Goal: Task Accomplishment & Management: Complete application form

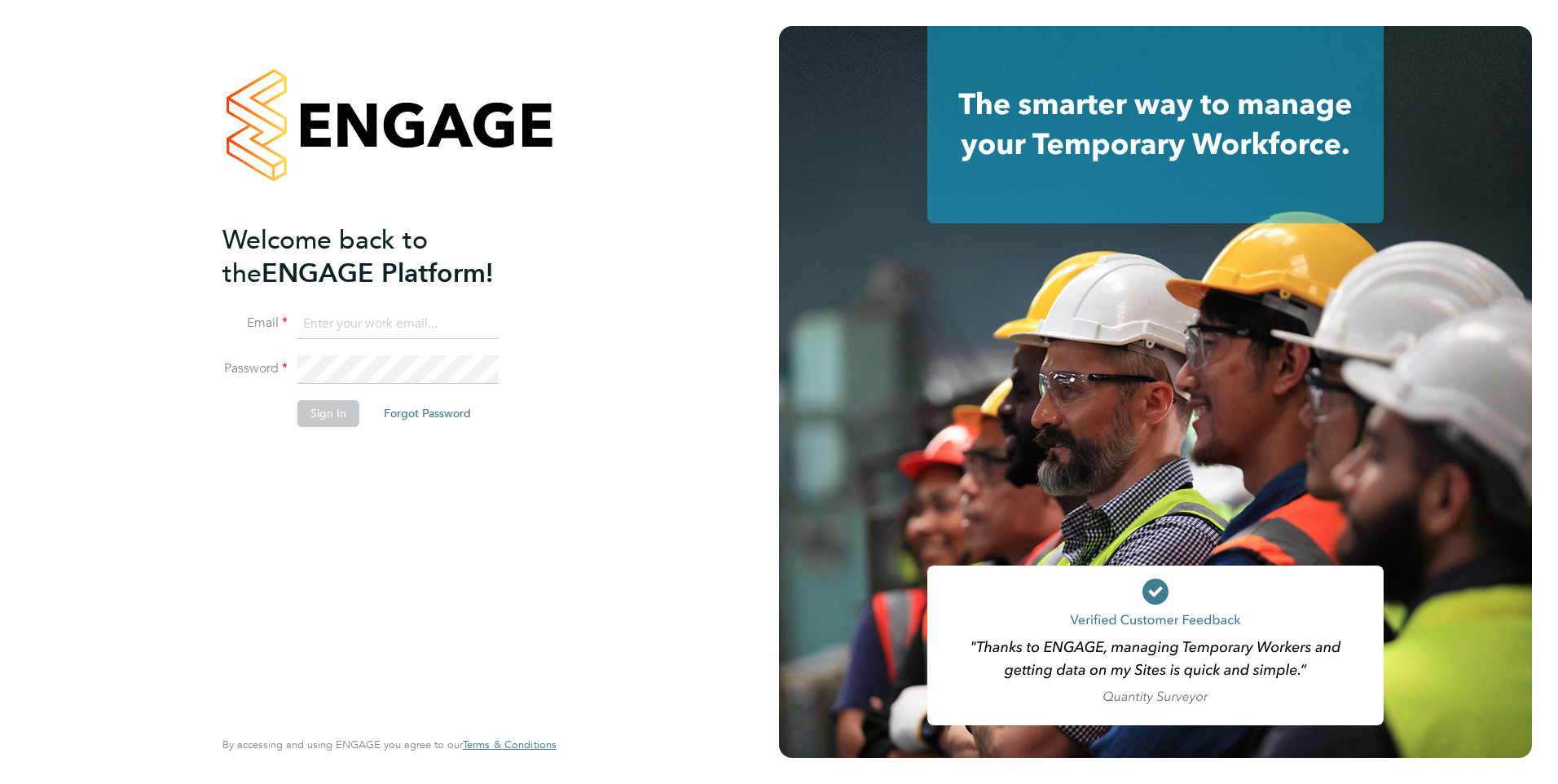
type input "rburns@skilledcareers.co.uk"
click at [300, 400] on button "Sign In" at bounding box center [329, 412] width 62 height 26
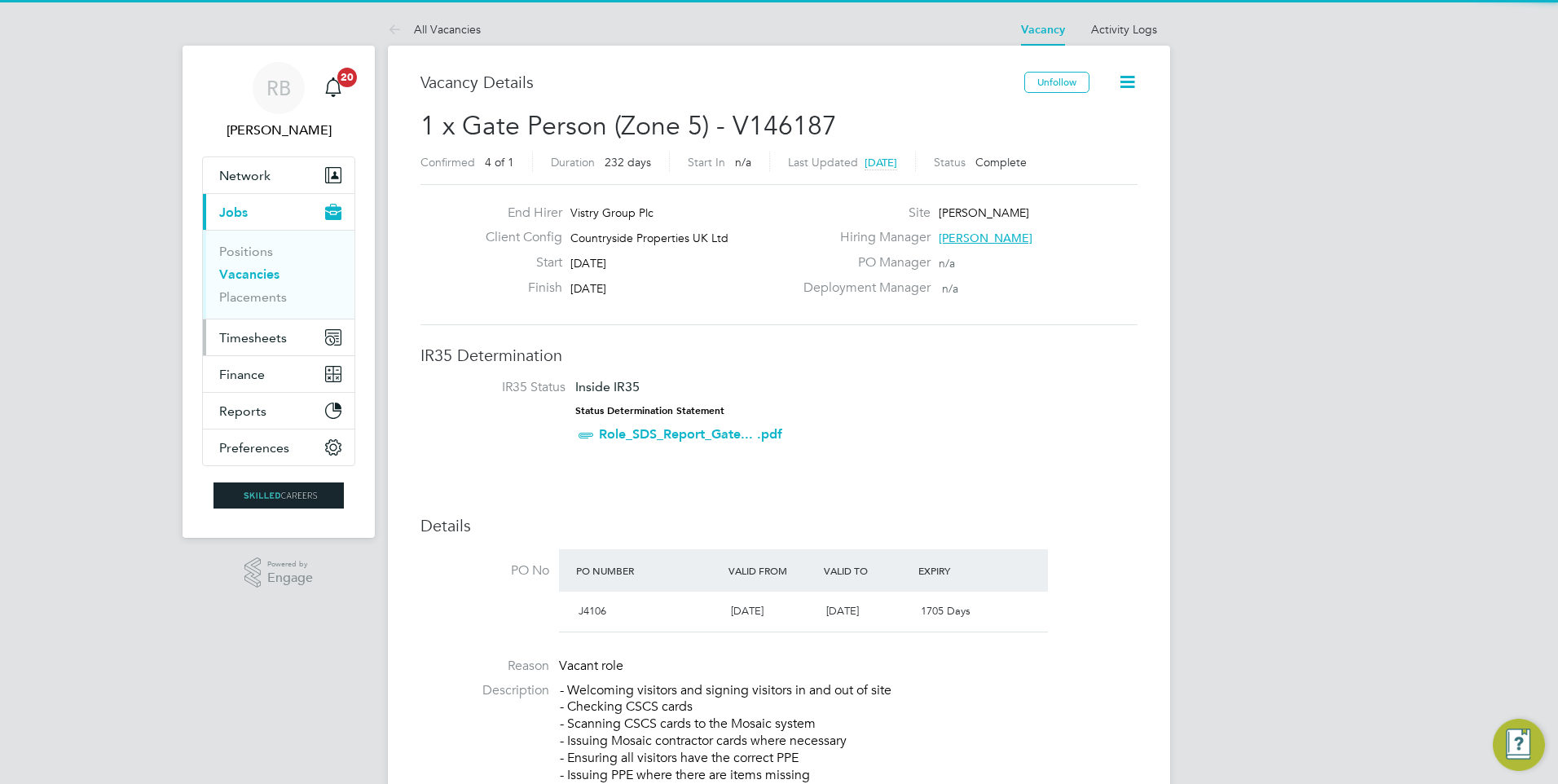
click at [271, 337] on span "Timesheets" at bounding box center [253, 337] width 67 height 15
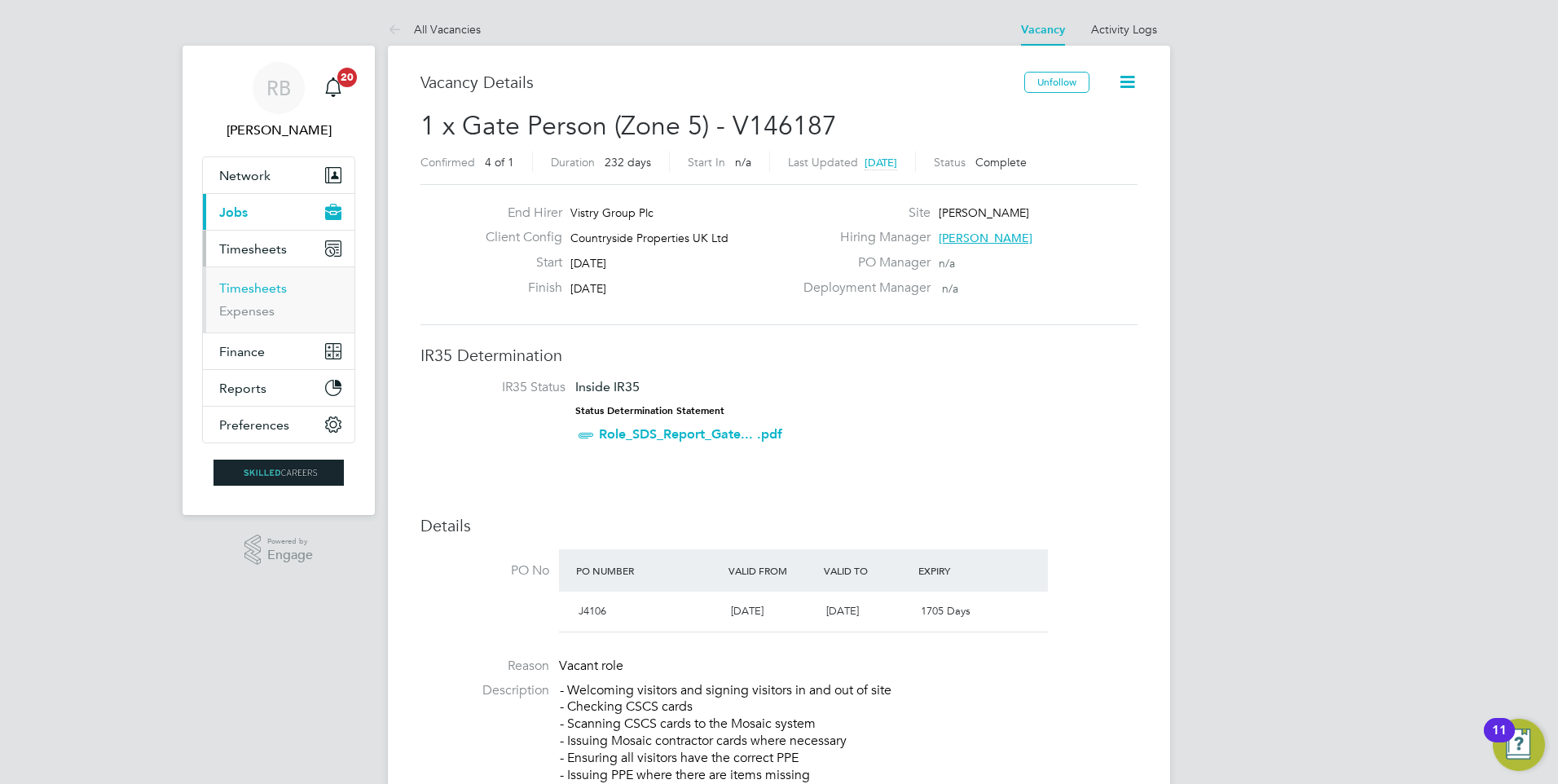
click at [270, 294] on link "Timesheets" at bounding box center [253, 287] width 67 height 15
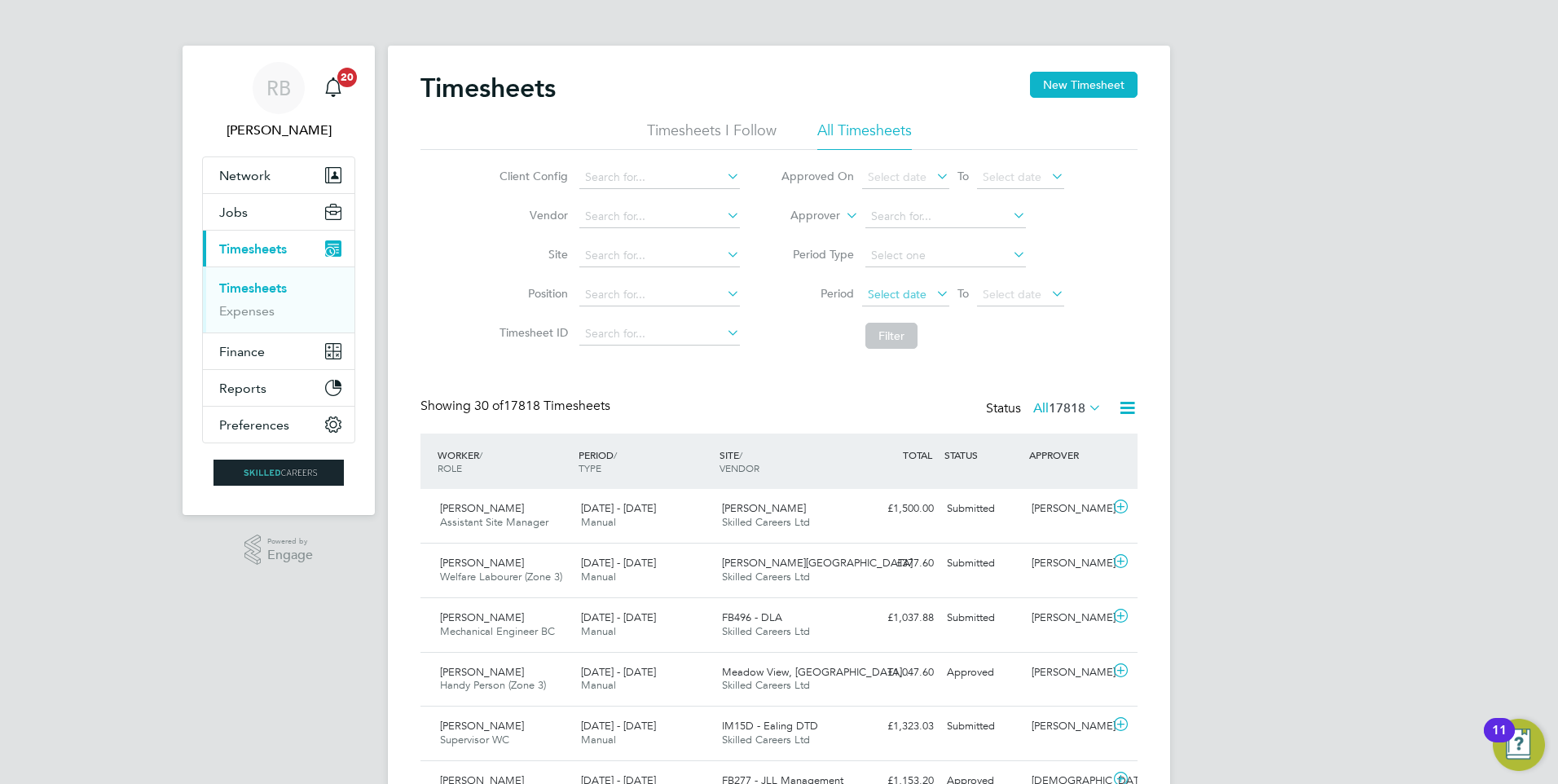
click at [912, 305] on span "Select date" at bounding box center [906, 295] width 87 height 22
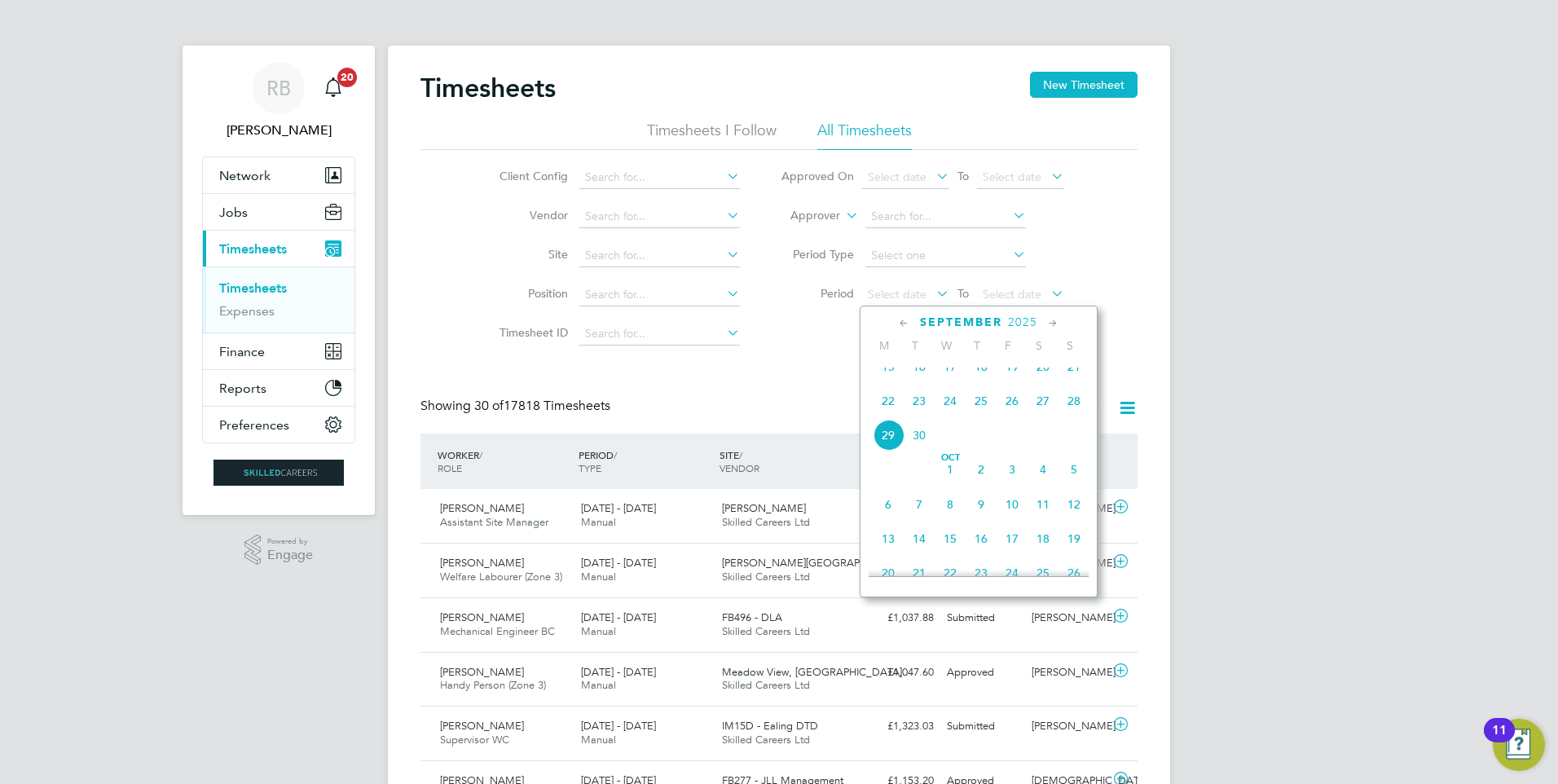
click at [892, 416] on span "22" at bounding box center [888, 400] width 31 height 31
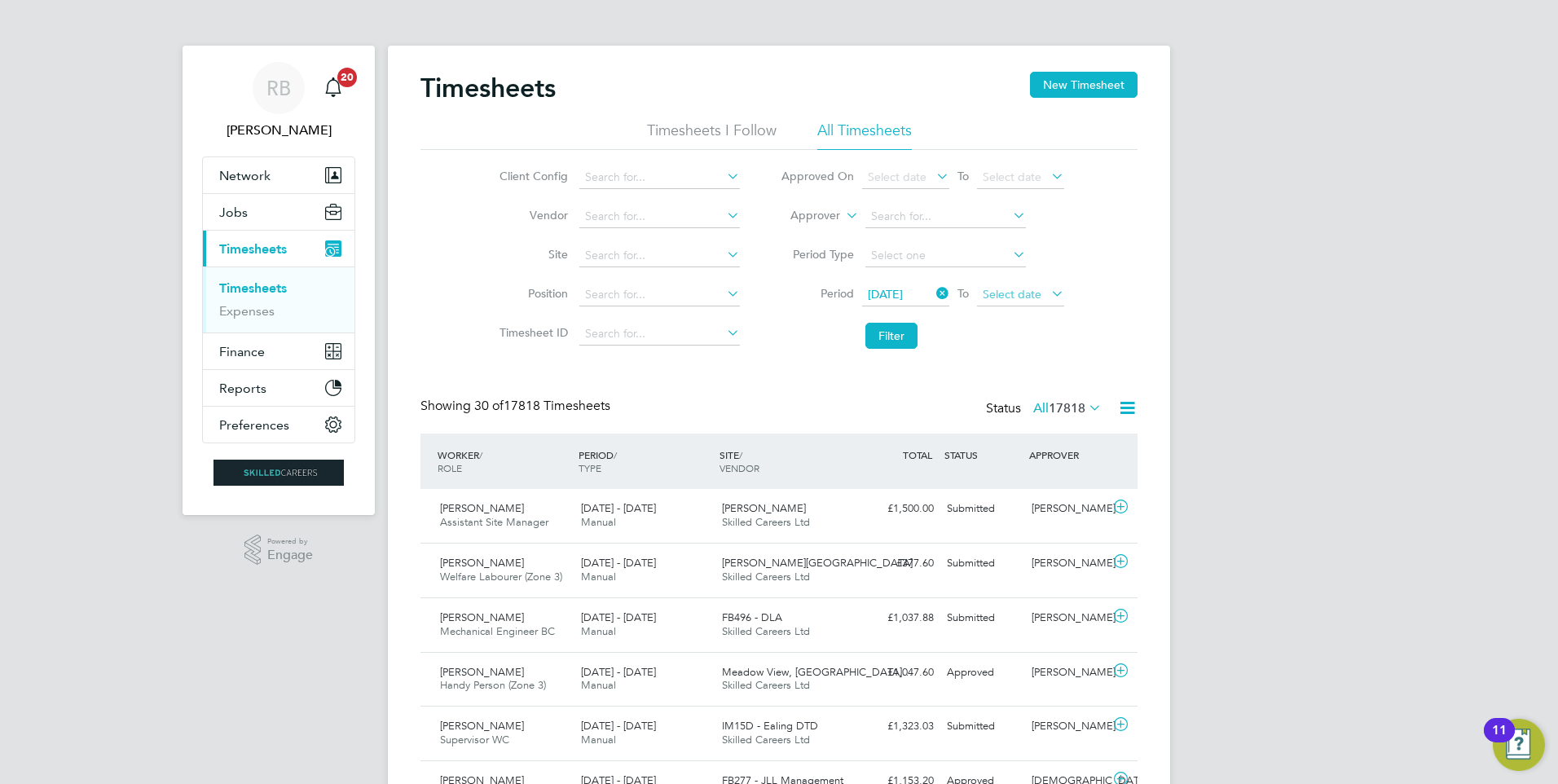
click at [1008, 301] on span "Select date" at bounding box center [1021, 295] width 87 height 22
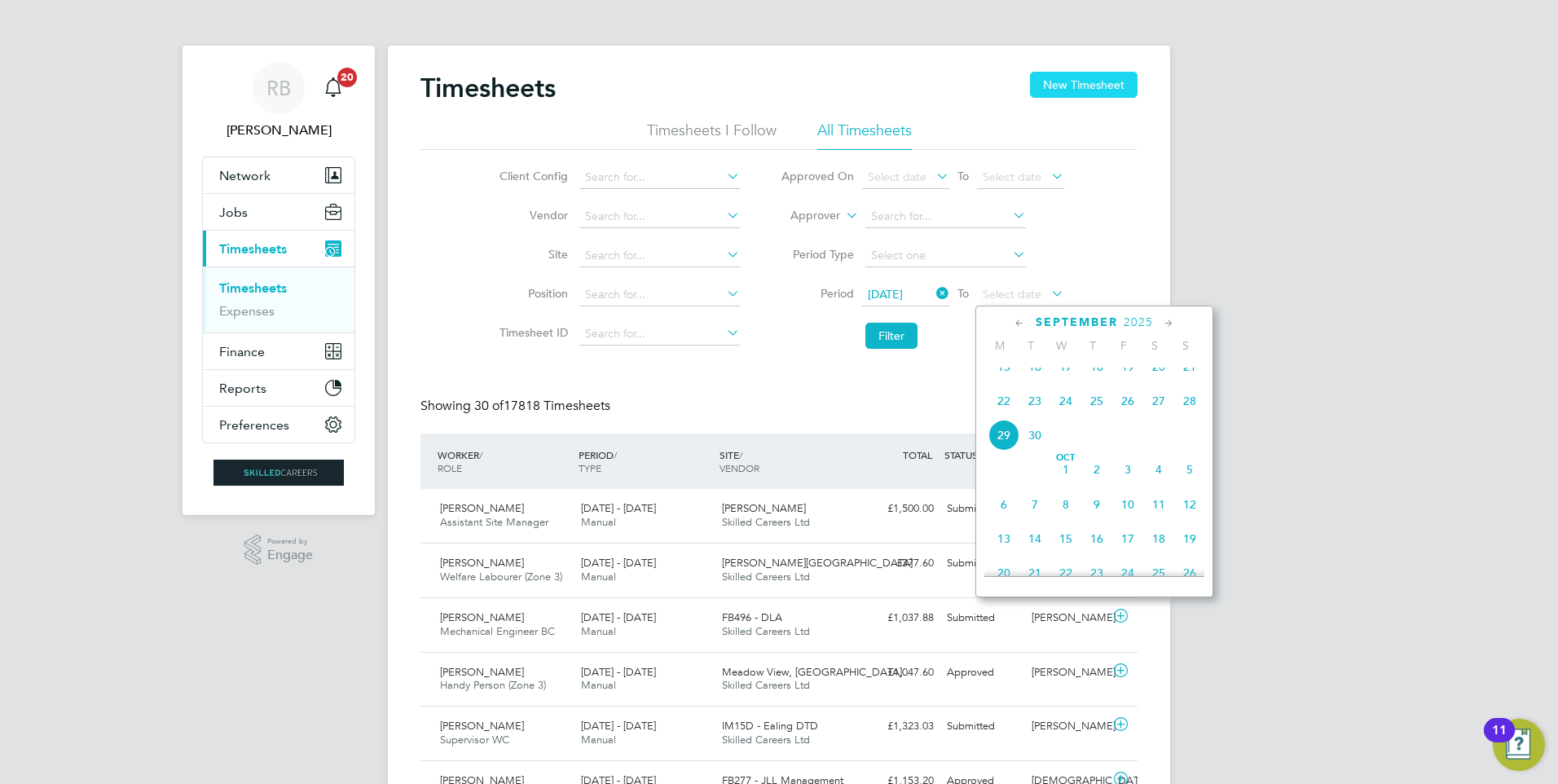
click at [1086, 85] on button "New Timesheet" at bounding box center [1083, 84] width 107 height 26
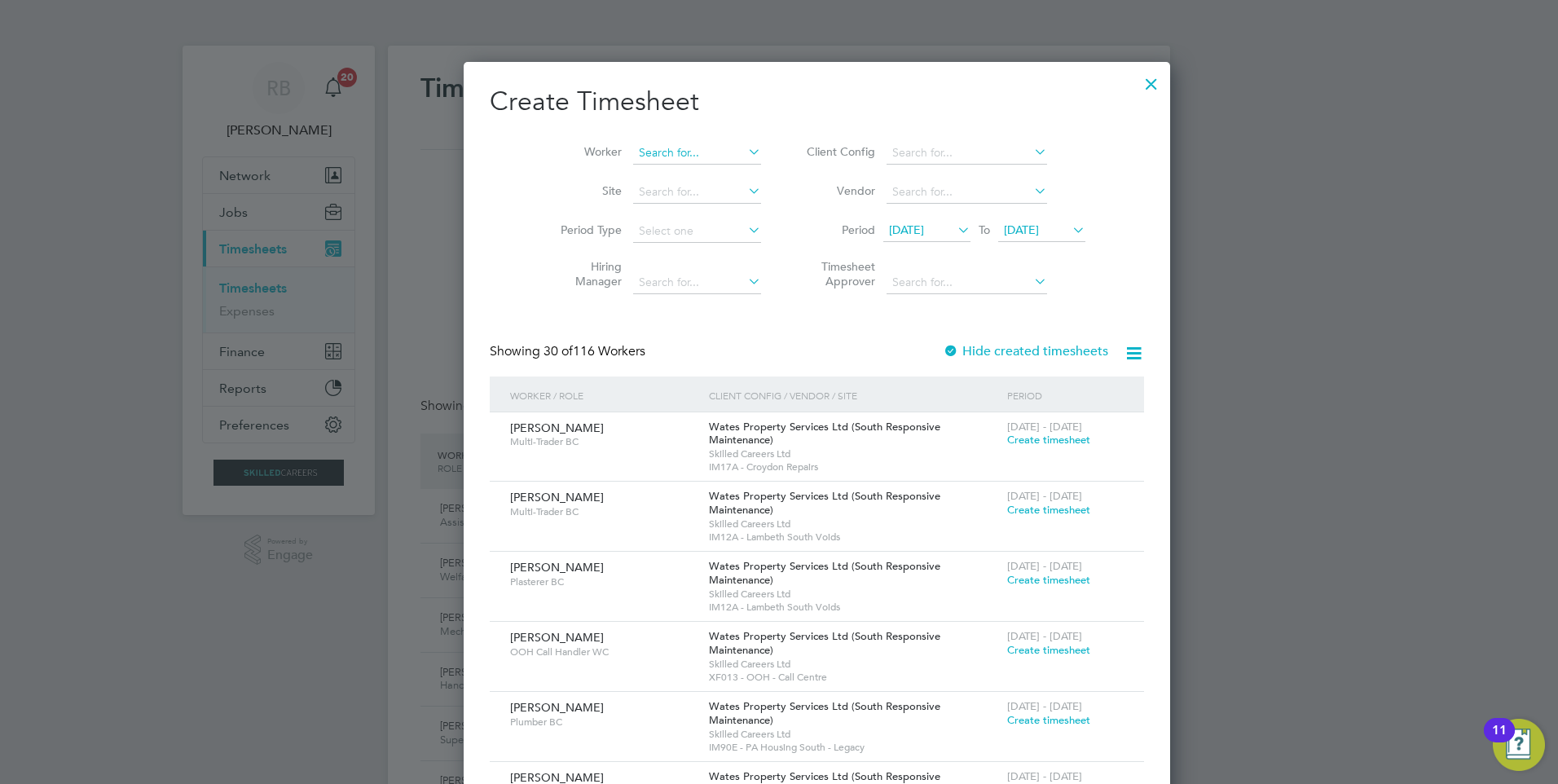
click at [653, 147] on input at bounding box center [697, 153] width 128 height 23
type input "country"
click at [744, 144] on icon at bounding box center [744, 151] width 0 height 23
click at [886, 147] on input at bounding box center [966, 153] width 160 height 23
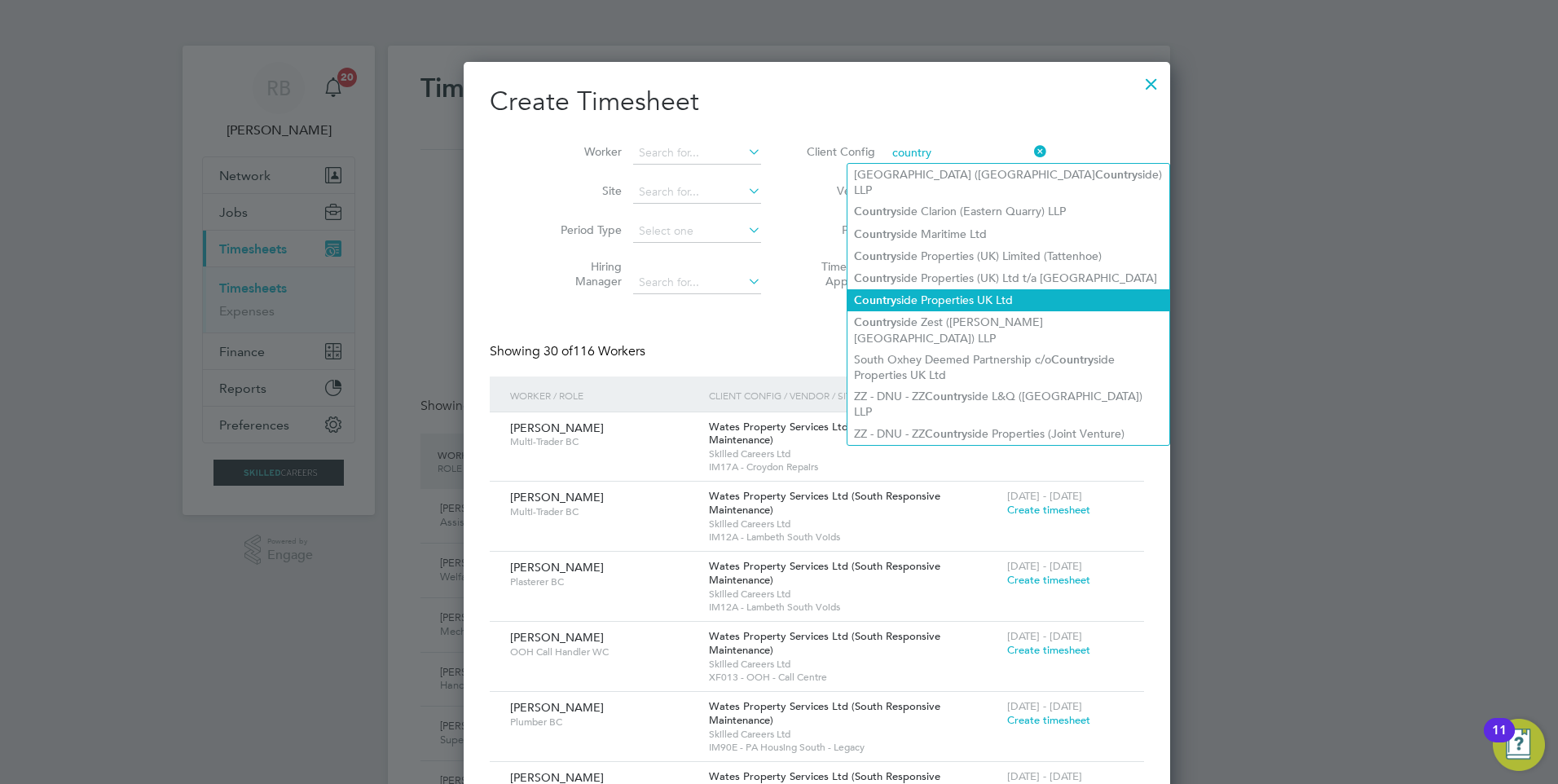
click at [989, 289] on li "Country side Properties UK Ltd" at bounding box center [1008, 299] width 322 height 22
type input "Countryside Properties UK Ltd"
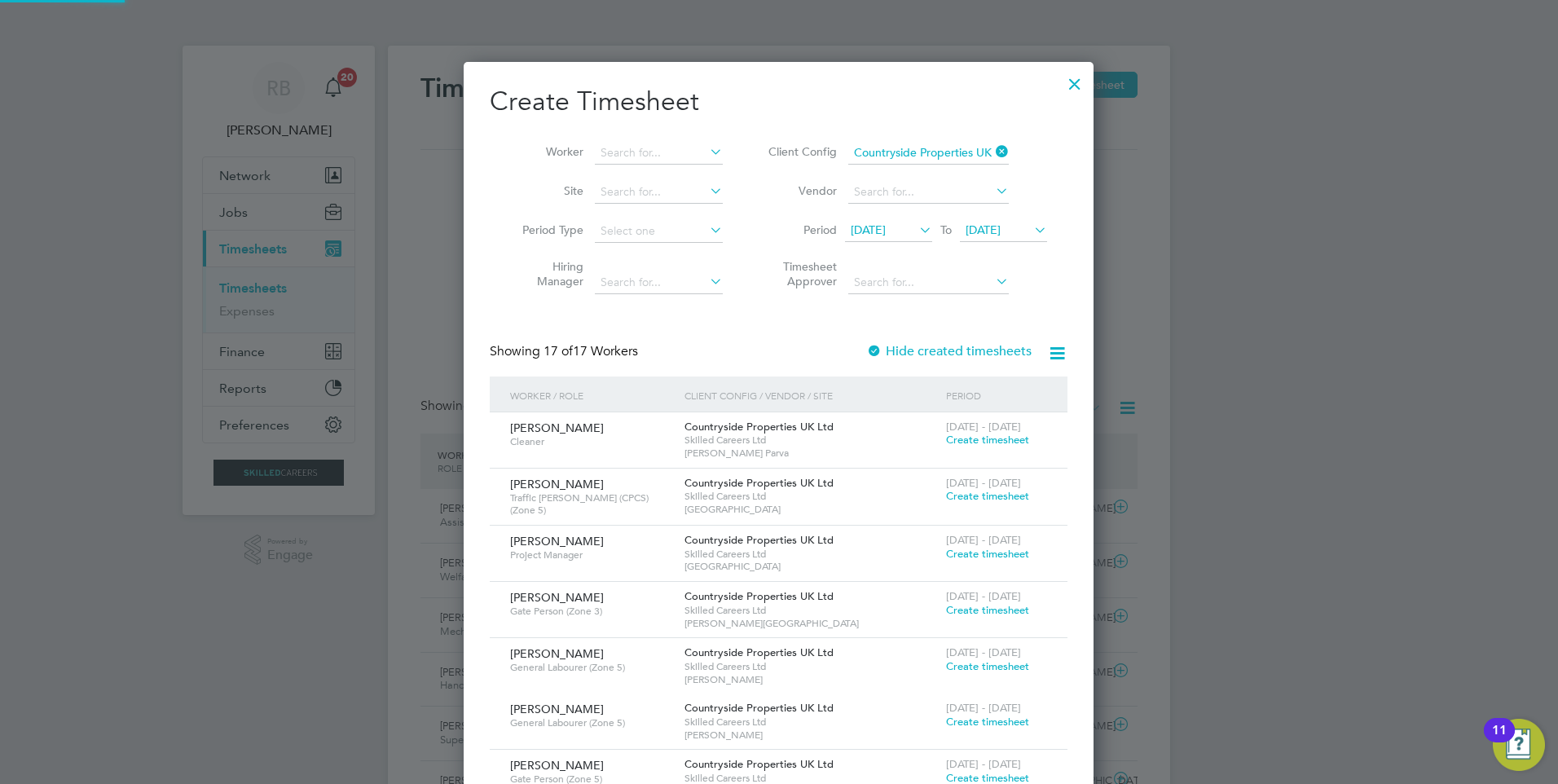
click at [886, 228] on span "[DATE]" at bounding box center [869, 229] width 35 height 15
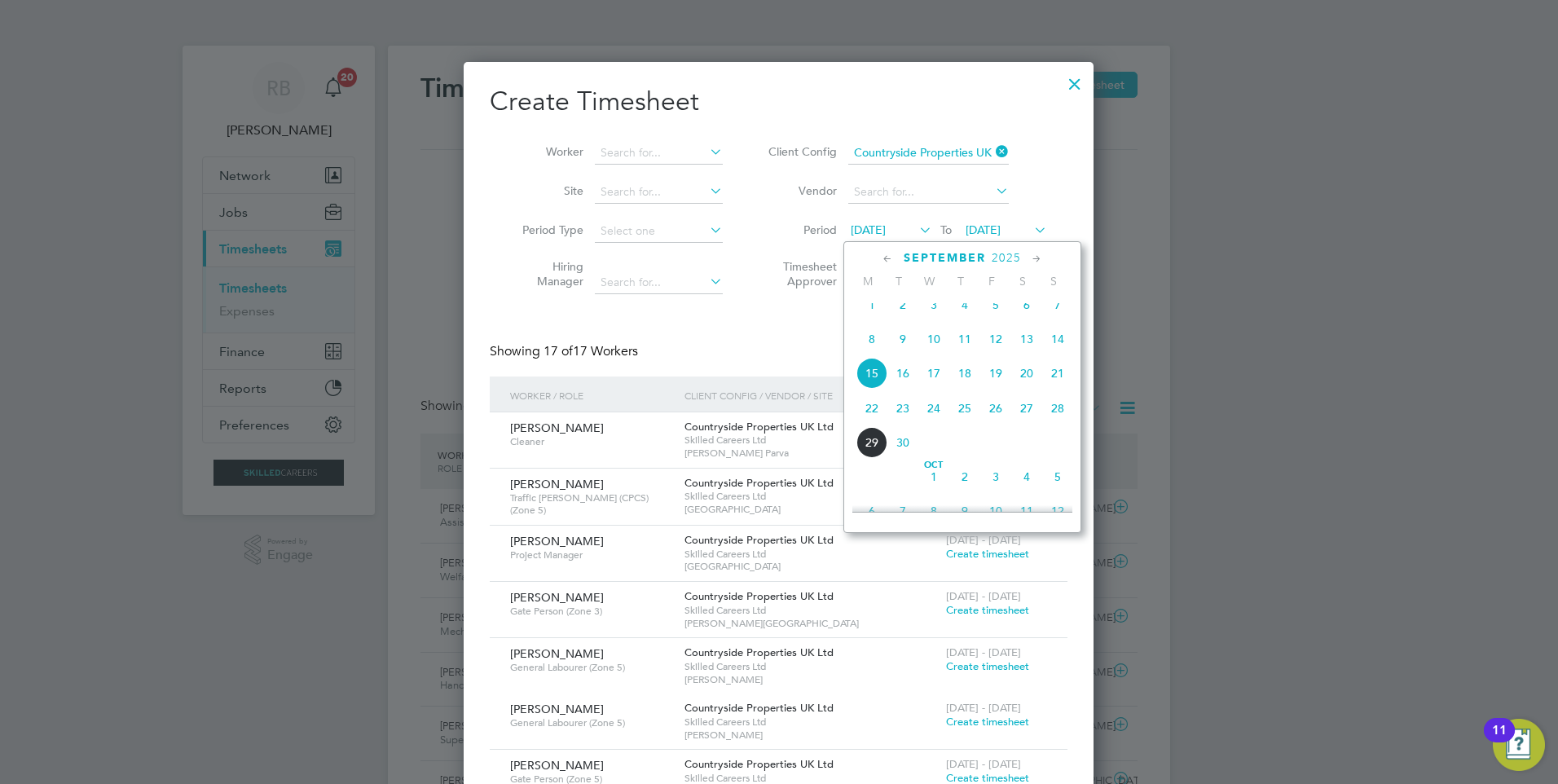
click at [869, 418] on span "22" at bounding box center [871, 408] width 31 height 31
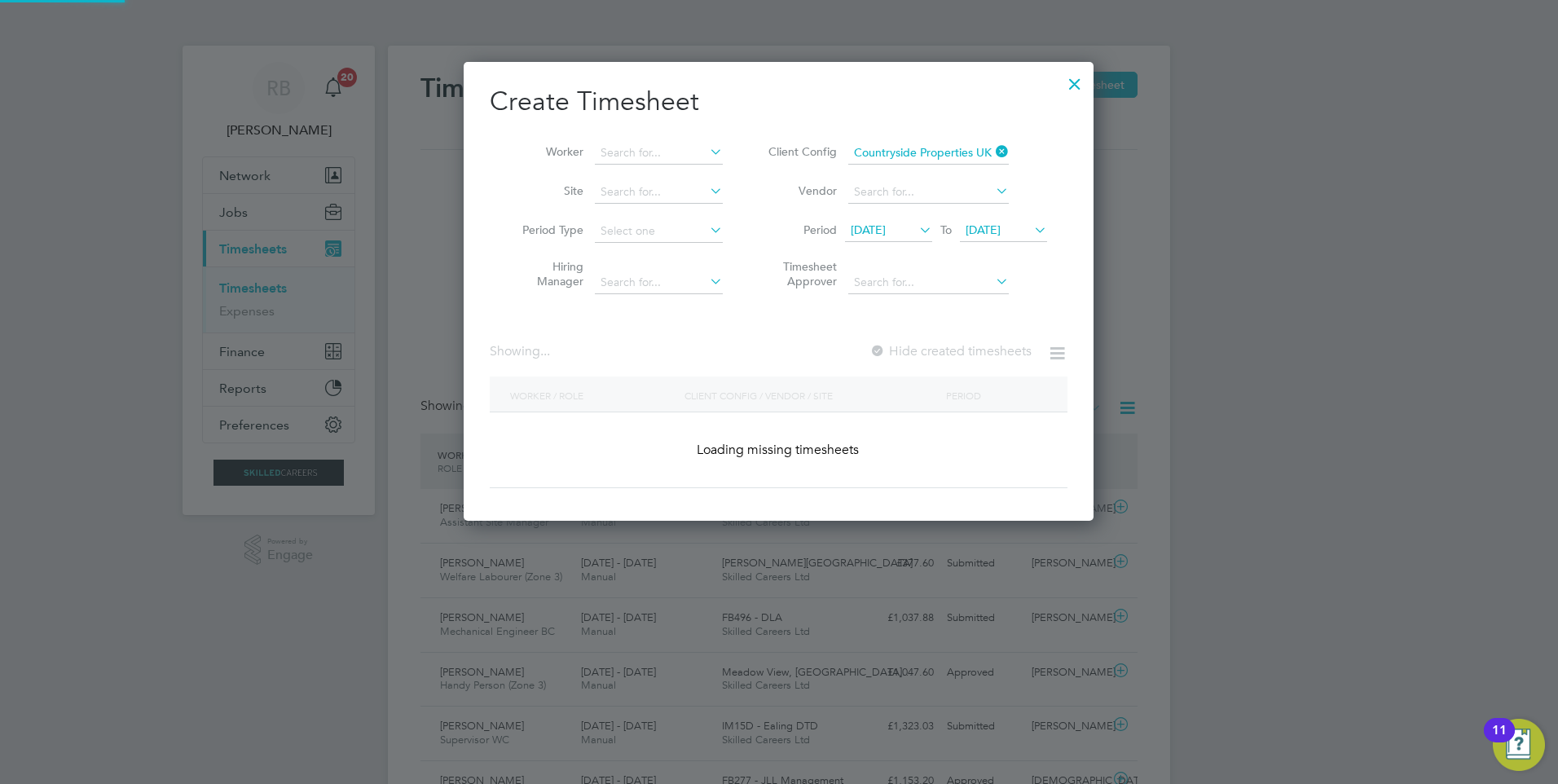
click at [970, 237] on span "[DATE]" at bounding box center [984, 229] width 35 height 15
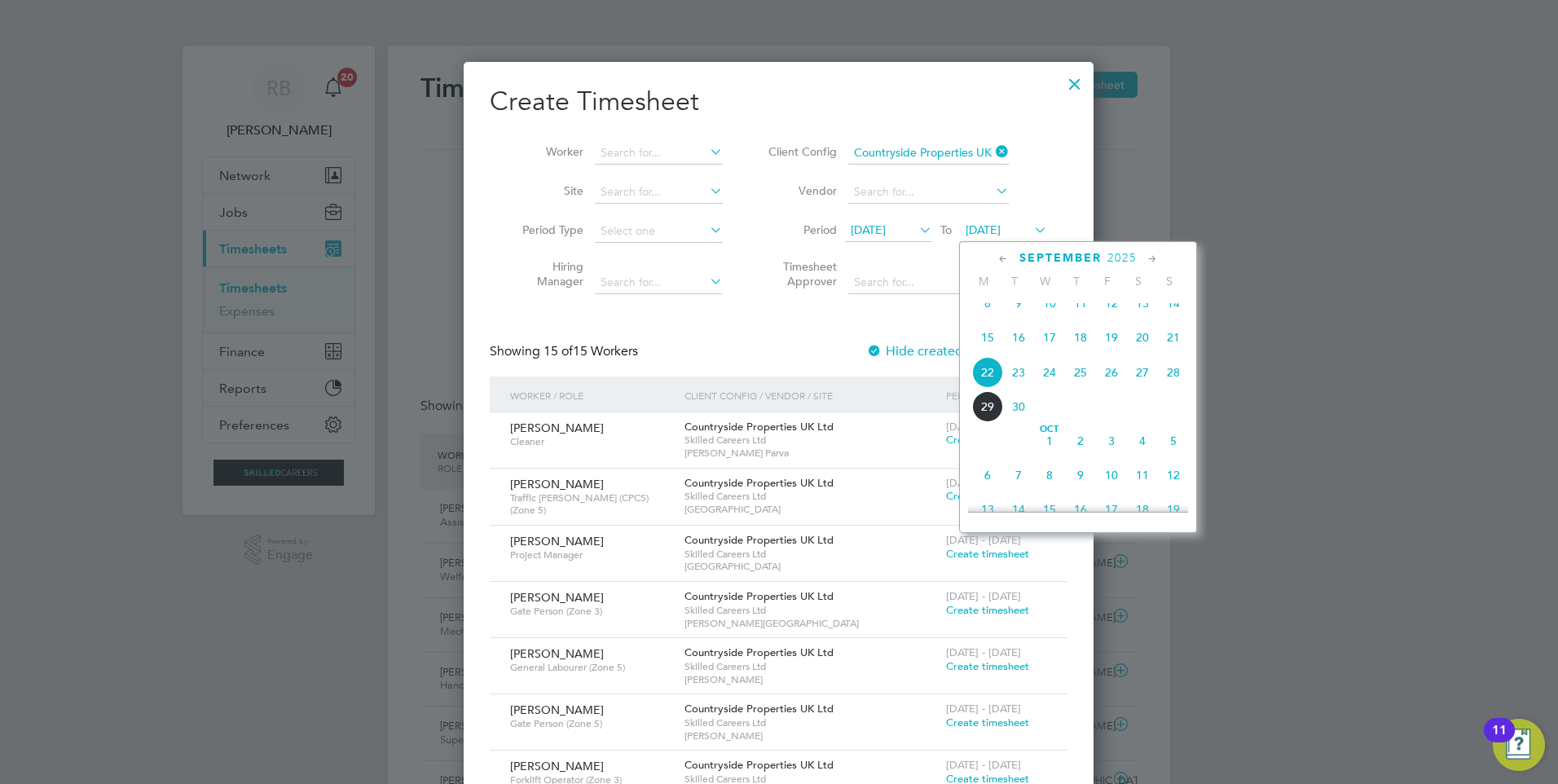
click at [1168, 382] on span "28" at bounding box center [1173, 372] width 31 height 31
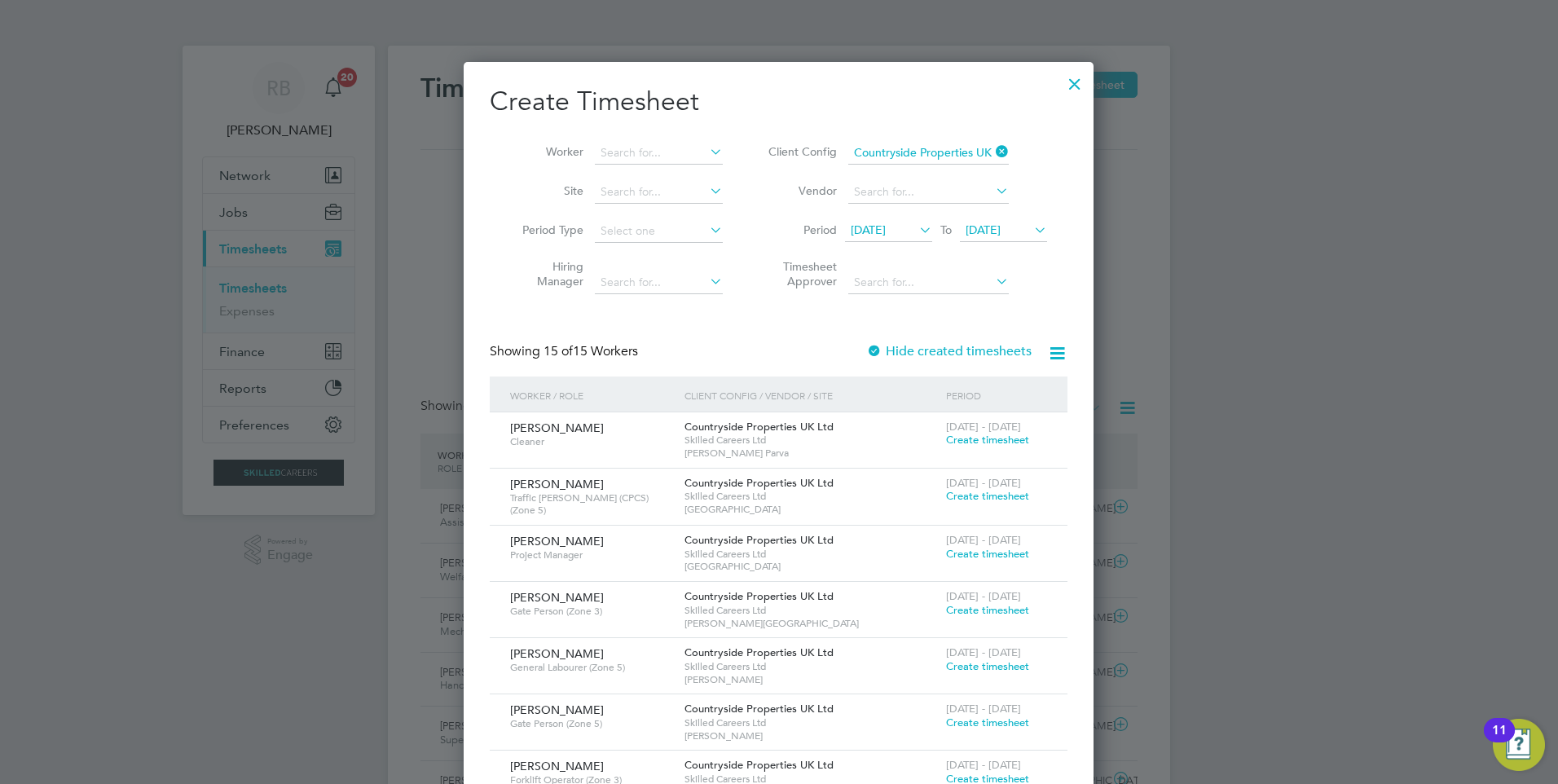
click at [996, 440] on span "Create timesheet" at bounding box center [988, 439] width 83 height 14
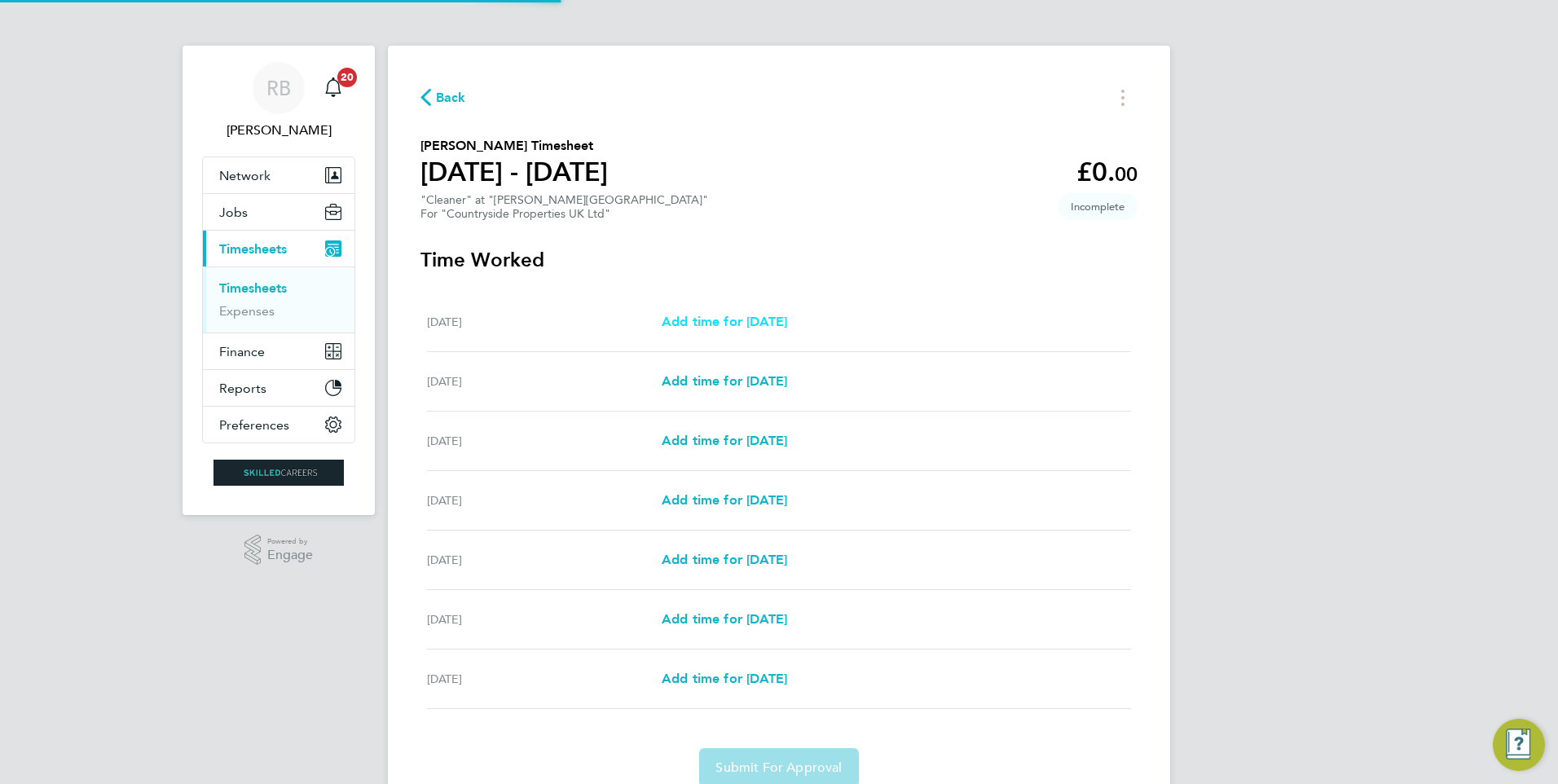
click at [738, 314] on span "Add time for [DATE]" at bounding box center [725, 321] width 126 height 15
select select "30"
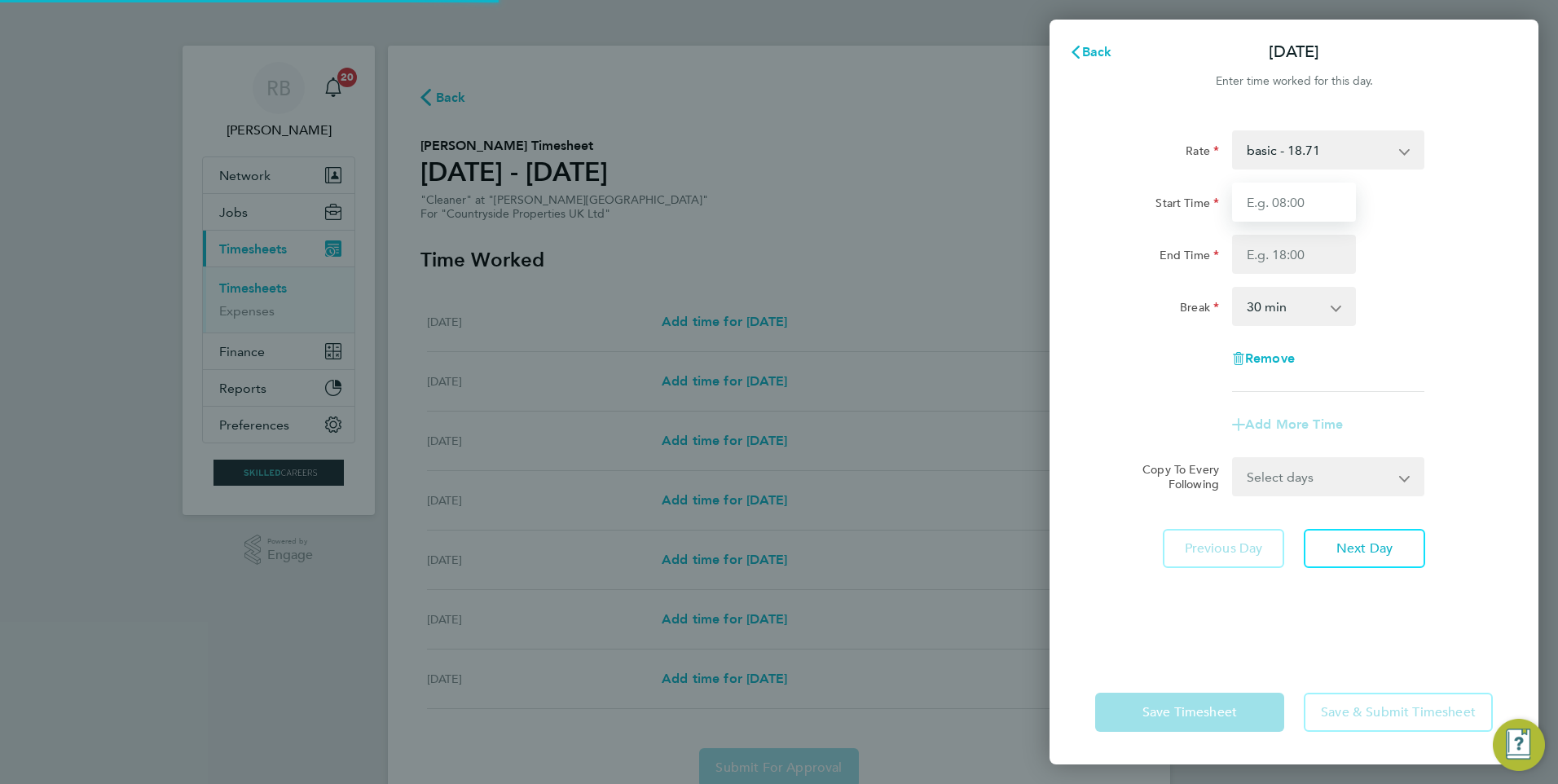
click at [1289, 208] on input "Start Time" at bounding box center [1294, 202] width 124 height 39
type input "08:00"
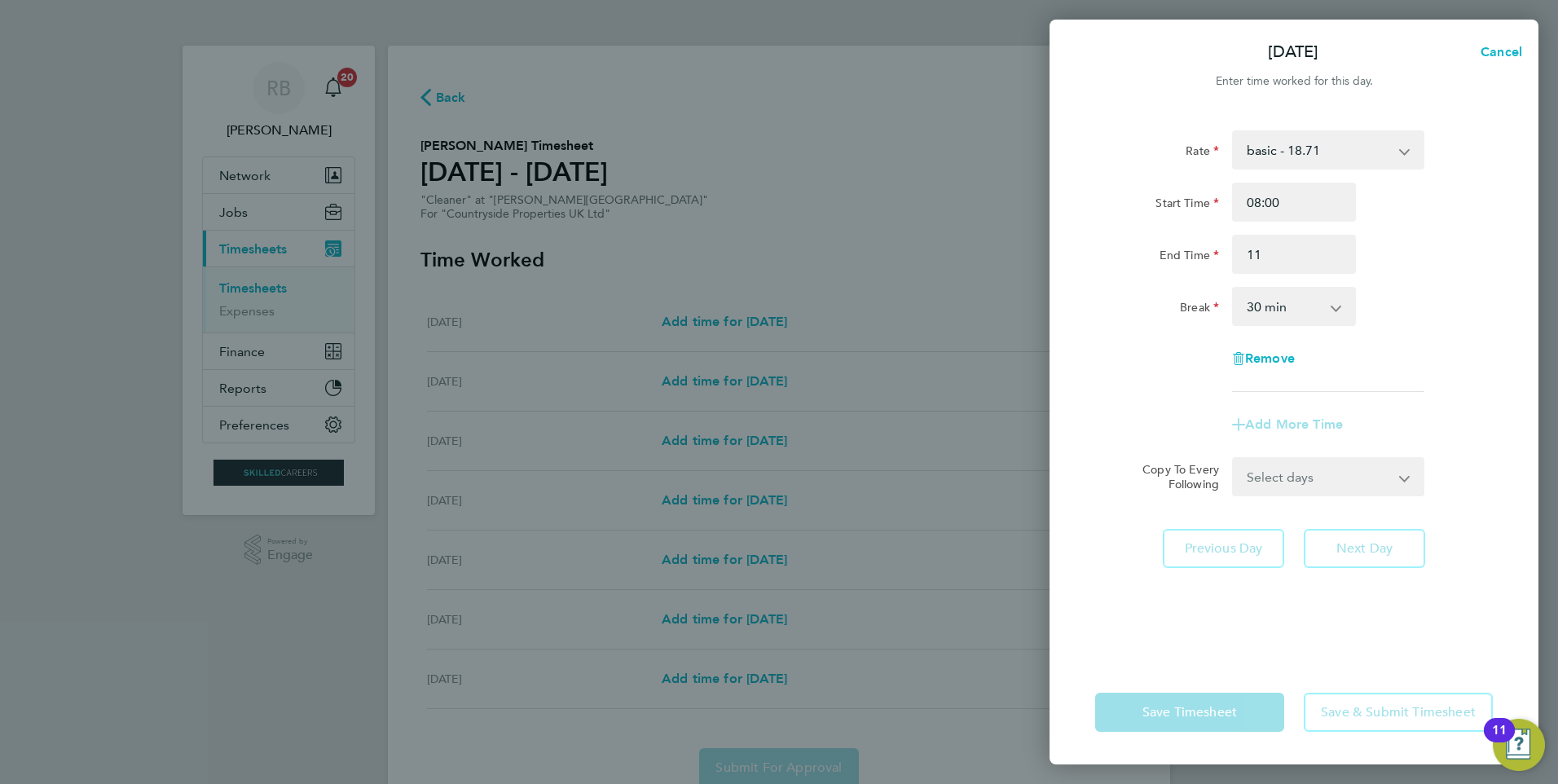
type input "11:00"
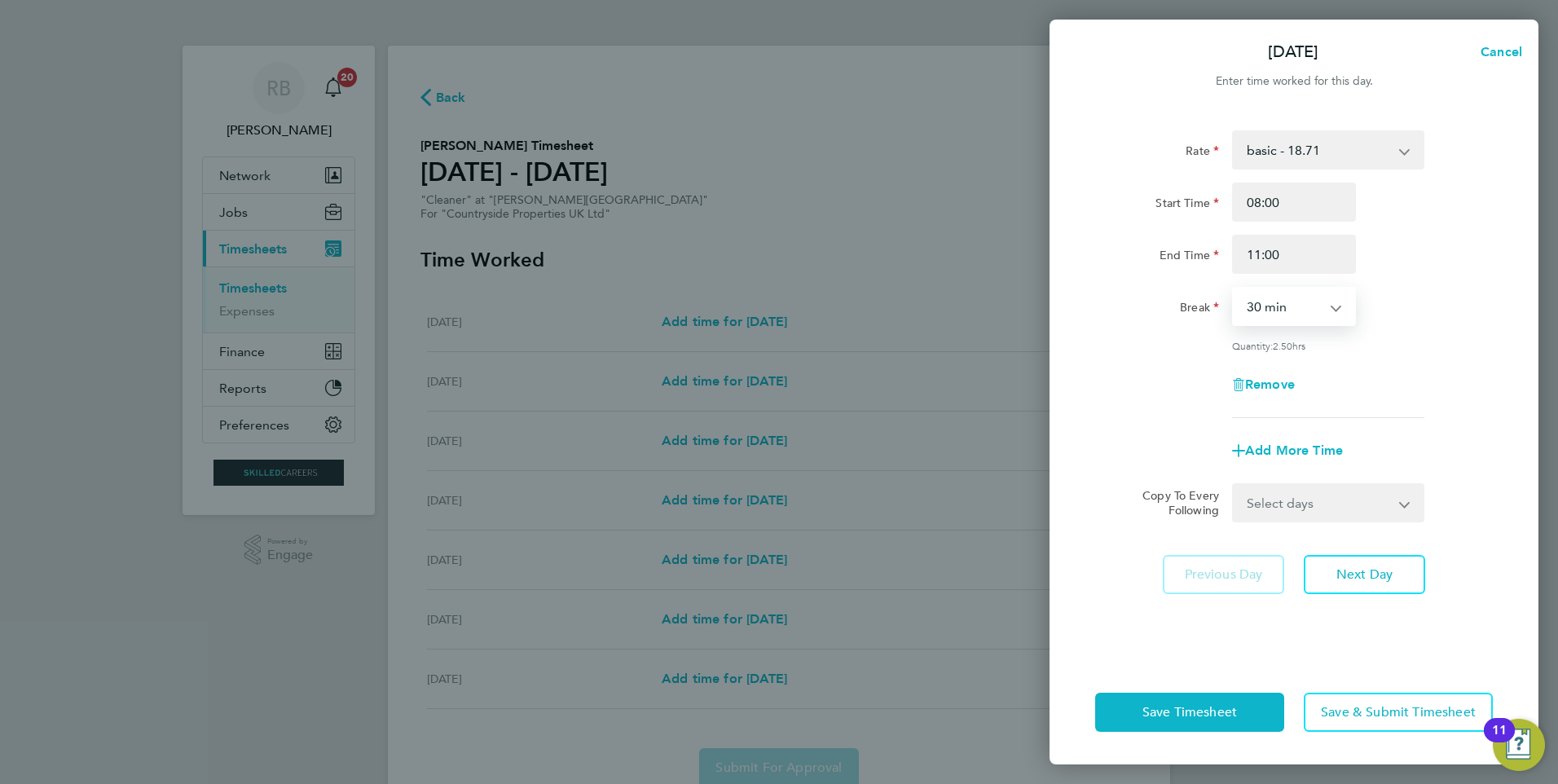
click at [1336, 309] on app-icon-cross-button at bounding box center [1344, 307] width 19 height 35
drag, startPoint x: 1293, startPoint y: 309, endPoint x: 1282, endPoint y: 327, distance: 21.1
click at [1293, 309] on select "0 min 15 min 30 min 45 min 60 min 75 min 90 min" at bounding box center [1284, 307] width 101 height 35
select select "0"
click at [1234, 289] on select "0 min 15 min 30 min 45 min 60 min 75 min 90 min" at bounding box center [1284, 307] width 101 height 35
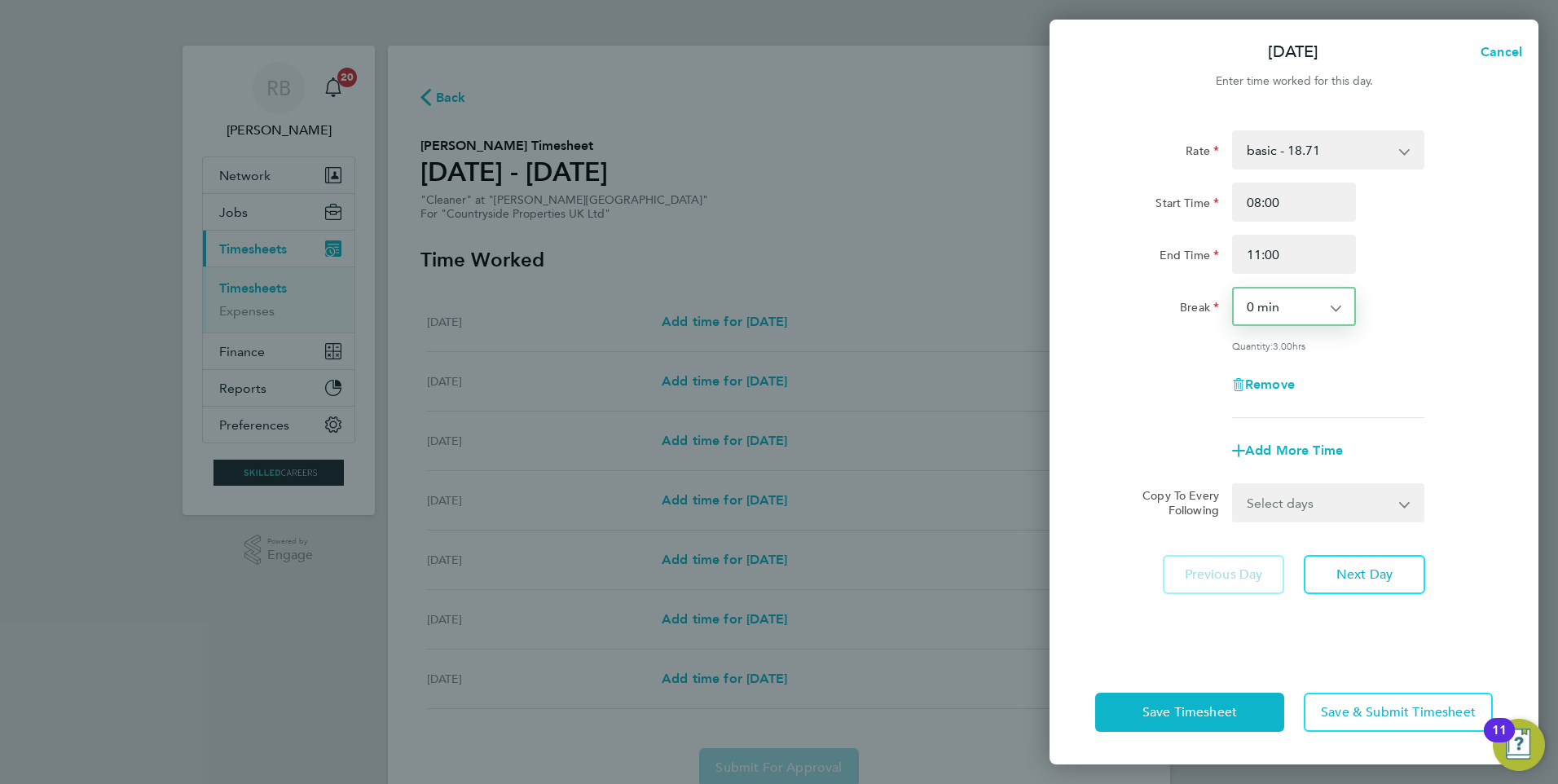
click at [1285, 493] on select "Select days Day Weekday (Mon-Fri) Weekend (Sat-Sun) [DATE] [DATE] [DATE] [DATE]…" at bounding box center [1319, 502] width 171 height 35
click at [1293, 508] on select "Select days Day Weekday (Mon-Fri) Weekend (Sat-Sun) [DATE] [DATE] [DATE] [DATE]…" at bounding box center [1319, 502] width 171 height 35
select select "WED"
click at [1234, 485] on select "Select days Day Weekday (Mon-Fri) Weekend (Sat-Sun) [DATE] [DATE] [DATE] [DATE]…" at bounding box center [1319, 502] width 171 height 35
select select "[DATE]"
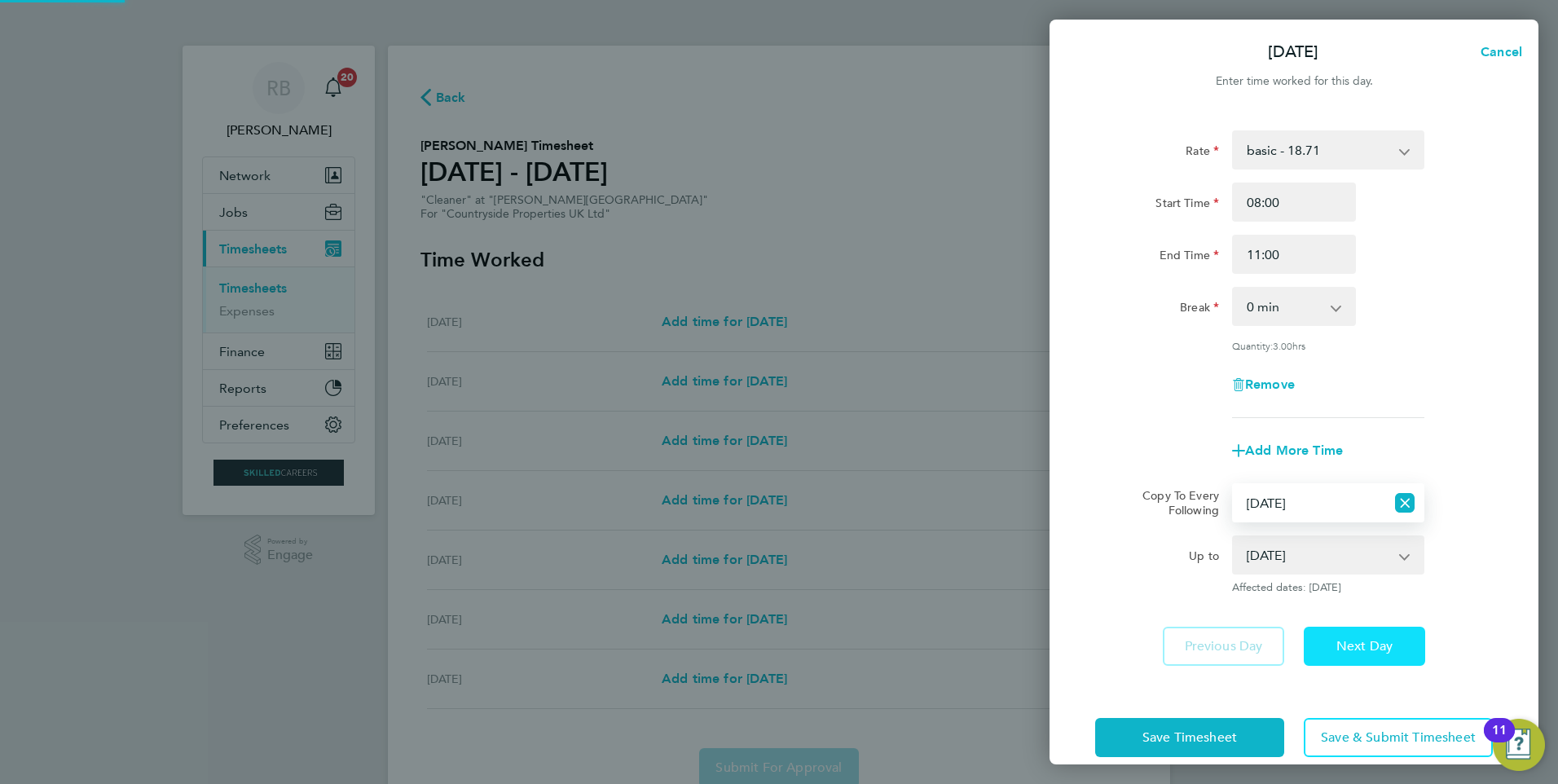
click at [1349, 638] on span "Next Day" at bounding box center [1364, 646] width 56 height 16
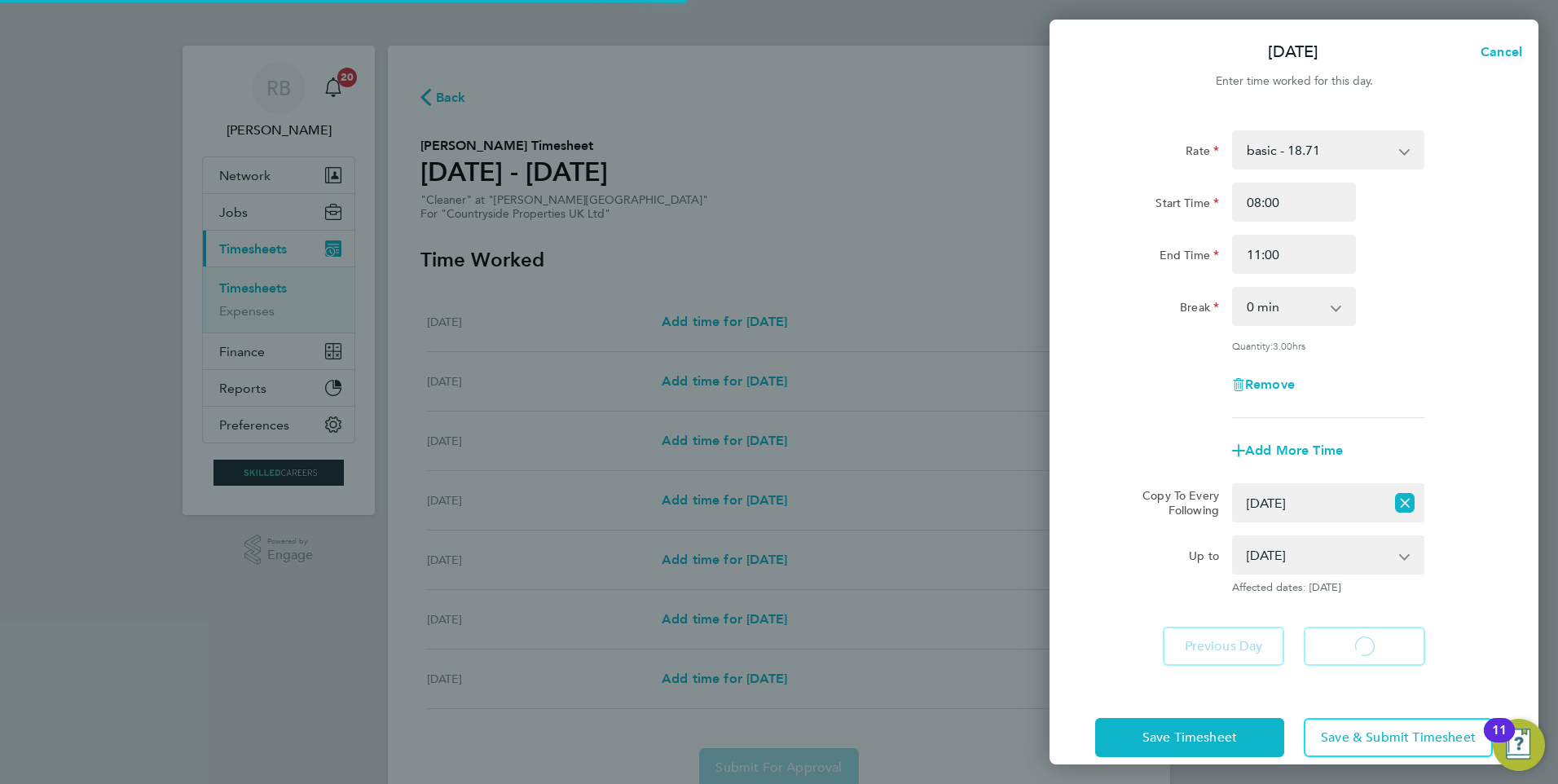
select select "30"
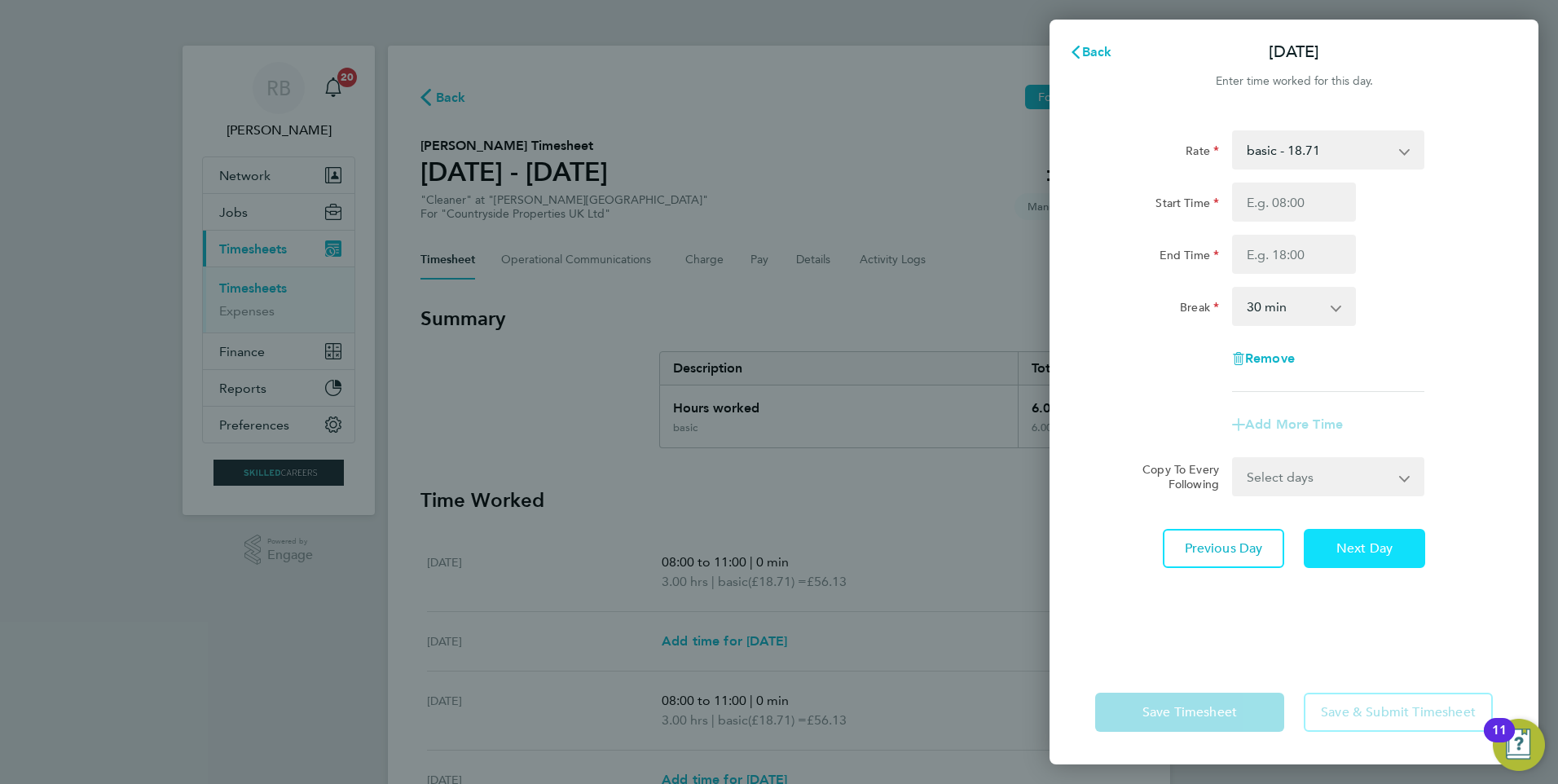
click at [1363, 564] on button "Next Day" at bounding box center [1364, 548] width 121 height 39
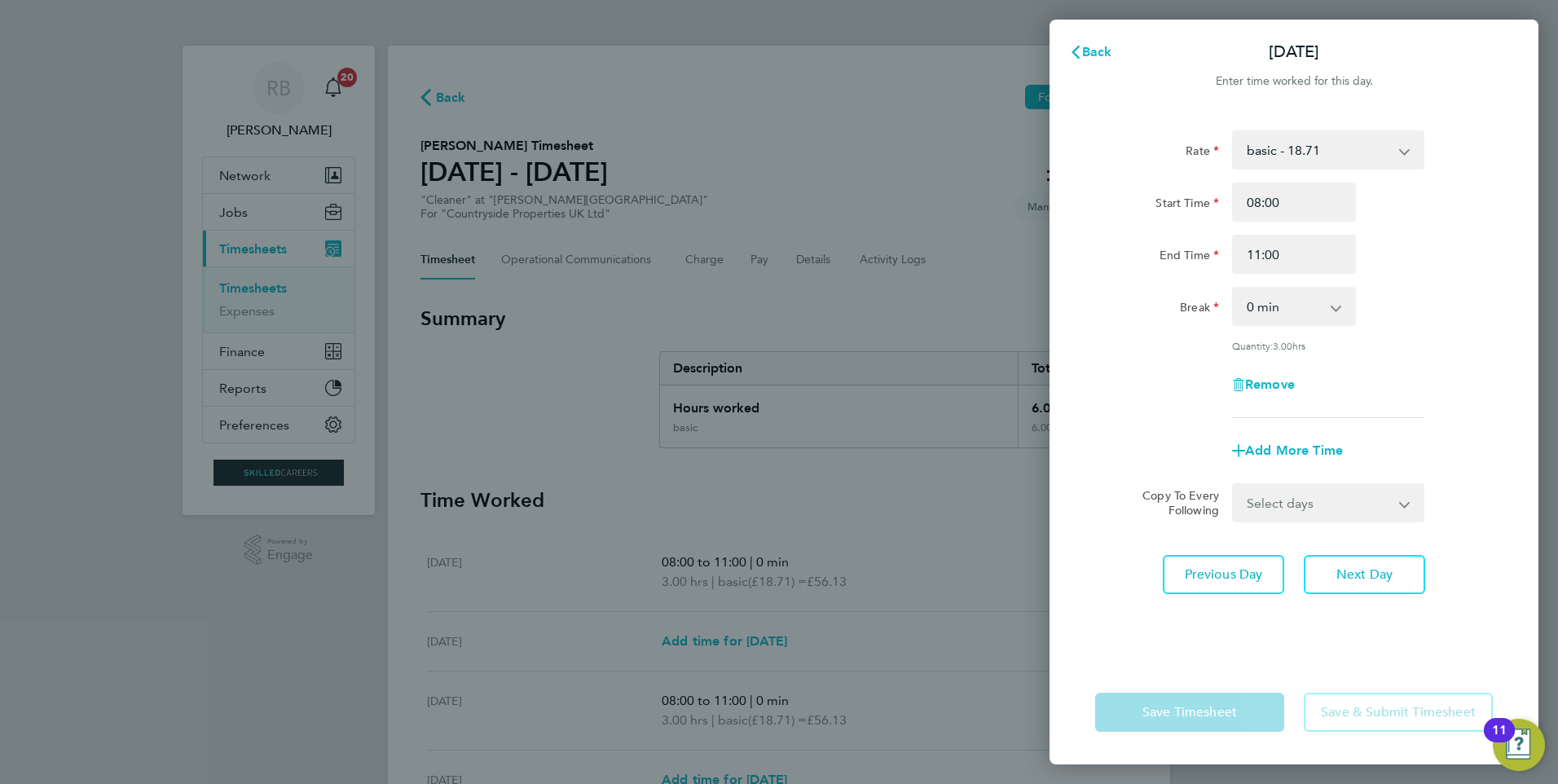
click at [1323, 501] on select "Select days Day Weekday (Mon-Fri) Weekend (Sat-Sun) [DATE] [DATE] [DATE] [DATE]" at bounding box center [1319, 502] width 171 height 35
select select "FRI"
click at [1234, 485] on select "Select days Day Weekday (Mon-Fri) Weekend (Sat-Sun) [DATE] [DATE] [DATE] [DATE]" at bounding box center [1319, 502] width 171 height 35
select select "[DATE]"
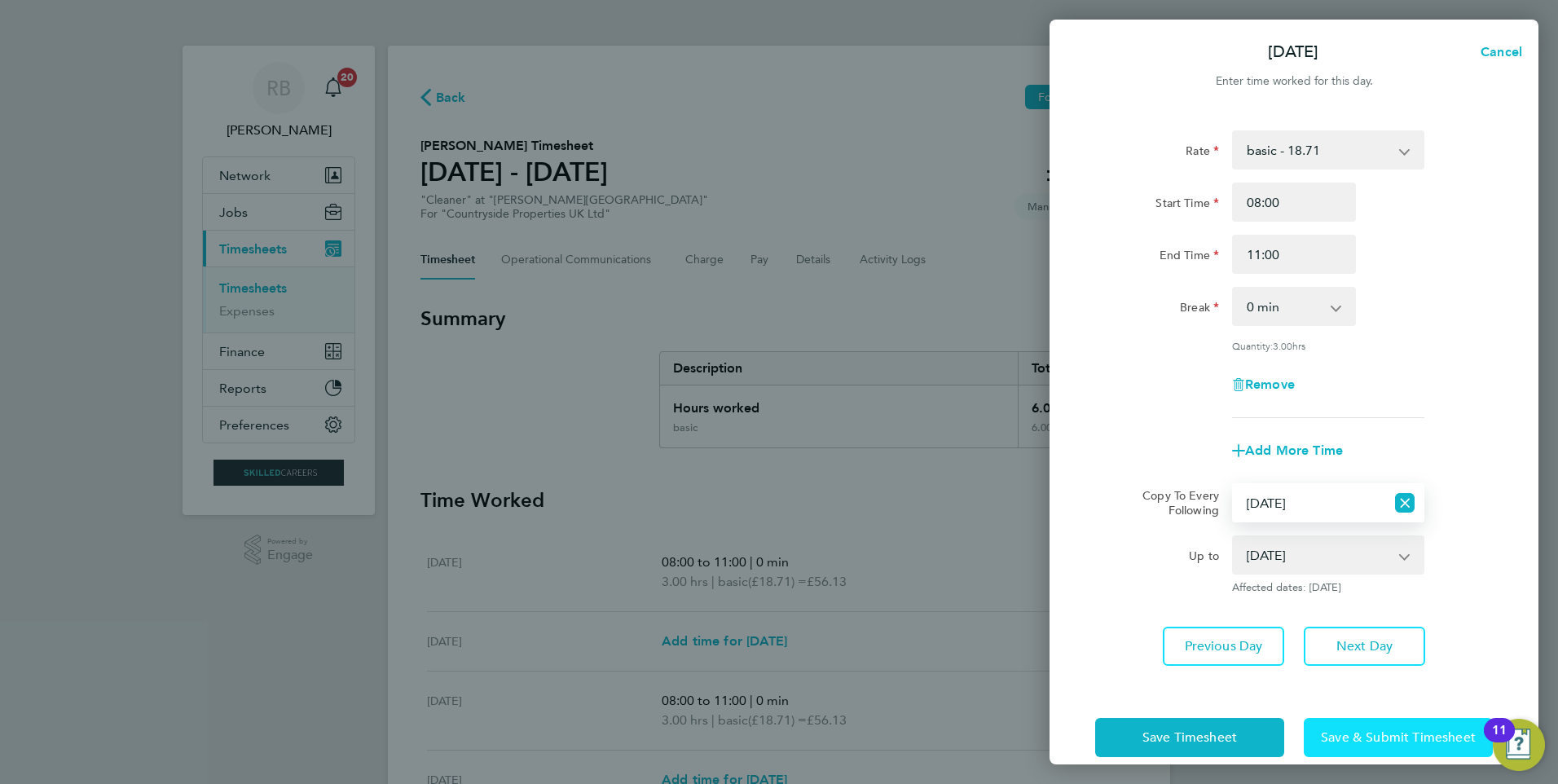
click at [1441, 731] on span "Save & Submit Timesheet" at bounding box center [1398, 737] width 155 height 16
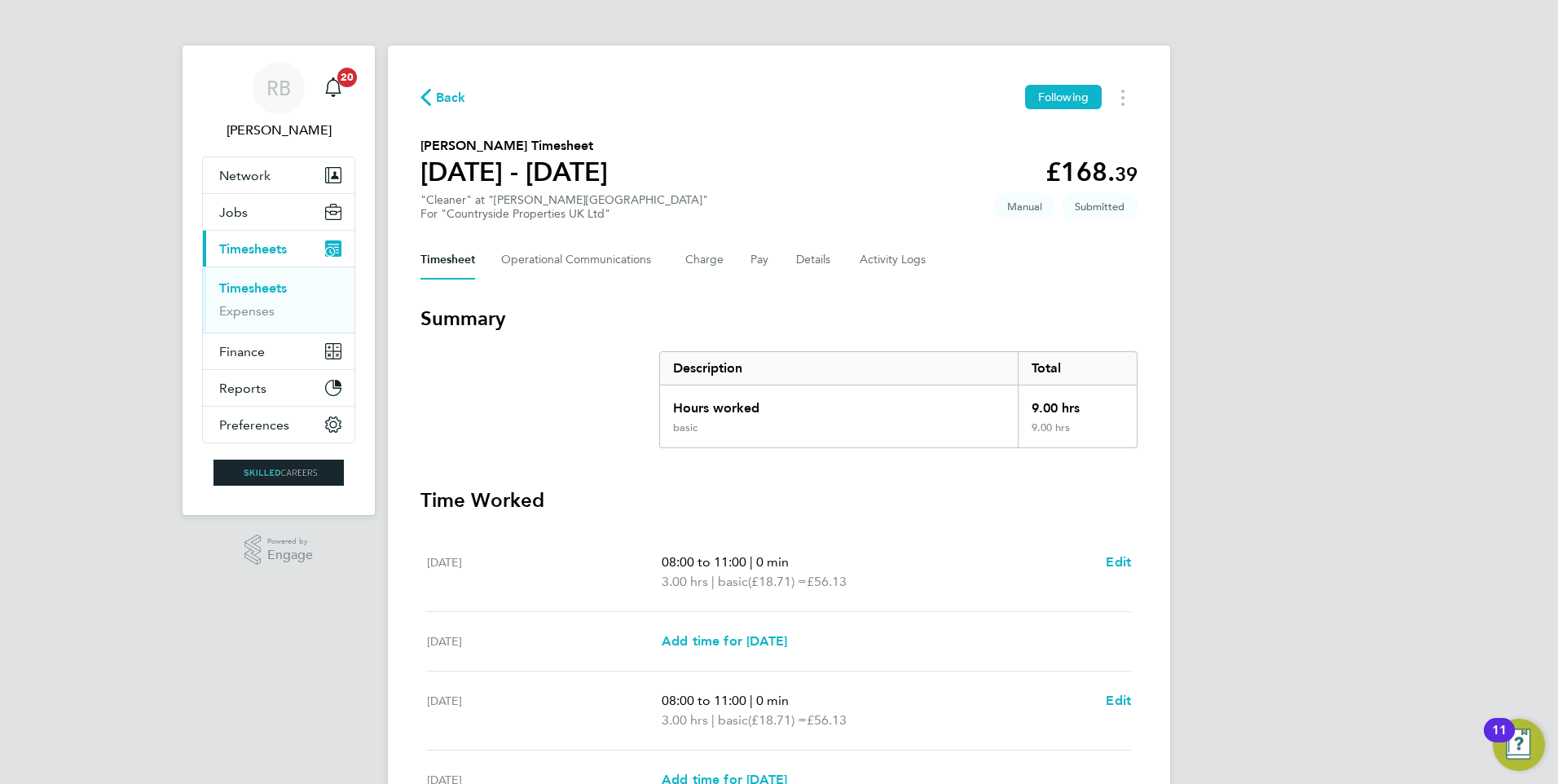
drag, startPoint x: 253, startPoint y: 286, endPoint x: 1173, endPoint y: 31, distance: 954.7
click at [253, 286] on link "Timesheets" at bounding box center [253, 287] width 67 height 15
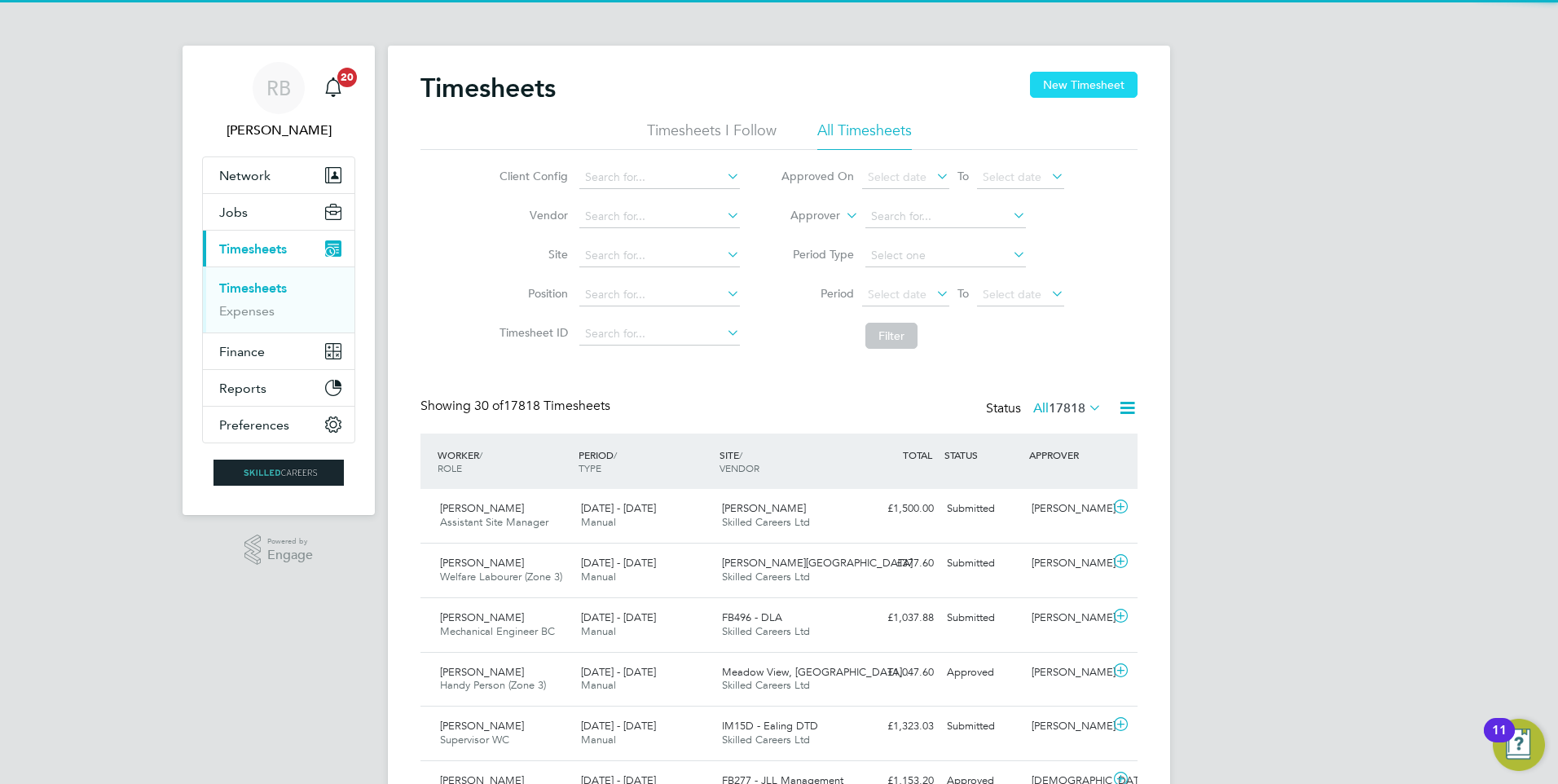
click at [1039, 86] on button "New Timesheet" at bounding box center [1083, 84] width 107 height 26
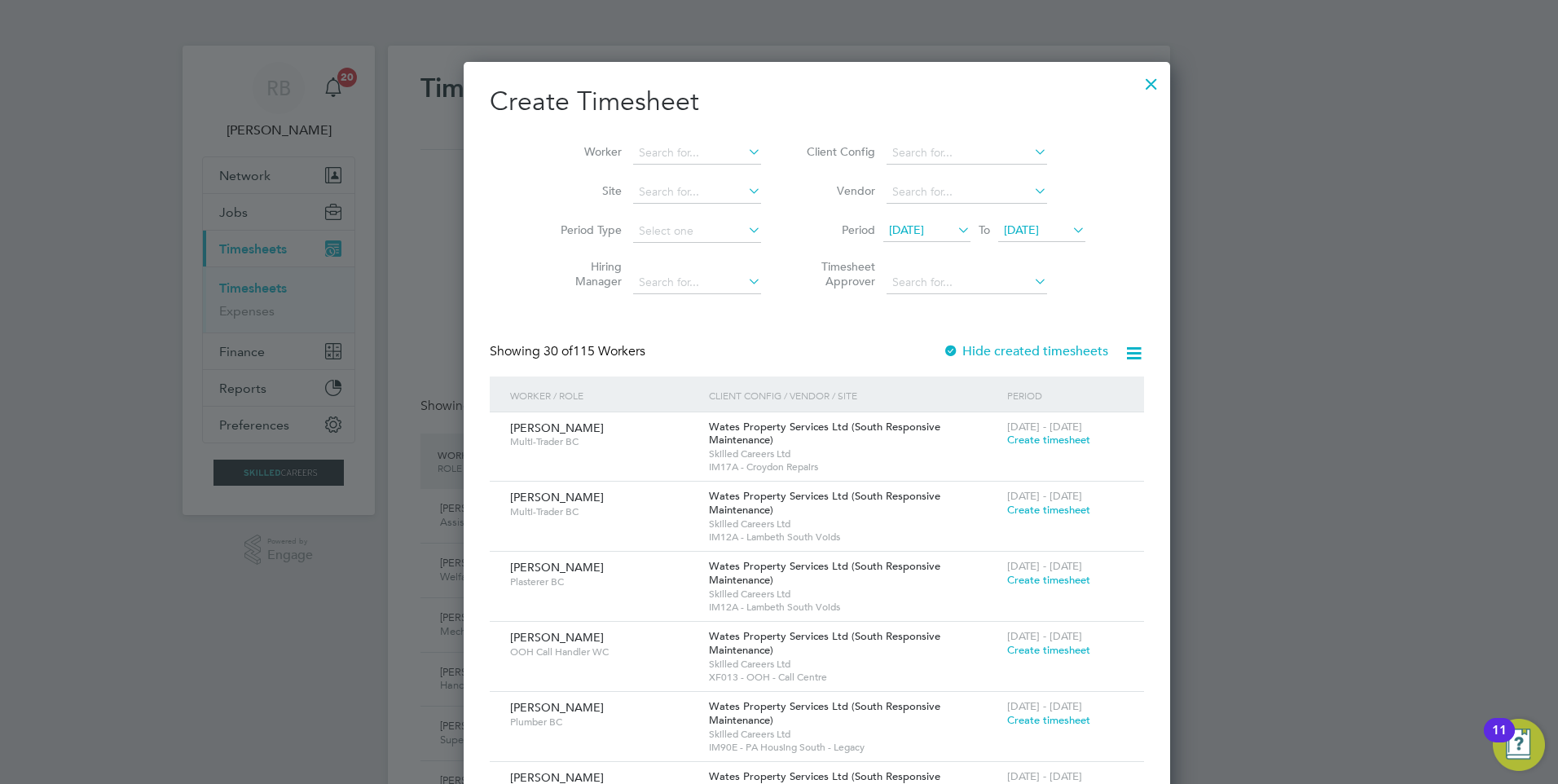
click at [889, 228] on span "[DATE]" at bounding box center [907, 229] width 35 height 15
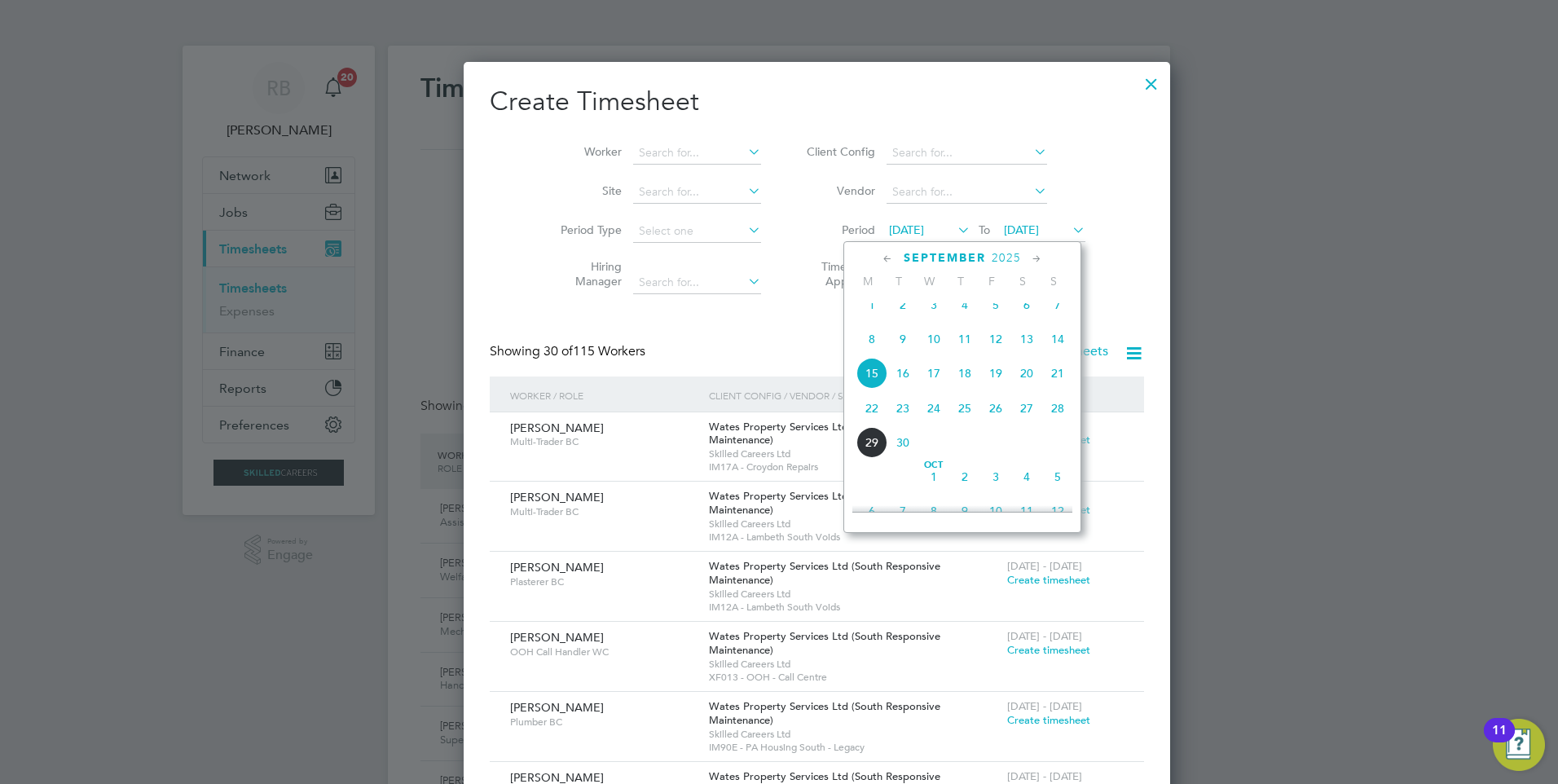
drag, startPoint x: 868, startPoint y: 411, endPoint x: 876, endPoint y: 392, distance: 20.6
click at [869, 410] on span "22" at bounding box center [871, 408] width 31 height 31
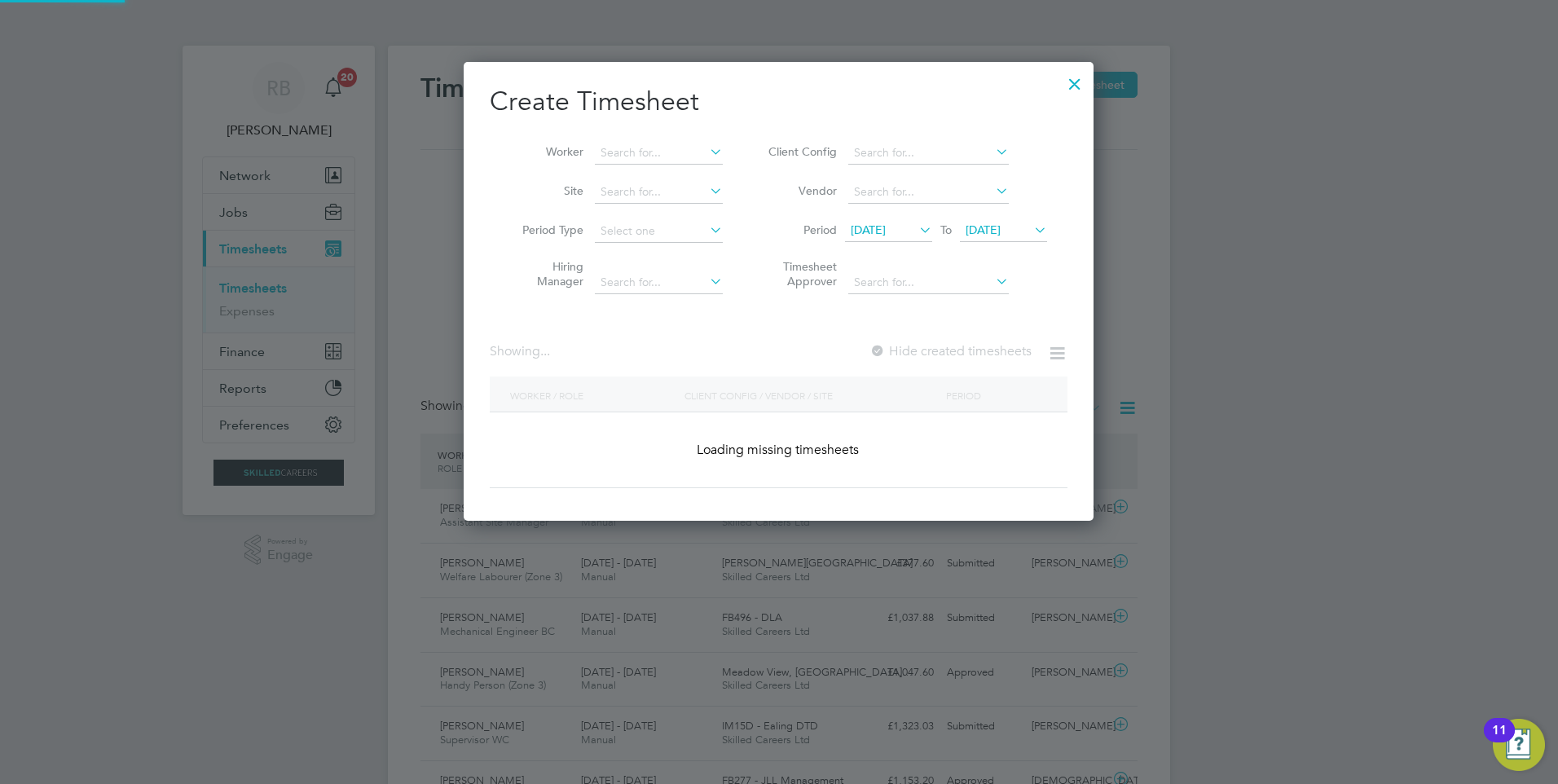
click at [1011, 213] on li "Period [DATE] To [DATE]" at bounding box center [906, 231] width 324 height 39
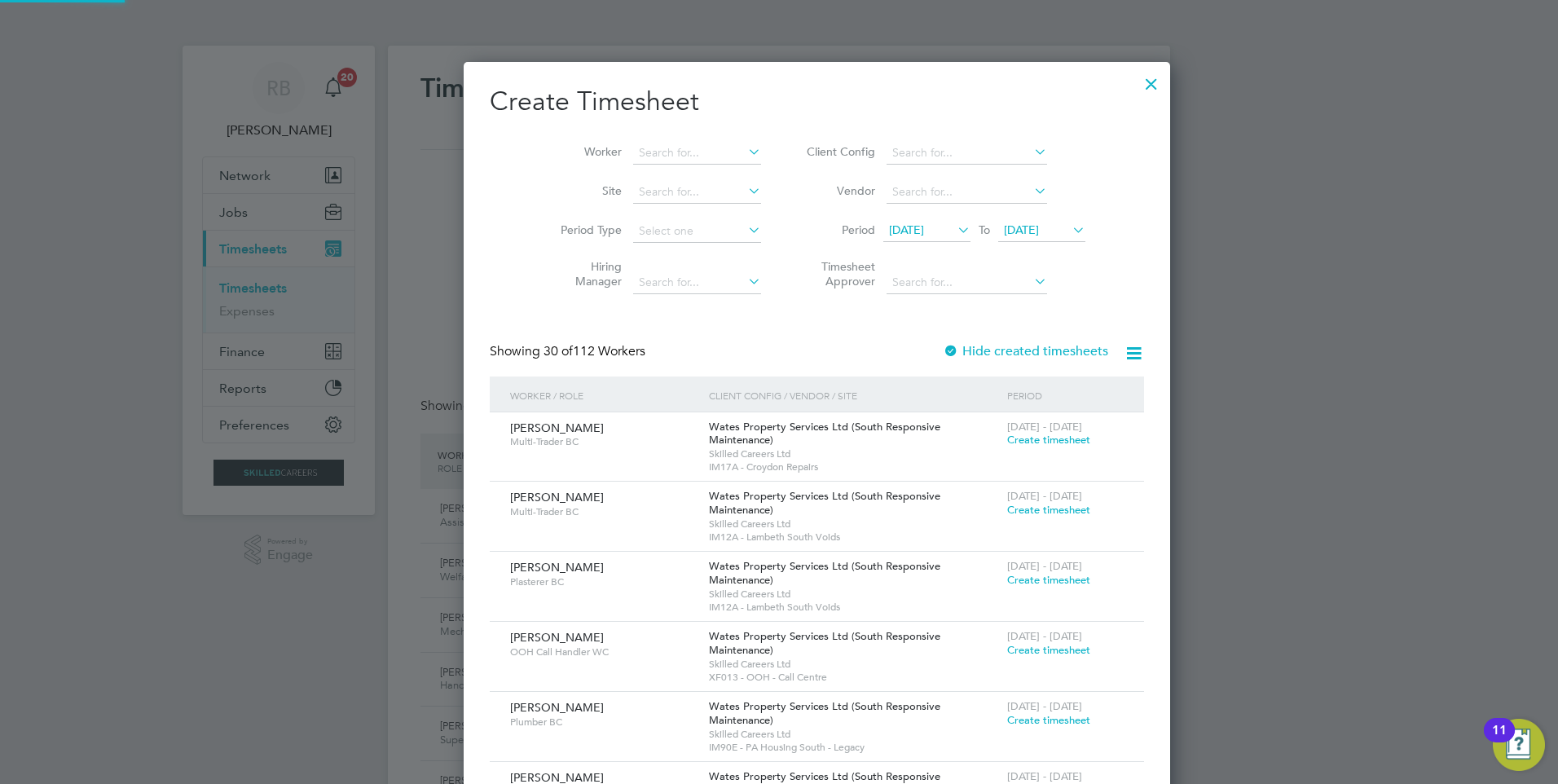
drag, startPoint x: 1017, startPoint y: 225, endPoint x: 1305, endPoint y: 301, distance: 297.9
click at [1017, 226] on span "[DATE]" at bounding box center [1022, 229] width 35 height 15
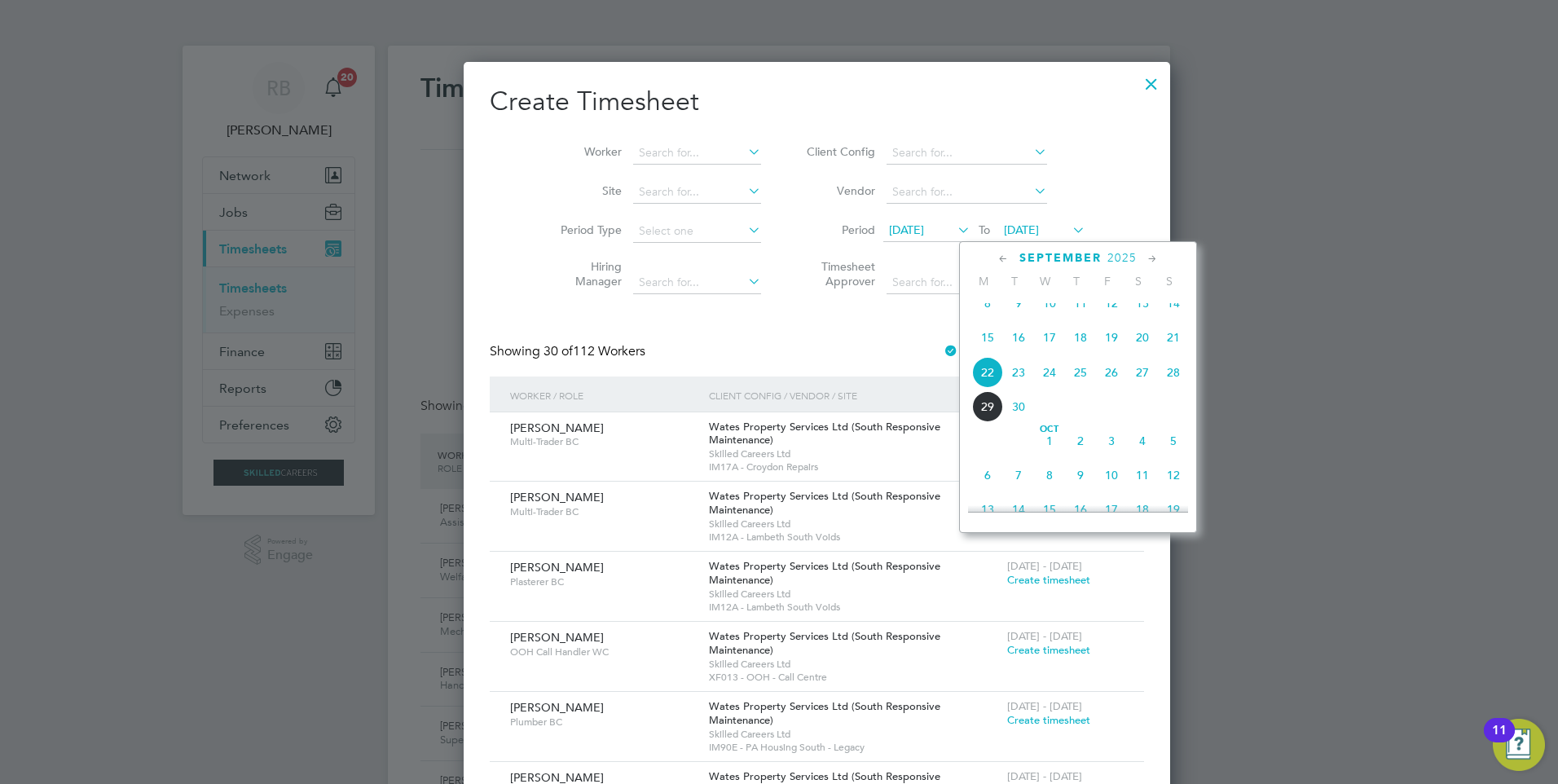
click at [1176, 383] on span "28" at bounding box center [1173, 372] width 31 height 31
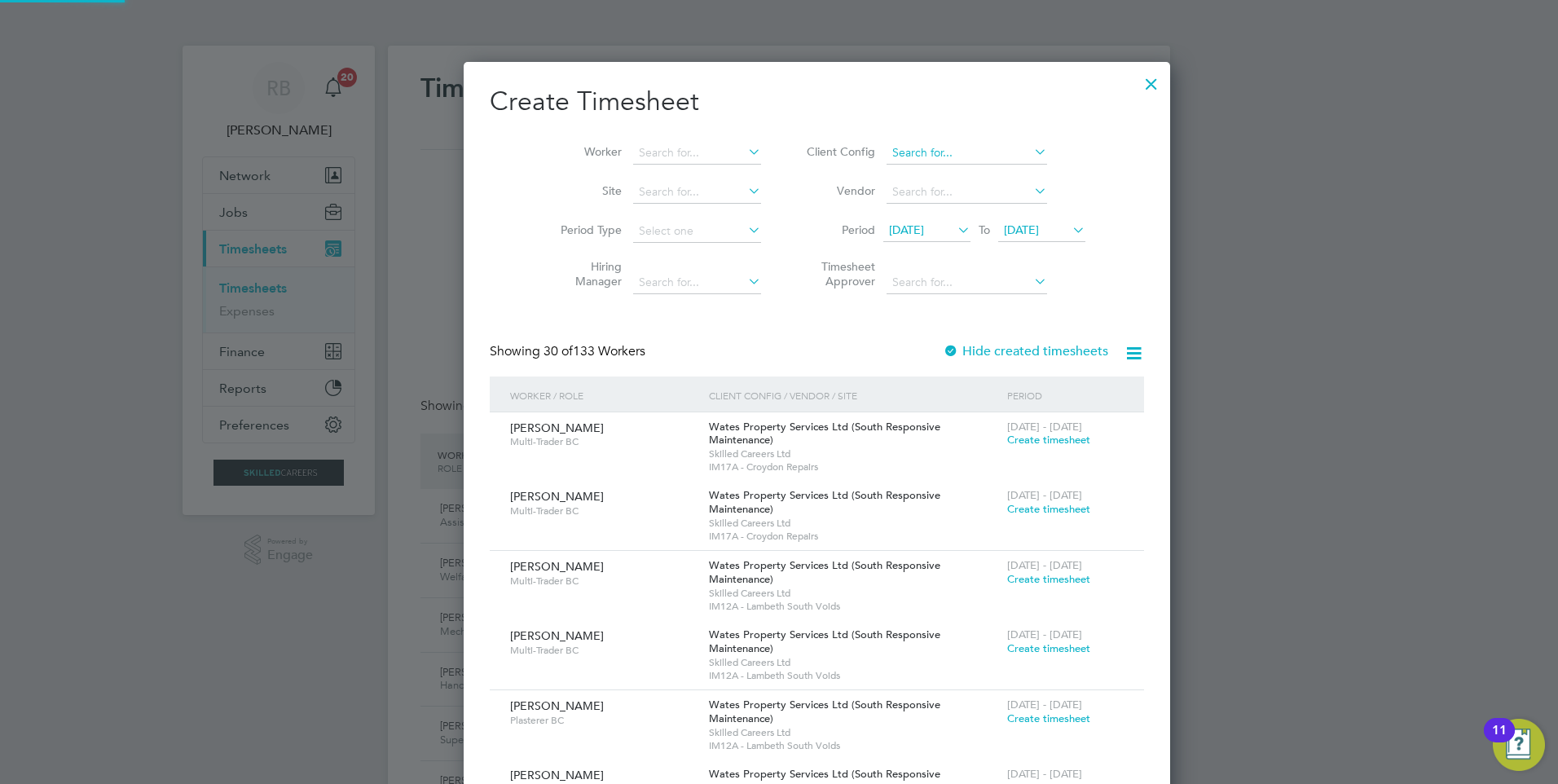
click at [915, 150] on input at bounding box center [966, 153] width 160 height 23
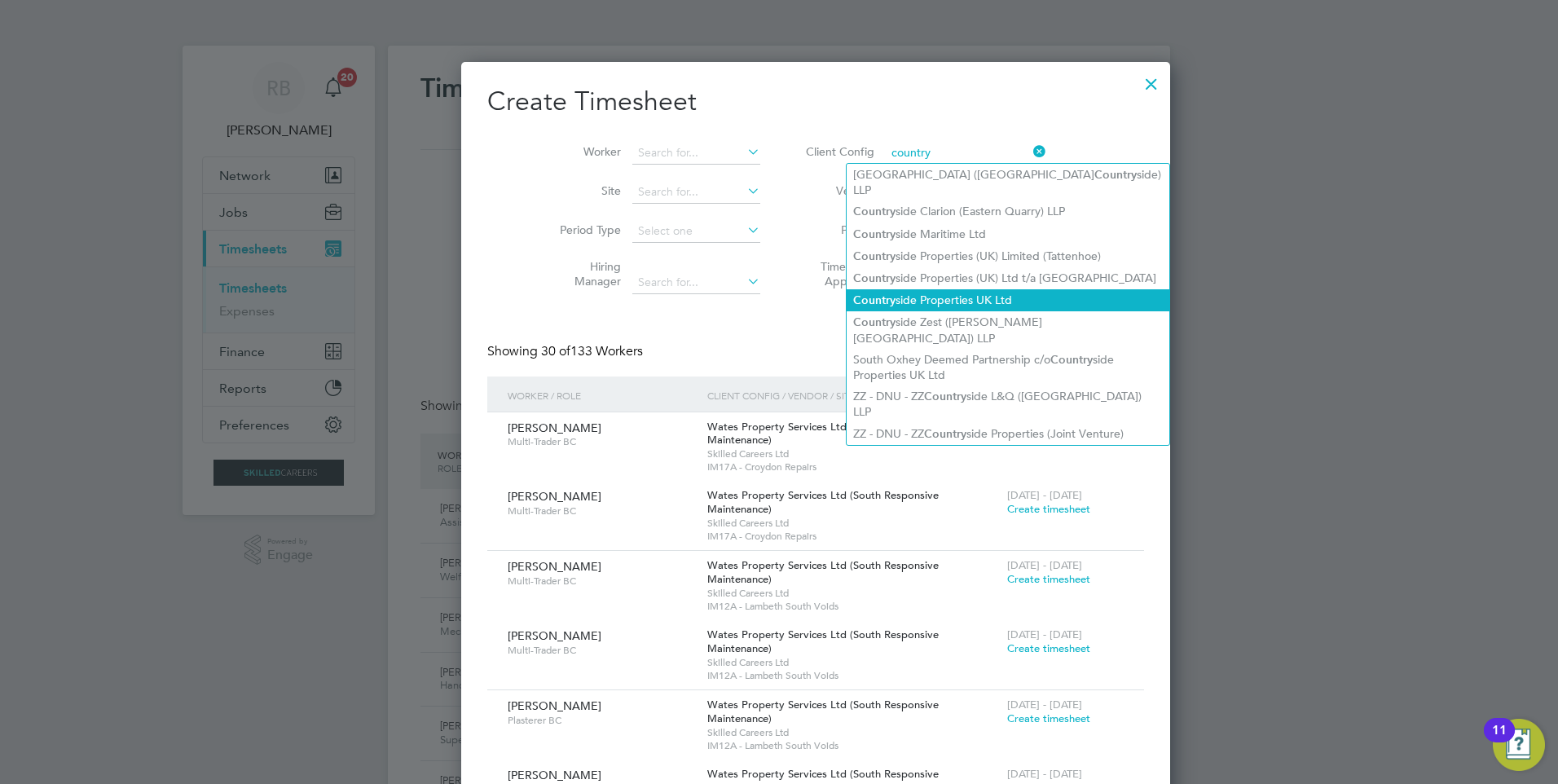
click at [970, 289] on li "Country side Properties UK Ltd" at bounding box center [1008, 299] width 323 height 22
type input "Countryside Properties UK Ltd"
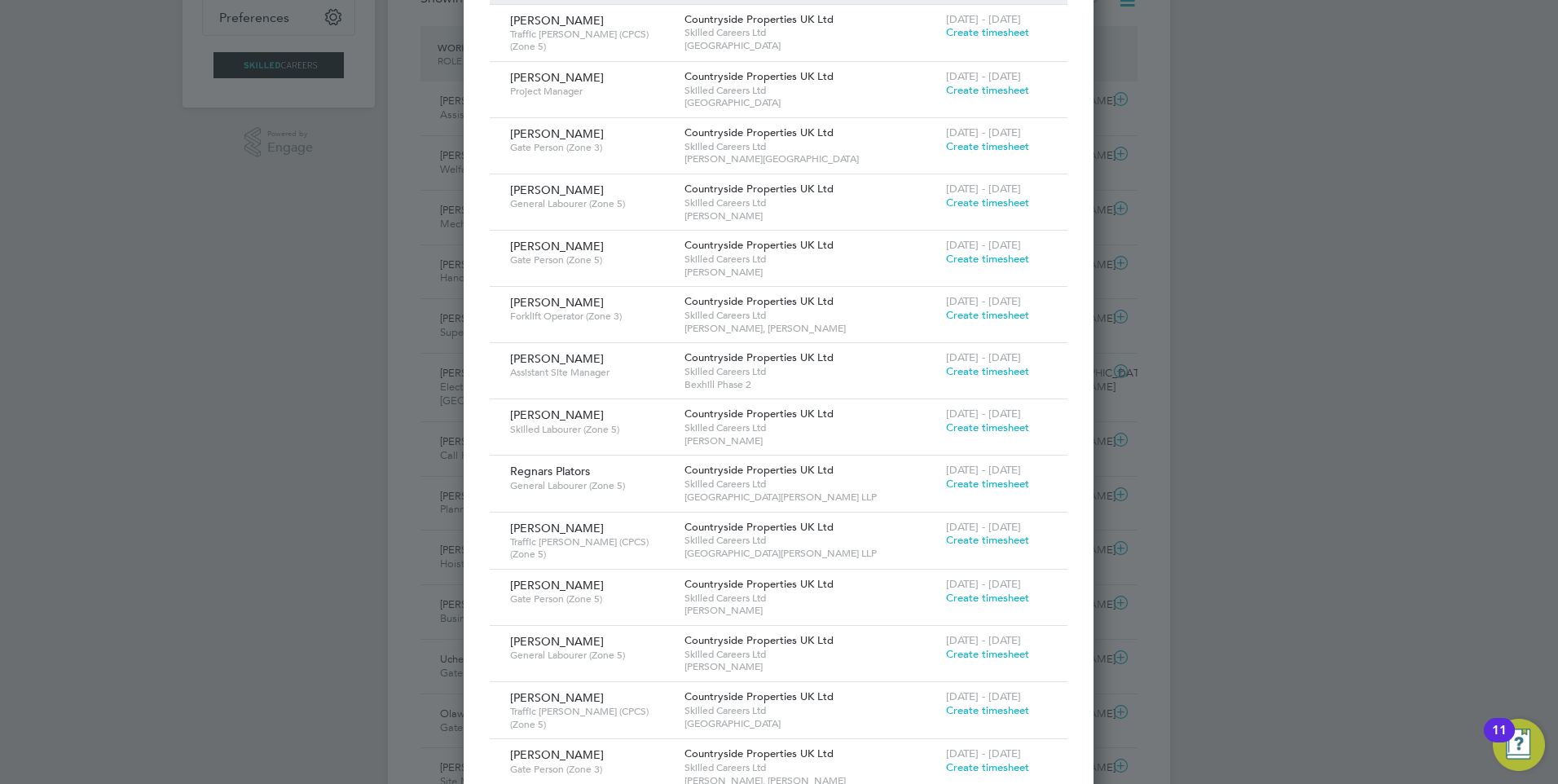
click at [969, 538] on span "Create timesheet" at bounding box center [988, 539] width 83 height 14
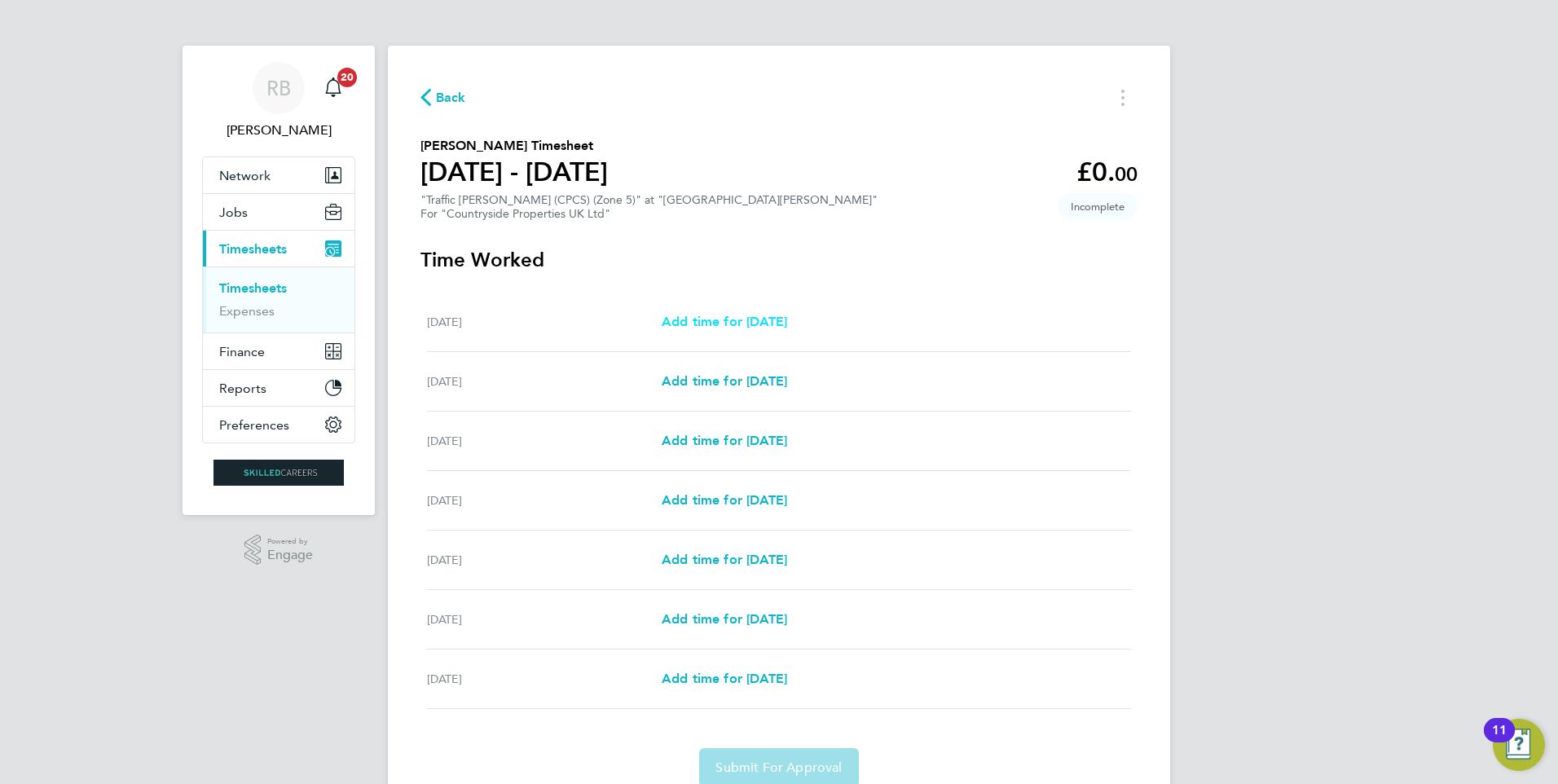
click at [787, 329] on span "Add time for [DATE]" at bounding box center [725, 321] width 126 height 15
select select "30"
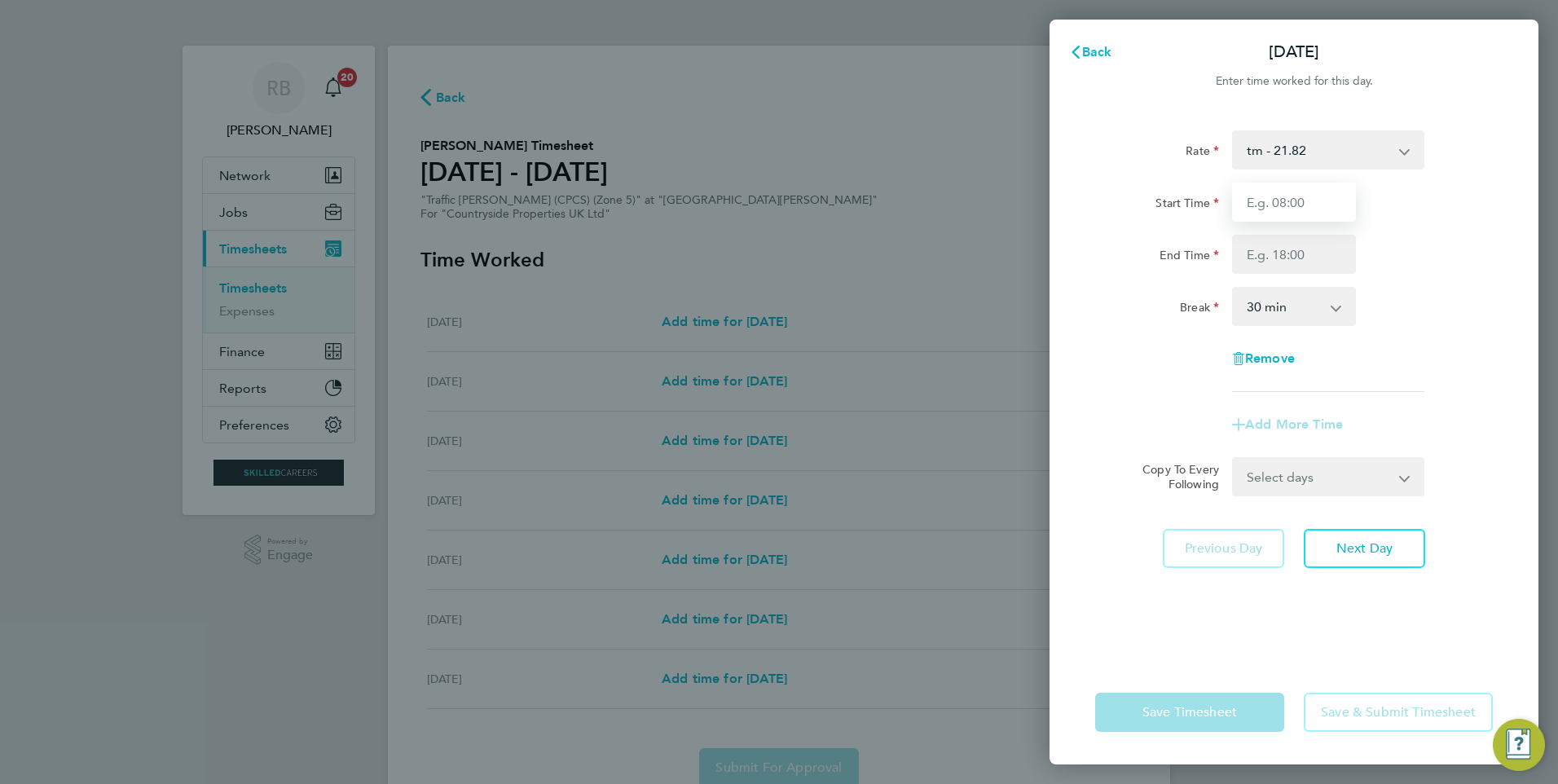
click at [1320, 213] on input "Start Time" at bounding box center [1294, 202] width 124 height 39
type input "07:30"
type input "16:30"
click at [1314, 310] on select "0 min 15 min 30 min 45 min 60 min 75 min 90 min" at bounding box center [1284, 307] width 101 height 35
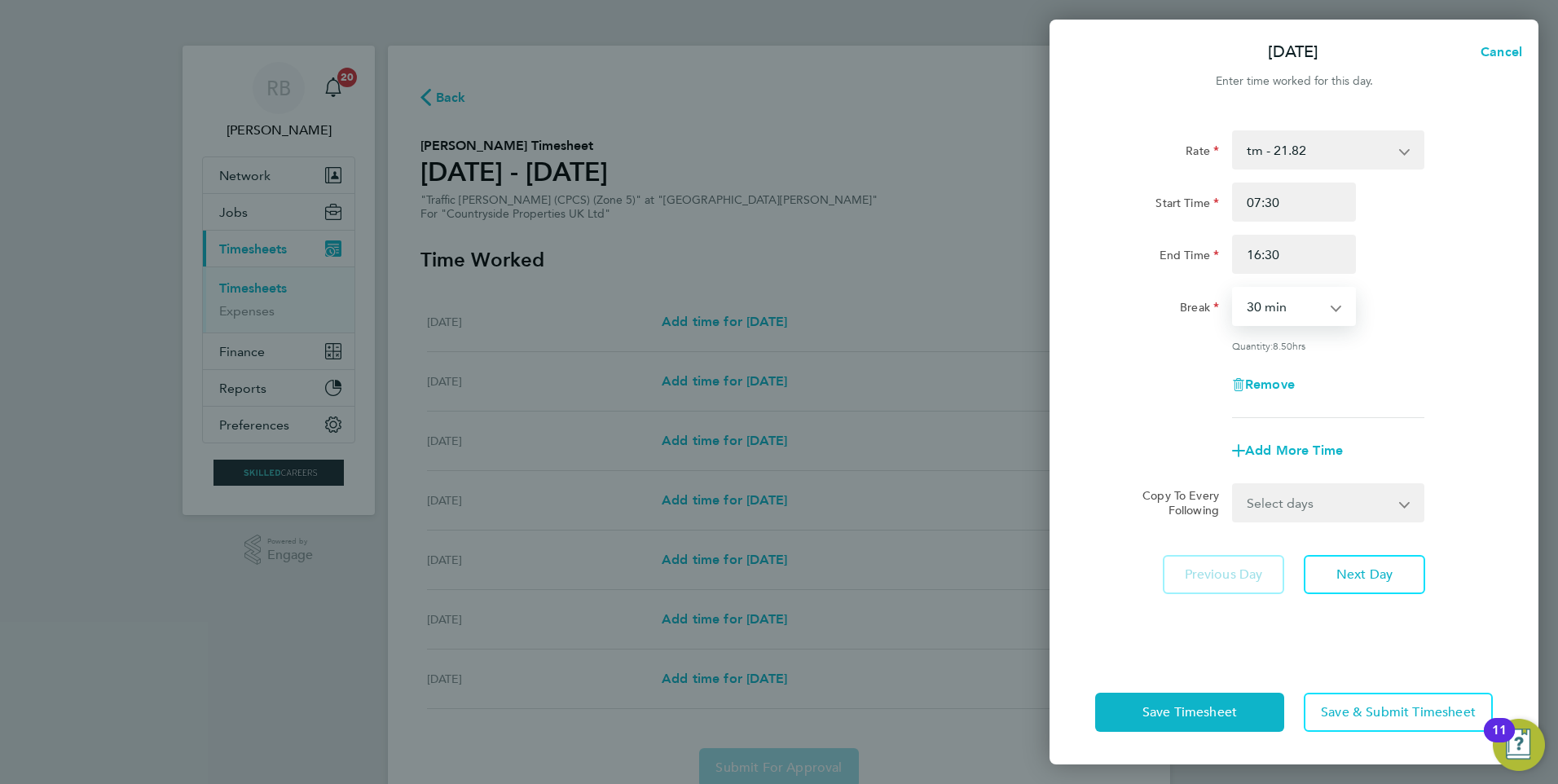
select select "0"
click at [1234, 289] on select "0 min 15 min 30 min 45 min 60 min 75 min 90 min" at bounding box center [1284, 307] width 101 height 35
drag, startPoint x: 1301, startPoint y: 504, endPoint x: 1311, endPoint y: 518, distance: 17.2
click at [1301, 504] on select "Select days Day Weekday (Mon-Fri) Weekend (Sat-Sun) [DATE] [DATE] [DATE] [DATE]…" at bounding box center [1319, 502] width 171 height 35
select select "WEEKDAY"
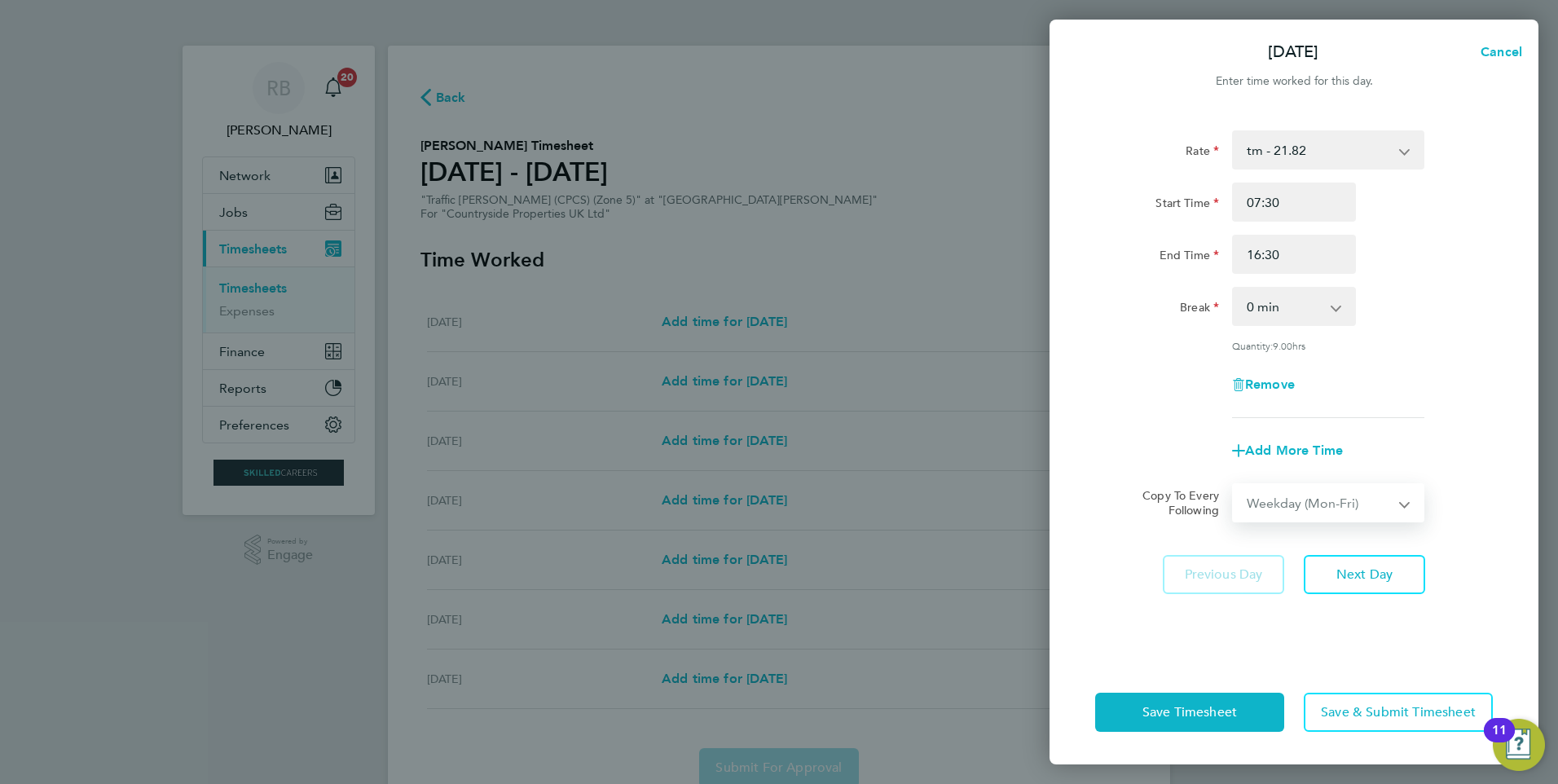
click at [1234, 485] on select "Select days Day Weekday (Mon-Fri) Weekend (Sat-Sun) [DATE] [DATE] [DATE] [DATE]…" at bounding box center [1319, 502] width 171 height 35
select select "[DATE]"
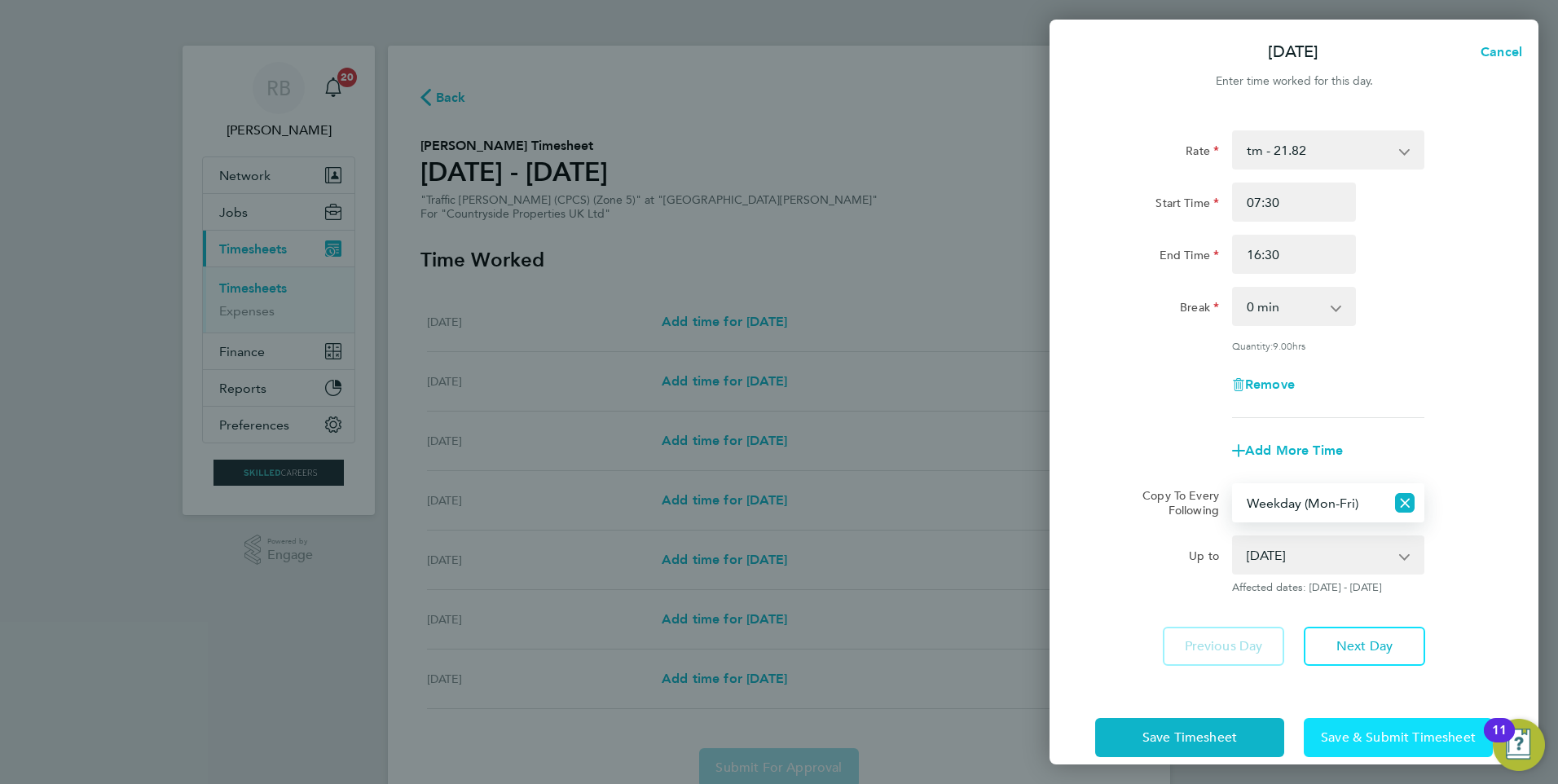
click at [1368, 729] on span "Save & Submit Timesheet" at bounding box center [1398, 737] width 155 height 16
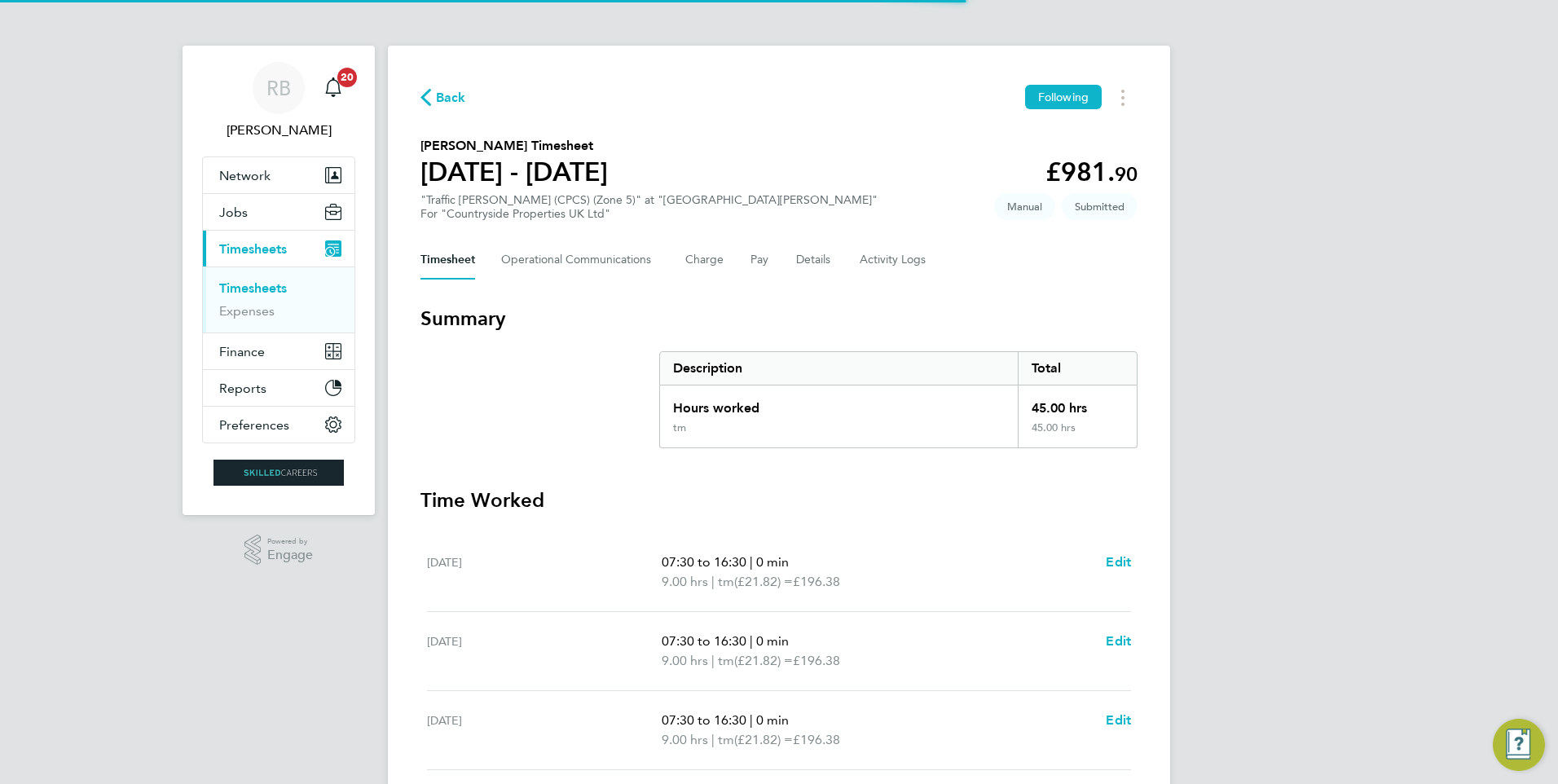
click at [257, 288] on link "Timesheets" at bounding box center [253, 287] width 67 height 15
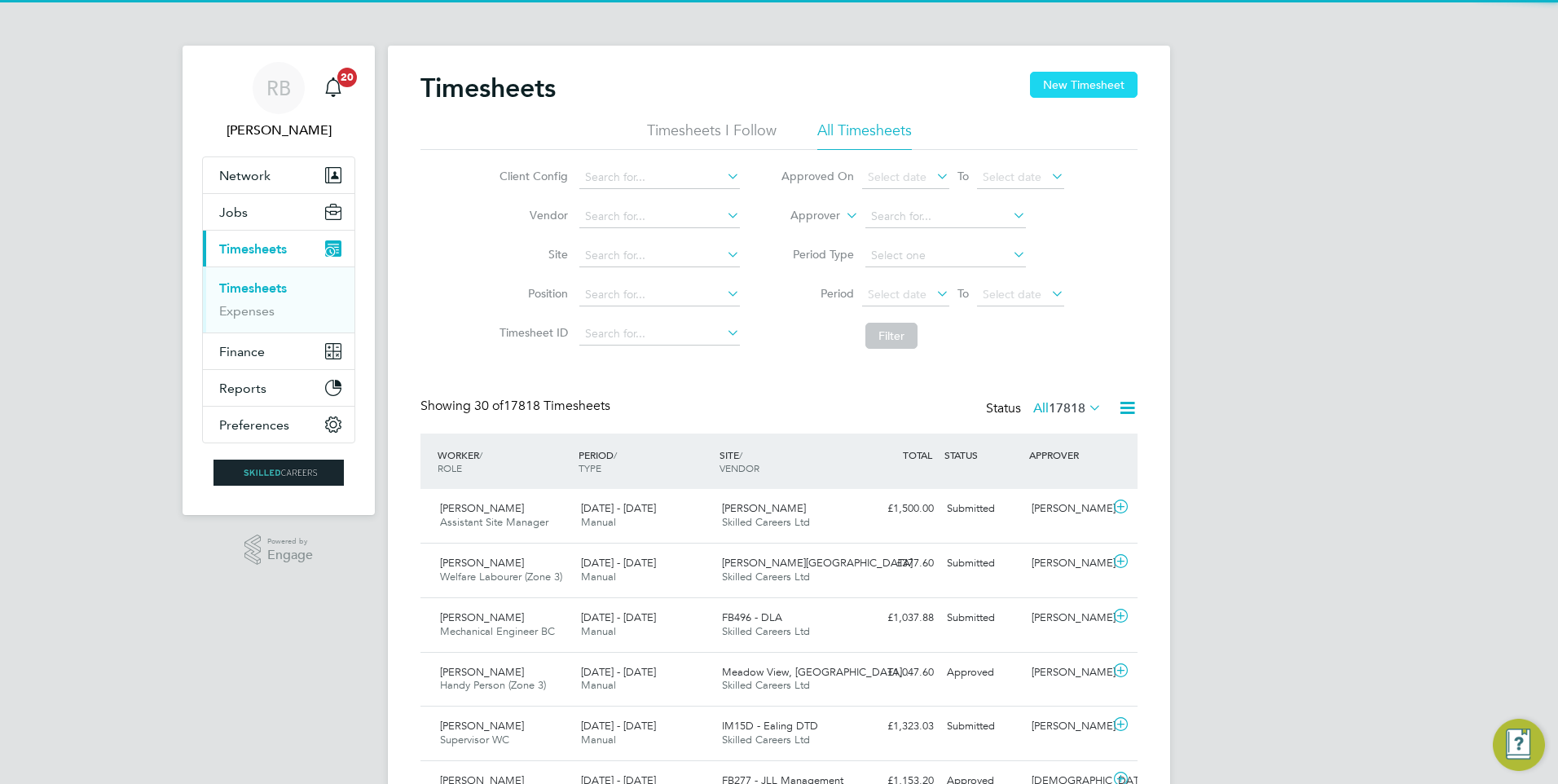
click at [1090, 82] on button "New Timesheet" at bounding box center [1083, 84] width 107 height 26
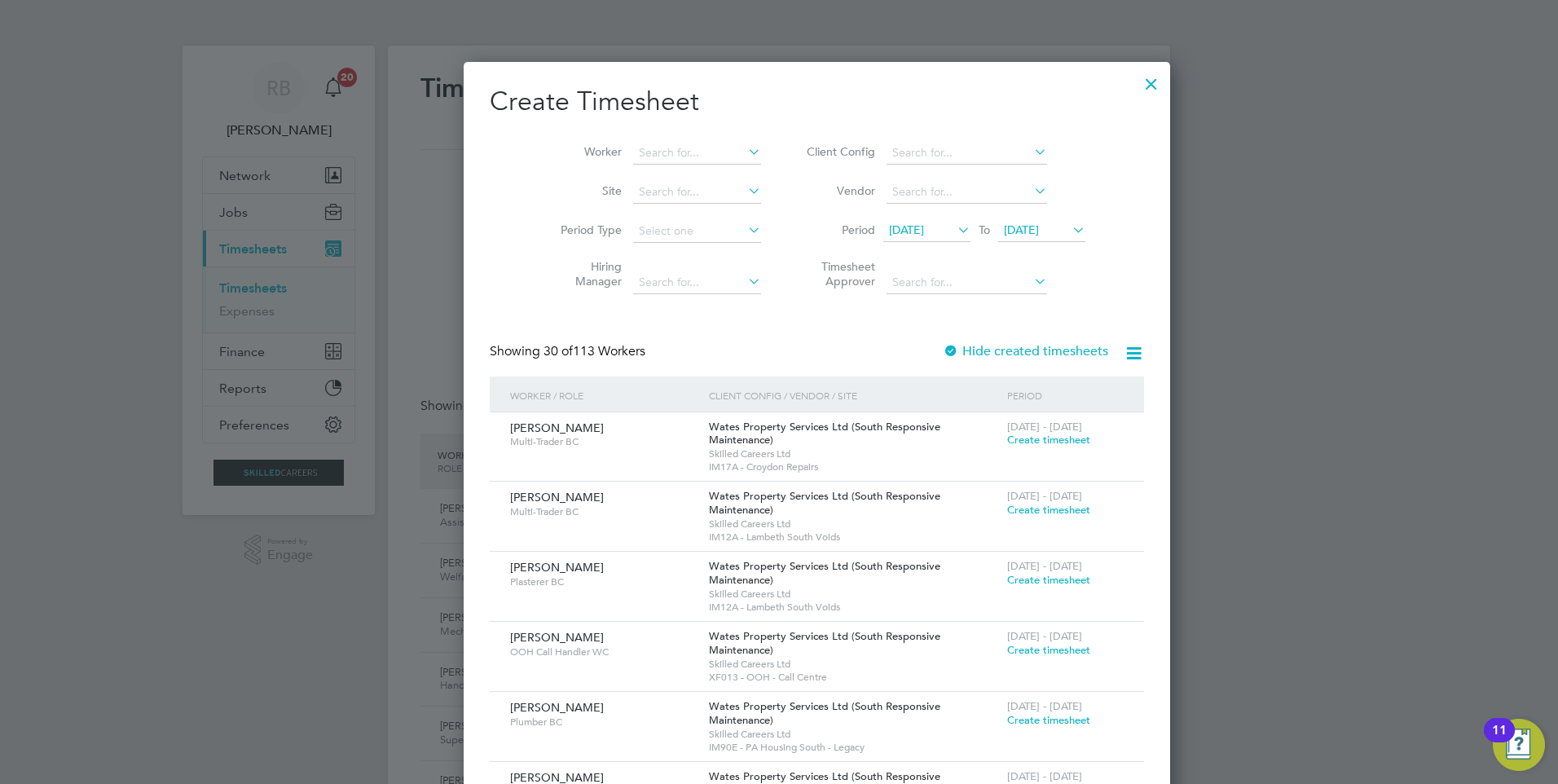
click at [903, 237] on span "[DATE]" at bounding box center [907, 229] width 35 height 15
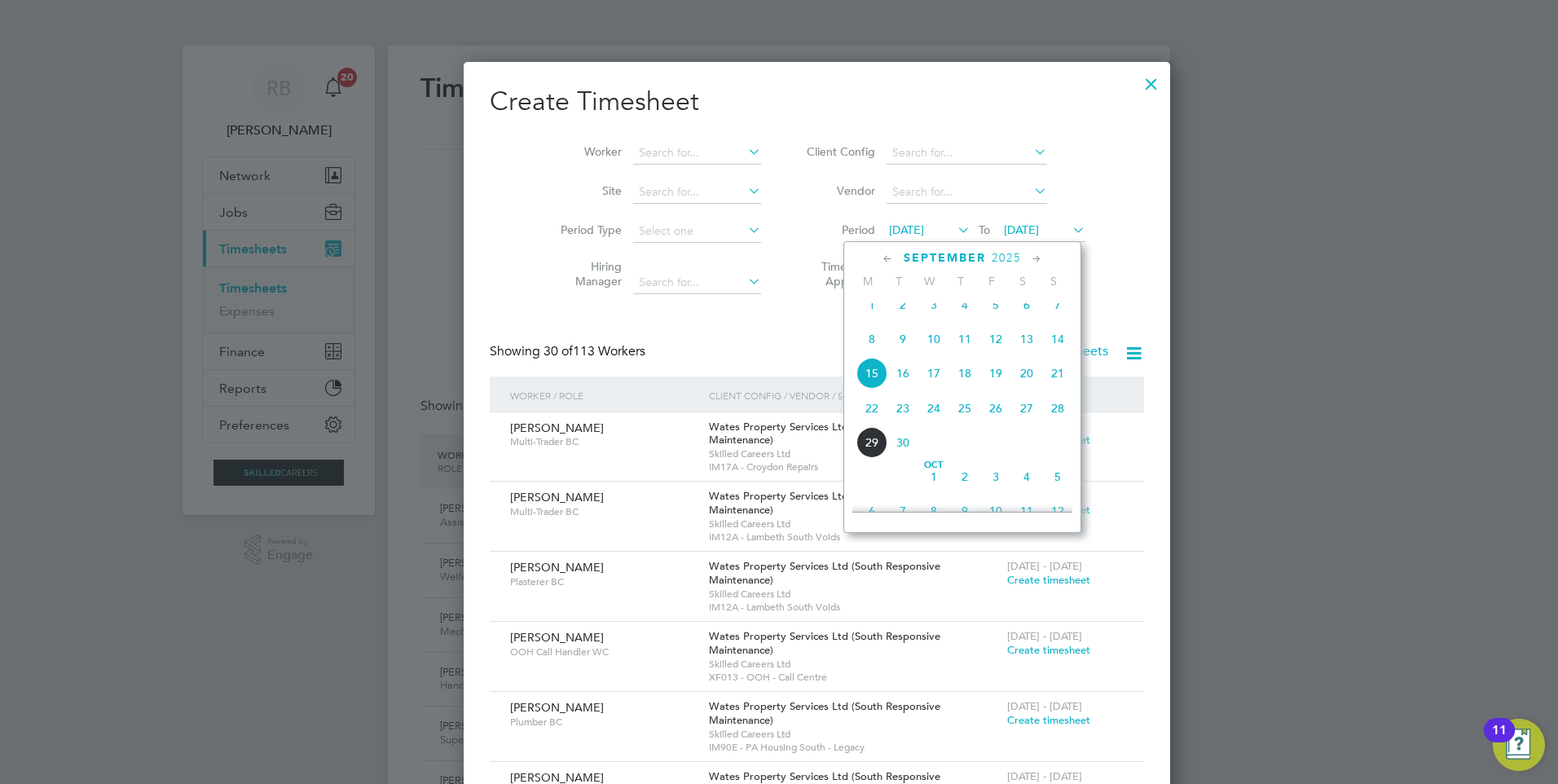
click at [874, 423] on span "22" at bounding box center [871, 408] width 31 height 31
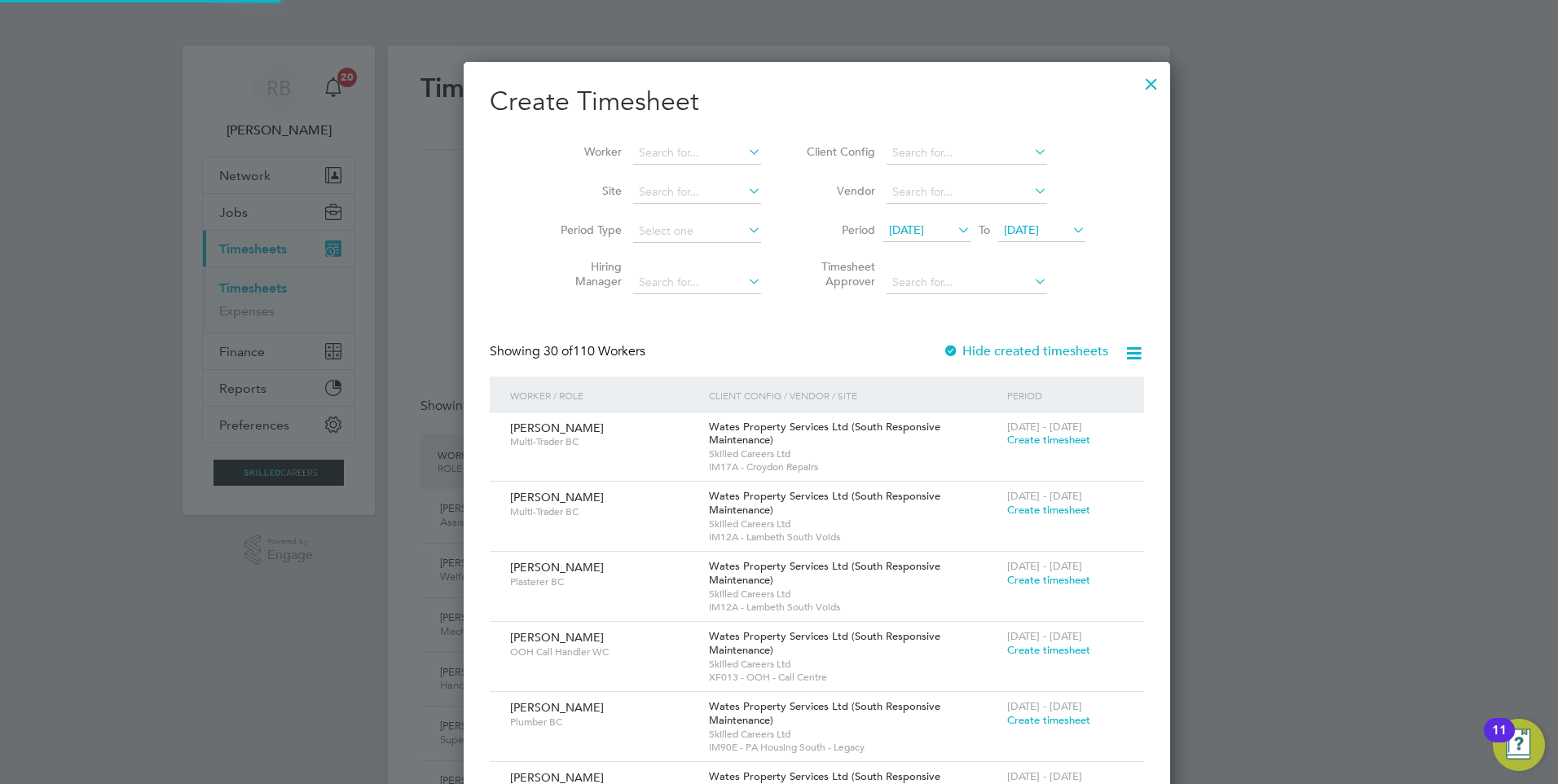
click at [1004, 231] on span "[DATE]" at bounding box center [1022, 229] width 35 height 15
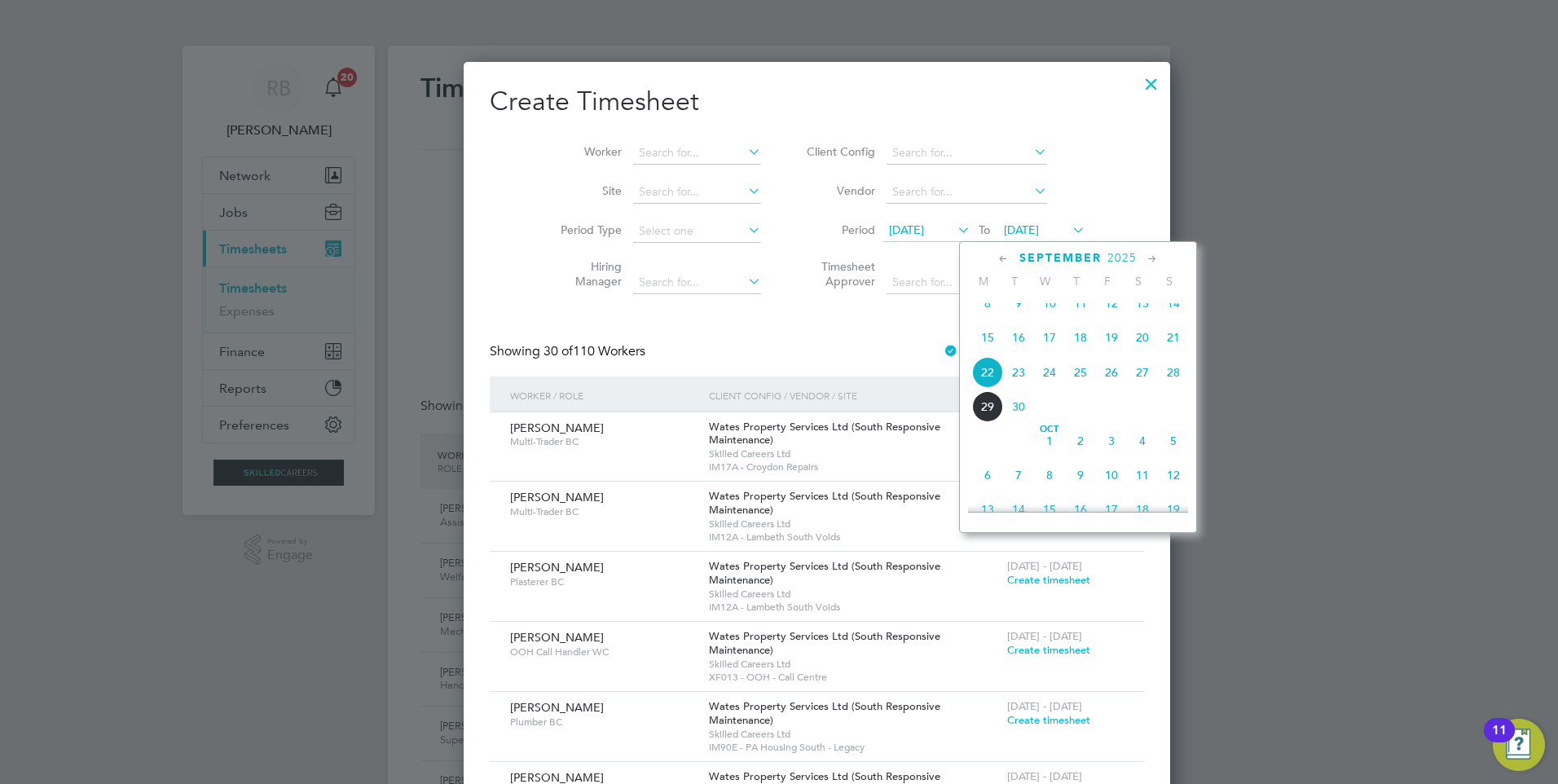
click at [1168, 380] on span "28" at bounding box center [1173, 372] width 31 height 31
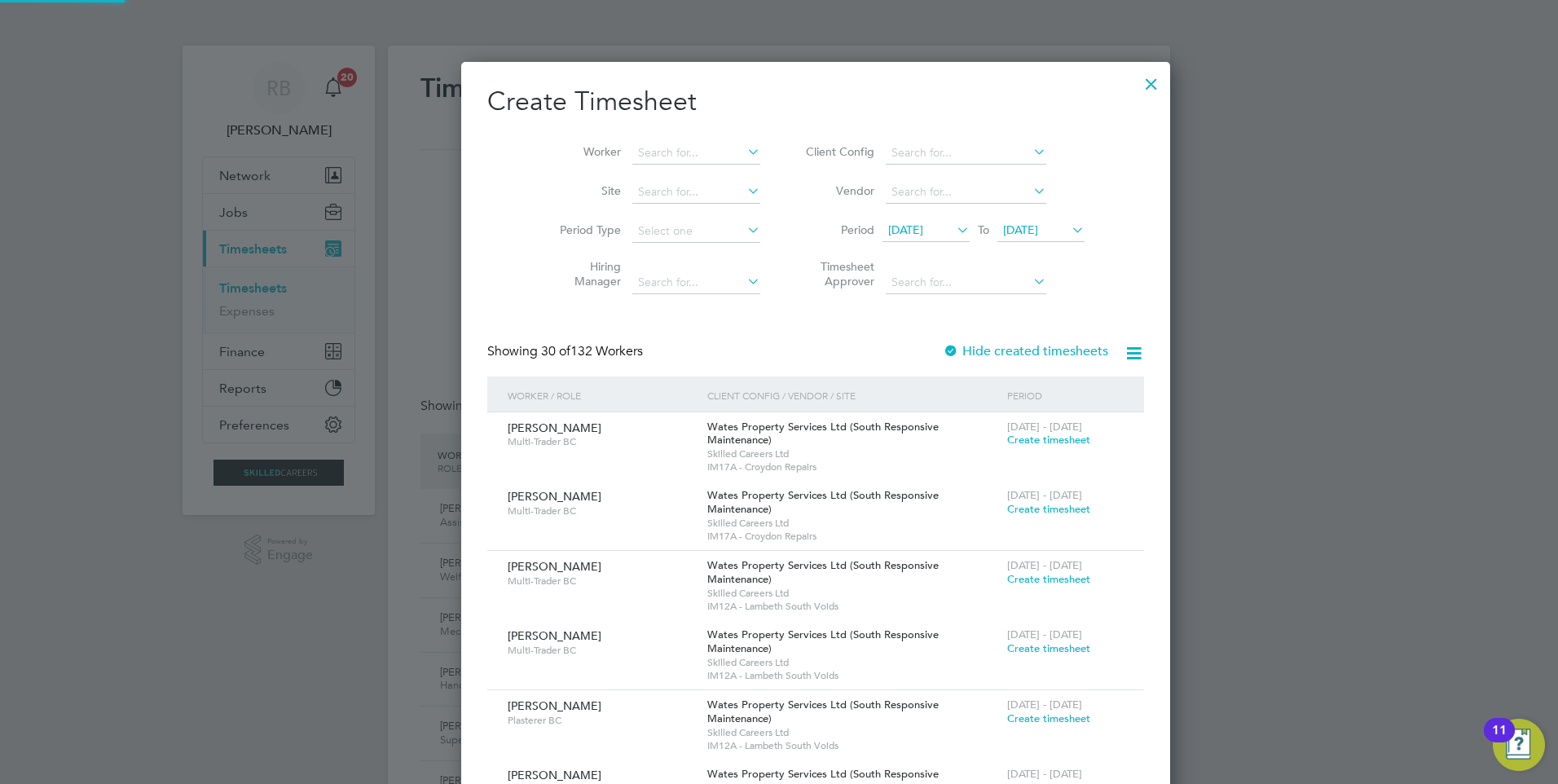
click at [884, 141] on li "Client Config" at bounding box center [943, 153] width 324 height 39
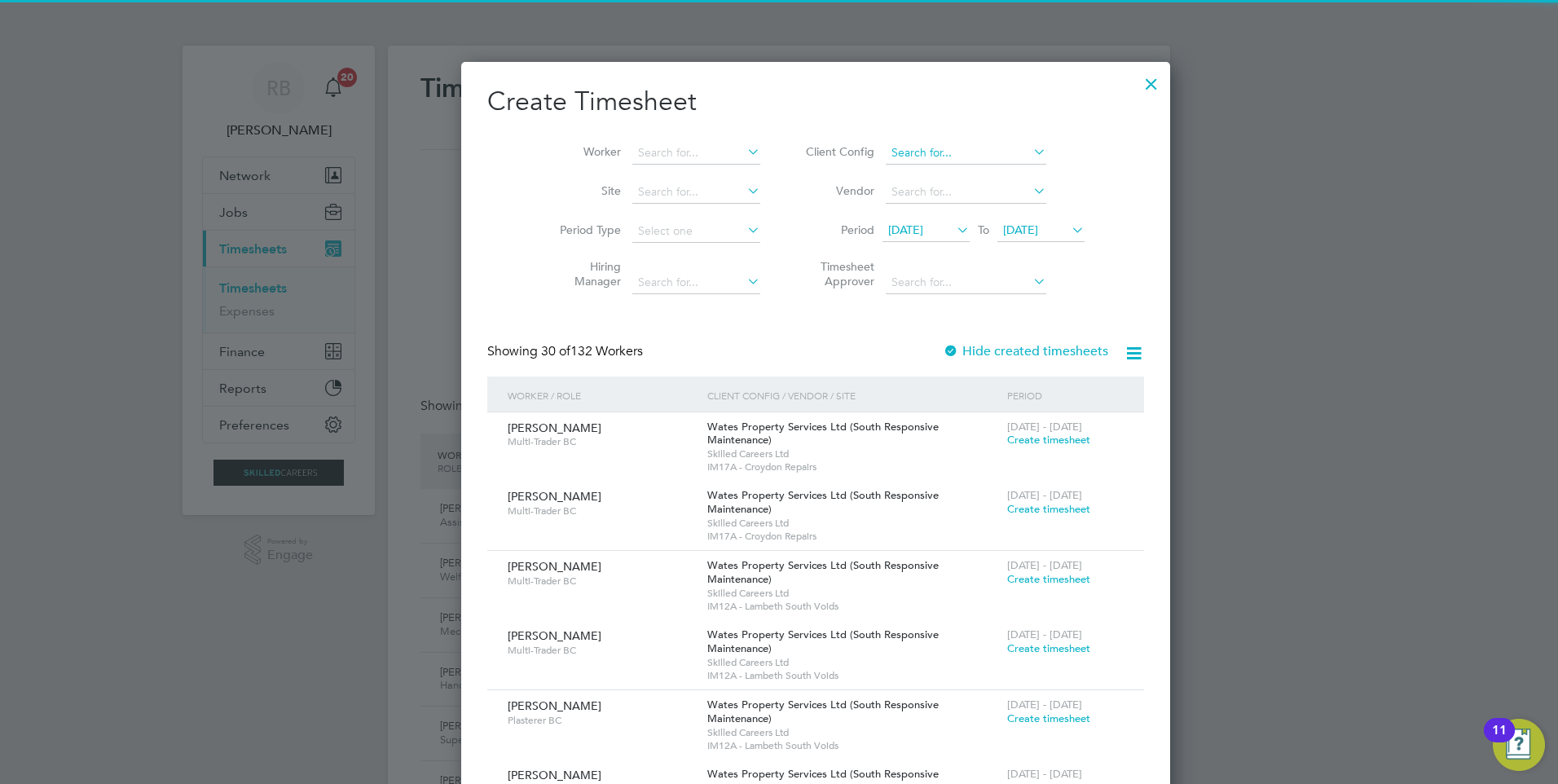
click at [886, 154] on input at bounding box center [966, 153] width 160 height 23
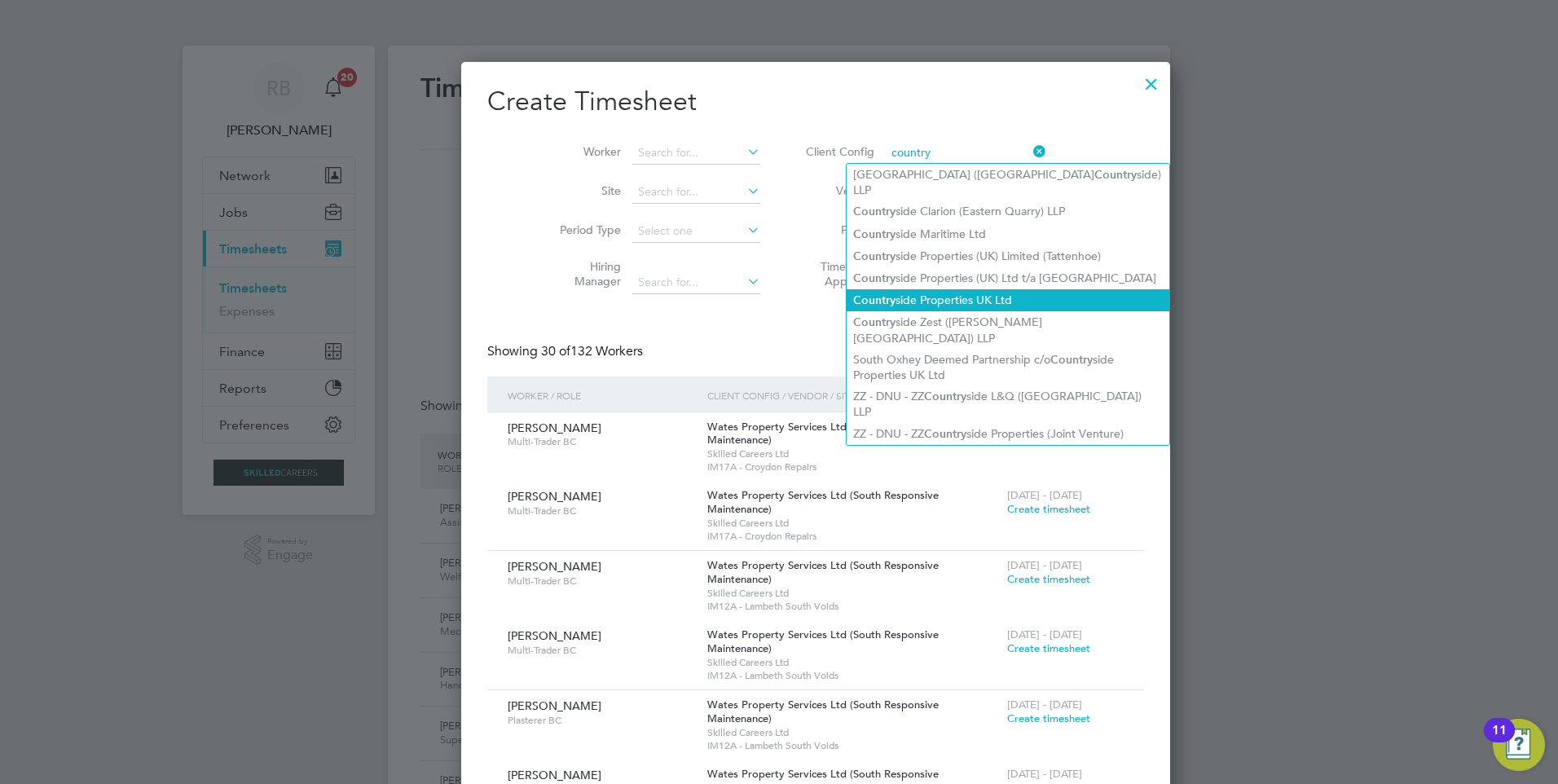
click at [1009, 289] on li "Country side Properties UK Ltd" at bounding box center [1008, 299] width 323 height 22
type input "Countryside Properties UK Ltd"
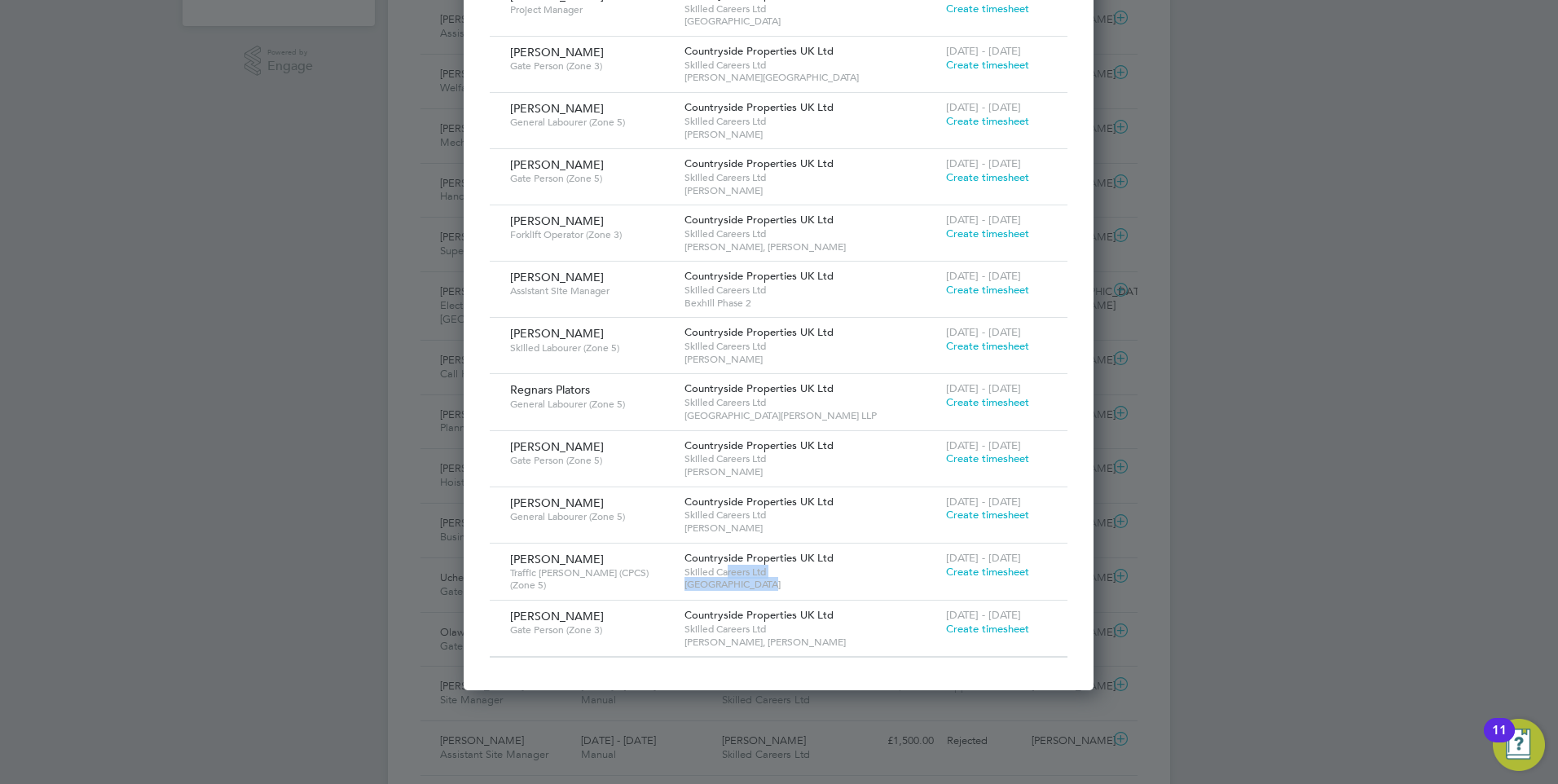
drag, startPoint x: 725, startPoint y: 574, endPoint x: 837, endPoint y: 585, distance: 112.5
click at [837, 585] on div "Countryside Properties UK Ltd Skilled Careers Ltd [GEOGRAPHIC_DATA]" at bounding box center [811, 571] width 261 height 56
drag, startPoint x: 837, startPoint y: 585, endPoint x: 743, endPoint y: 591, distance: 94.2
click at [743, 591] on div "Countryside Properties UK Ltd Skilled Careers Ltd [GEOGRAPHIC_DATA]" at bounding box center [811, 571] width 261 height 56
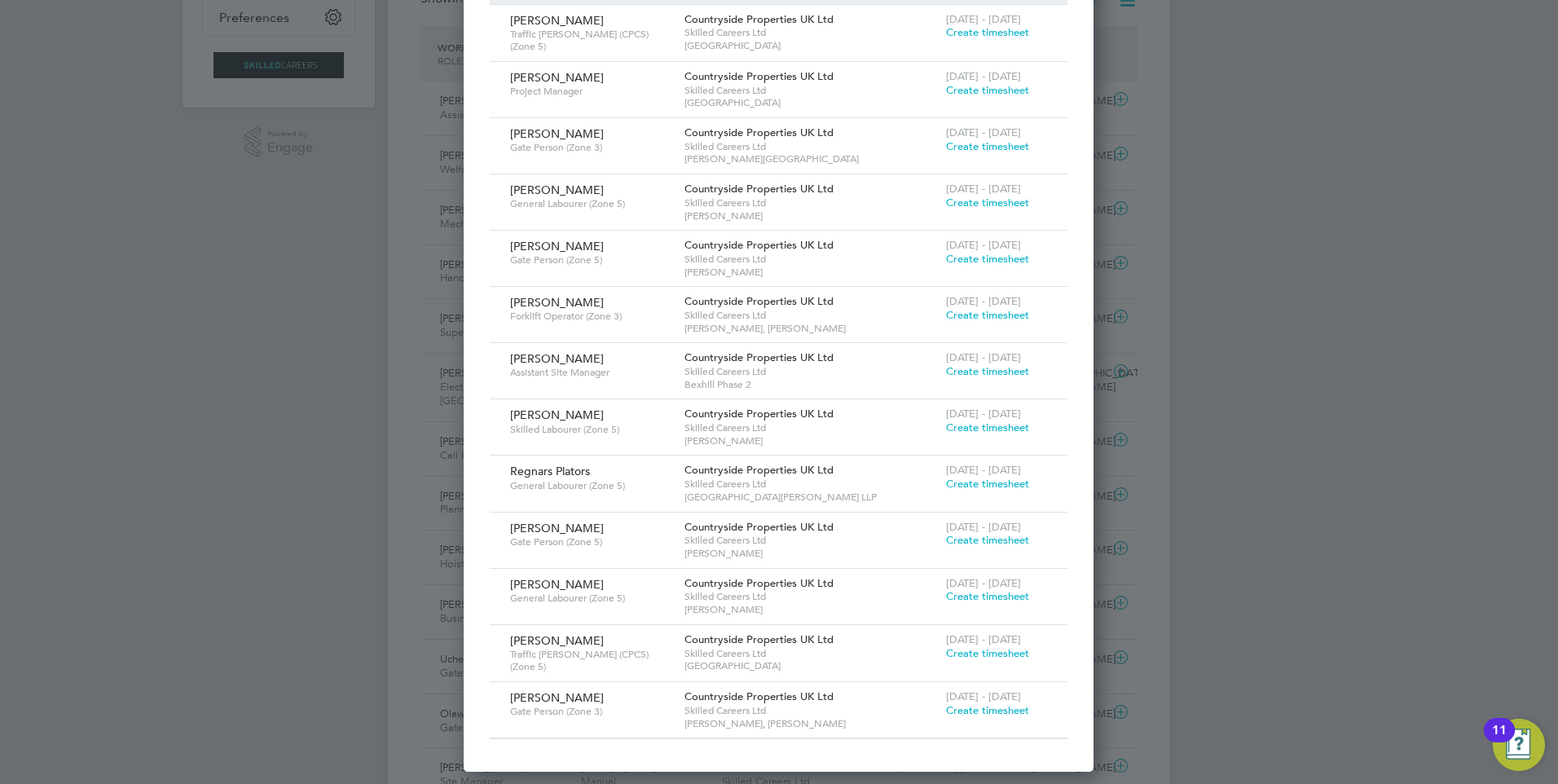
click at [1001, 424] on span "Create timesheet" at bounding box center [988, 427] width 83 height 14
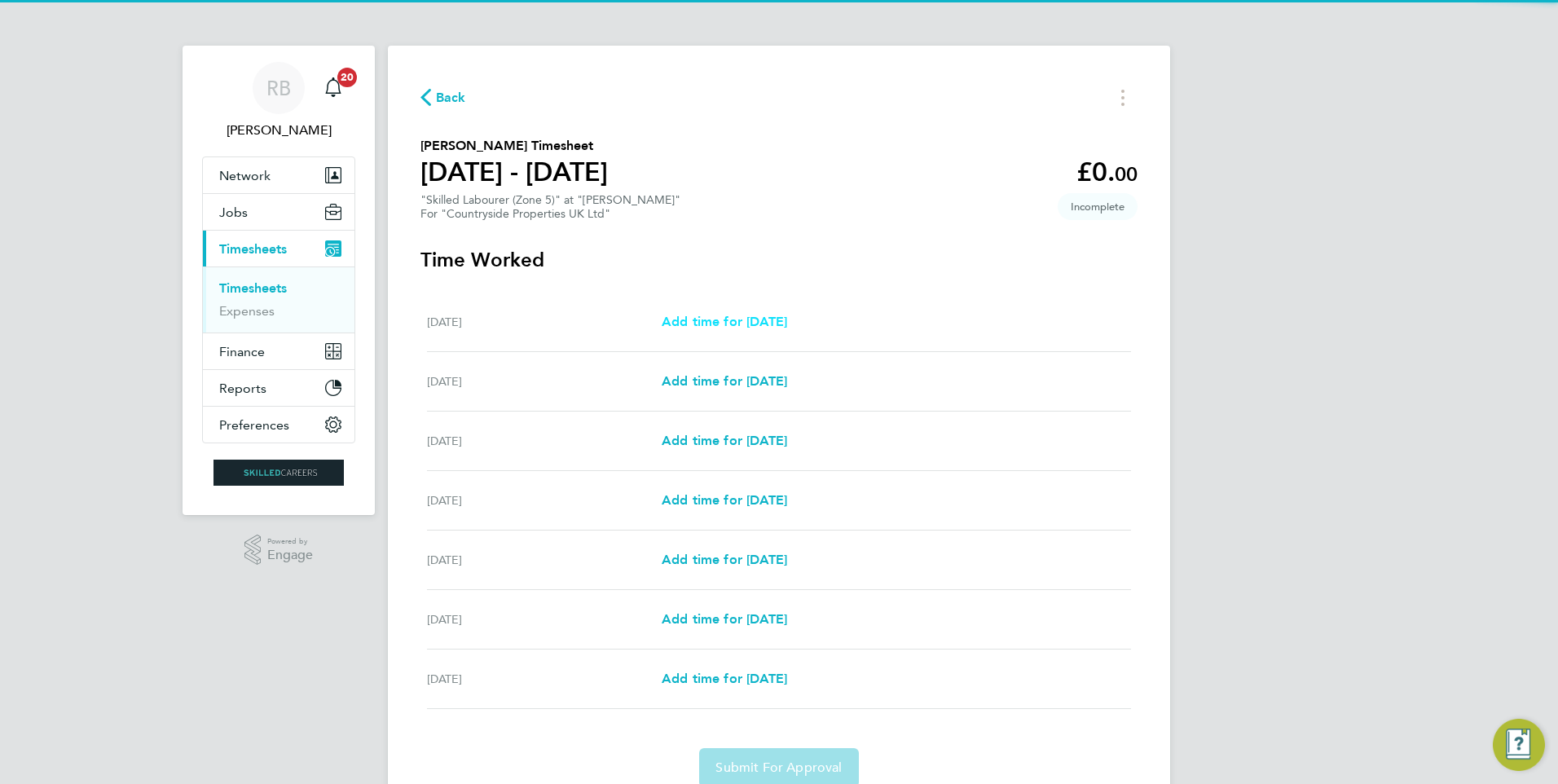
click at [770, 323] on span "Add time for [DATE]" at bounding box center [725, 321] width 126 height 15
select select "30"
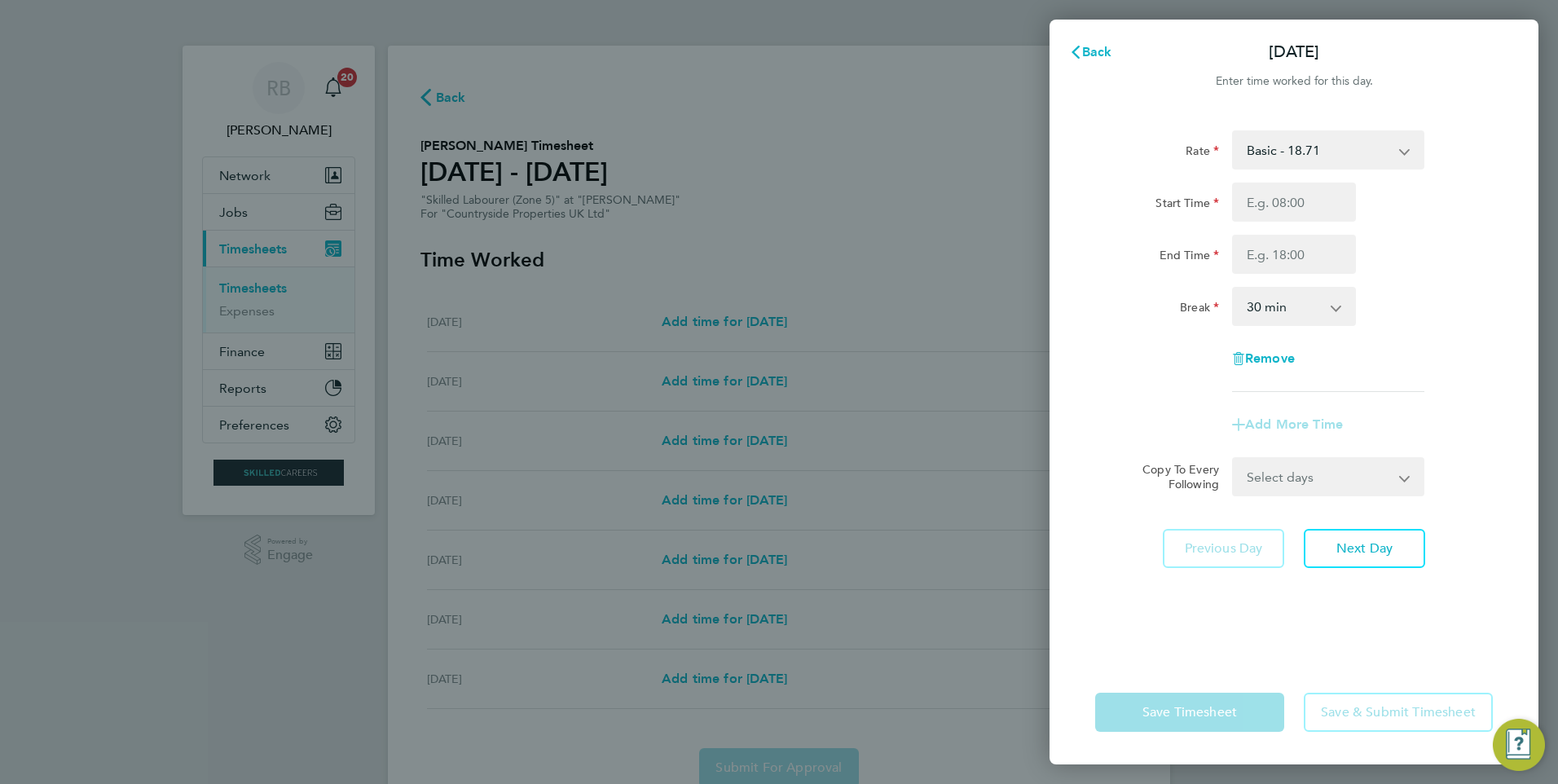
click at [1321, 226] on div "Start Time End Time" at bounding box center [1294, 228] width 410 height 91
click at [1313, 209] on input "Start Time" at bounding box center [1294, 202] width 124 height 39
type input "07:30"
type input "16:30"
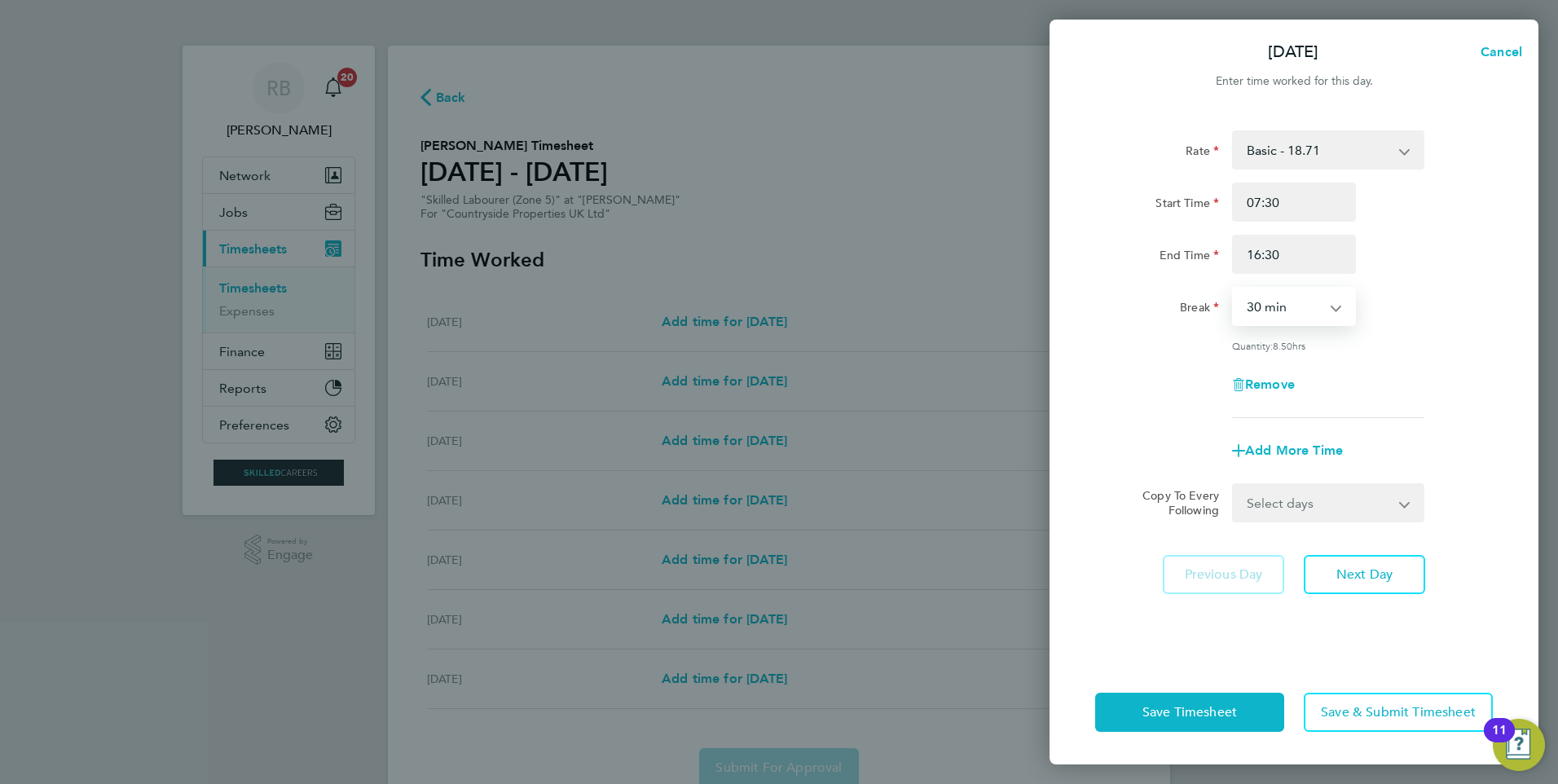
drag, startPoint x: 1293, startPoint y: 497, endPoint x: 1279, endPoint y: 522, distance: 28.7
click at [1293, 497] on select "Select days Day Weekday (Mon-Fri) Weekend (Sat-Sun) [DATE] [DATE] [DATE] [DATE]…" at bounding box center [1319, 502] width 171 height 35
select select "WEEKDAY"
click at [1234, 485] on select "Select days Day Weekday (Mon-Fri) Weekend (Sat-Sun) [DATE] [DATE] [DATE] [DATE]…" at bounding box center [1319, 502] width 171 height 35
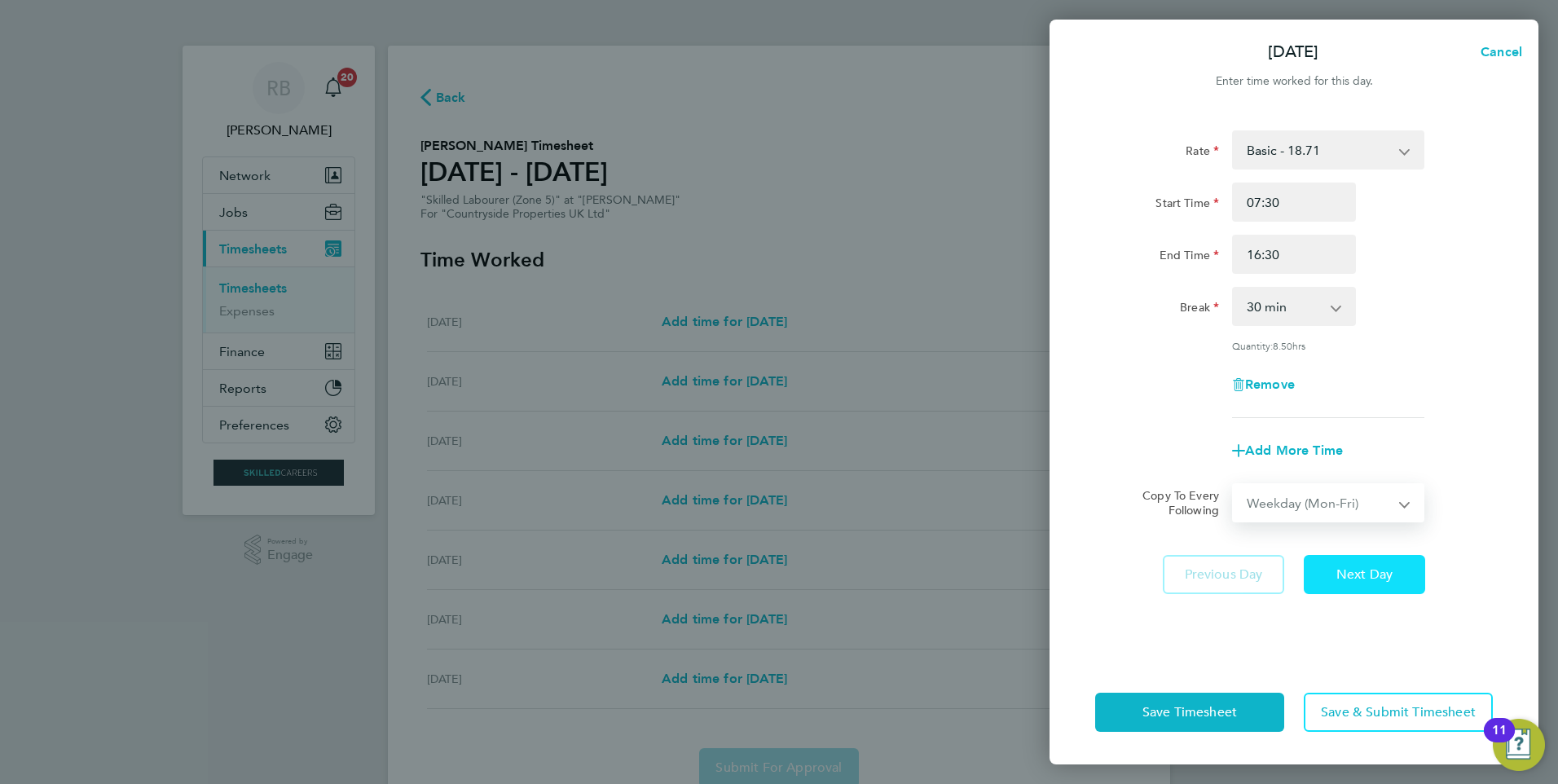
select select "[DATE]"
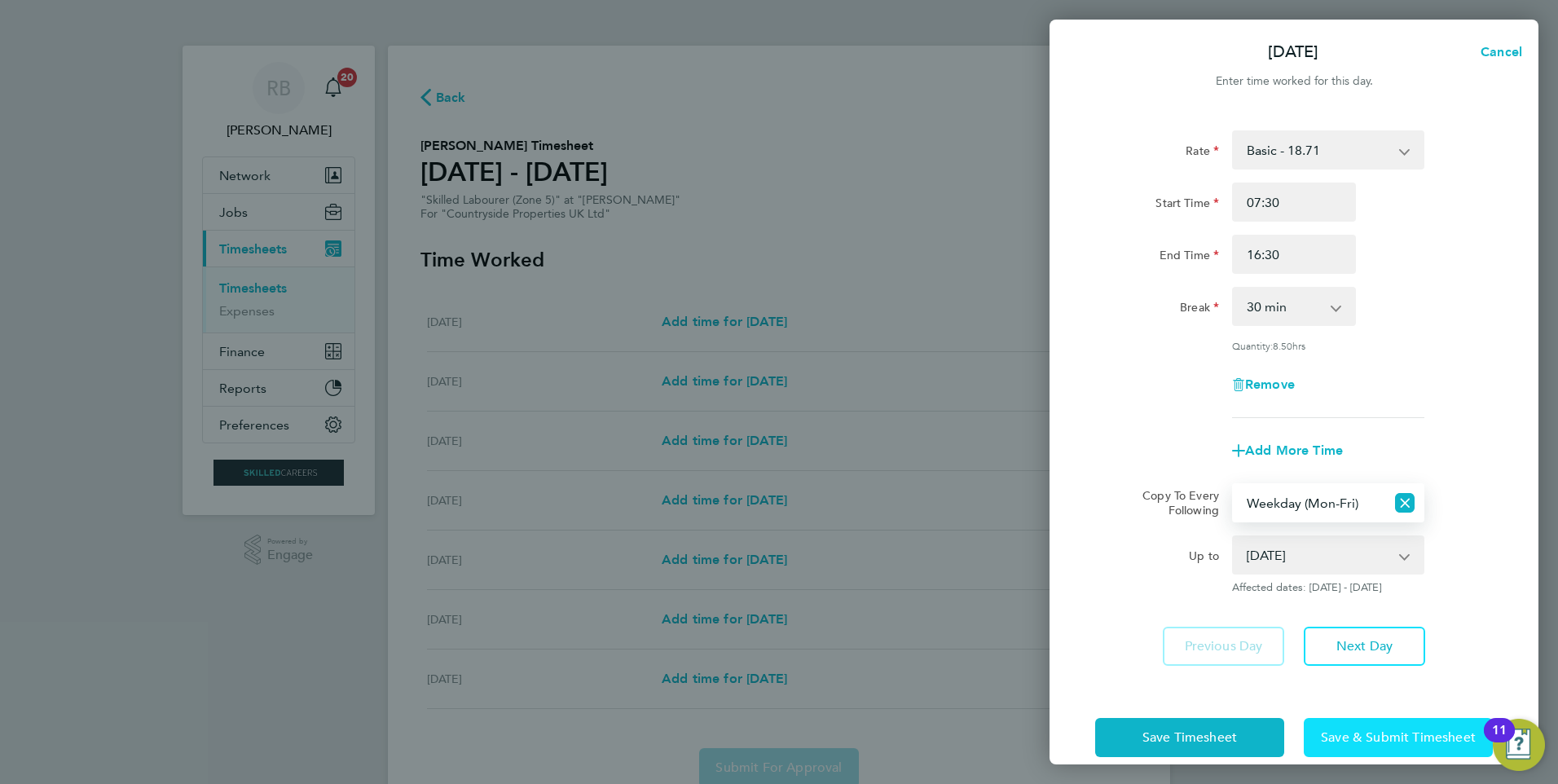
click at [1373, 729] on span "Save & Submit Timesheet" at bounding box center [1398, 737] width 155 height 16
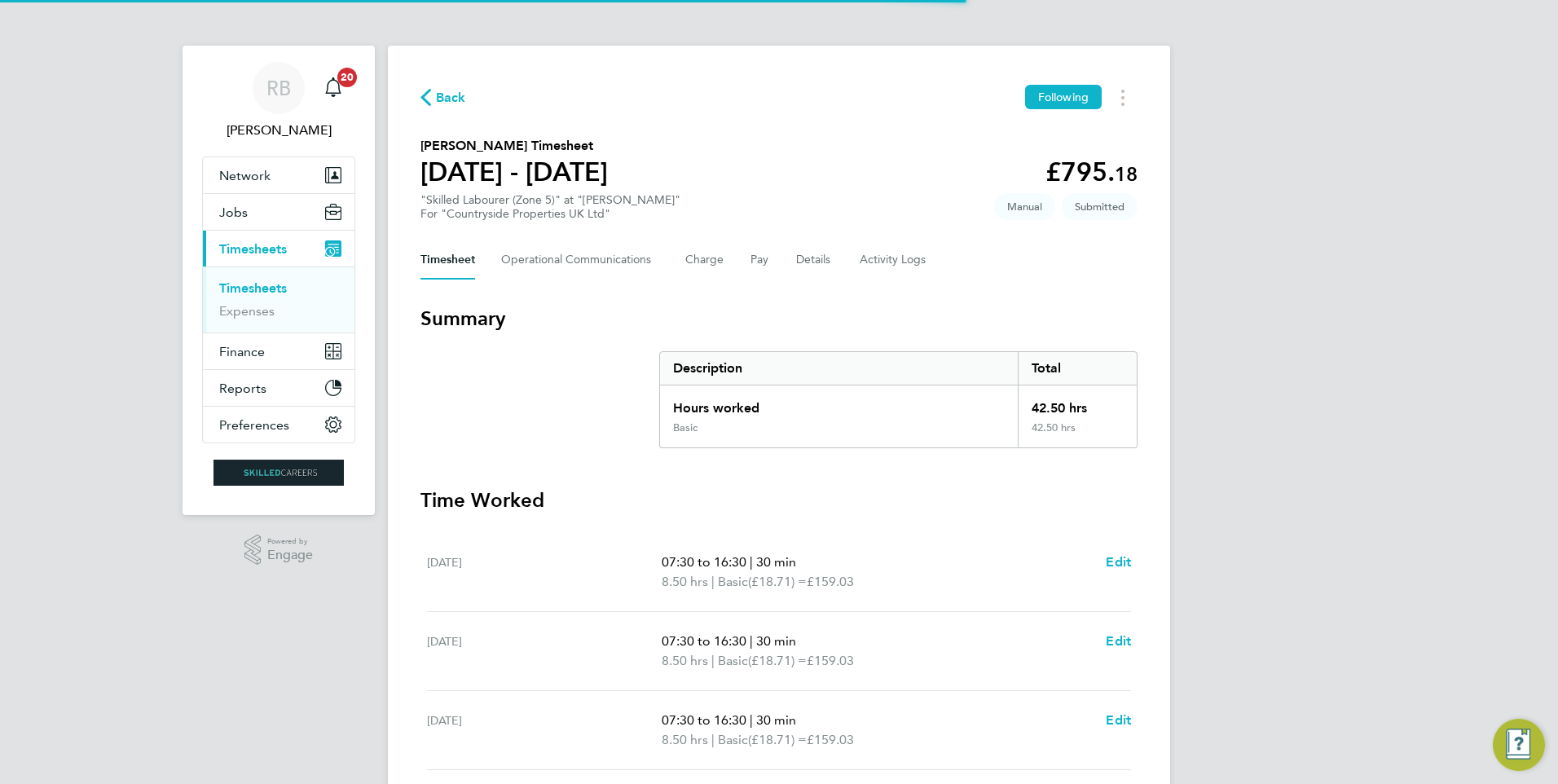
click at [256, 290] on link "Timesheets" at bounding box center [253, 287] width 67 height 15
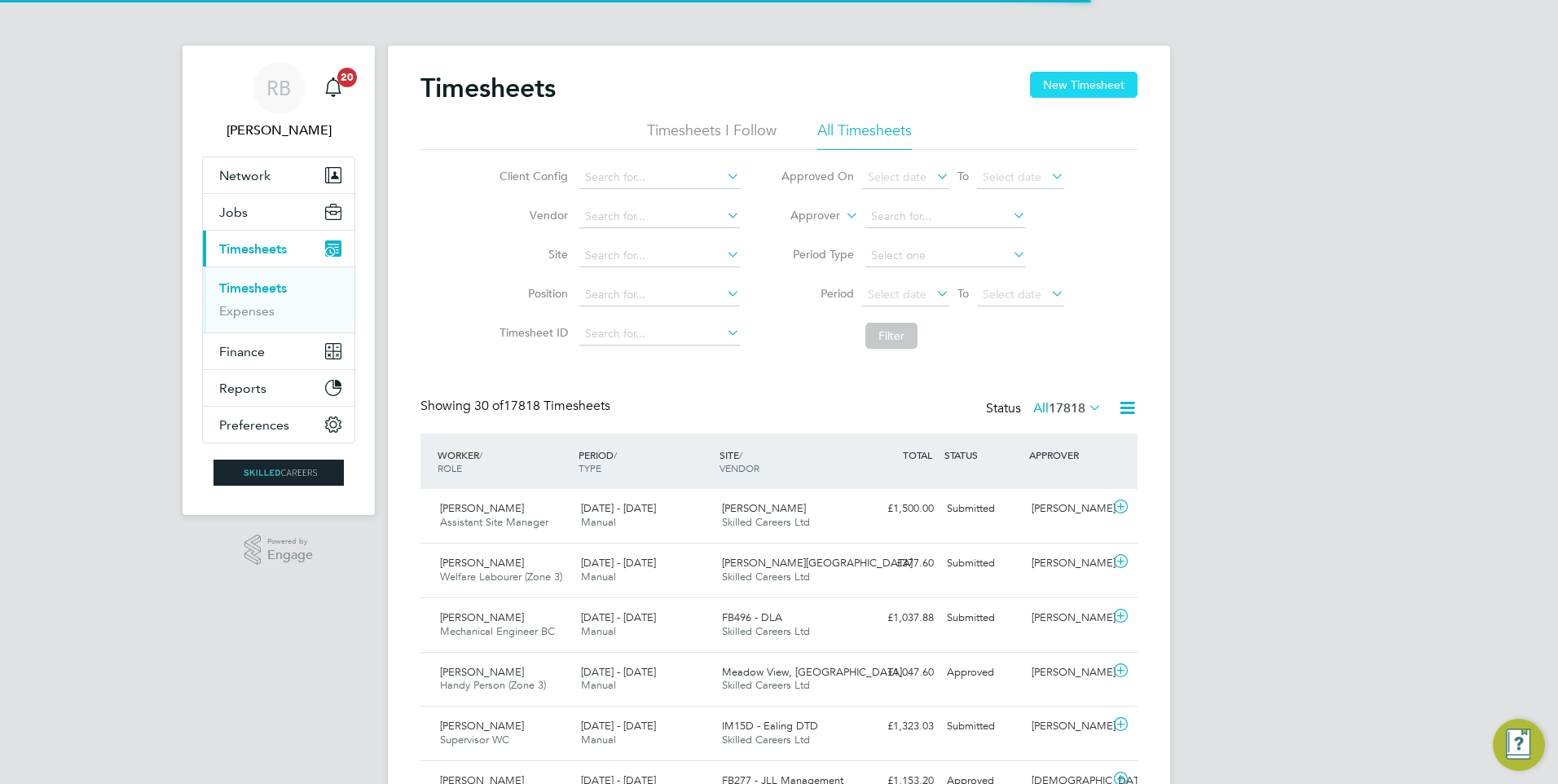
click at [1090, 82] on button "New Timesheet" at bounding box center [1083, 84] width 107 height 26
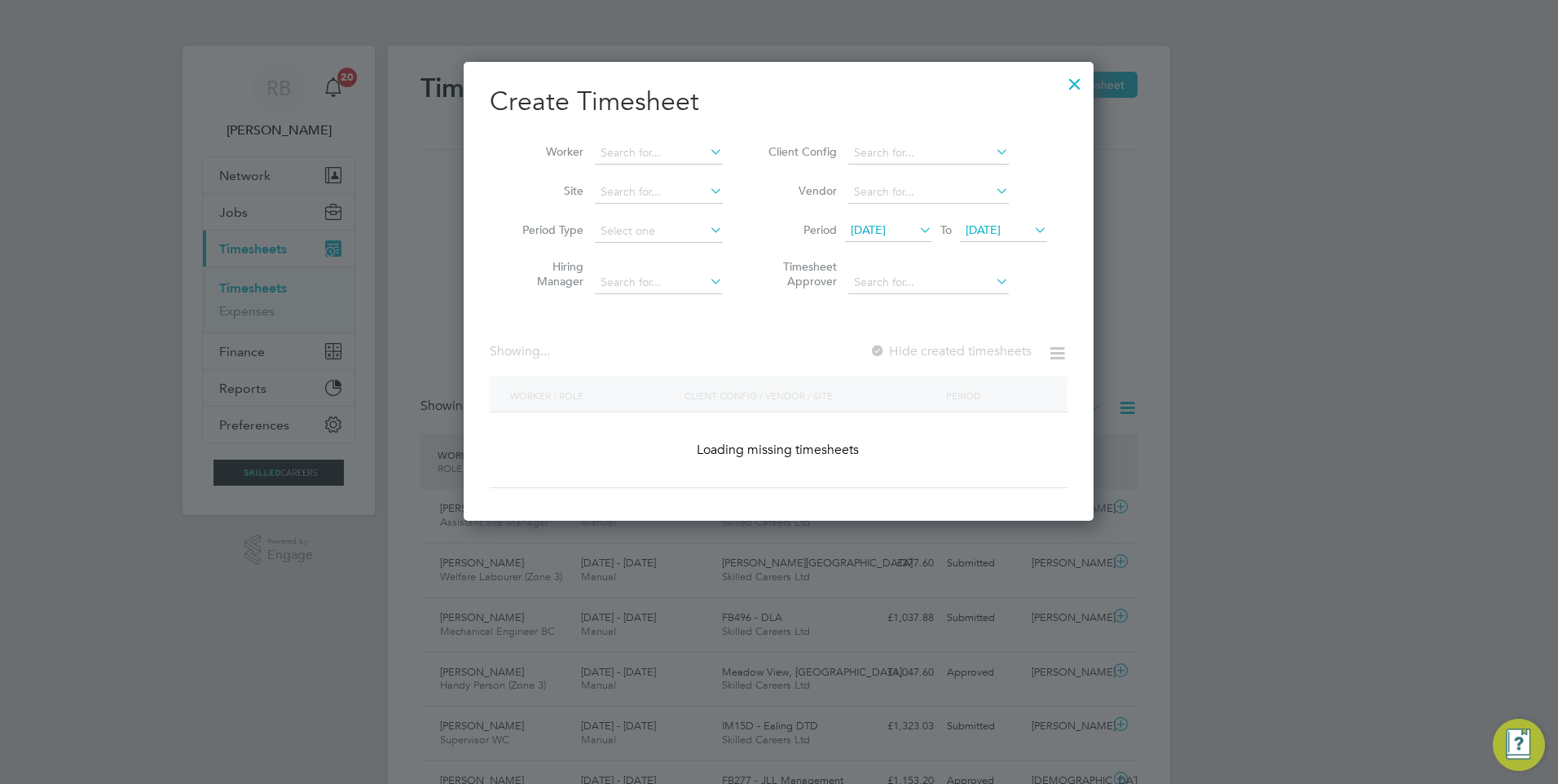
click at [886, 225] on span "[DATE]" at bounding box center [869, 229] width 35 height 15
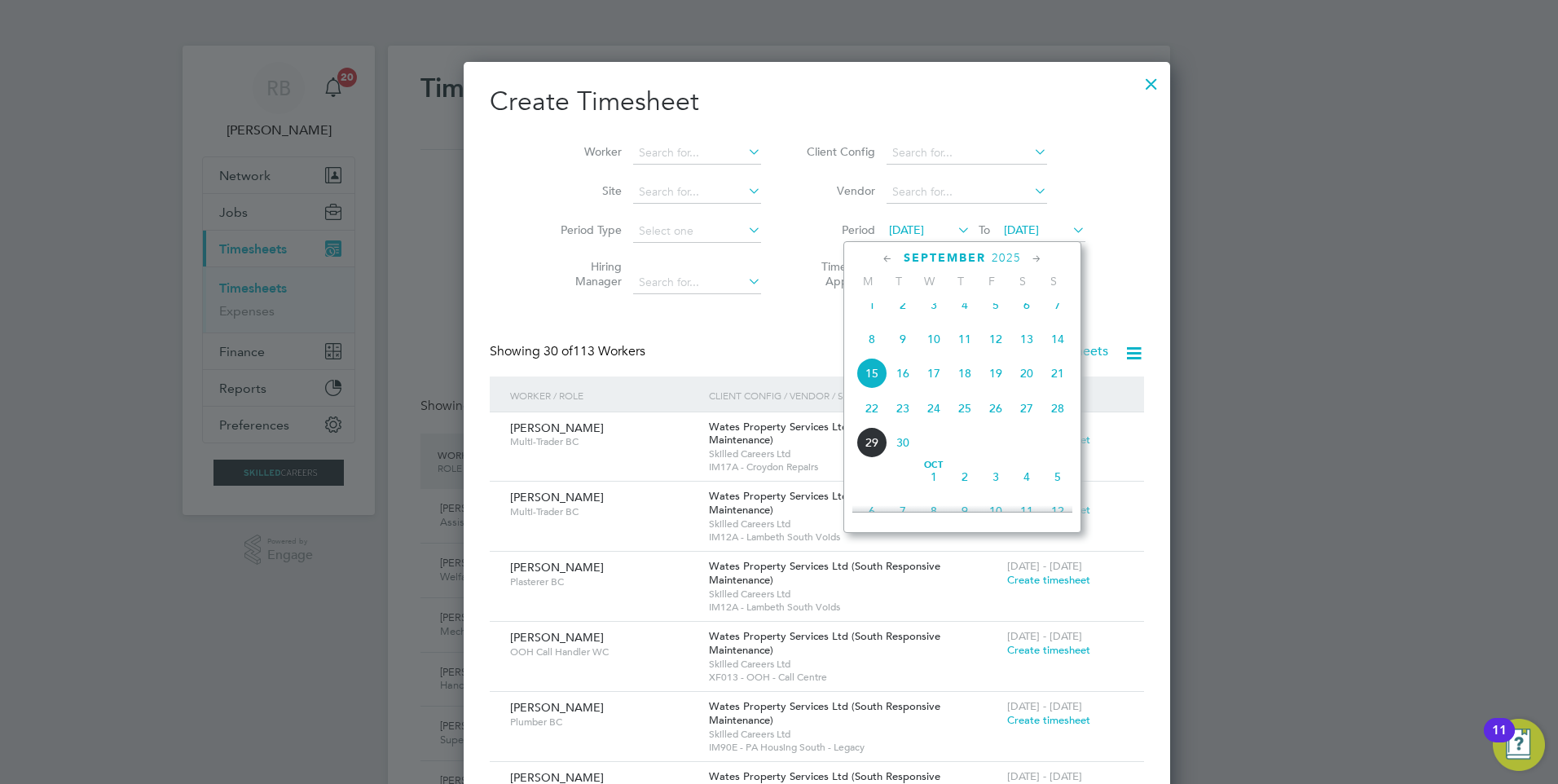
click at [876, 420] on span "22" at bounding box center [871, 408] width 31 height 31
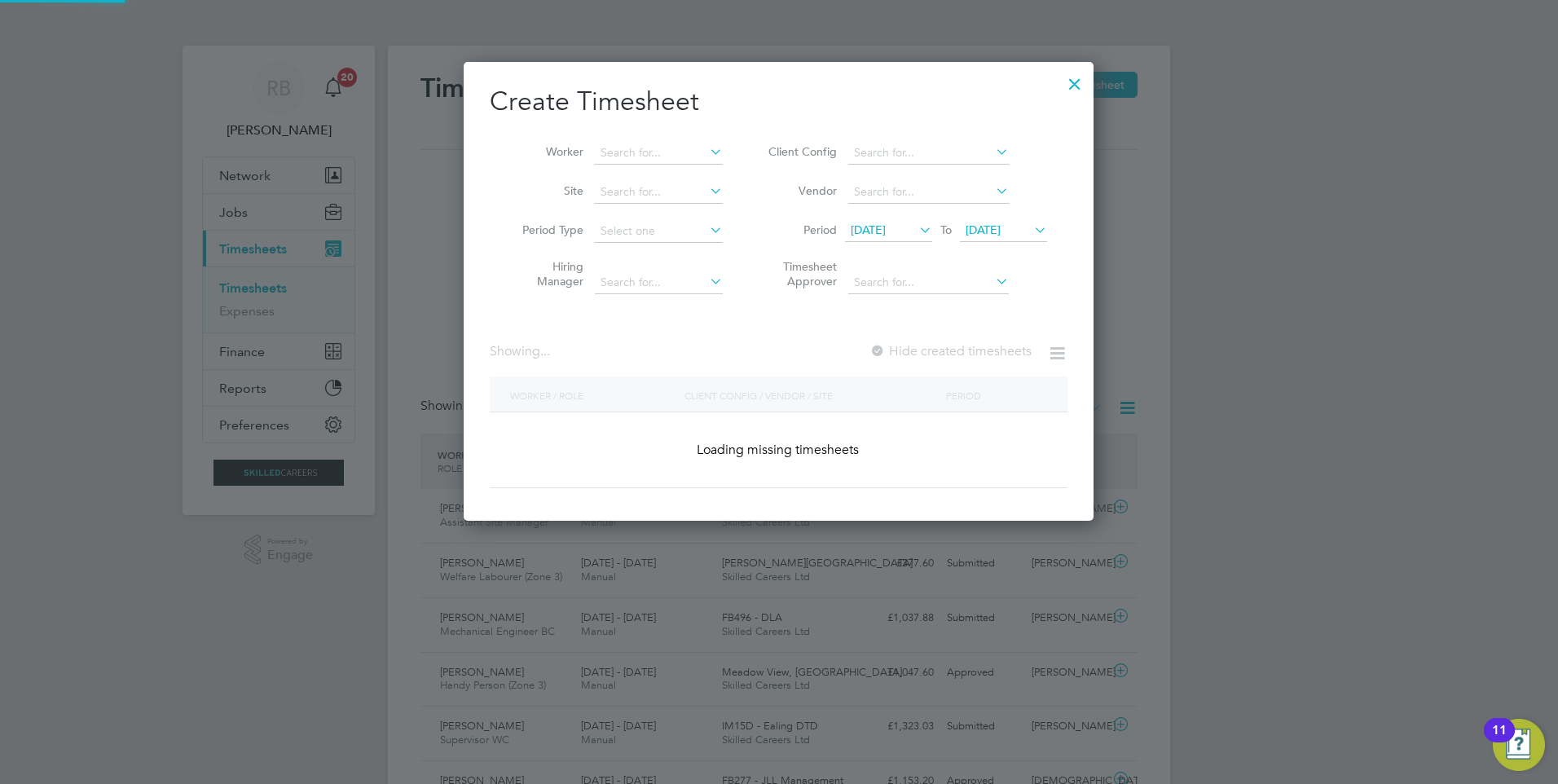
click at [1001, 227] on span "[DATE]" at bounding box center [984, 229] width 35 height 15
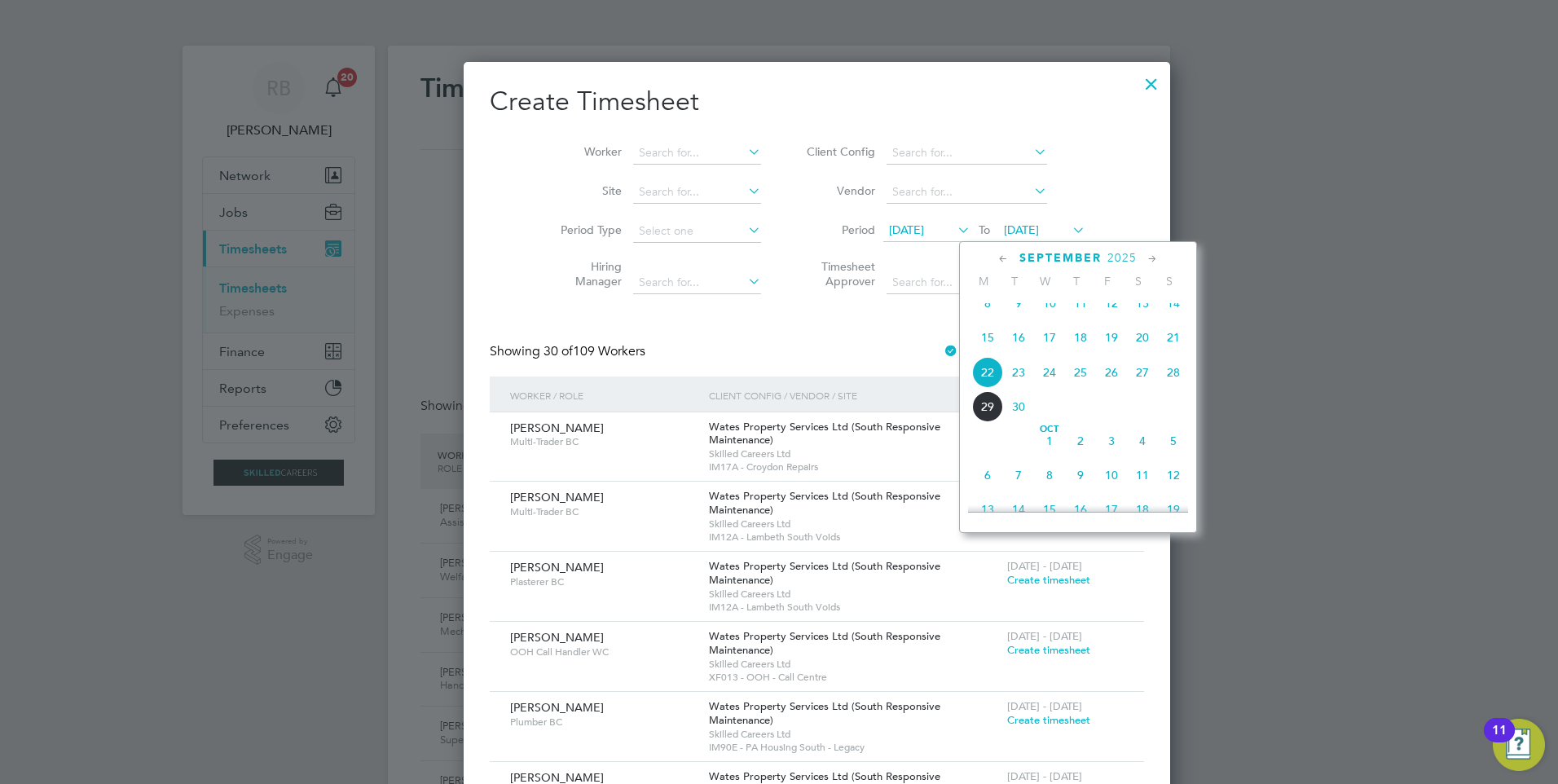
click at [1172, 387] on span "28" at bounding box center [1173, 372] width 31 height 31
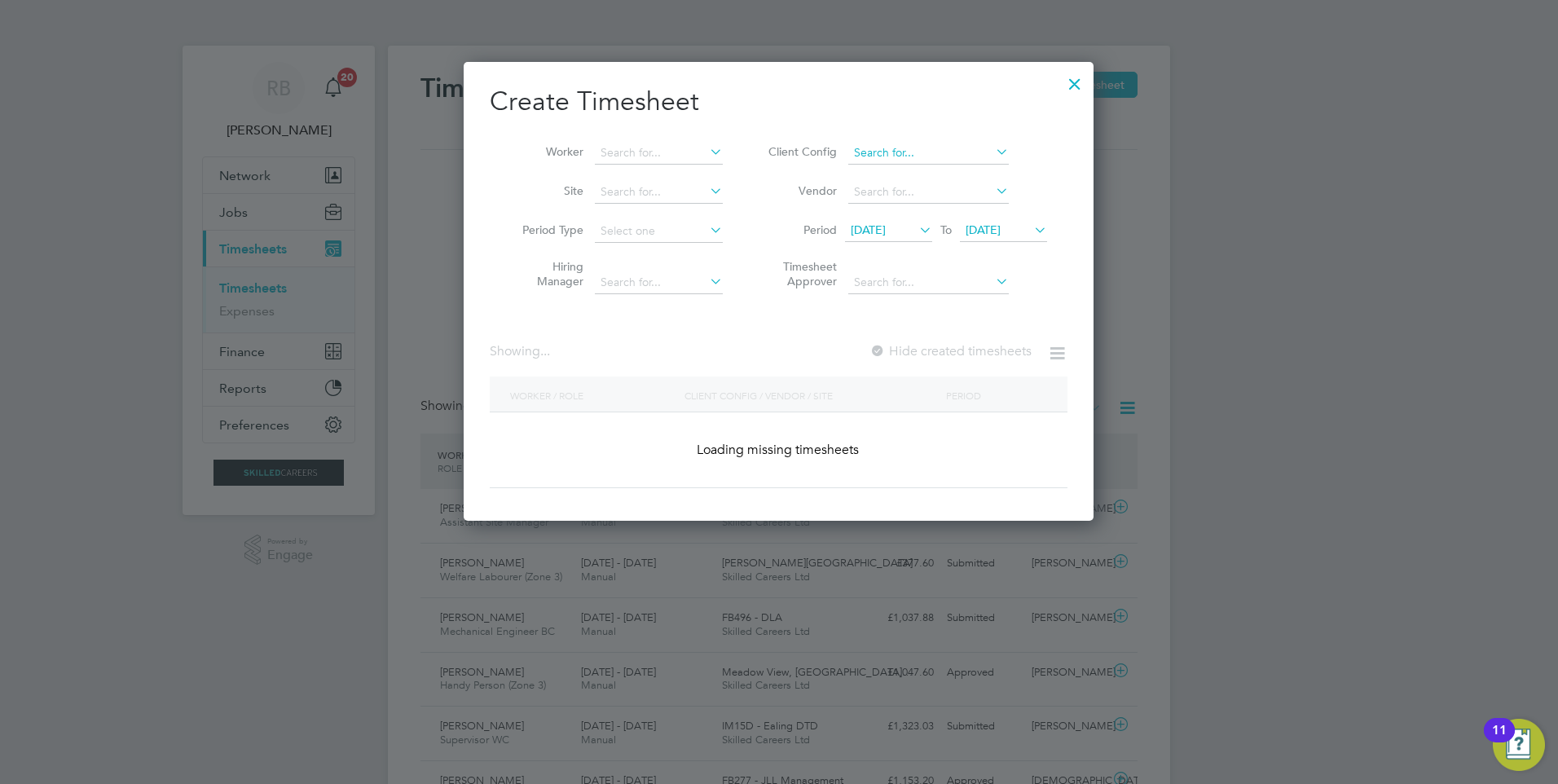
click at [934, 147] on input at bounding box center [928, 153] width 160 height 23
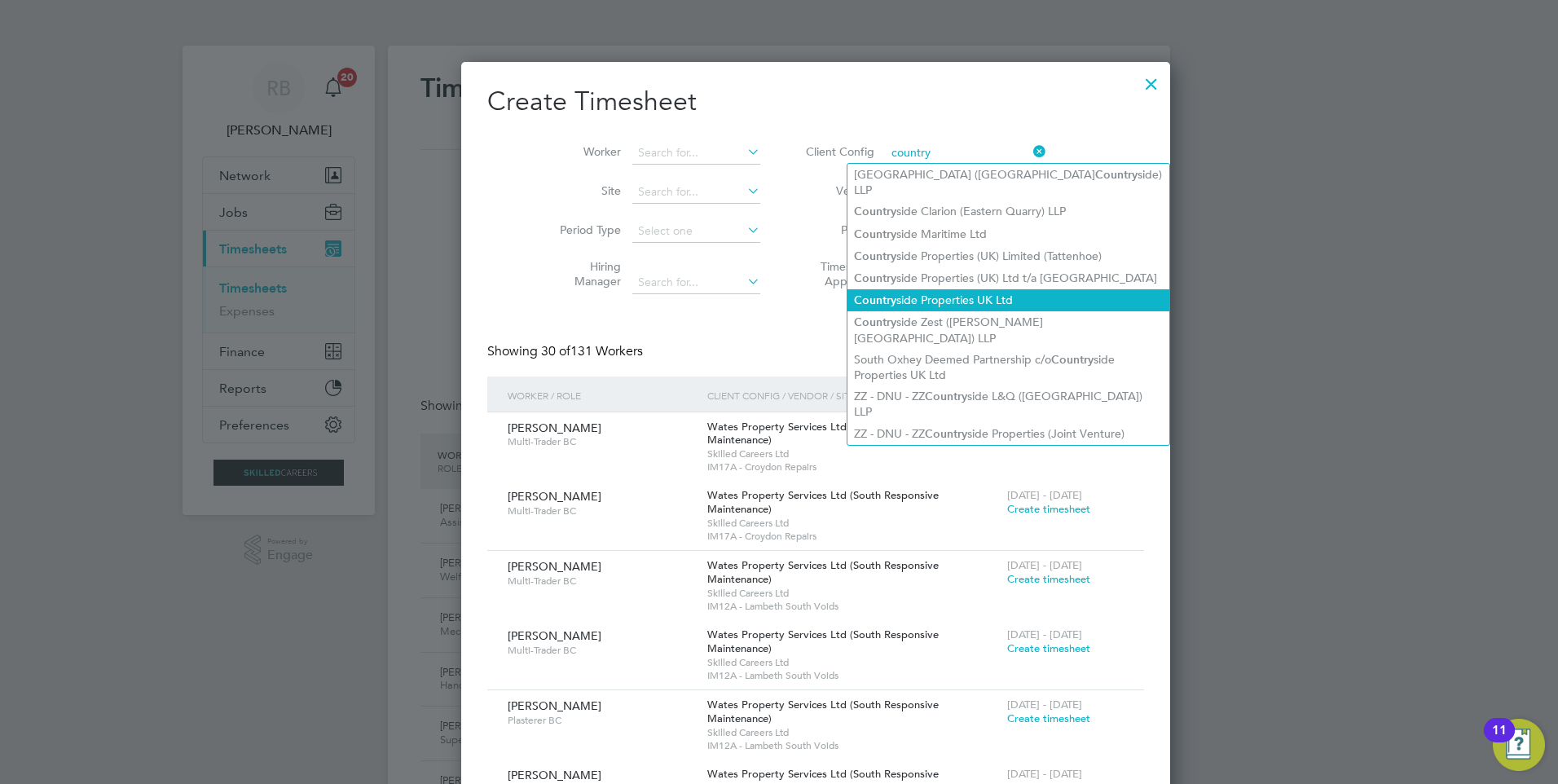
click at [1018, 289] on li "Country side Properties UK Ltd" at bounding box center [1008, 299] width 322 height 22
type input "Countryside Properties UK Ltd"
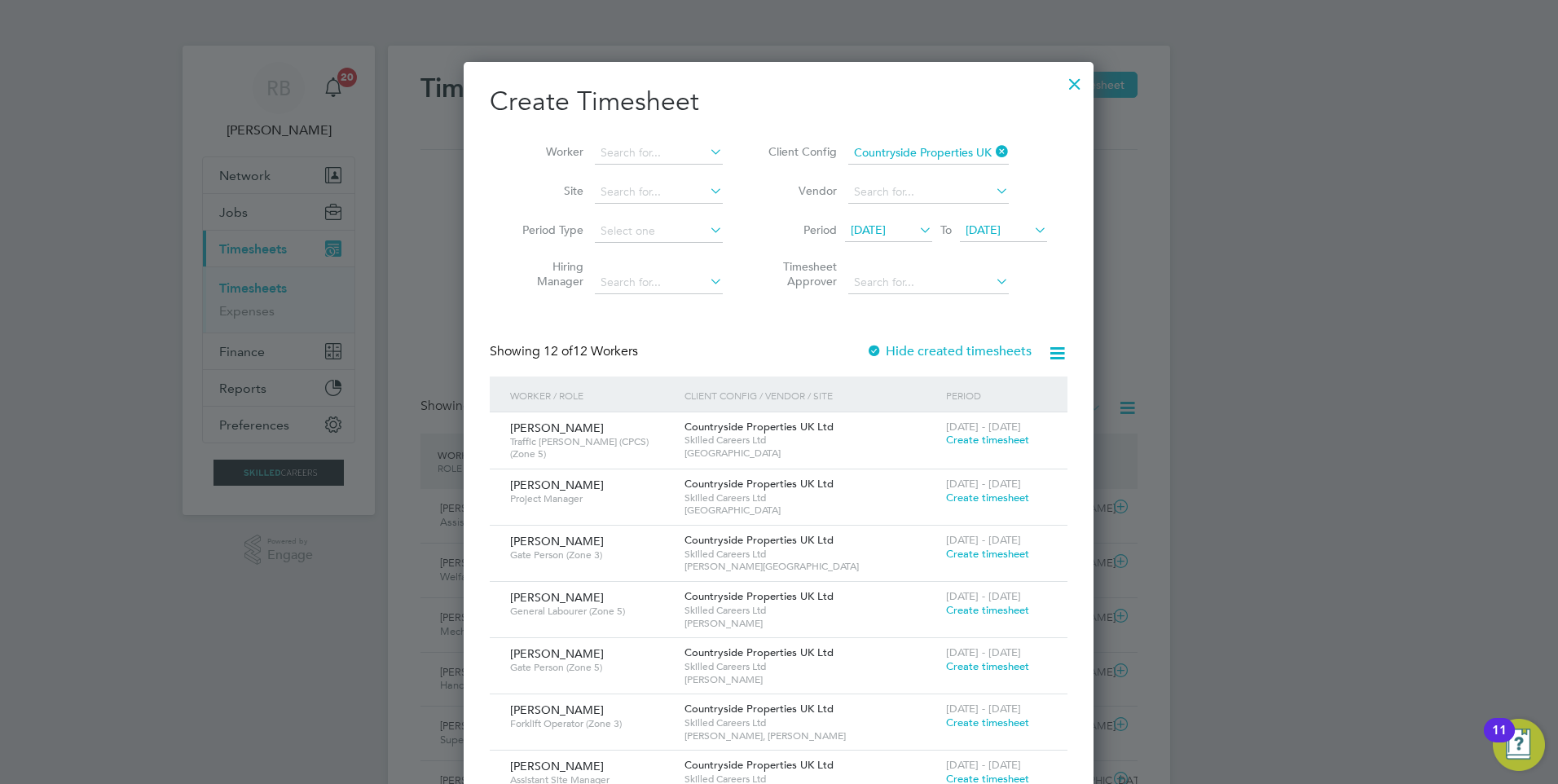
click at [972, 664] on span "Create timesheet" at bounding box center [988, 666] width 83 height 14
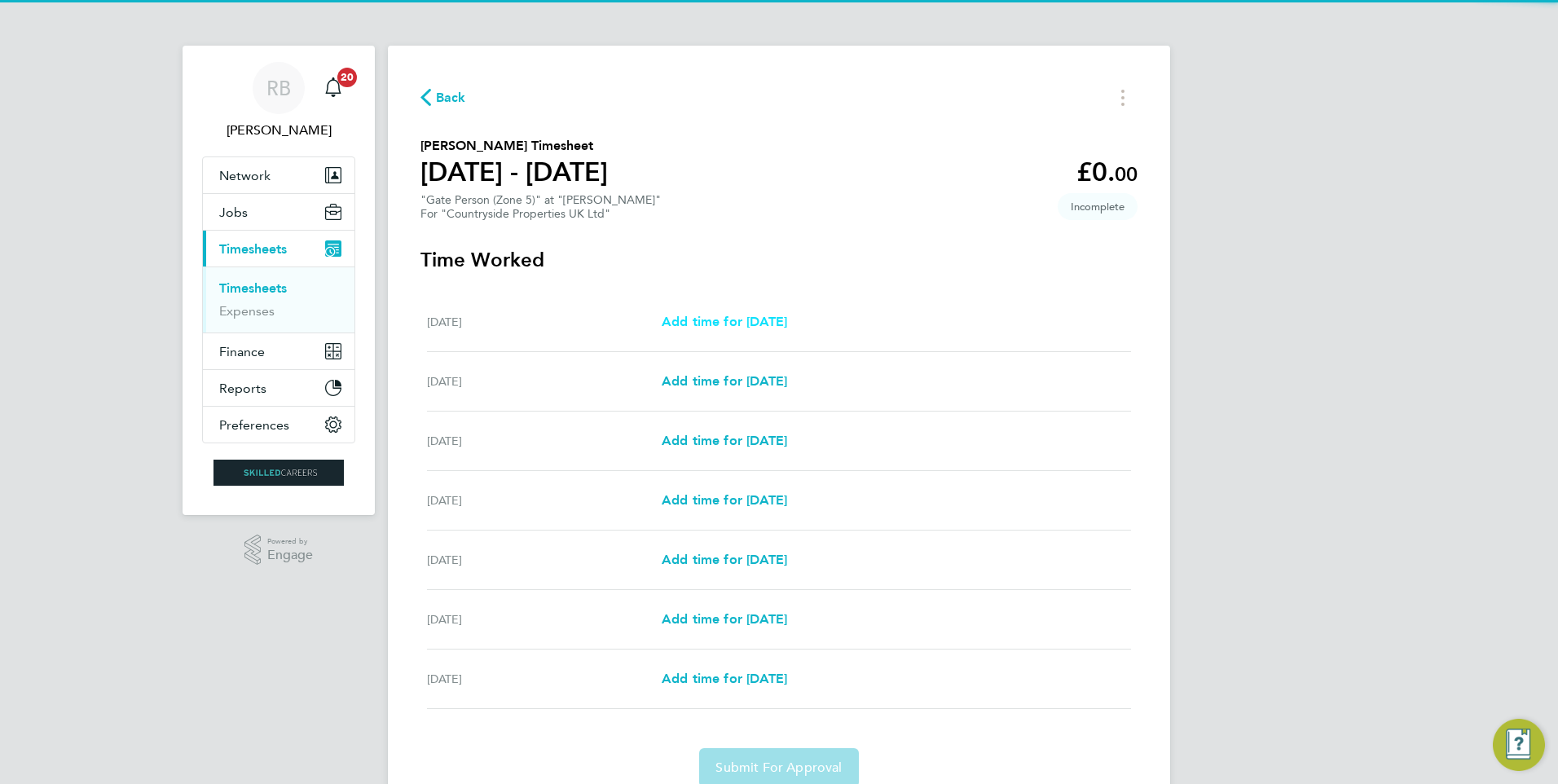
click at [772, 330] on link "Add time for [DATE]" at bounding box center [725, 322] width 126 height 19
select select "30"
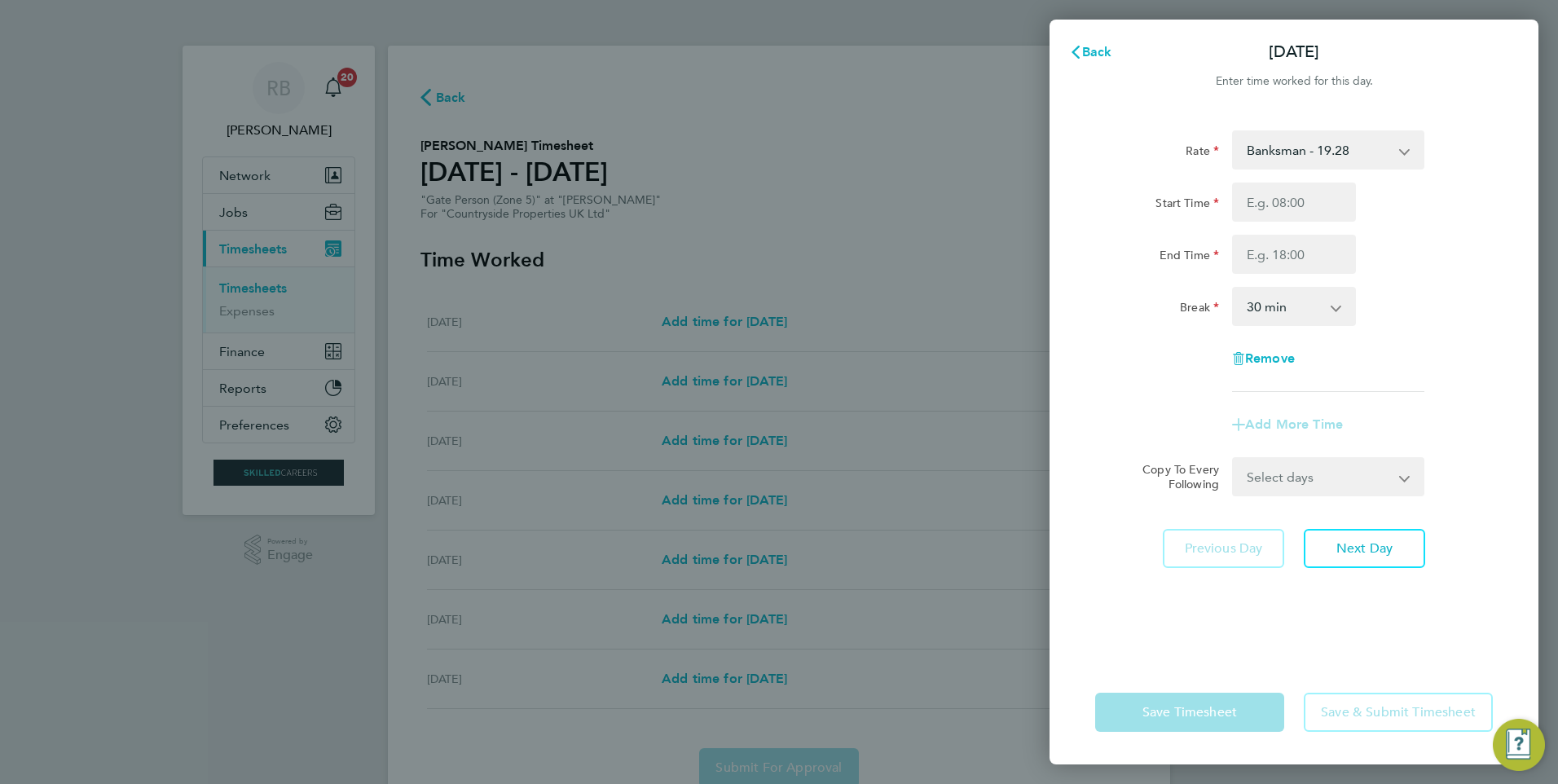
click at [1362, 222] on div "Start Time End Time" at bounding box center [1294, 228] width 410 height 91
click at [1331, 202] on input "Start Time" at bounding box center [1294, 202] width 124 height 39
type input "06:30"
type input "16:30"
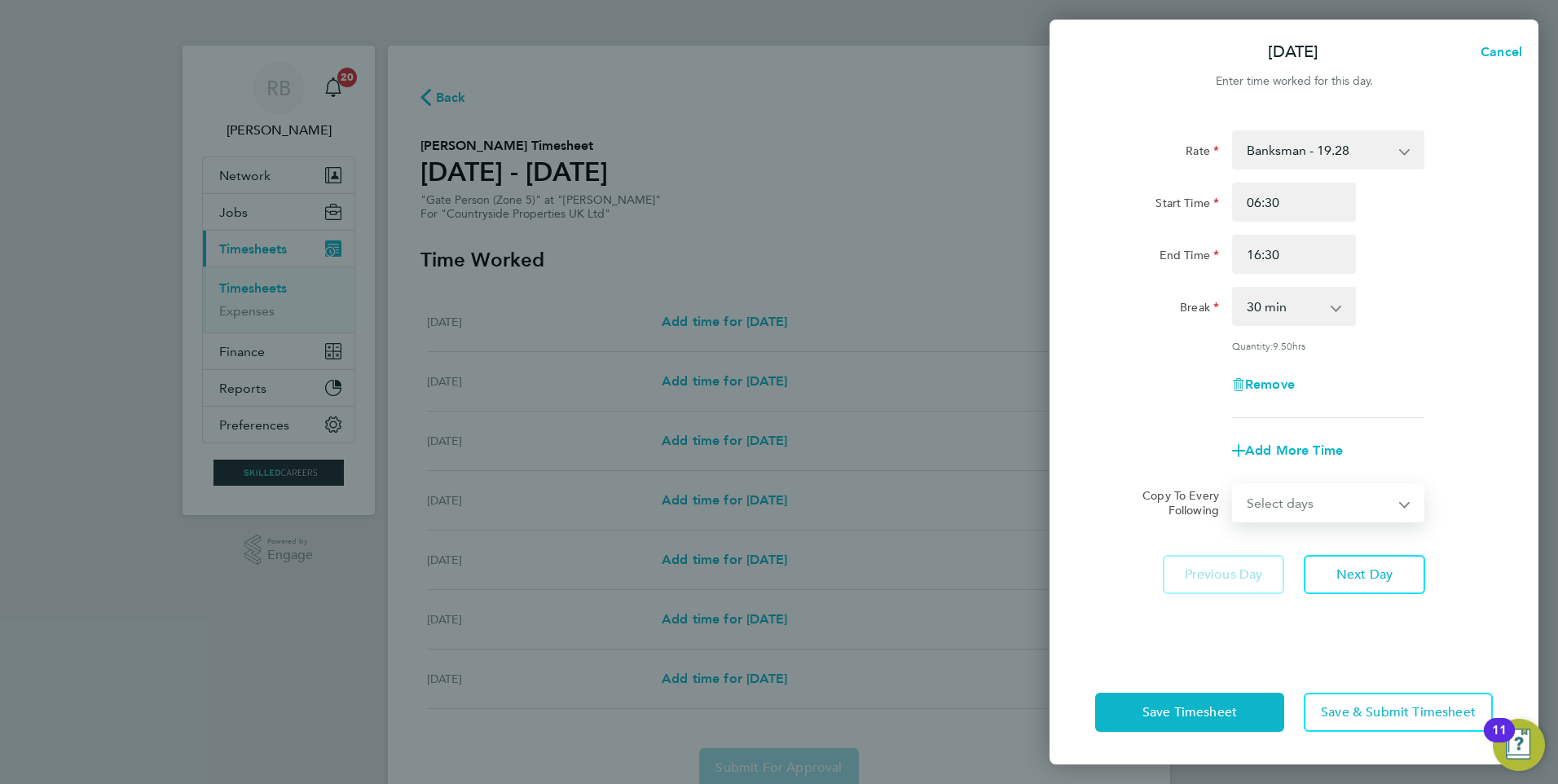
click at [1403, 514] on select "Select days Day Weekday (Mon-Fri) Weekend (Sat-Sun) [DATE] [DATE] [DATE] [DATE]…" at bounding box center [1319, 502] width 171 height 35
select select "WEEKDAY"
click at [1234, 485] on select "Select days Day Weekday (Mon-Fri) Weekend (Sat-Sun) [DATE] [DATE] [DATE] [DATE]…" at bounding box center [1319, 502] width 171 height 35
select select "[DATE]"
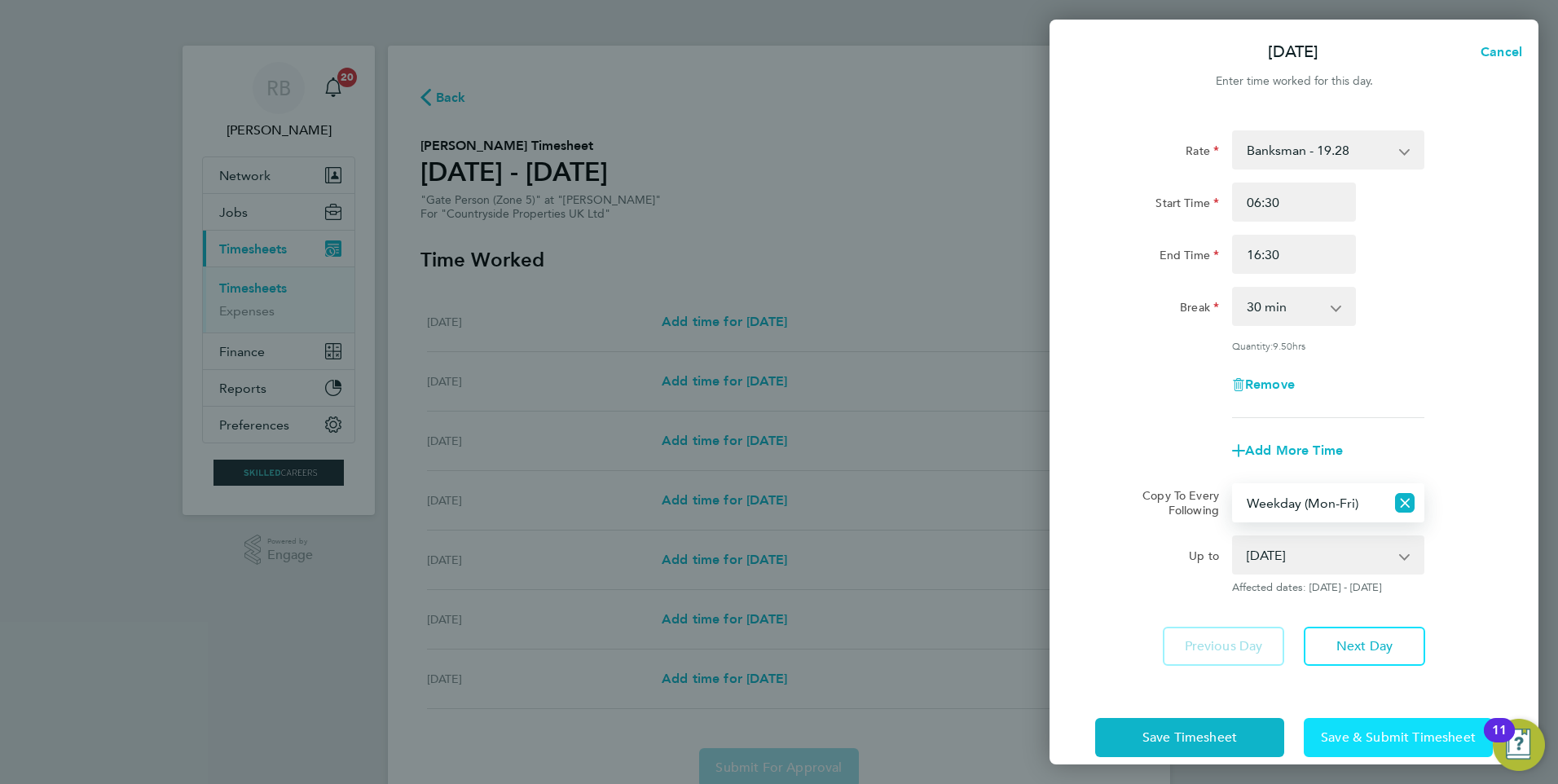
click at [1384, 745] on button "Save & Submit Timesheet" at bounding box center [1398, 737] width 189 height 39
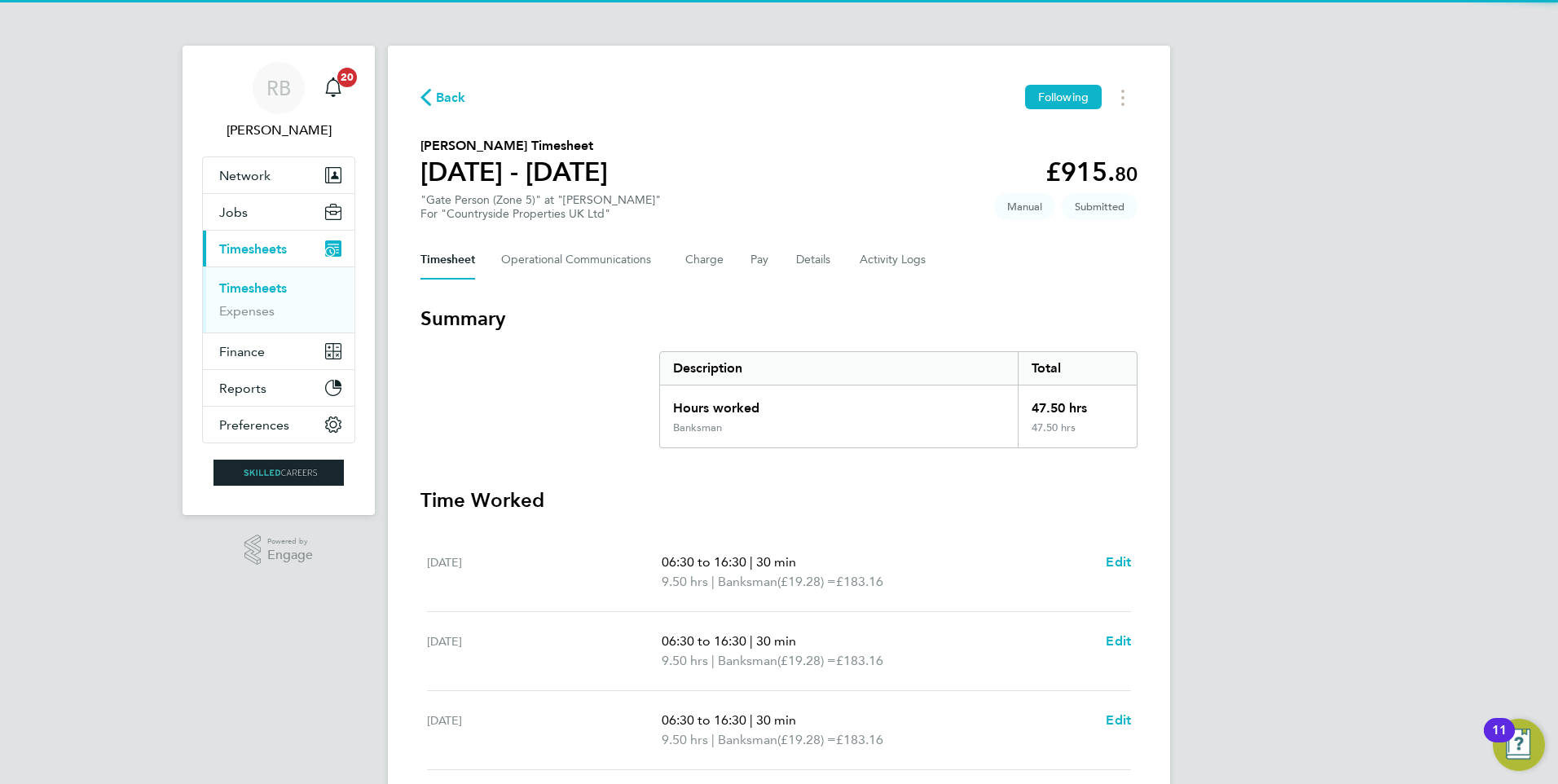
click at [263, 290] on link "Timesheets" at bounding box center [253, 287] width 67 height 15
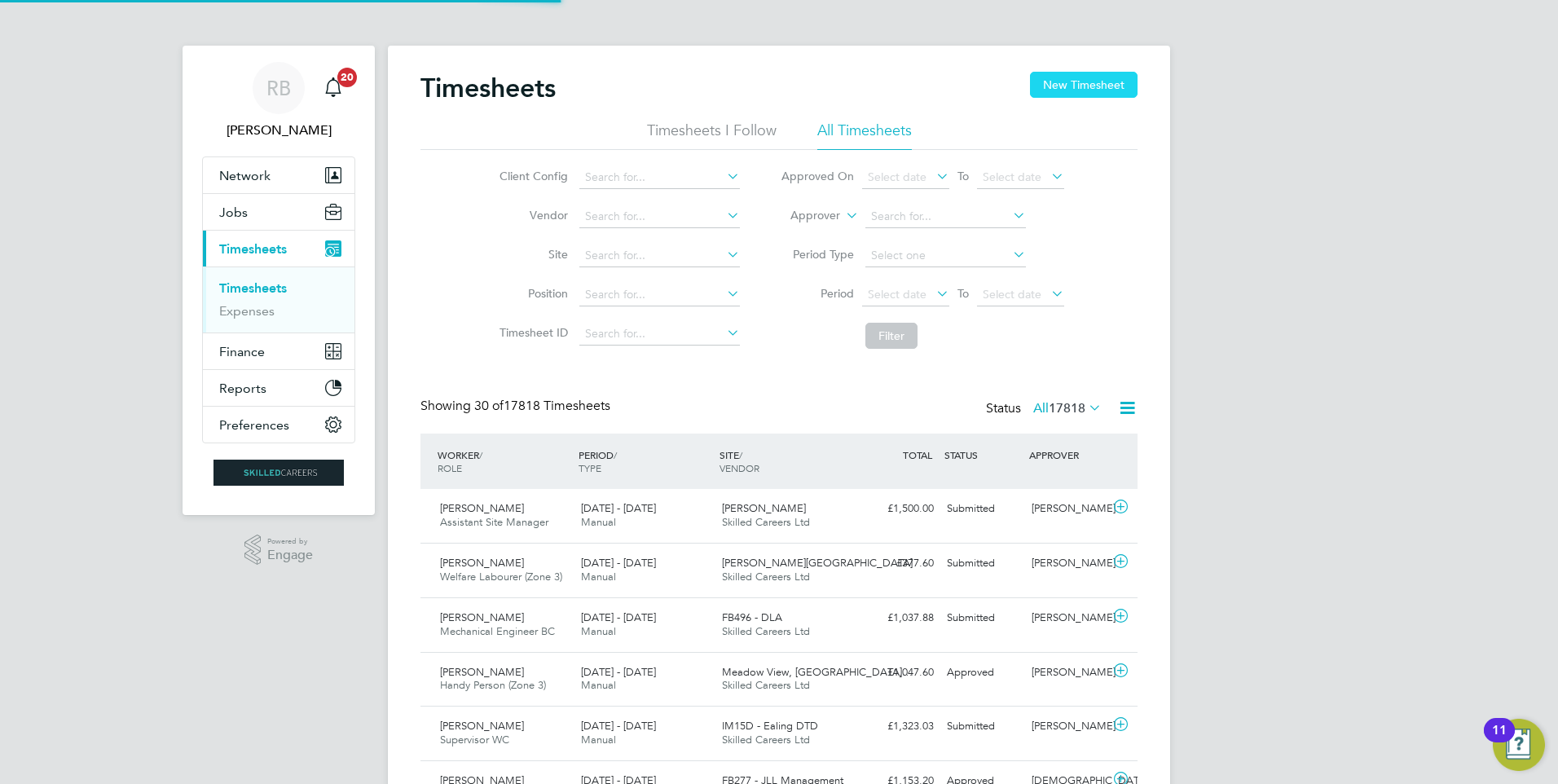
click at [1075, 85] on button "New Timesheet" at bounding box center [1083, 84] width 107 height 26
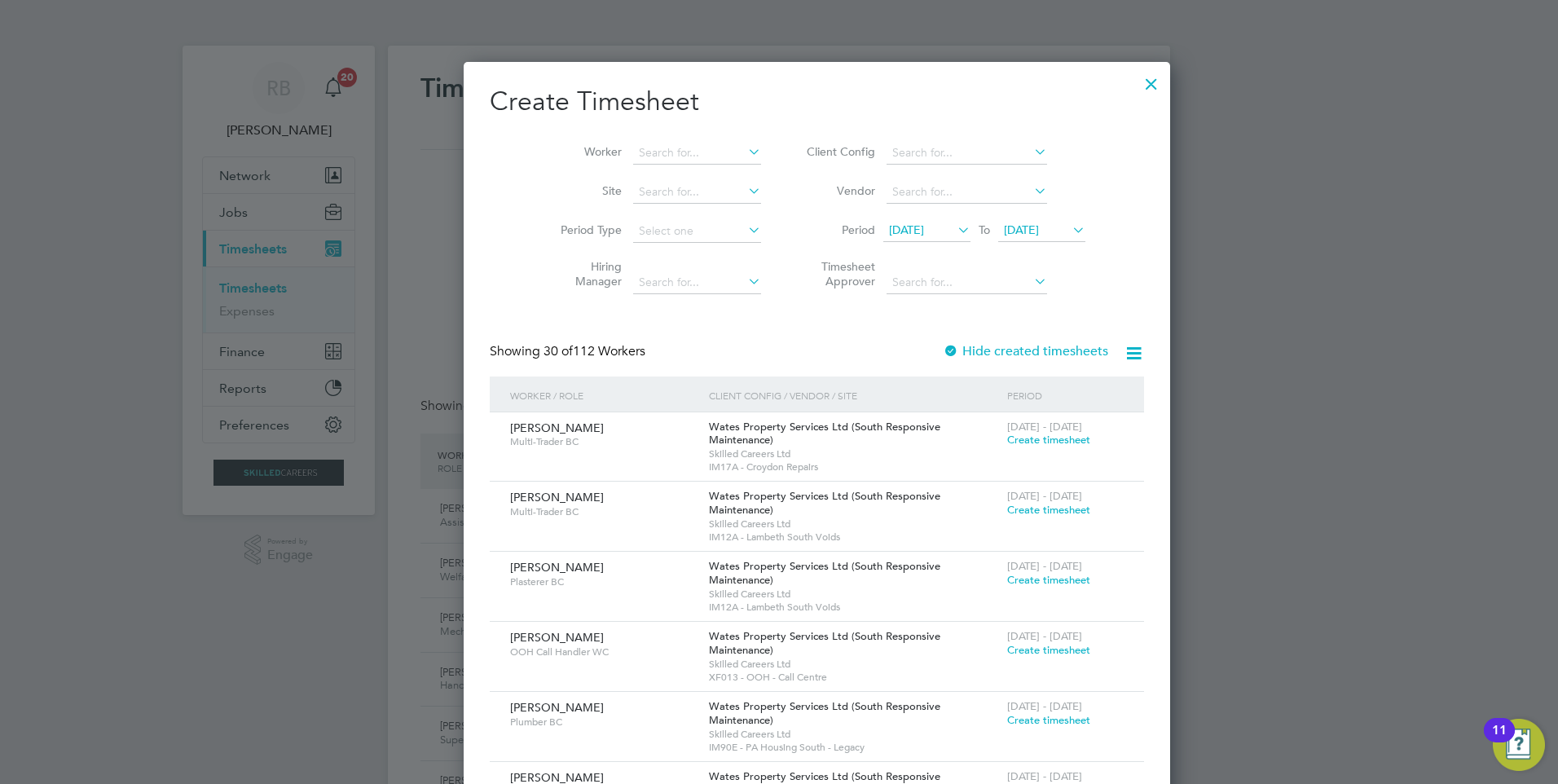
click at [896, 229] on span "[DATE]" at bounding box center [907, 229] width 35 height 15
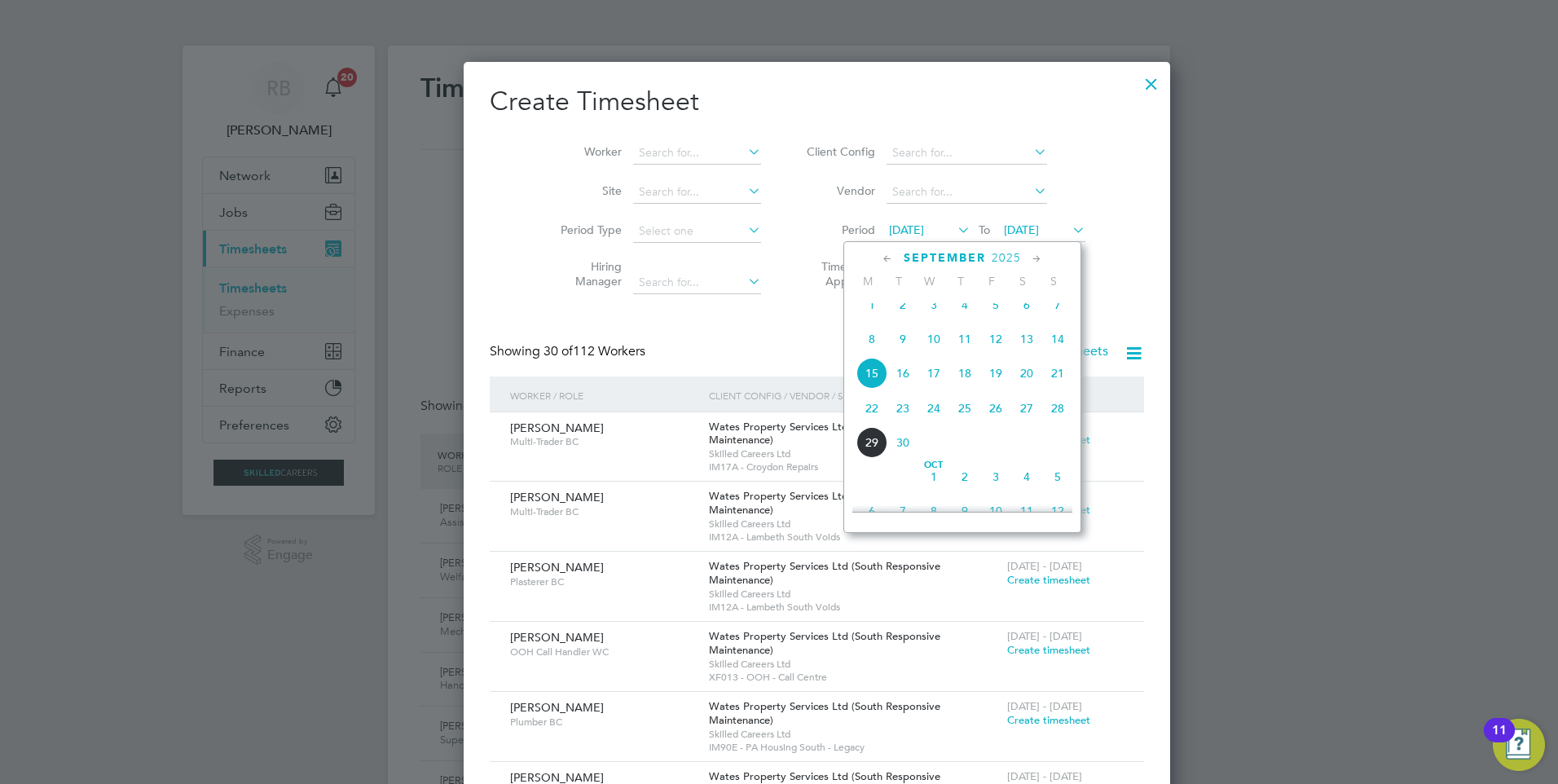
click at [874, 414] on span "22" at bounding box center [871, 408] width 31 height 31
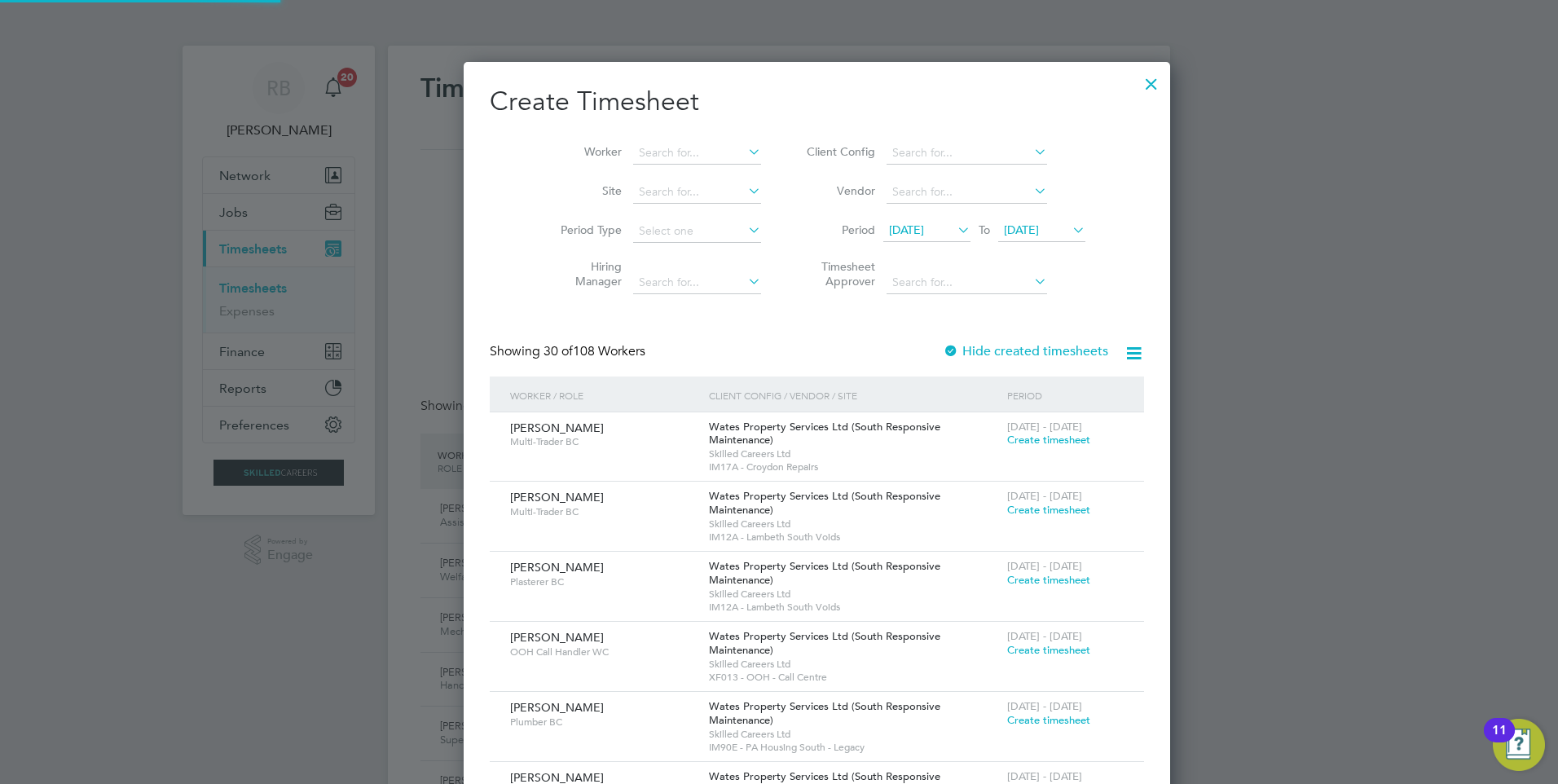
click at [1018, 225] on span "[DATE]" at bounding box center [1022, 229] width 35 height 15
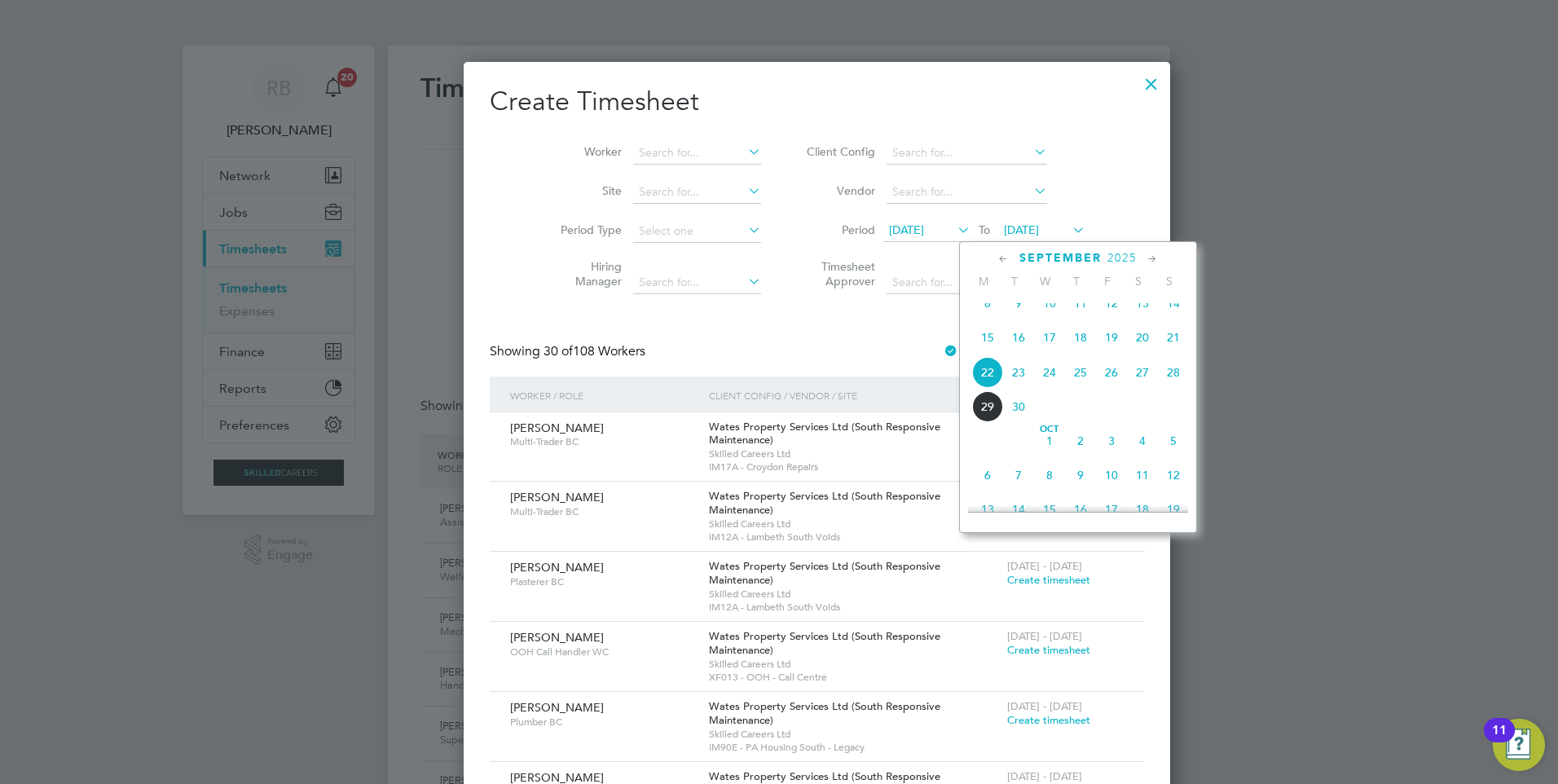
drag, startPoint x: 1171, startPoint y: 381, endPoint x: 1112, endPoint y: 355, distance: 64.5
click at [1163, 381] on span "28" at bounding box center [1173, 372] width 31 height 31
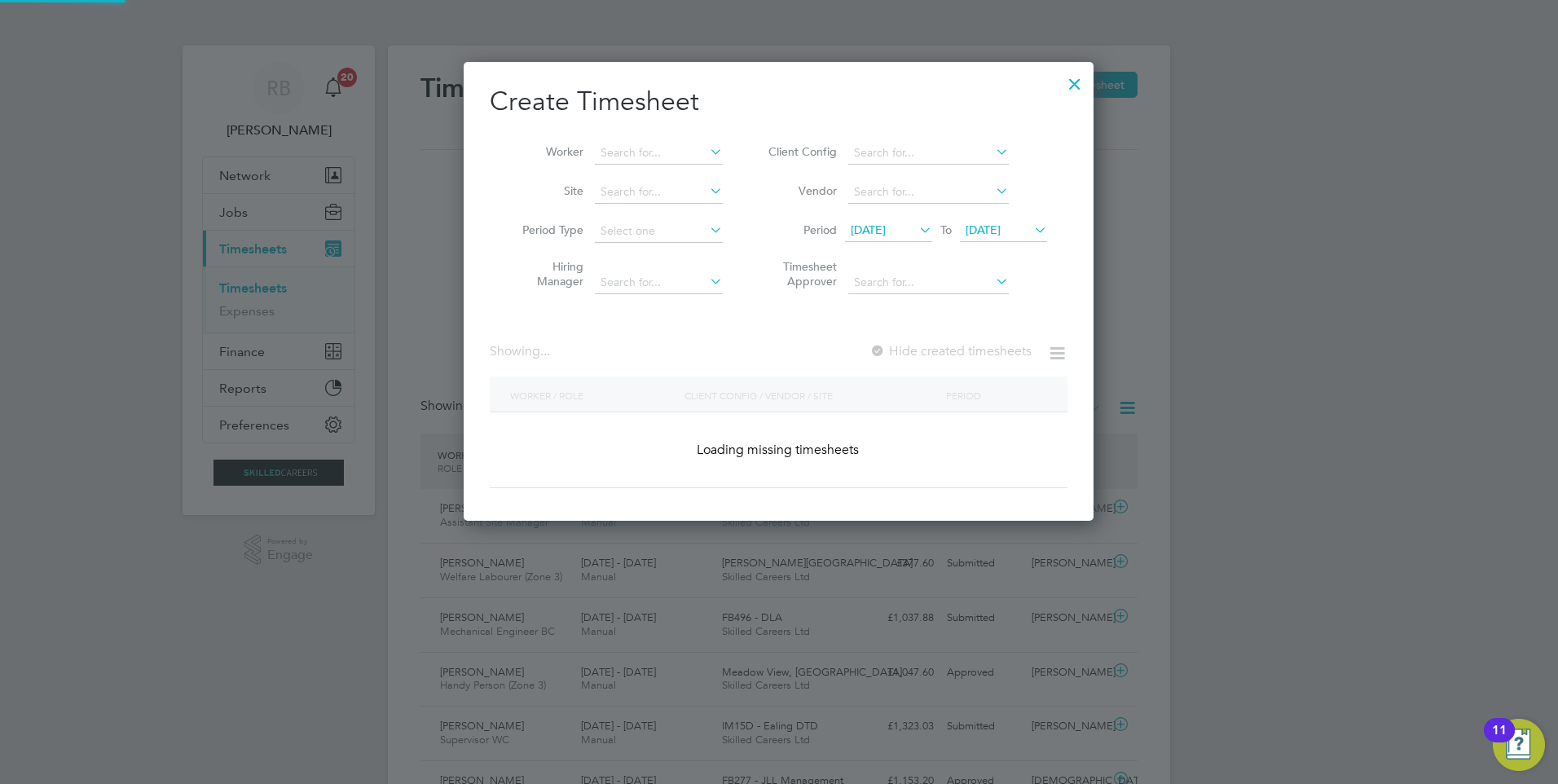
click at [948, 128] on div "Worker Site Period Type Hiring Manager Client Config Vendor Period [DATE] To [D…" at bounding box center [779, 214] width 578 height 177
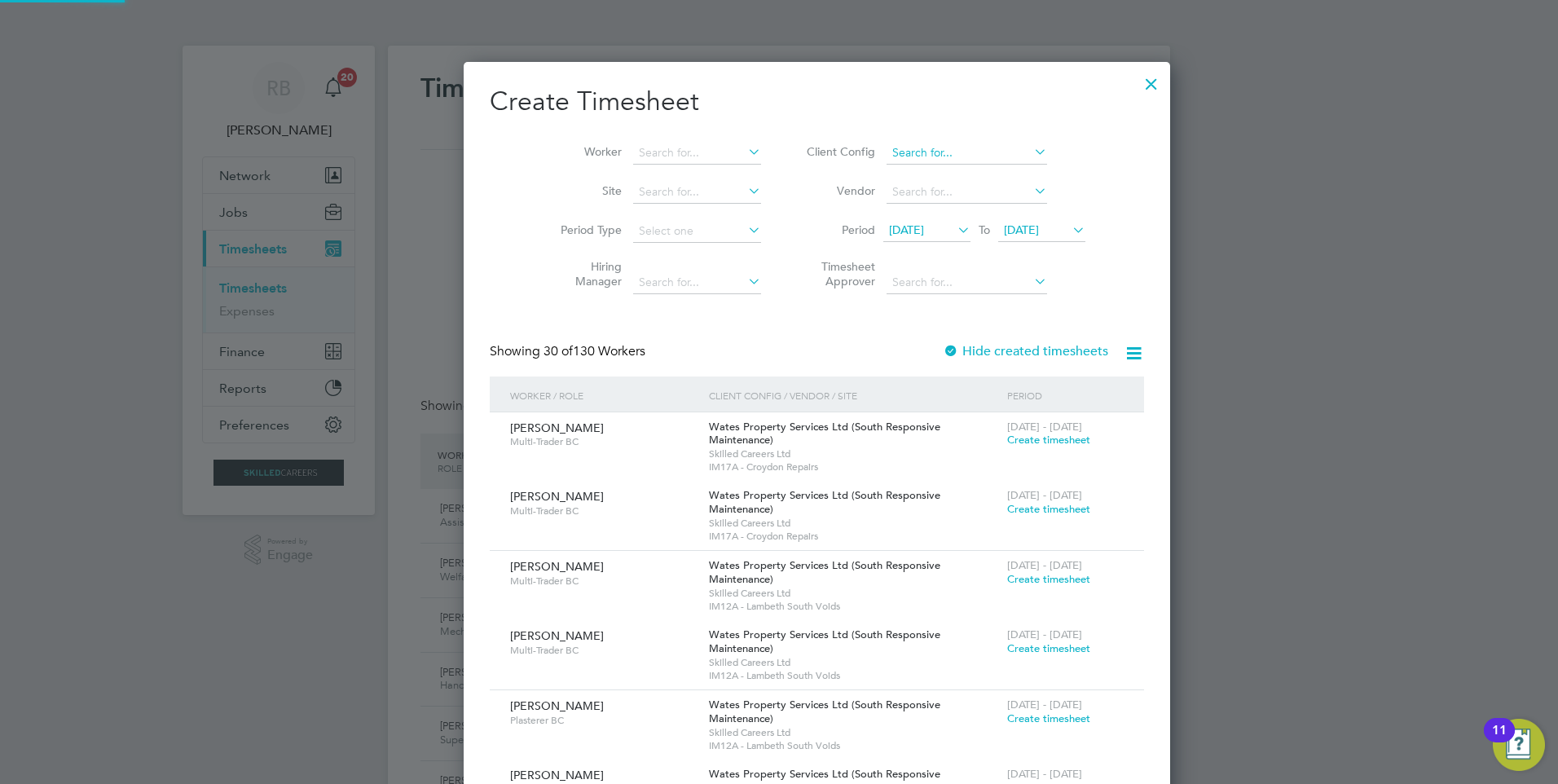
click at [946, 156] on input at bounding box center [966, 153] width 160 height 23
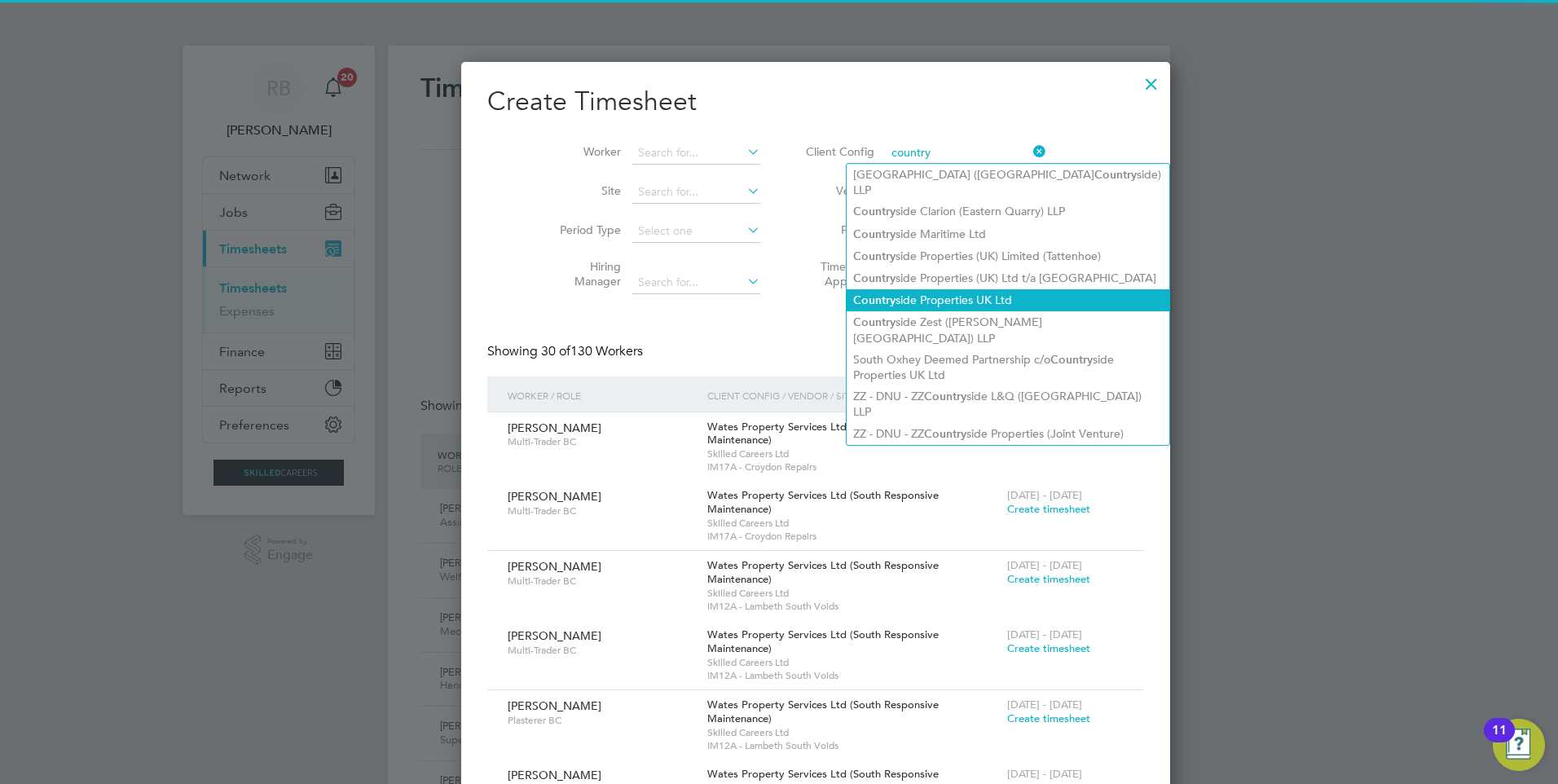
click at [974, 289] on li "Country side Properties UK Ltd" at bounding box center [1008, 299] width 323 height 22
type input "Countryside Properties UK Ltd"
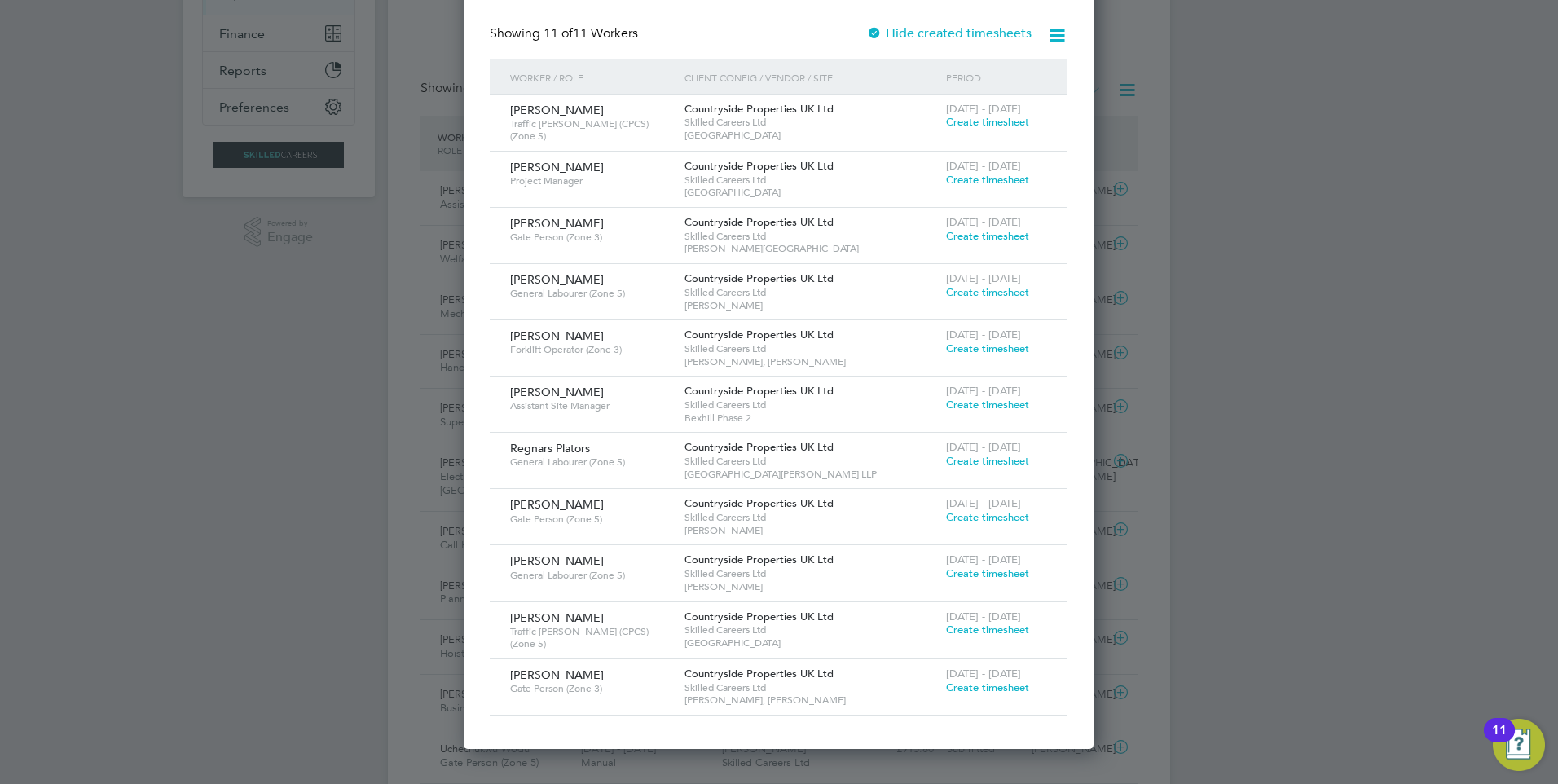
scroll to position [408, 0]
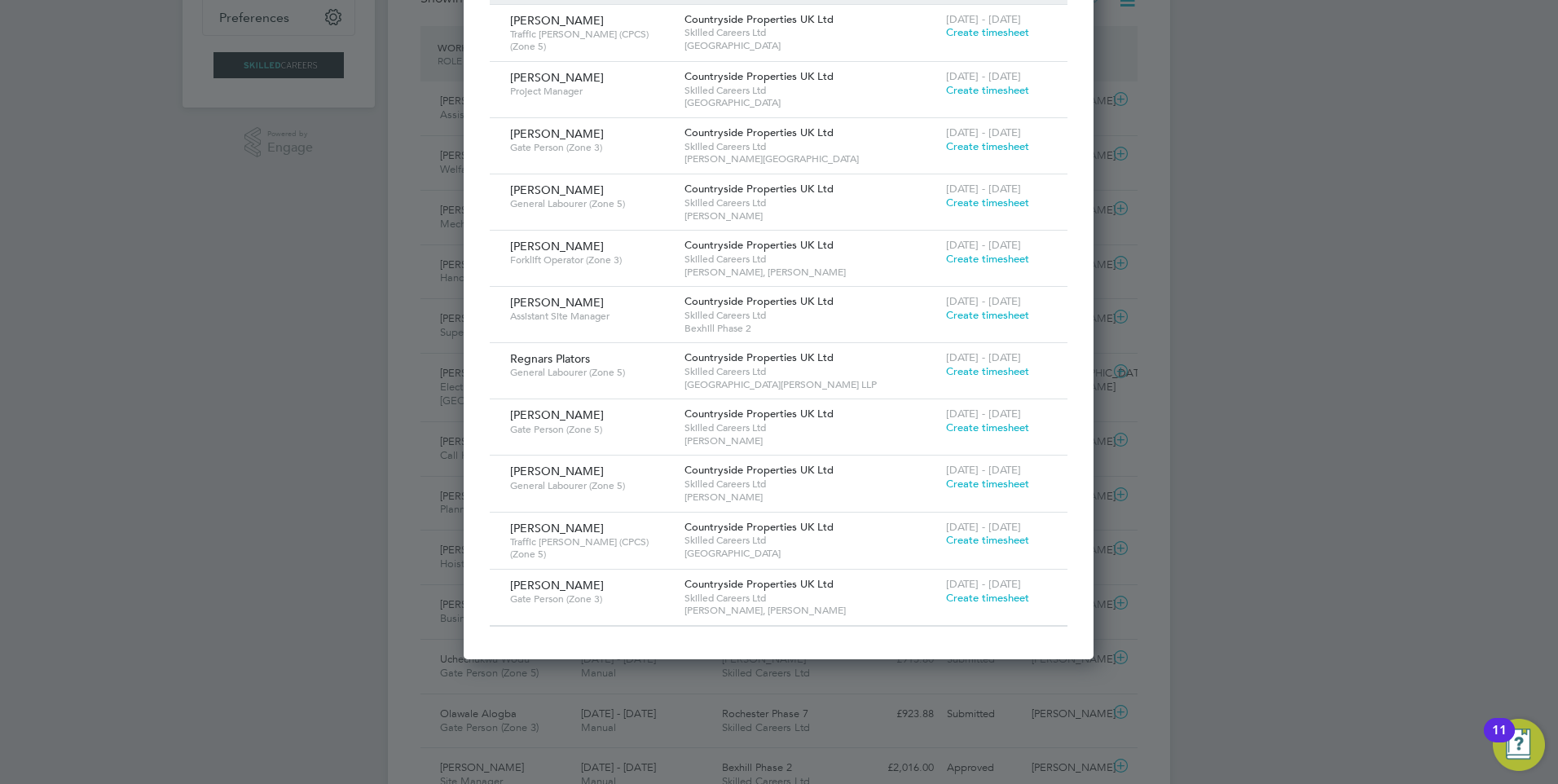
click at [970, 481] on span "Create timesheet" at bounding box center [988, 484] width 83 height 14
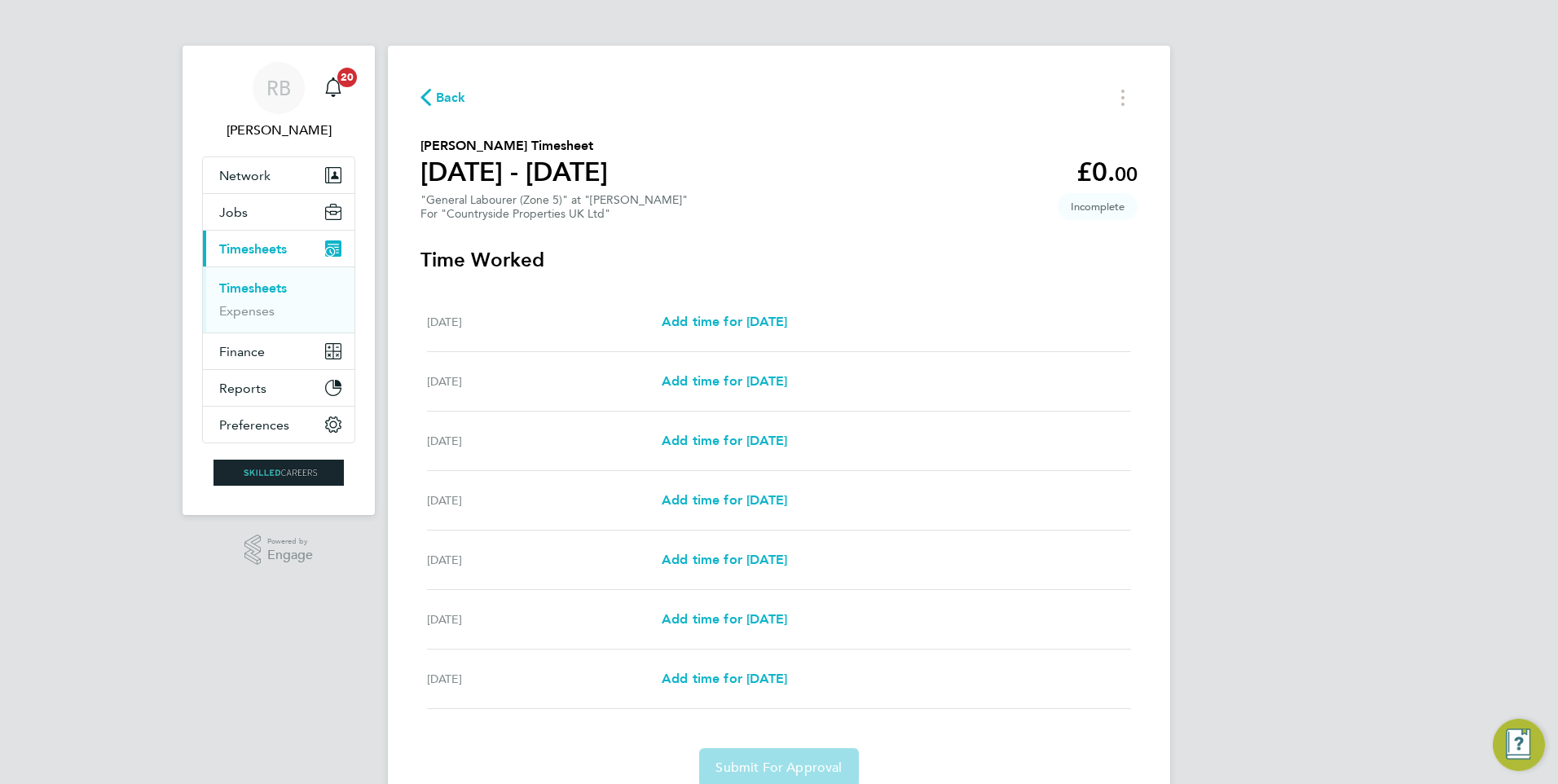
click at [772, 331] on div "[DATE] Add time for [DATE] Add time for [DATE]" at bounding box center [779, 322] width 704 height 59
click at [772, 320] on span "Add time for [DATE]" at bounding box center [725, 321] width 126 height 15
select select "30"
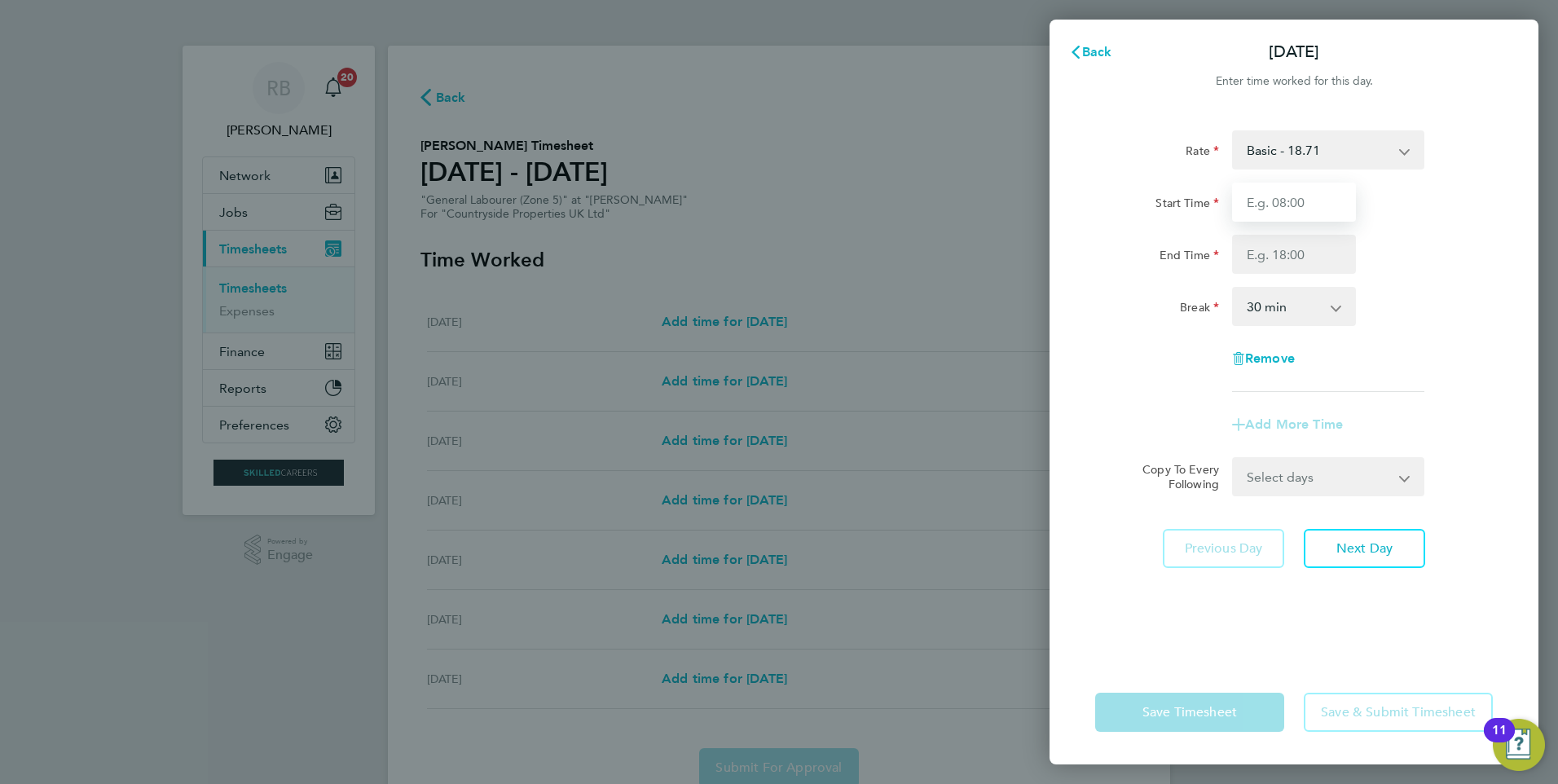
click at [1316, 195] on input "Start Time" at bounding box center [1294, 202] width 124 height 39
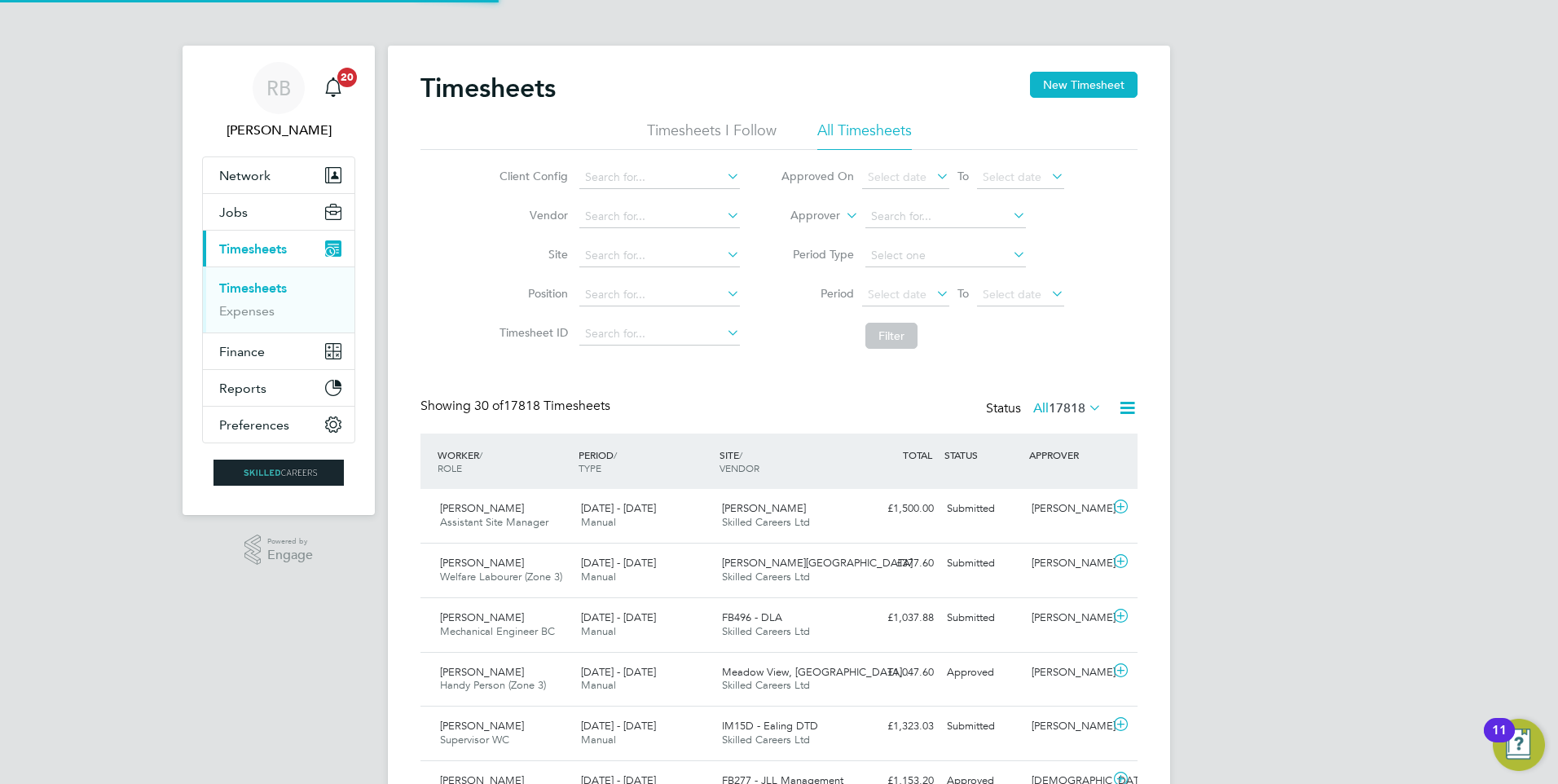
scroll to position [42, 142]
click at [630, 174] on input at bounding box center [659, 178] width 160 height 23
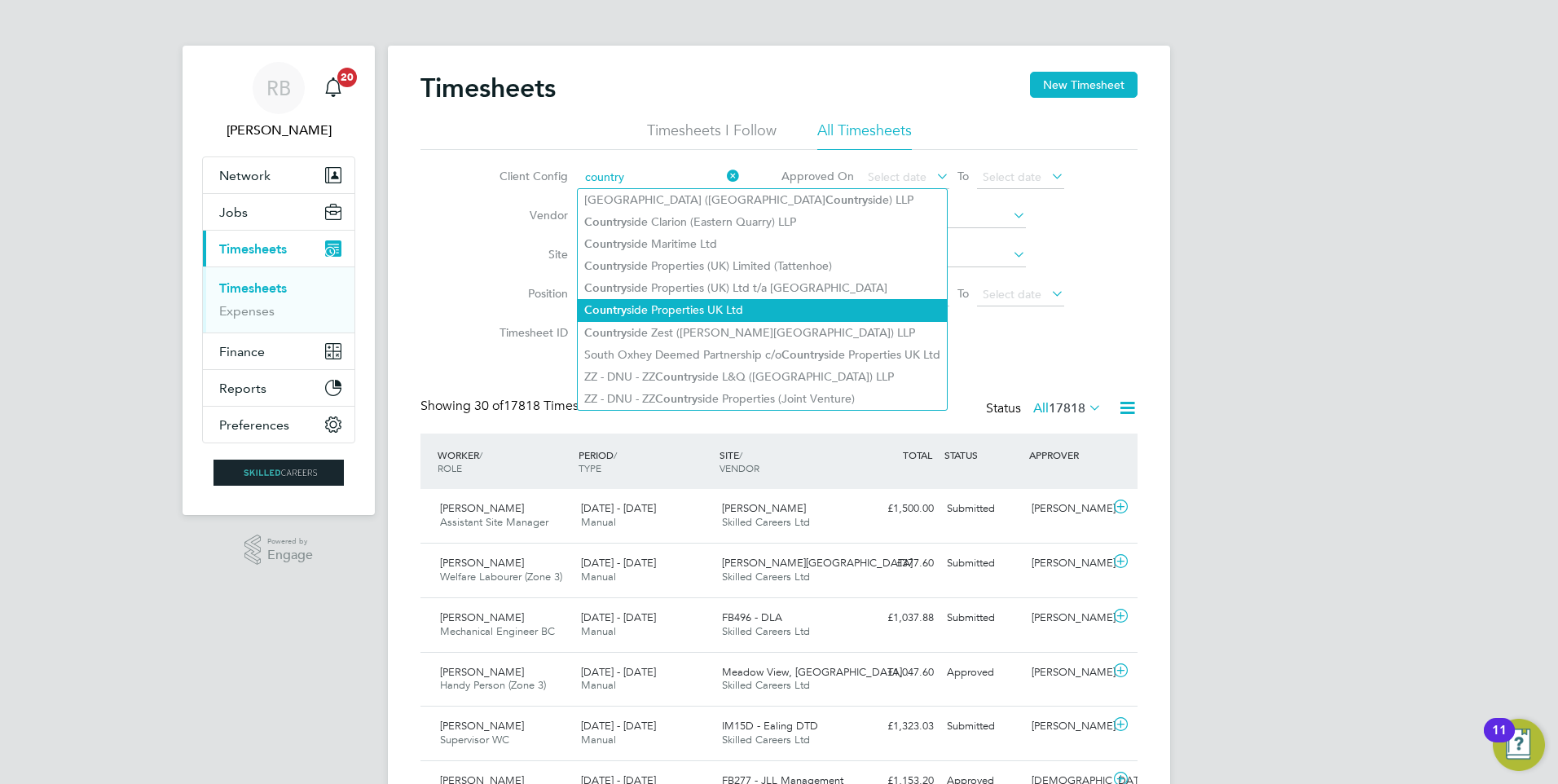
click at [741, 310] on li "Country side Properties UK Ltd" at bounding box center [762, 309] width 370 height 22
type input "Countryside Properties UK Ltd"
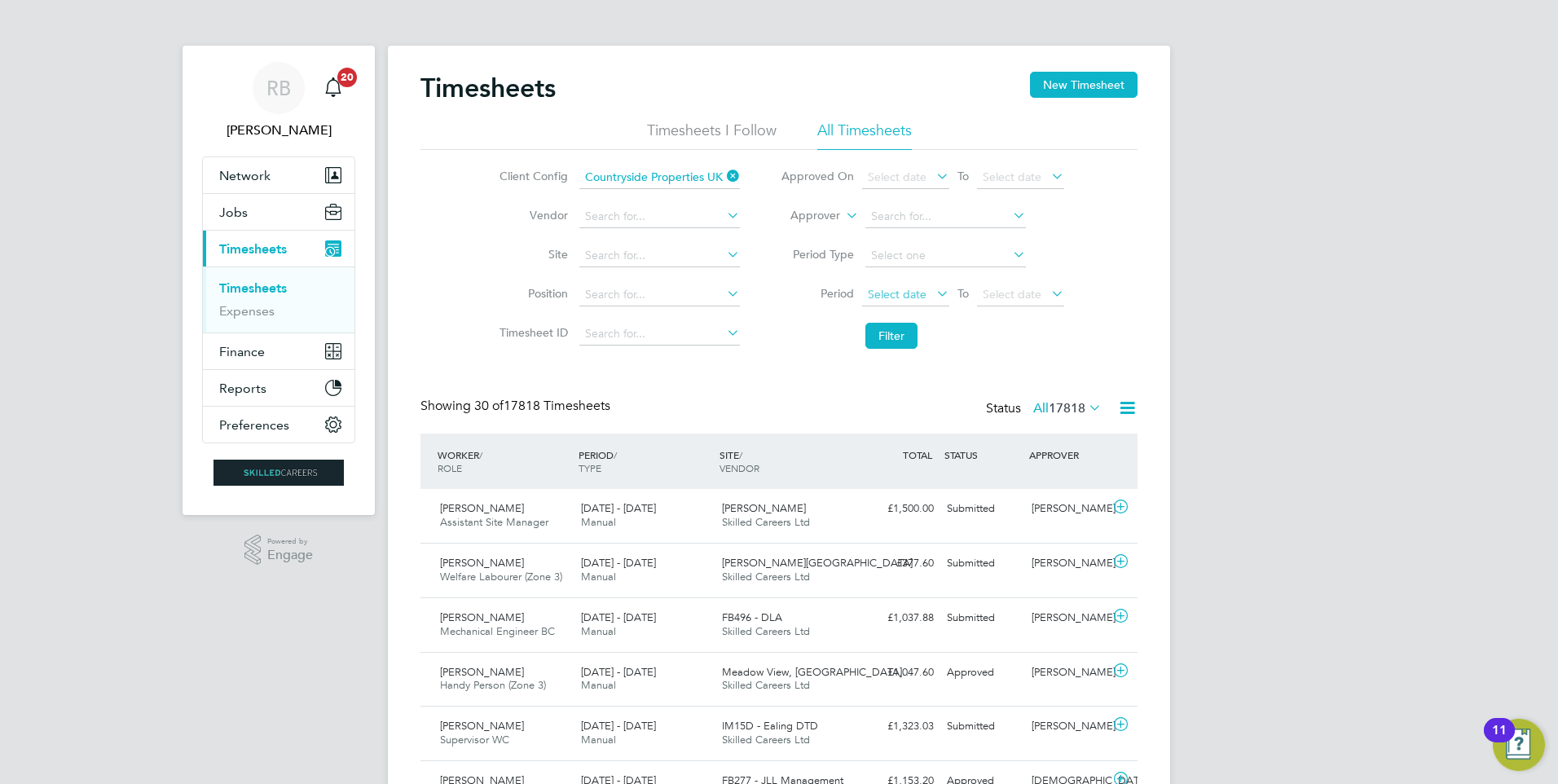
click at [915, 296] on span "Select date" at bounding box center [897, 294] width 58 height 15
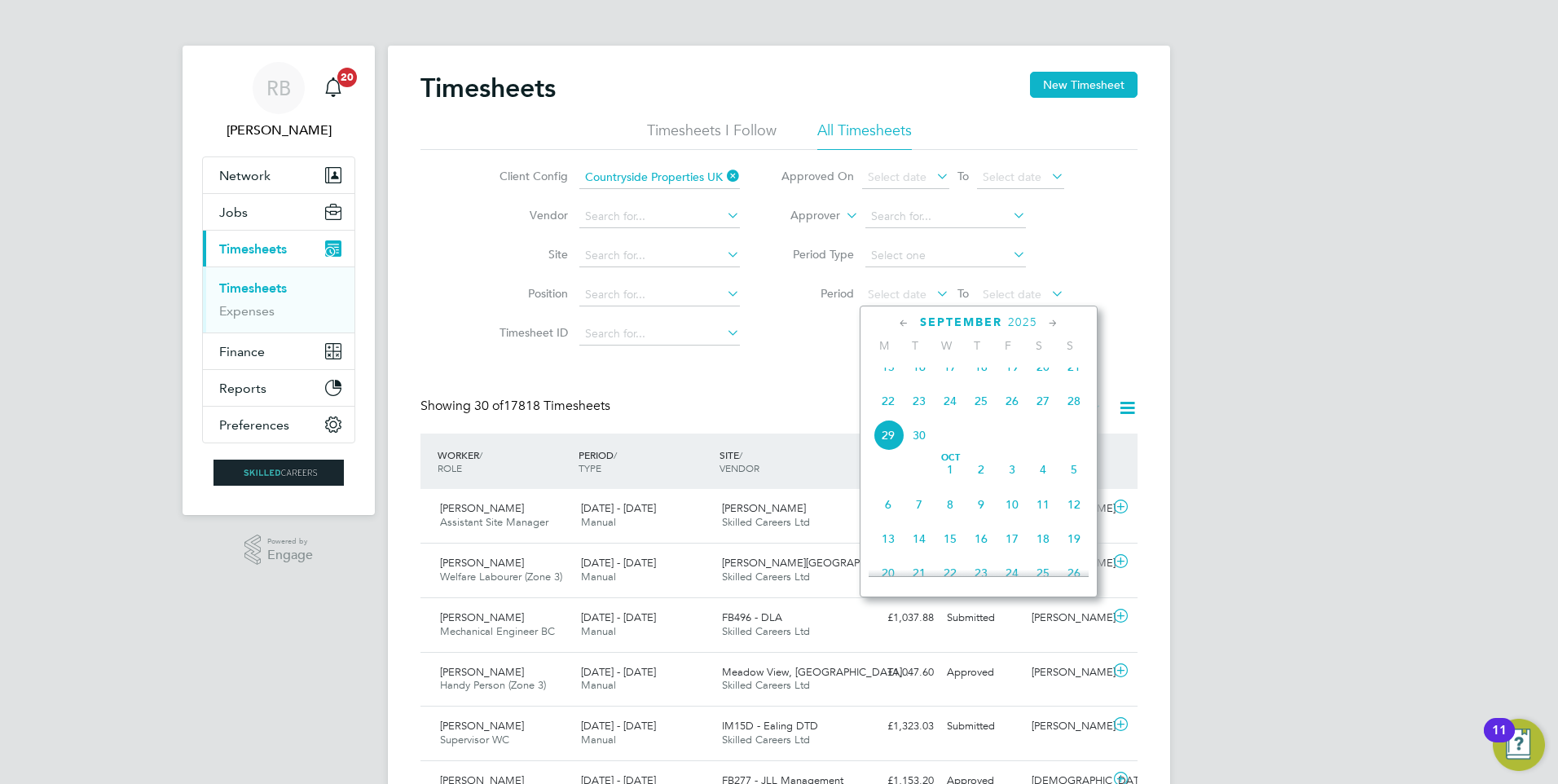
click at [892, 415] on span "22" at bounding box center [888, 400] width 31 height 31
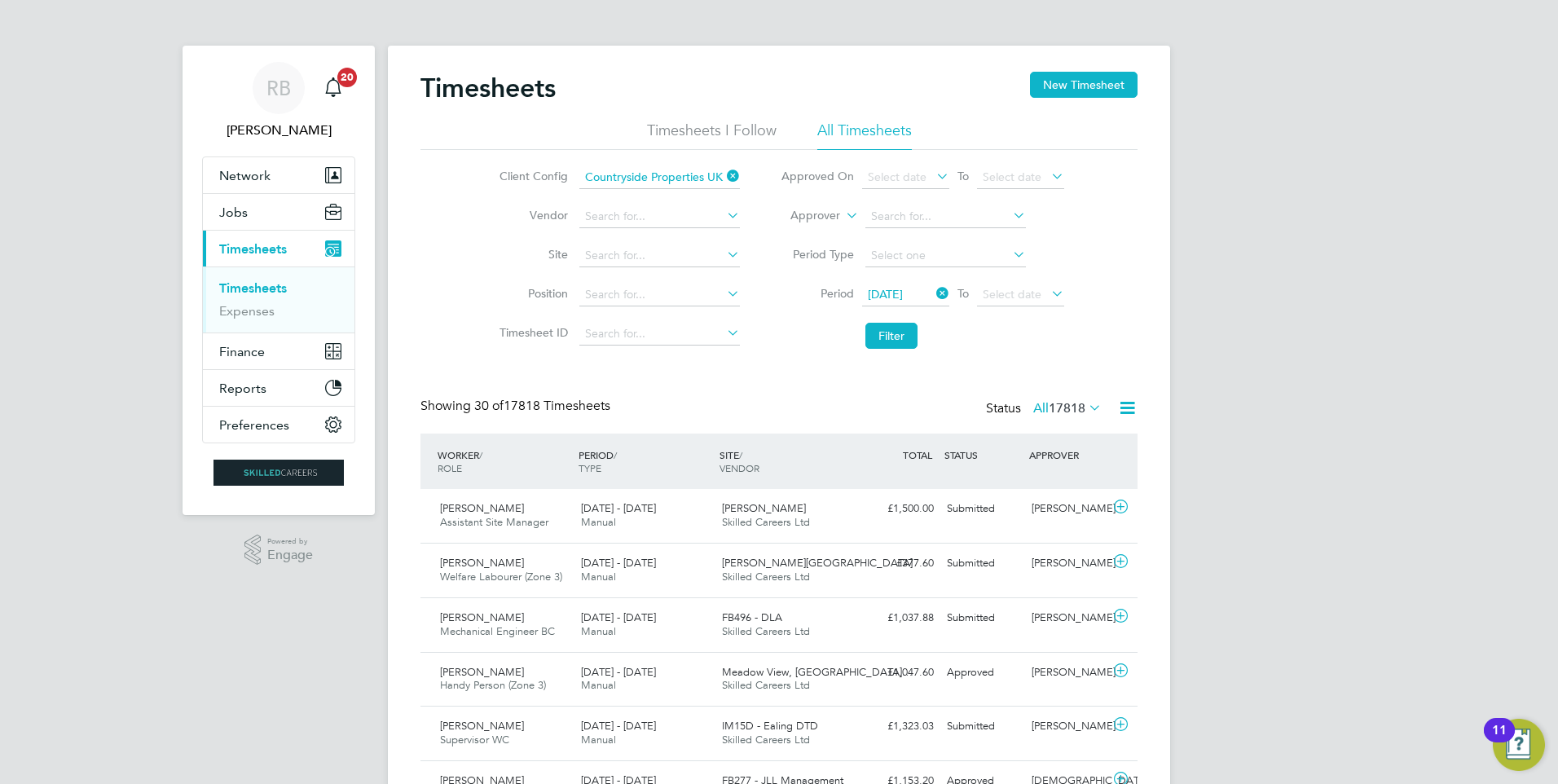
click at [933, 298] on icon at bounding box center [933, 293] width 0 height 23
click at [890, 285] on span "Select date" at bounding box center [906, 295] width 87 height 22
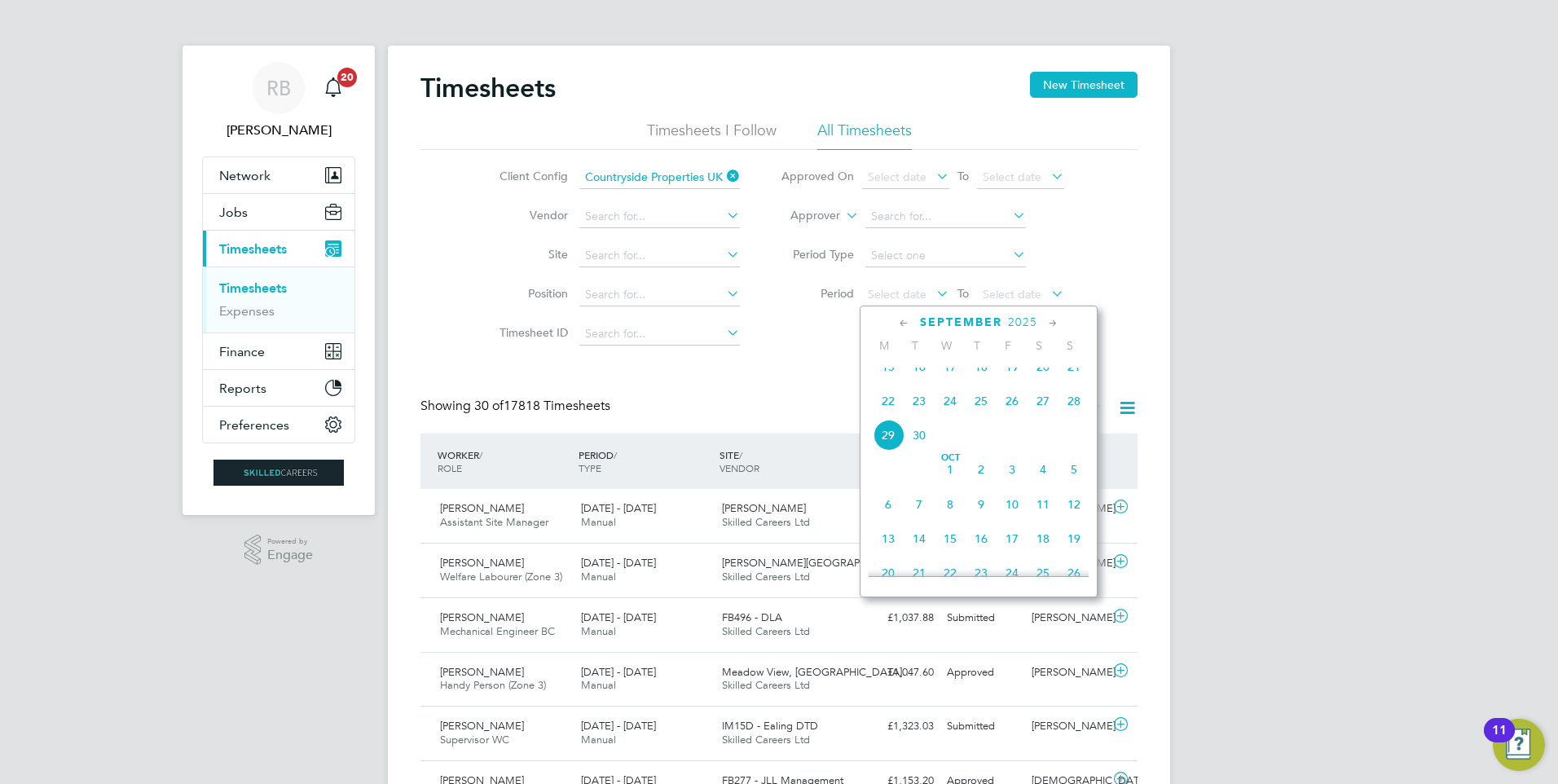
click at [886, 415] on span "22" at bounding box center [888, 400] width 31 height 31
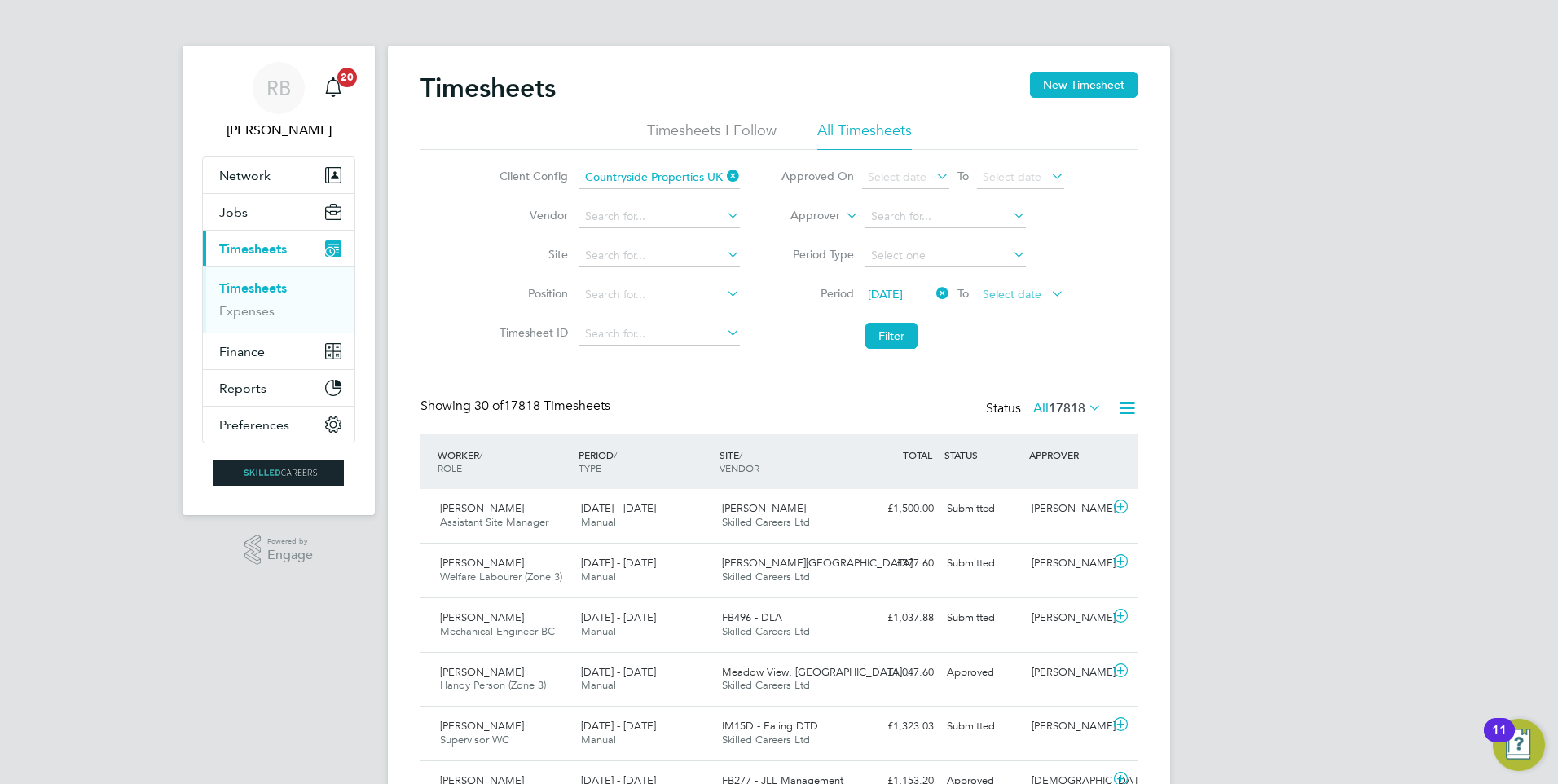
click at [1039, 289] on span "Select date" at bounding box center [1012, 294] width 58 height 15
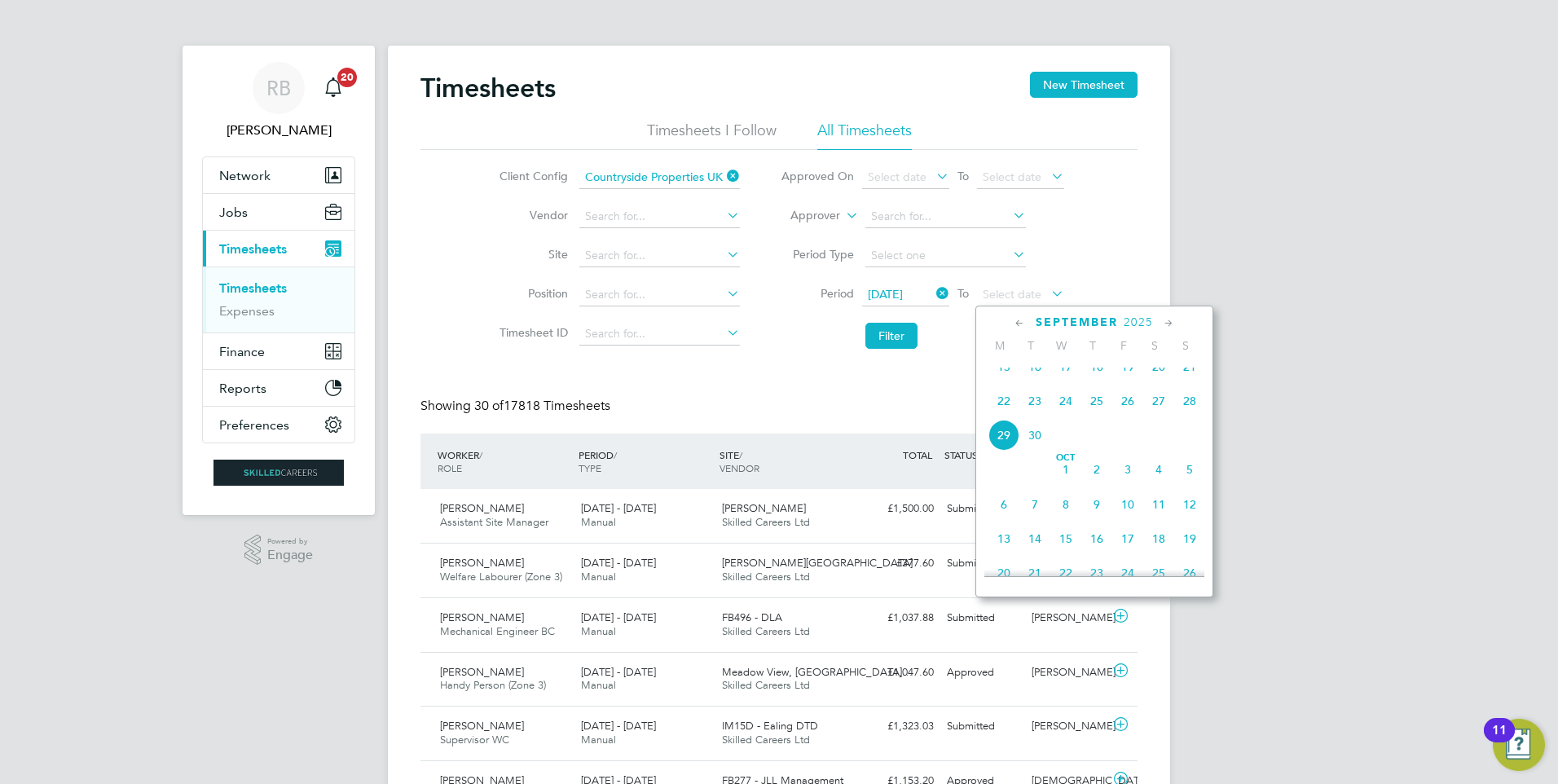
click at [1184, 410] on span "28" at bounding box center [1189, 400] width 31 height 31
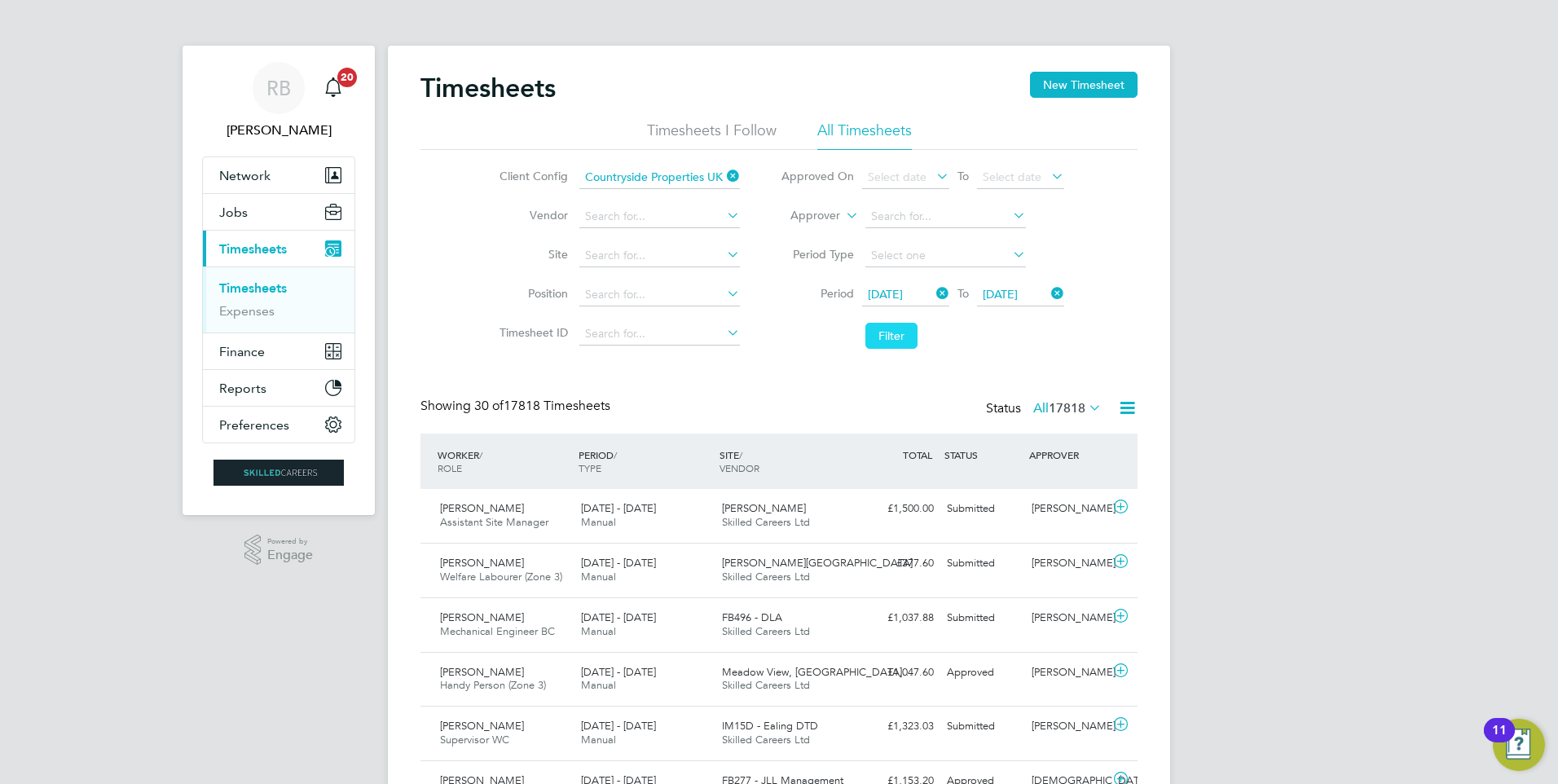
click at [894, 325] on button "Filter" at bounding box center [892, 335] width 52 height 26
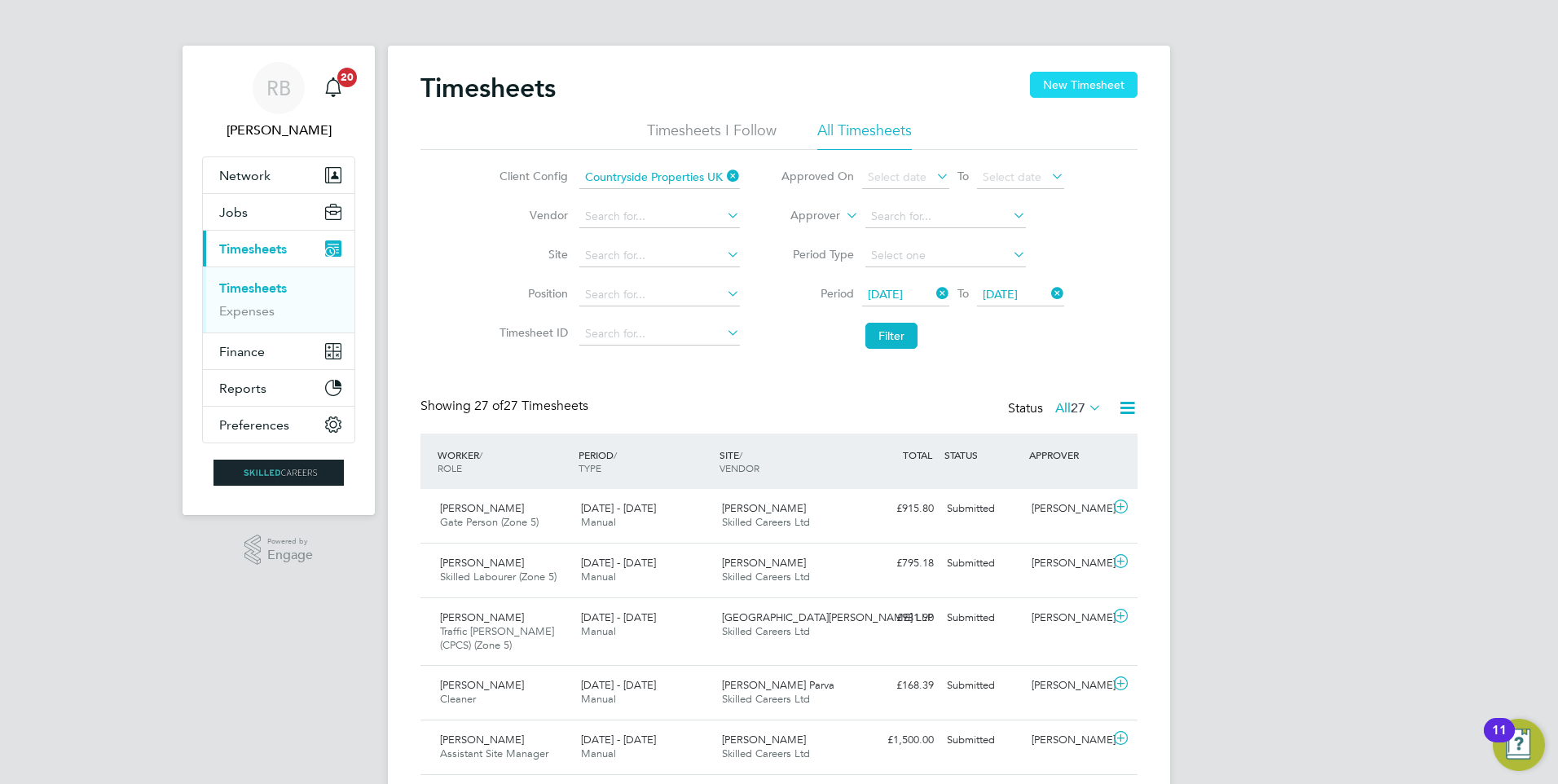
click at [1069, 82] on button "New Timesheet" at bounding box center [1083, 84] width 107 height 26
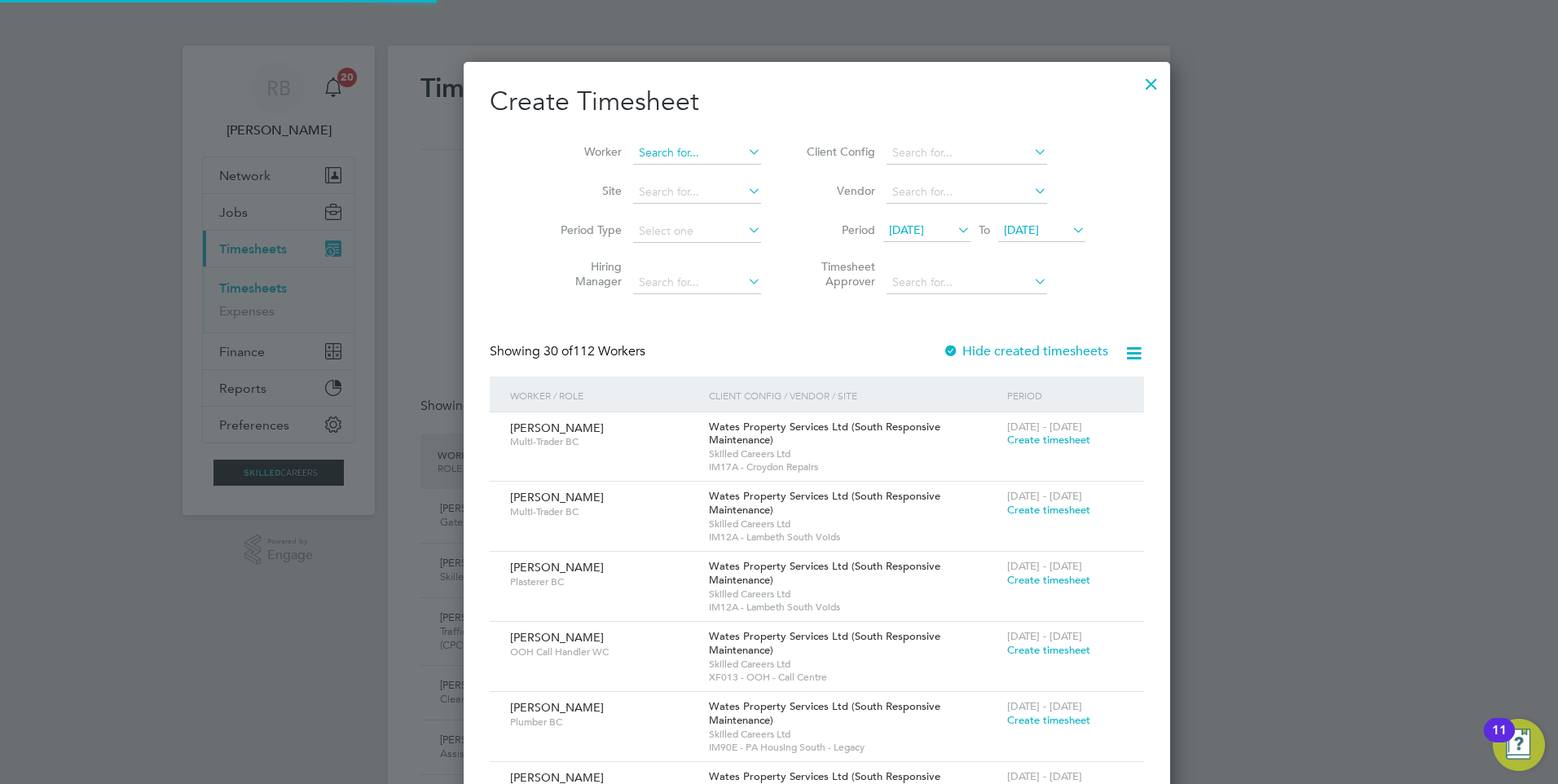
click at [661, 151] on input at bounding box center [697, 153] width 128 height 23
type input "country"
click at [744, 144] on icon at bounding box center [744, 151] width 0 height 23
click at [928, 154] on input at bounding box center [966, 153] width 160 height 23
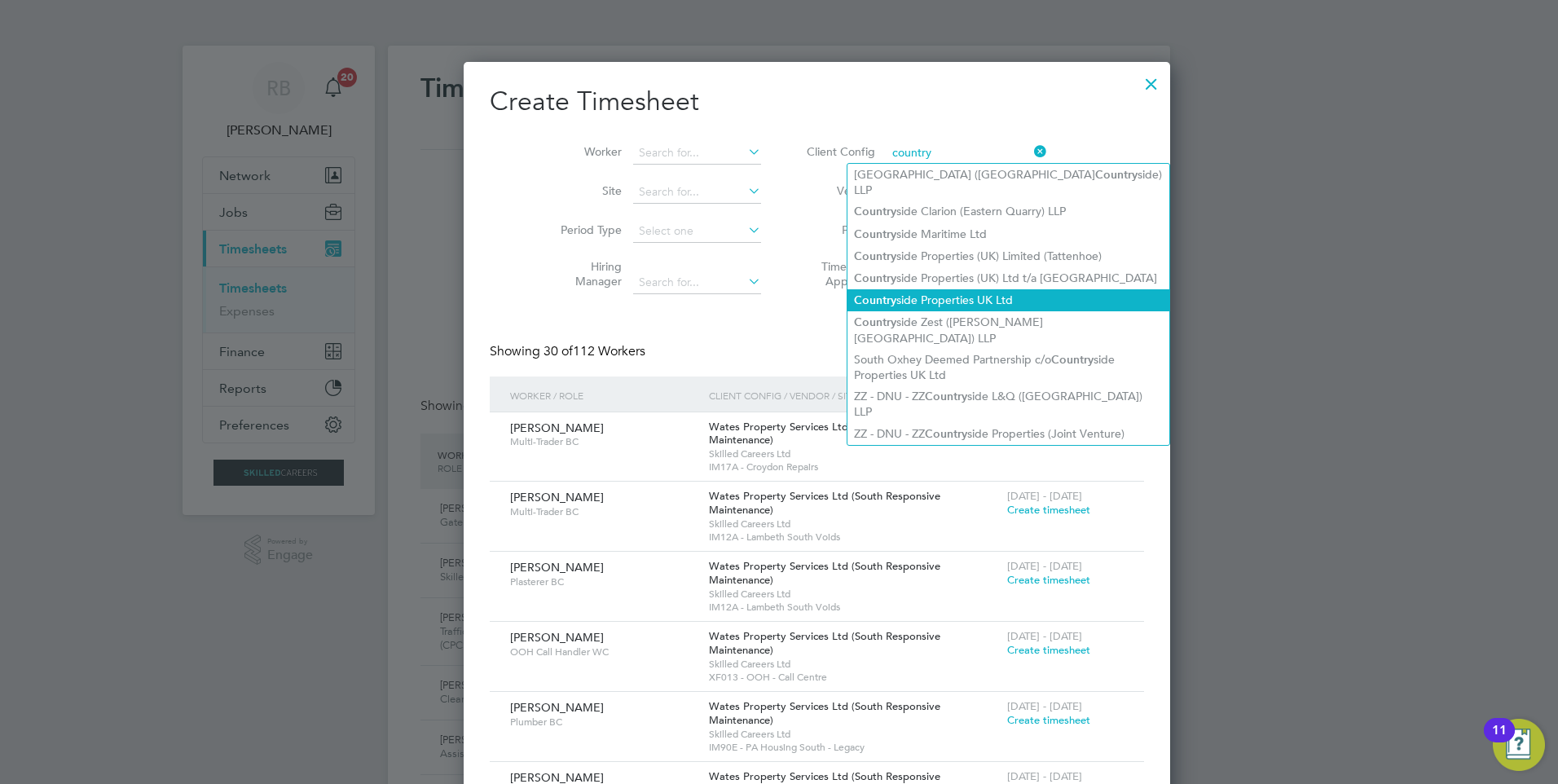
click at [1030, 289] on li "Country side Properties UK Ltd" at bounding box center [1008, 299] width 322 height 22
type input "Countryside Properties UK Ltd"
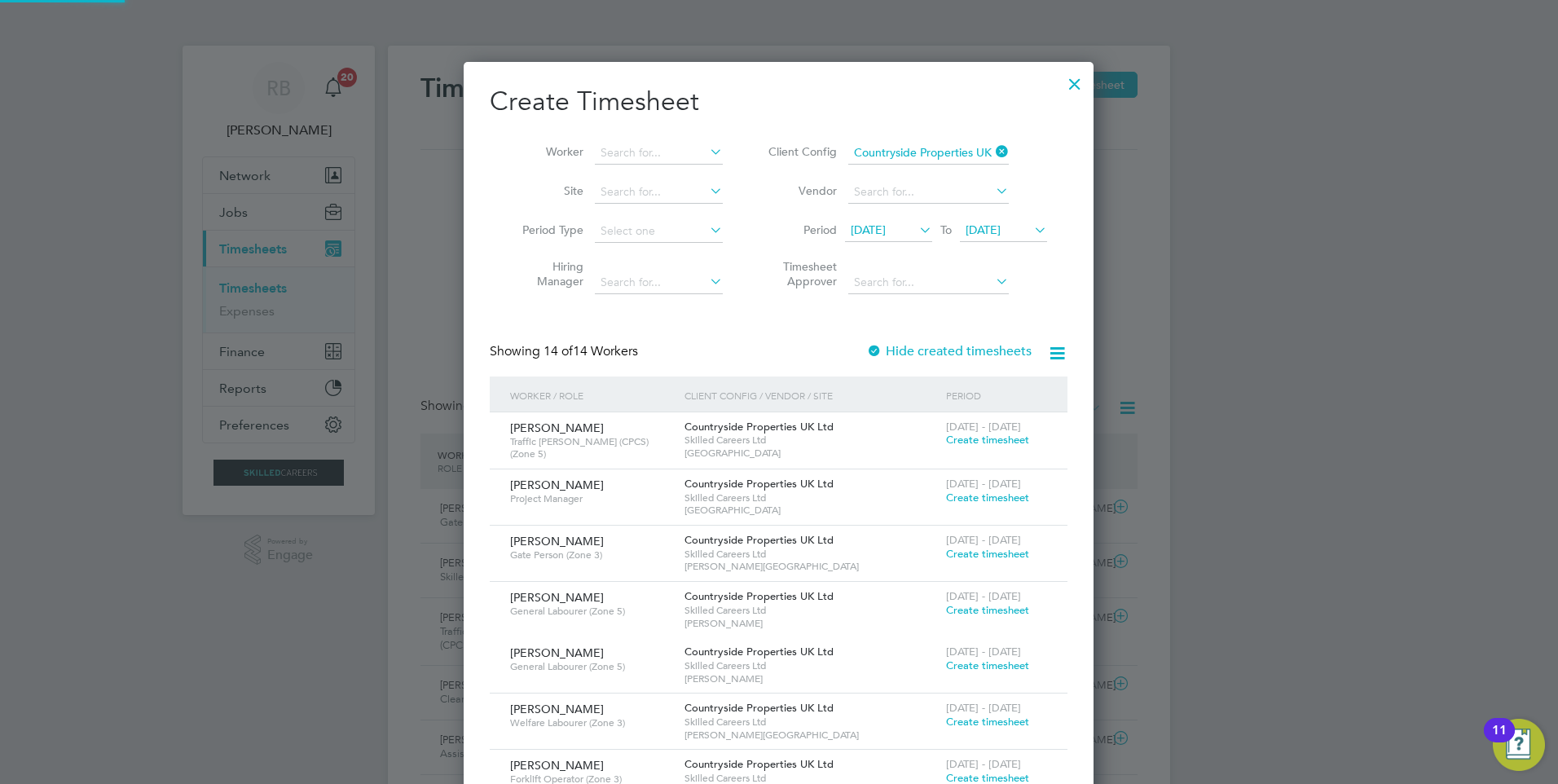
drag, startPoint x: 884, startPoint y: 229, endPoint x: 900, endPoint y: 261, distance: 35.8
click at [884, 229] on span "[DATE]" at bounding box center [869, 229] width 35 height 15
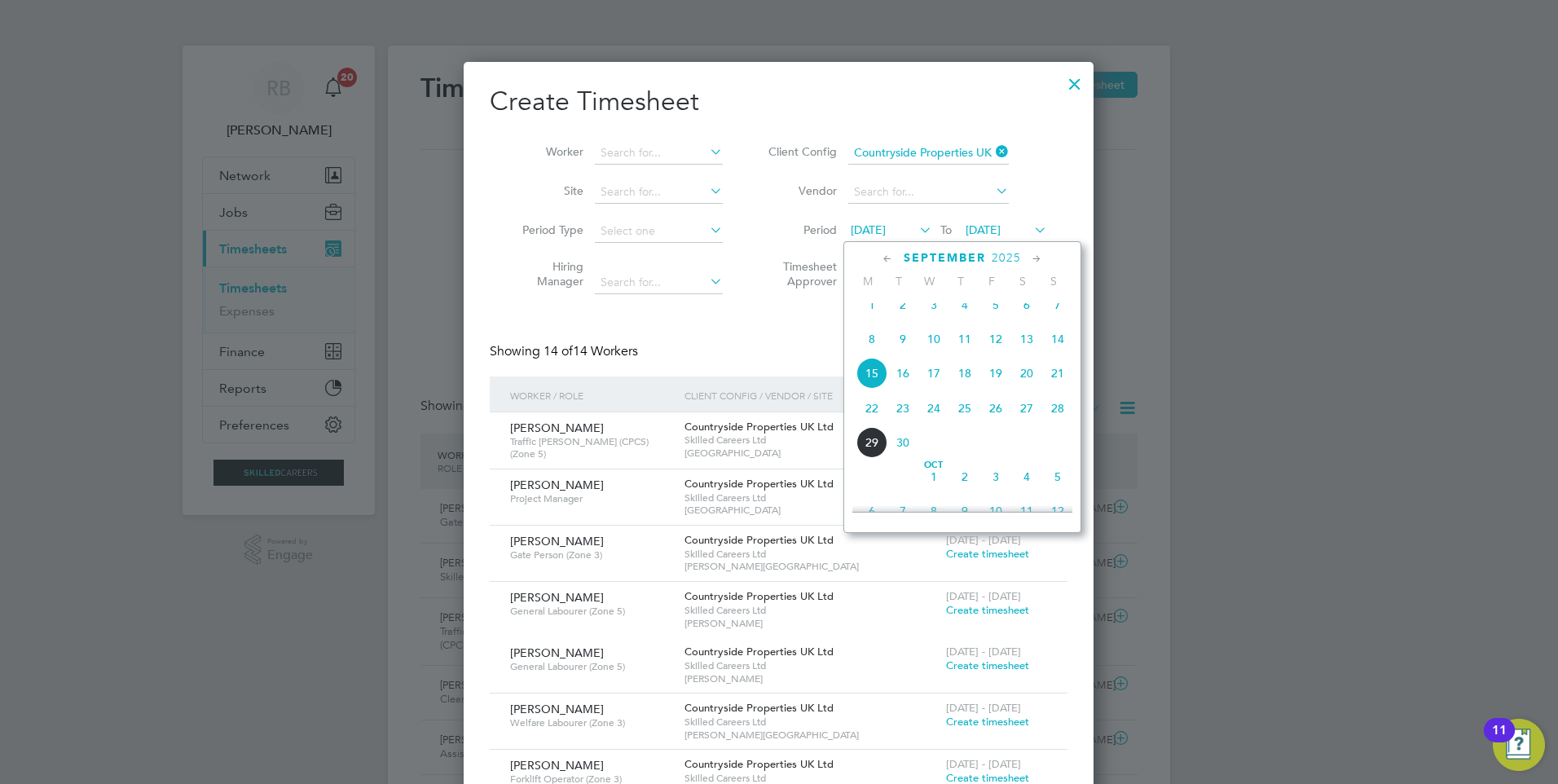
click at [873, 423] on span "22" at bounding box center [871, 408] width 31 height 31
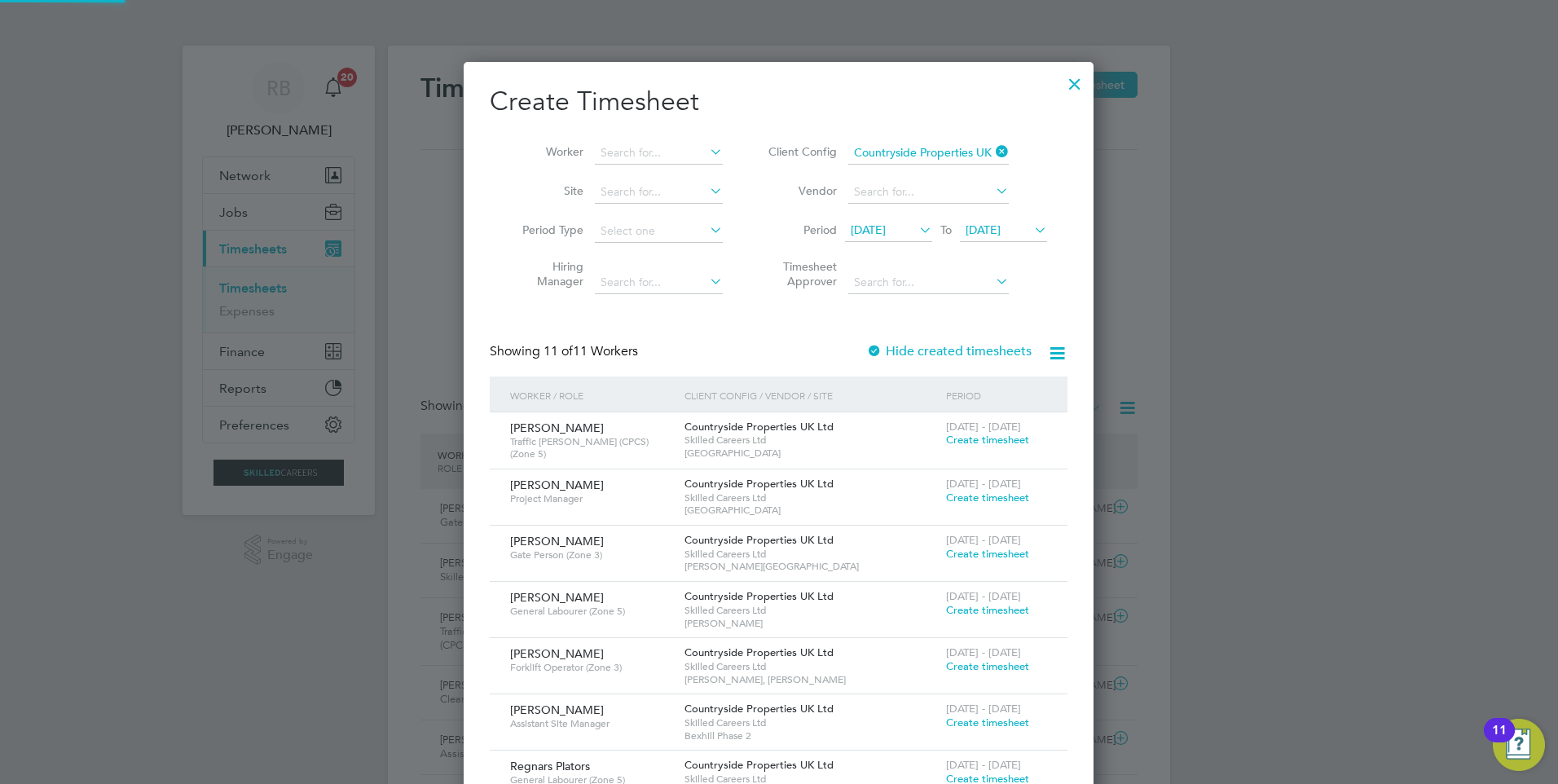
click at [1002, 220] on span "[DATE]" at bounding box center [1003, 230] width 87 height 22
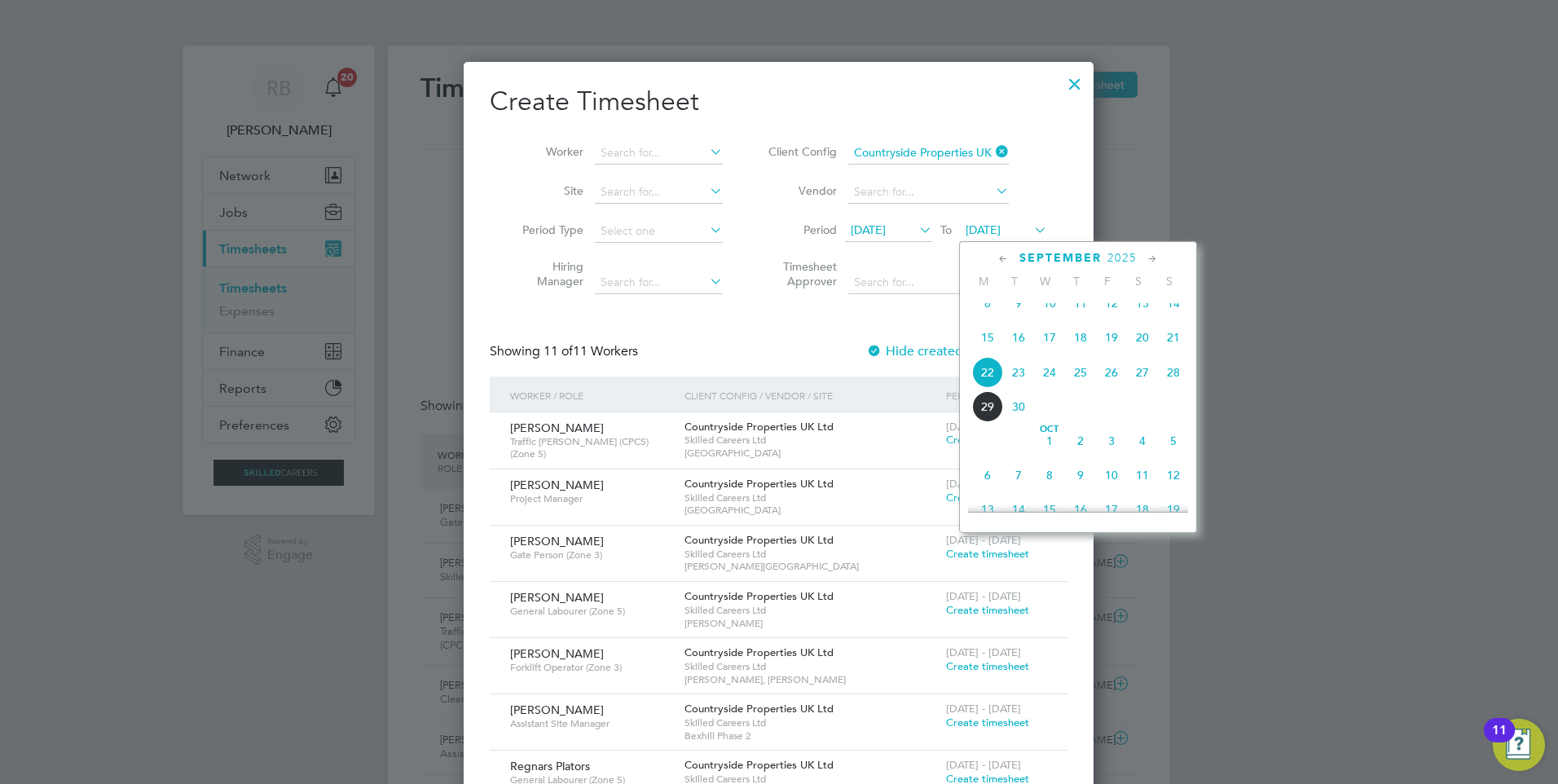
click at [1175, 380] on span "28" at bounding box center [1173, 372] width 31 height 31
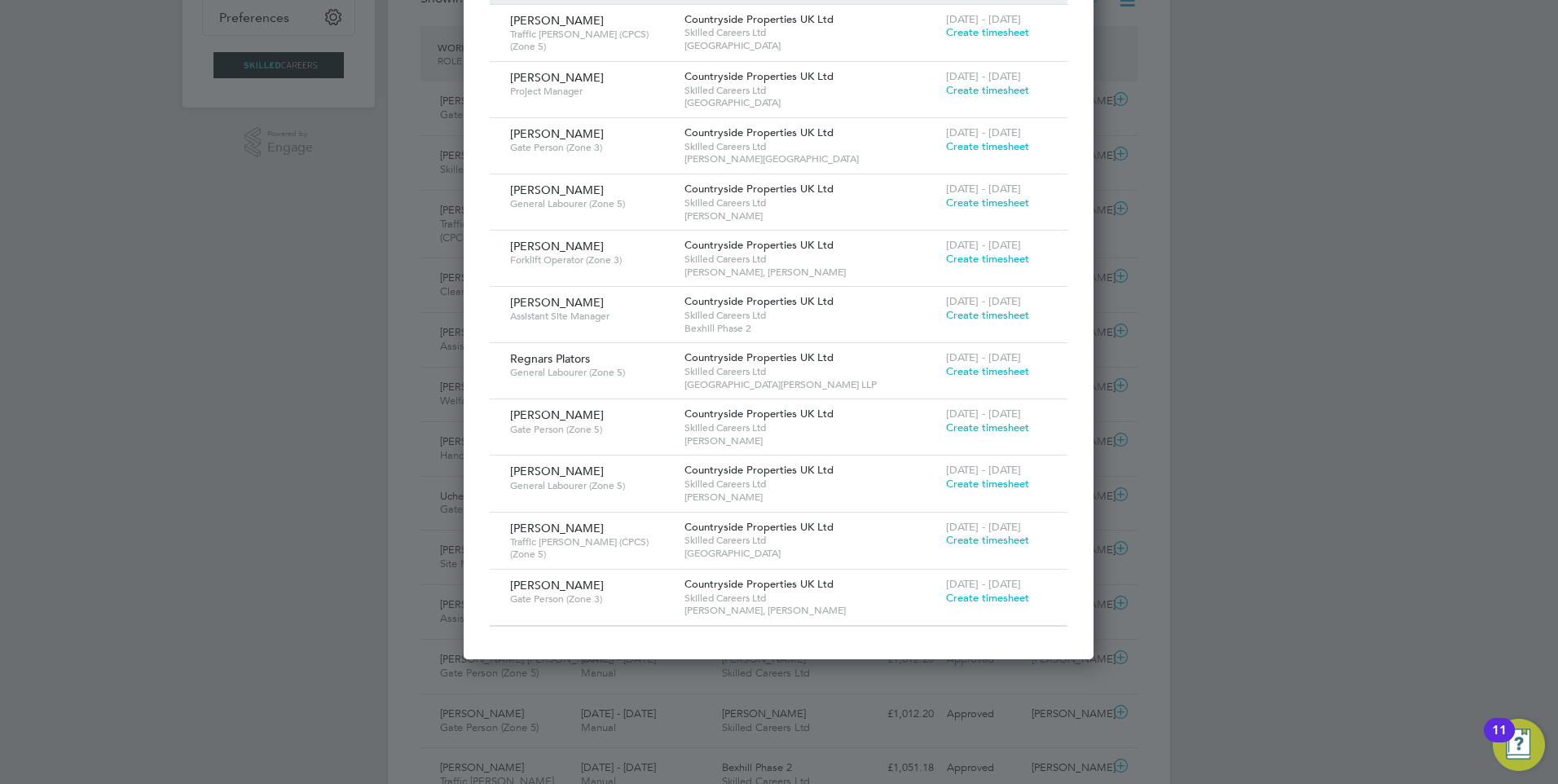
click at [996, 369] on span "Create timesheet" at bounding box center [988, 371] width 83 height 14
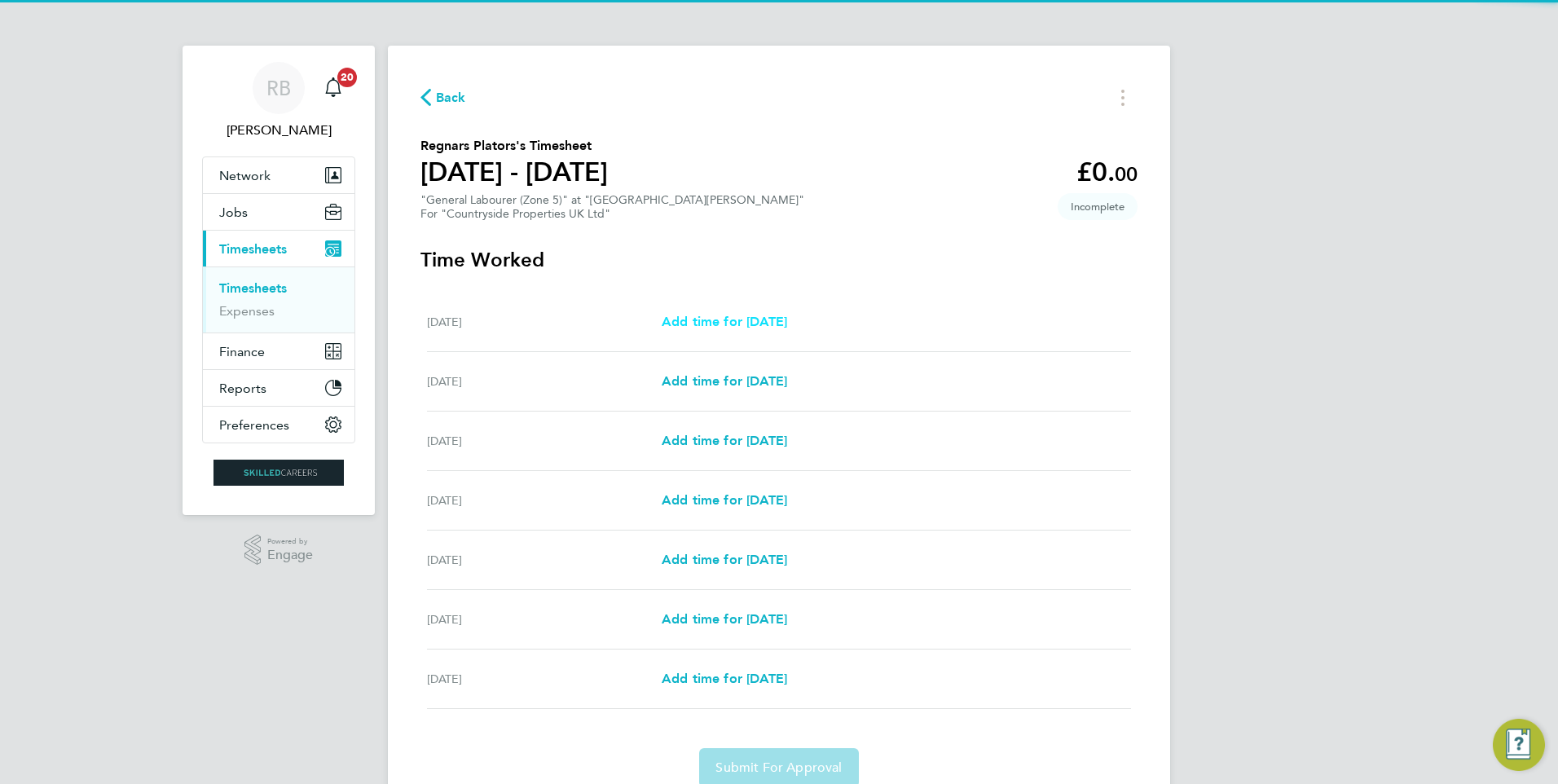
click at [787, 320] on span "Add time for [DATE]" at bounding box center [725, 321] width 126 height 15
select select "30"
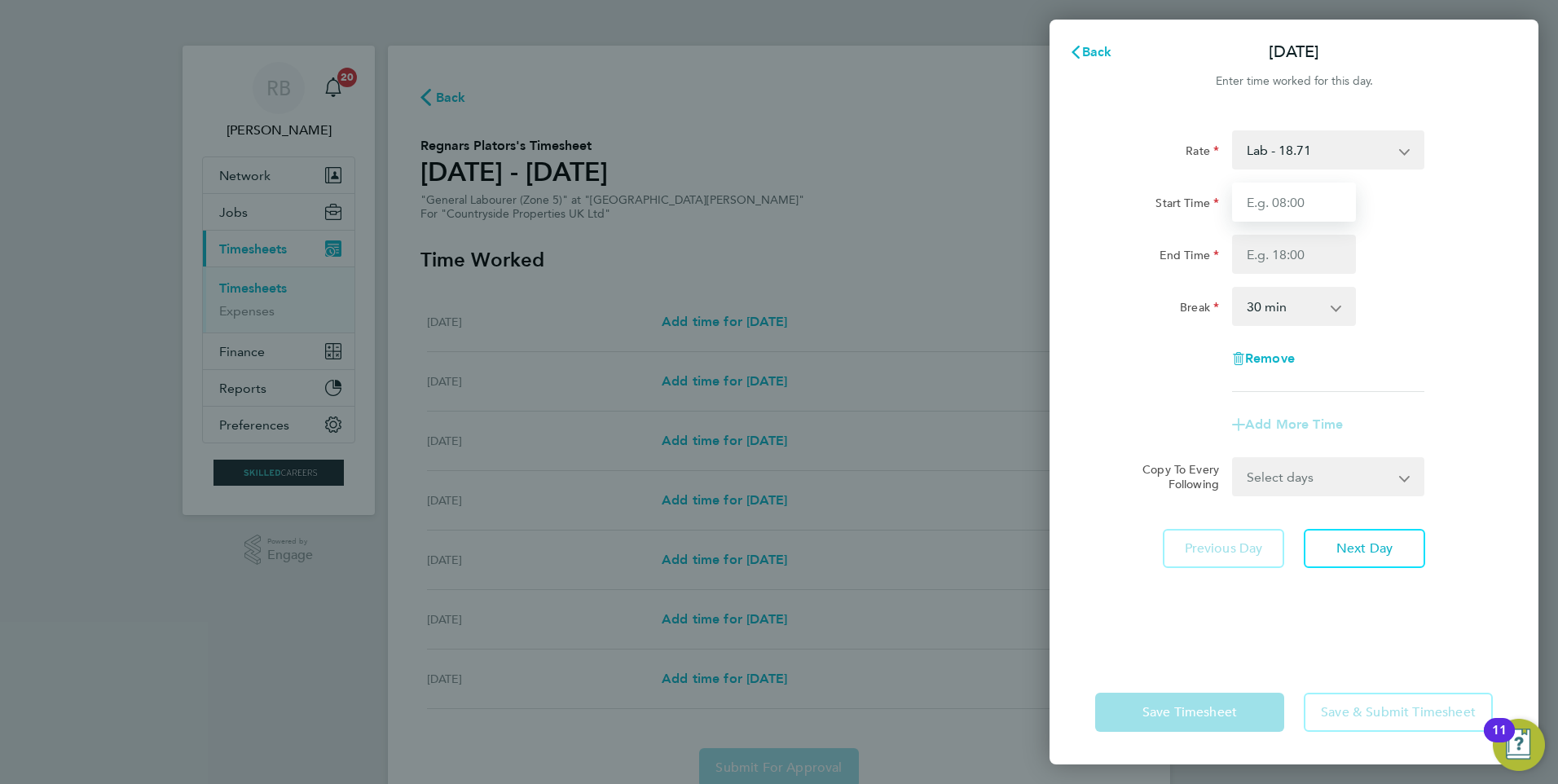
click at [1290, 212] on input "Start Time" at bounding box center [1294, 202] width 124 height 39
type input "07:30"
type input "16:30"
click at [1356, 481] on form "Rate Lab - 18.71 Start Time 07:30 End Time 16:30 Break 0 min 15 min 30 min 45 m…" at bounding box center [1294, 313] width 398 height 366
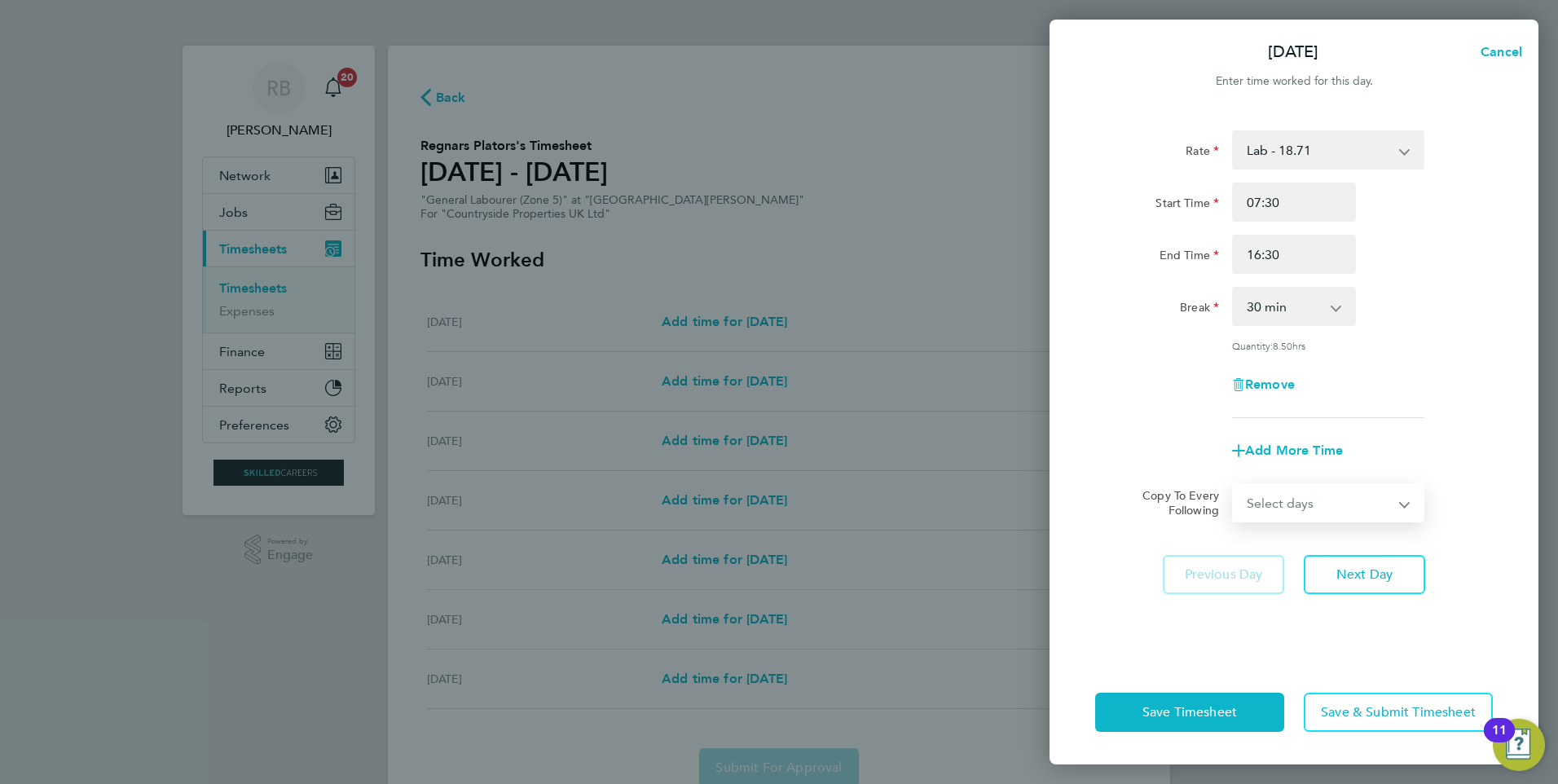
select select "TUE"
click at [1234, 485] on select "Select days Day Weekday (Mon-Fri) Weekend (Sat-Sun) [DATE] [DATE] [DATE] [DATE]…" at bounding box center [1319, 502] width 171 height 35
select select "[DATE]"
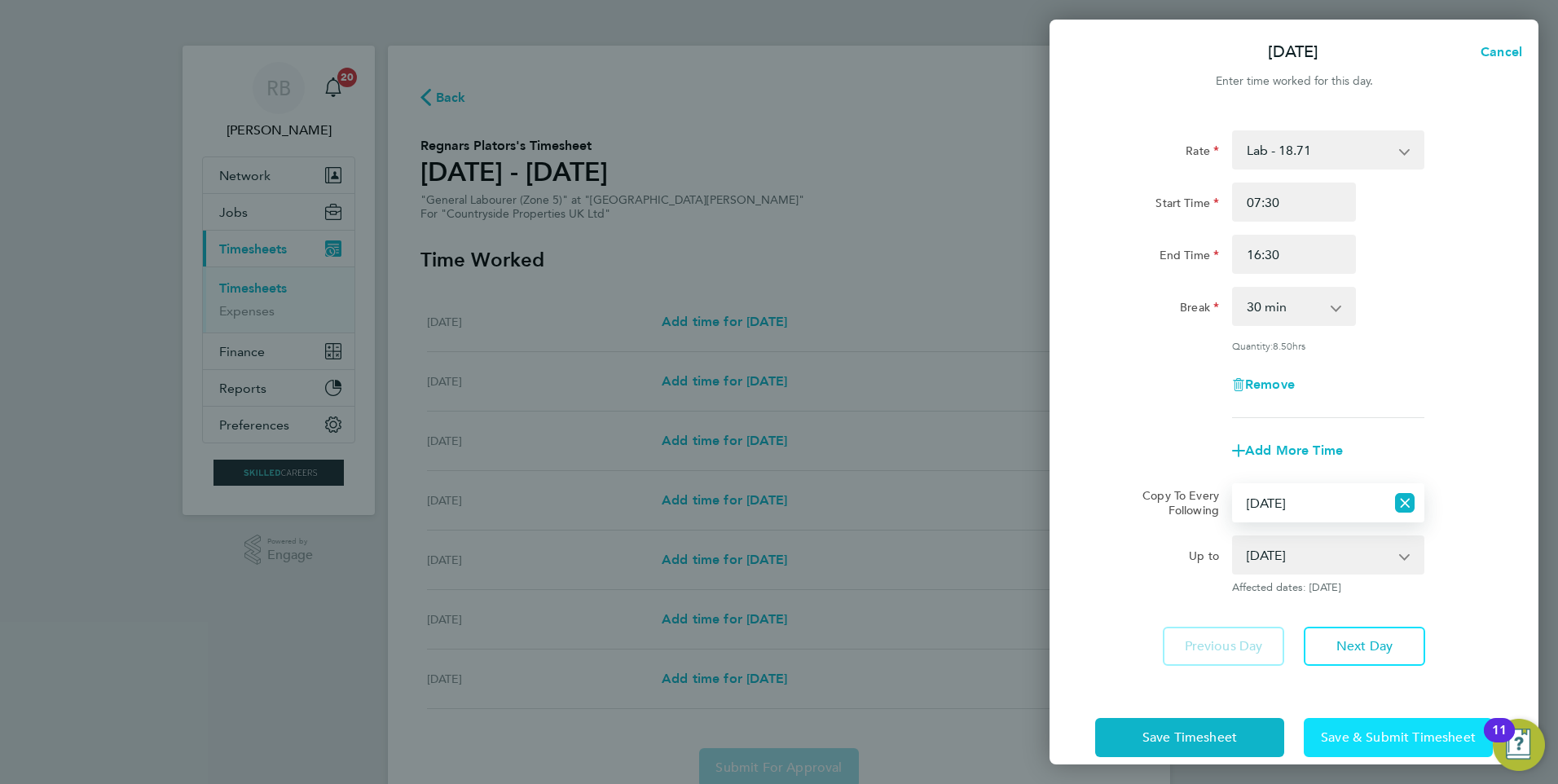
click at [1382, 739] on span "Save & Submit Timesheet" at bounding box center [1398, 737] width 155 height 16
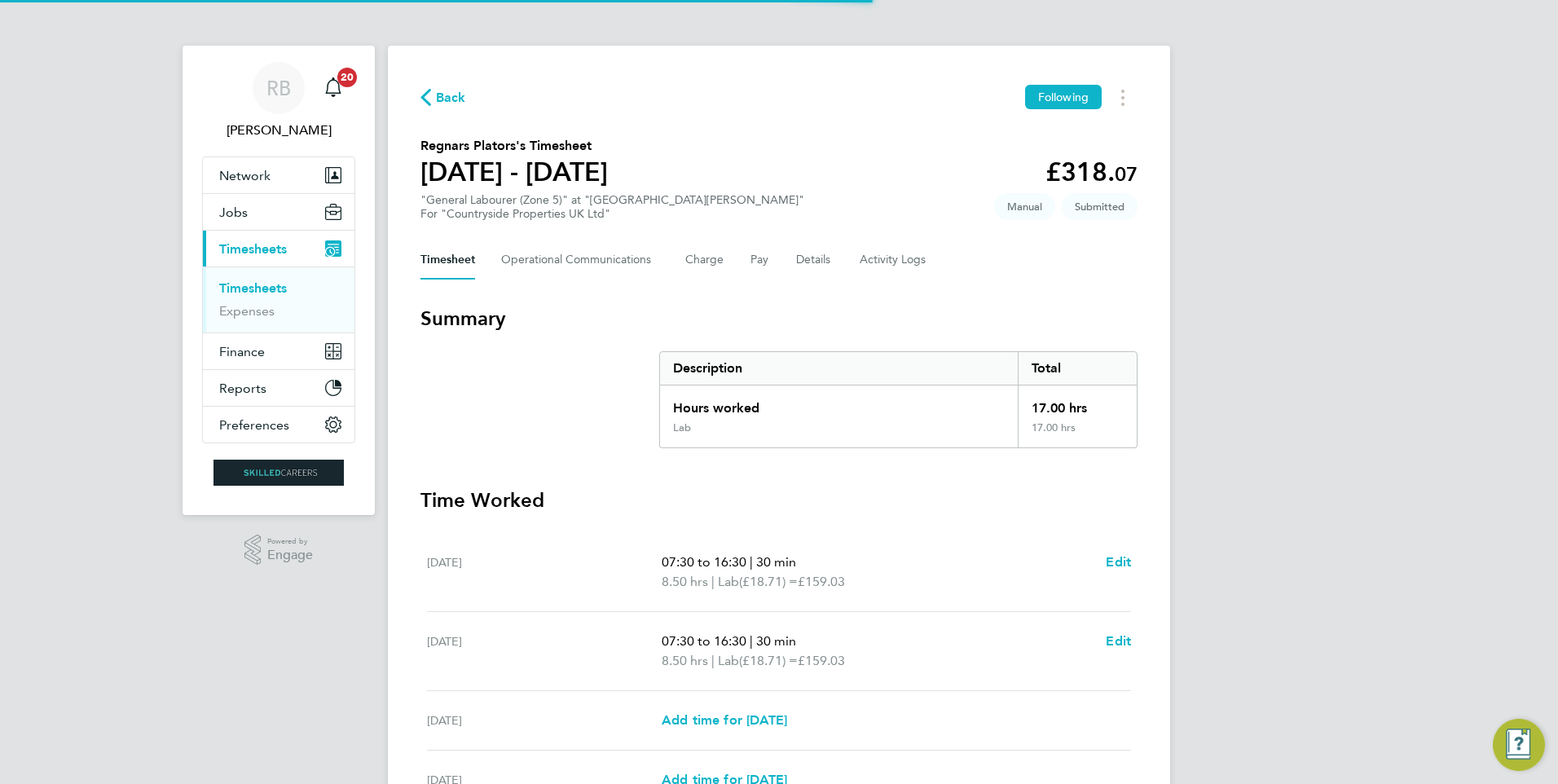
click at [263, 283] on link "Timesheets" at bounding box center [253, 287] width 67 height 15
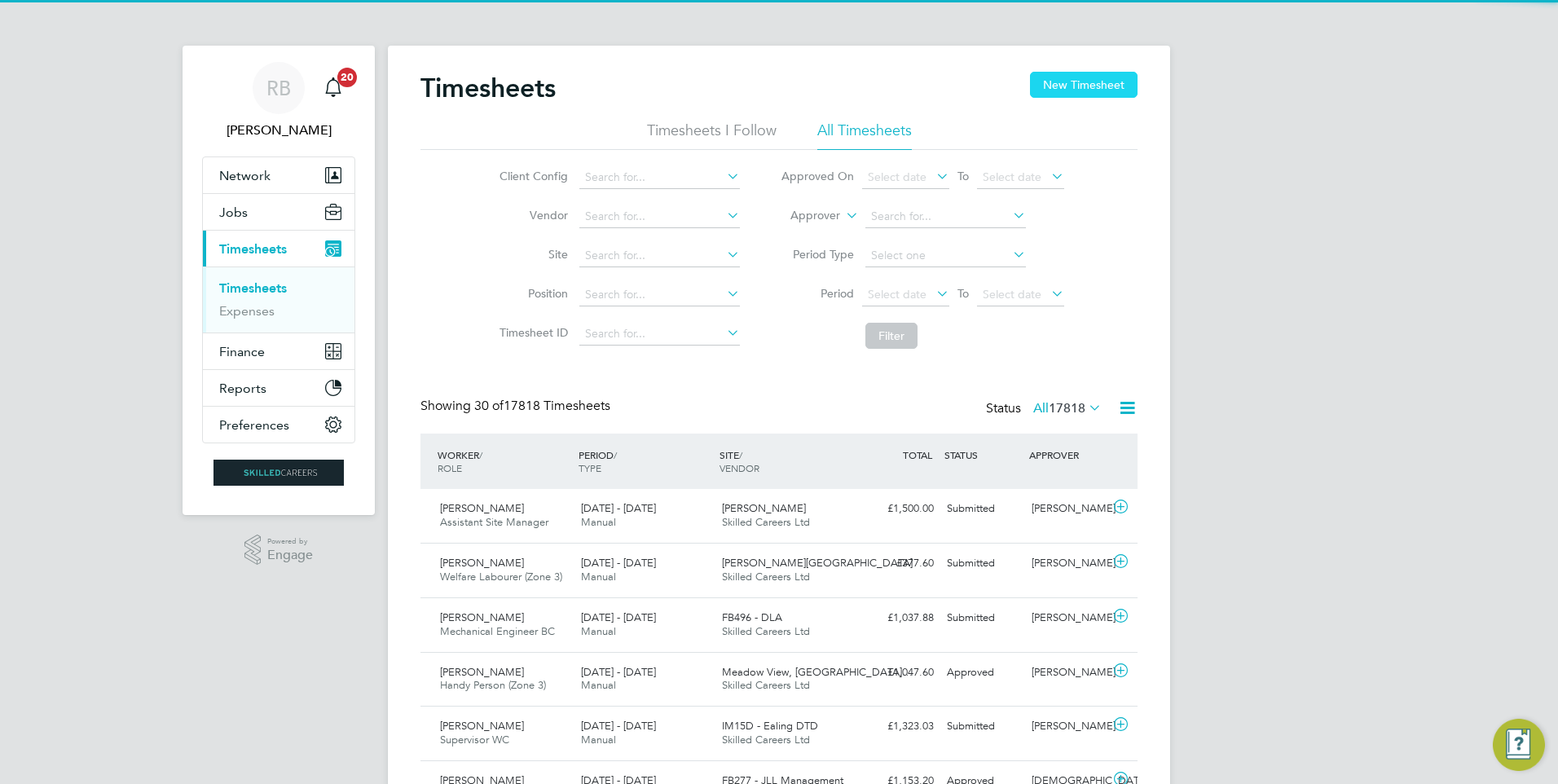
click at [1062, 94] on button "New Timesheet" at bounding box center [1083, 84] width 107 height 26
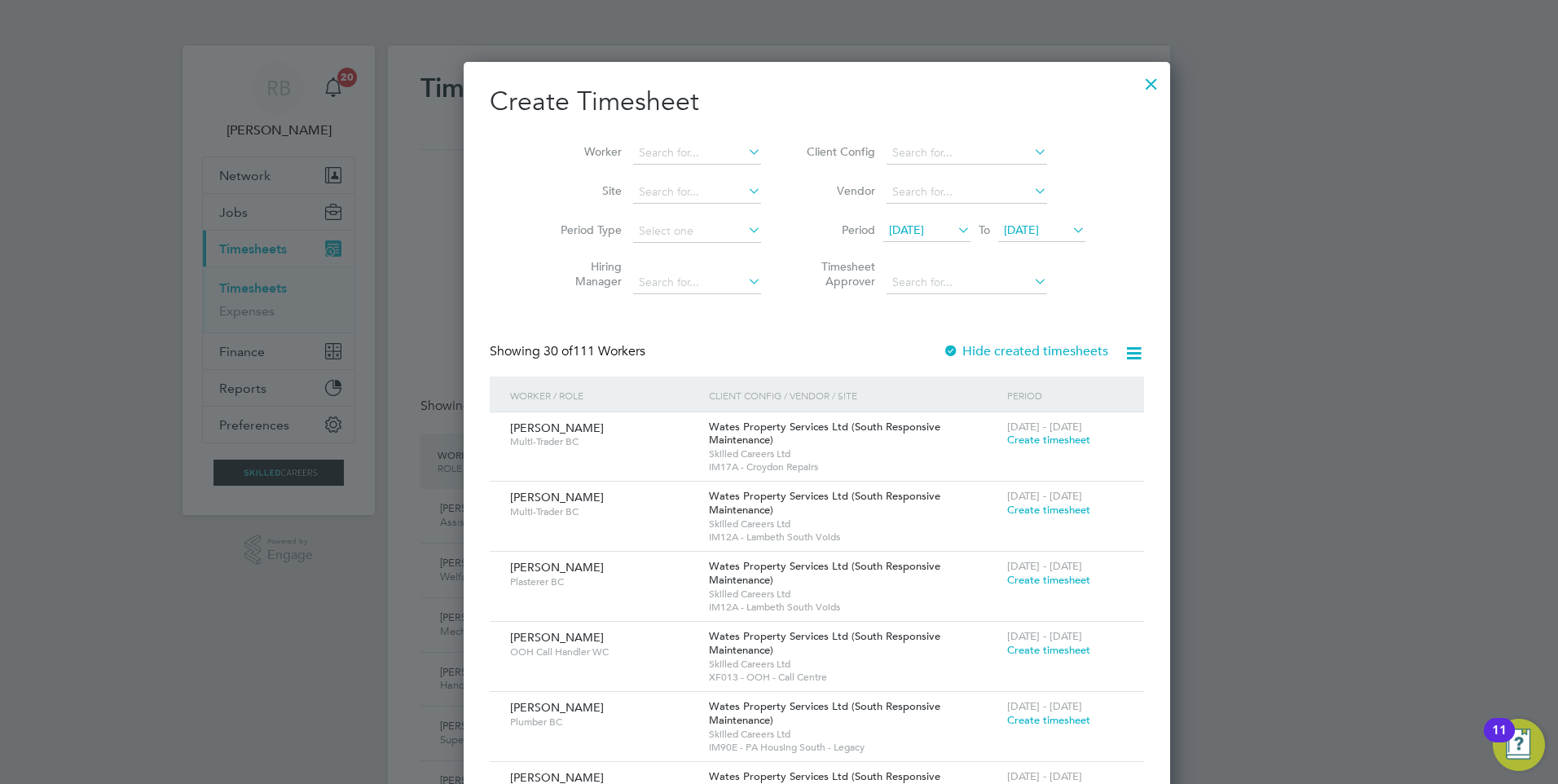
click at [954, 229] on icon at bounding box center [954, 229] width 0 height 23
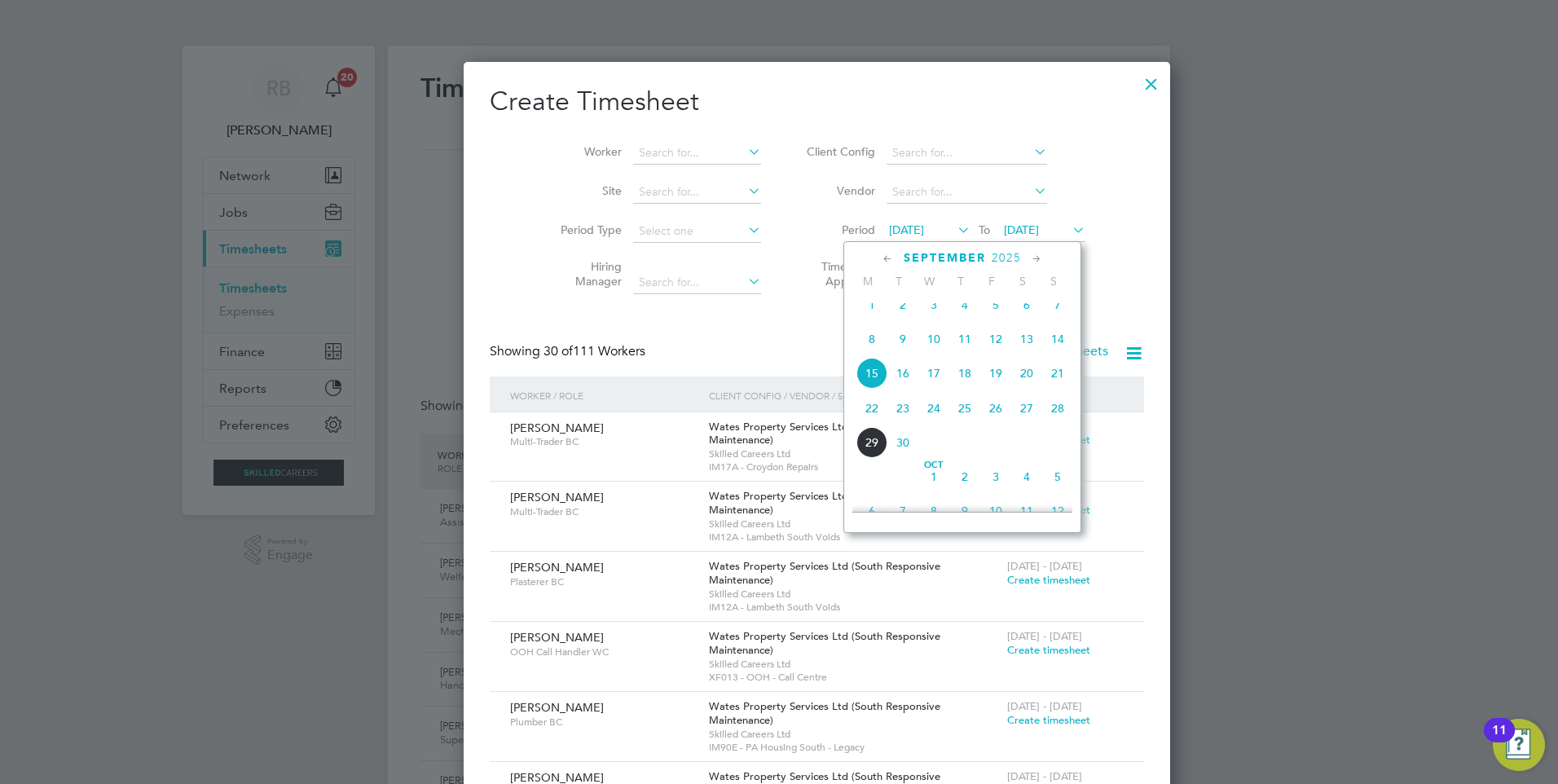
click at [867, 416] on span "22" at bounding box center [871, 408] width 31 height 31
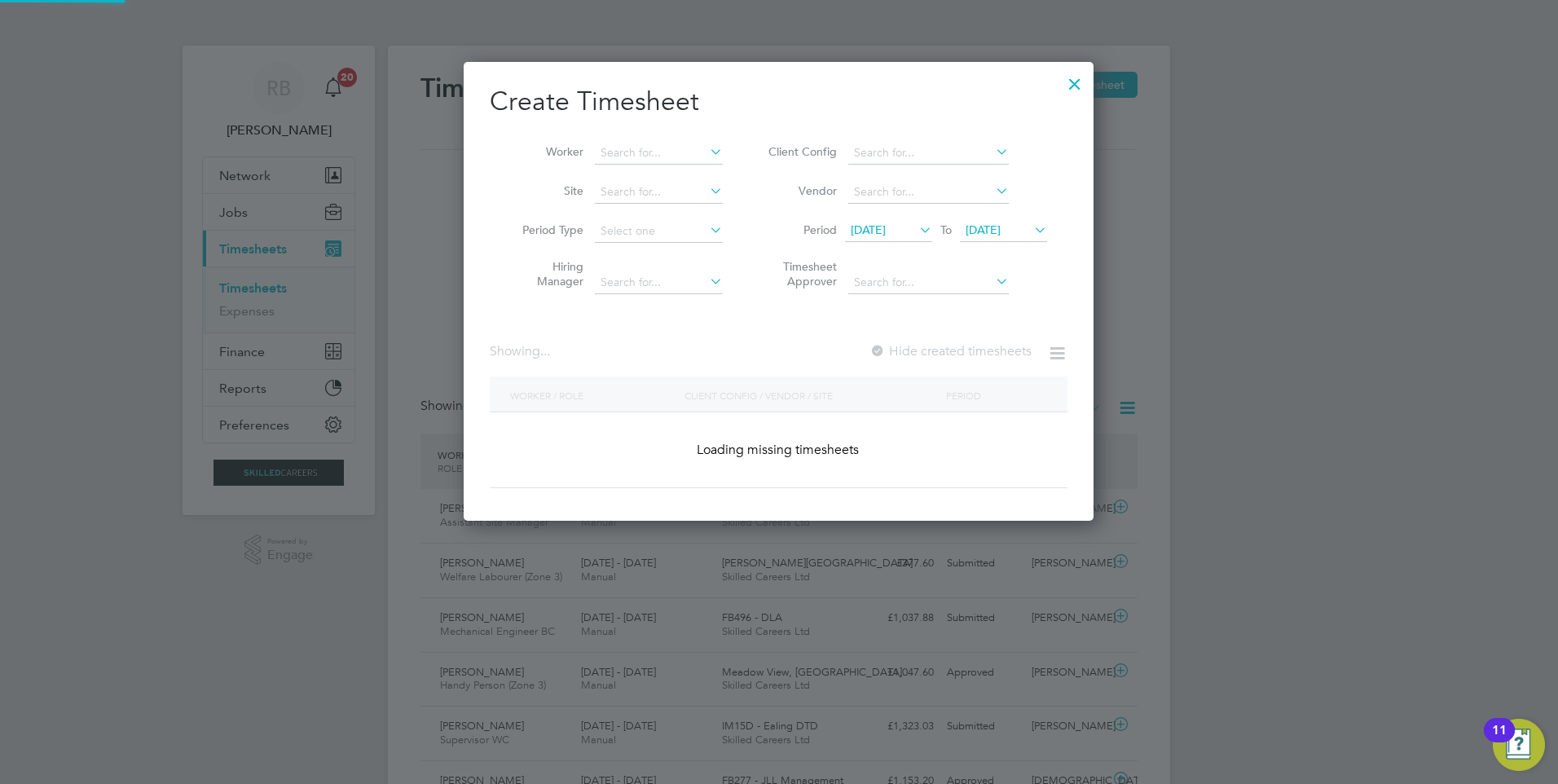
click at [985, 224] on span "[DATE]" at bounding box center [984, 229] width 35 height 15
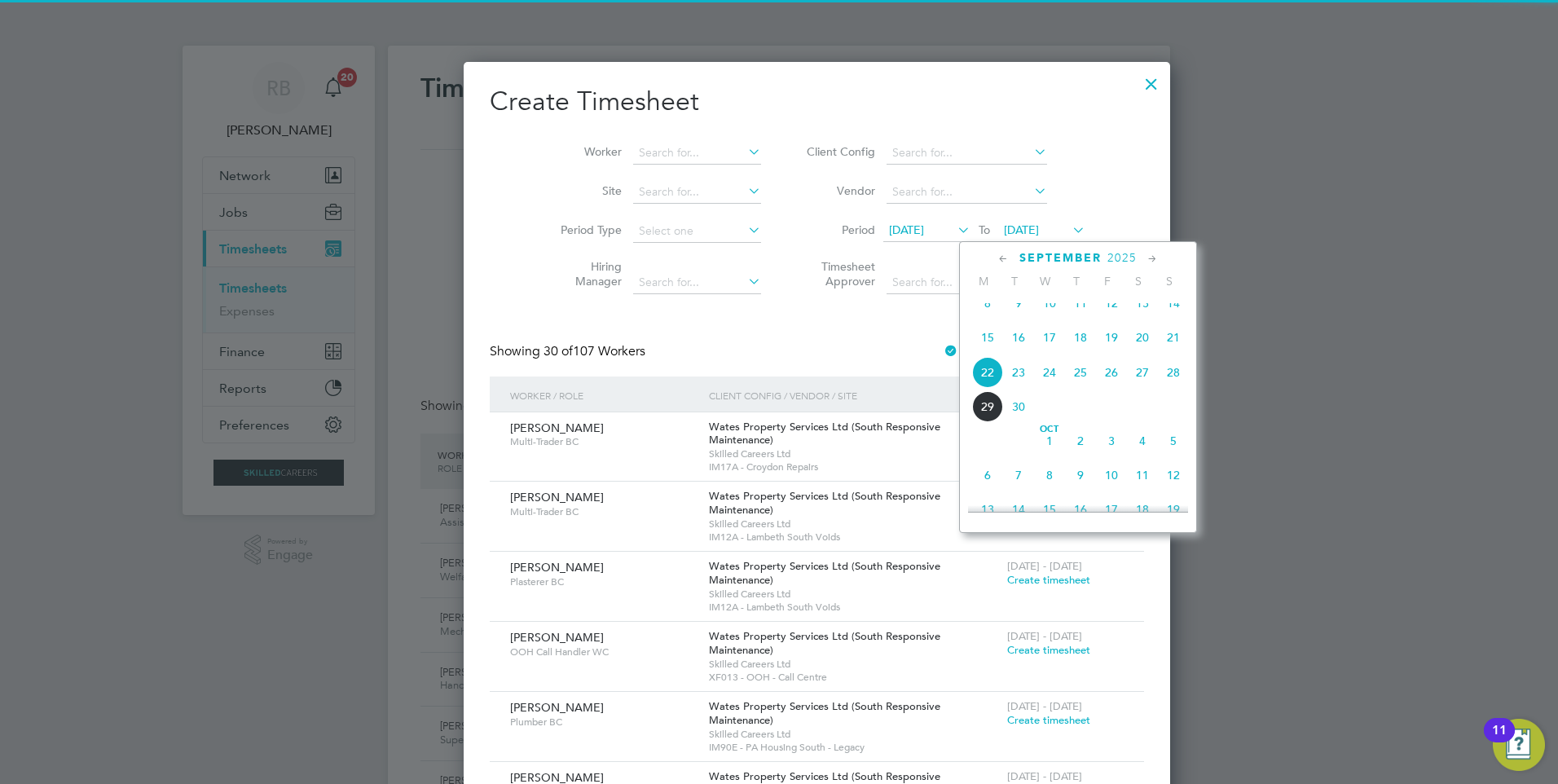
click at [1179, 388] on span "28" at bounding box center [1173, 372] width 31 height 31
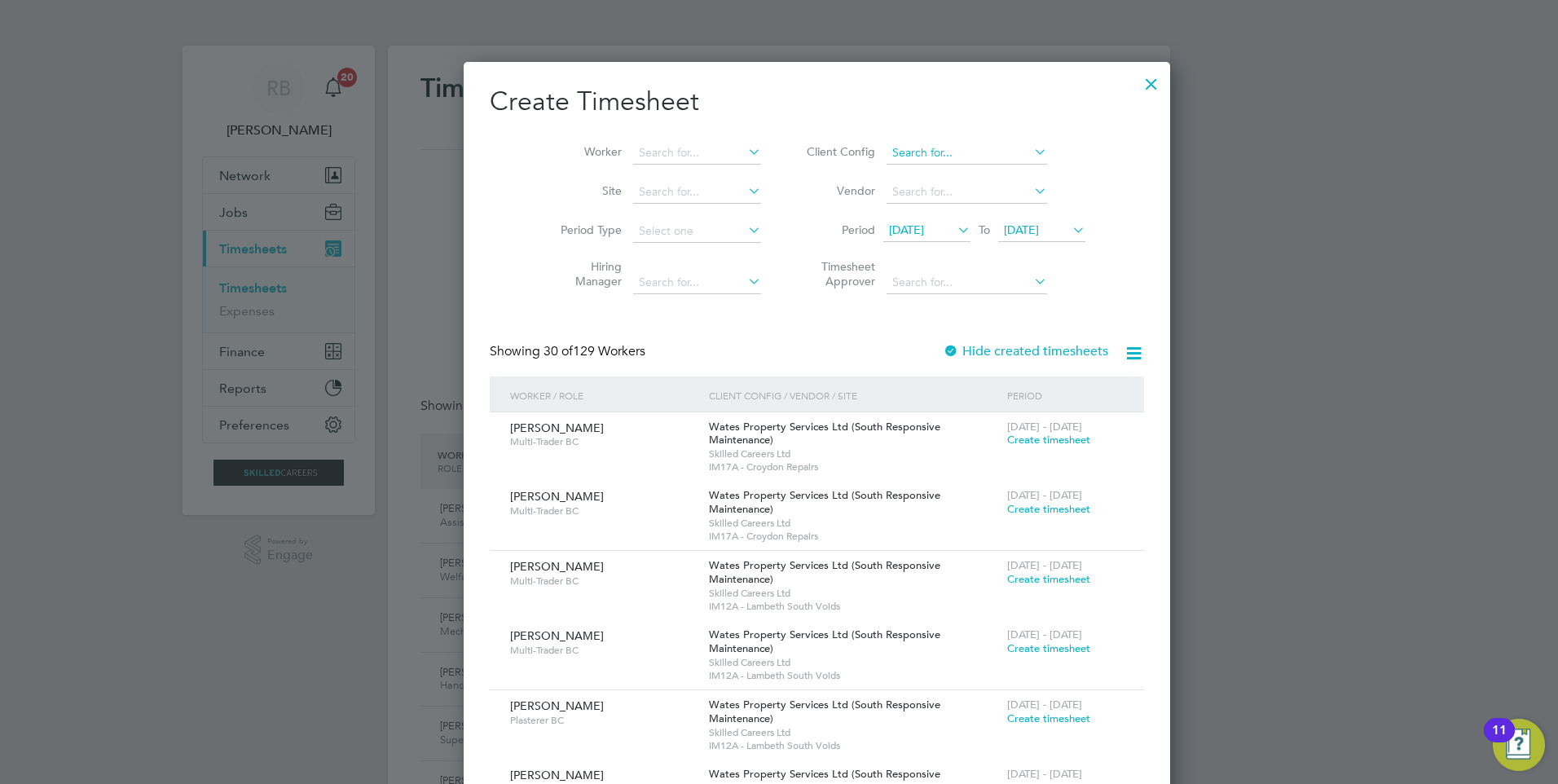
click at [940, 158] on input at bounding box center [966, 153] width 160 height 23
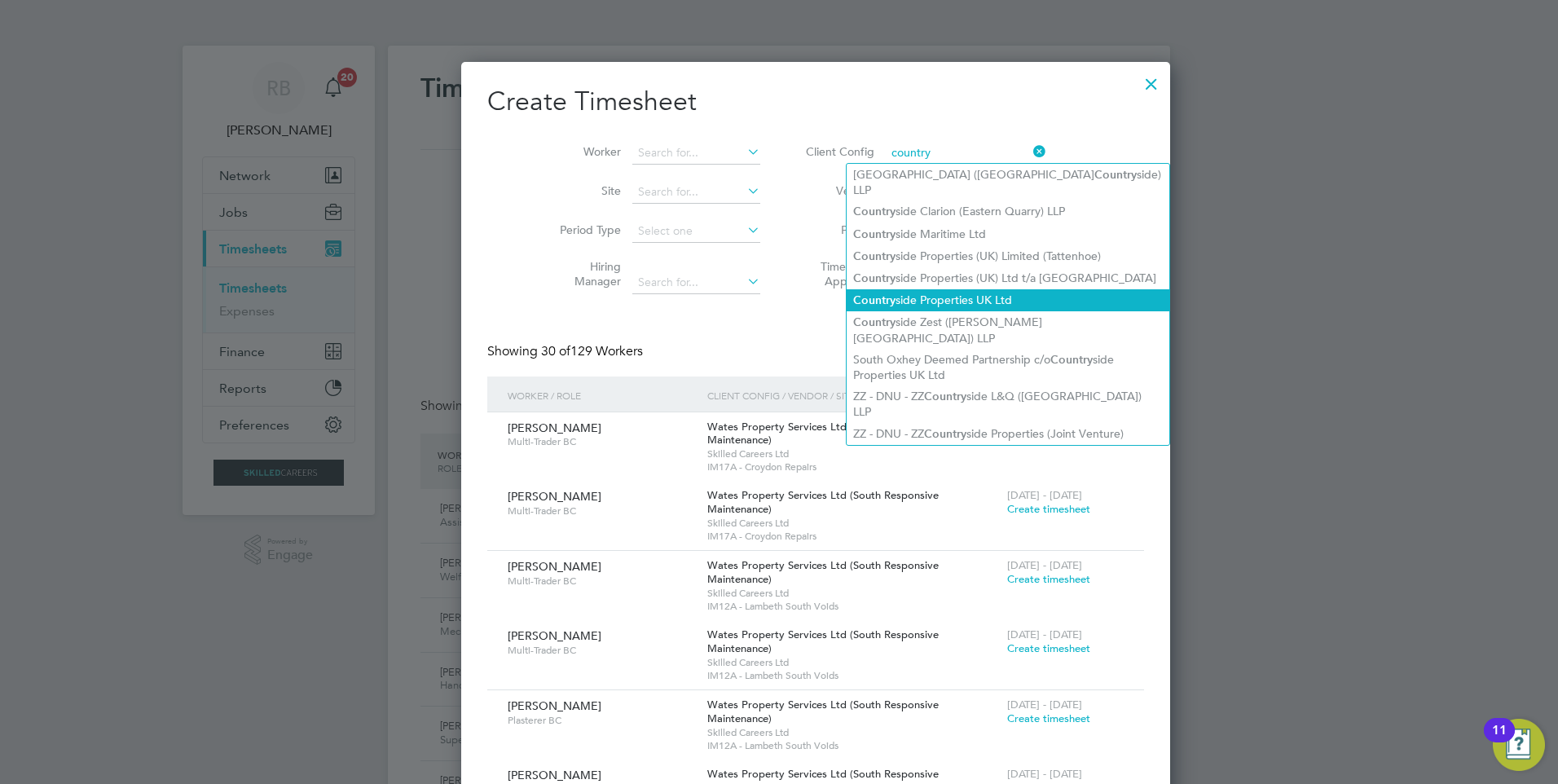
click at [930, 289] on li "Country side Properties UK Ltd" at bounding box center [1008, 299] width 323 height 22
type input "Countryside Properties UK Ltd"
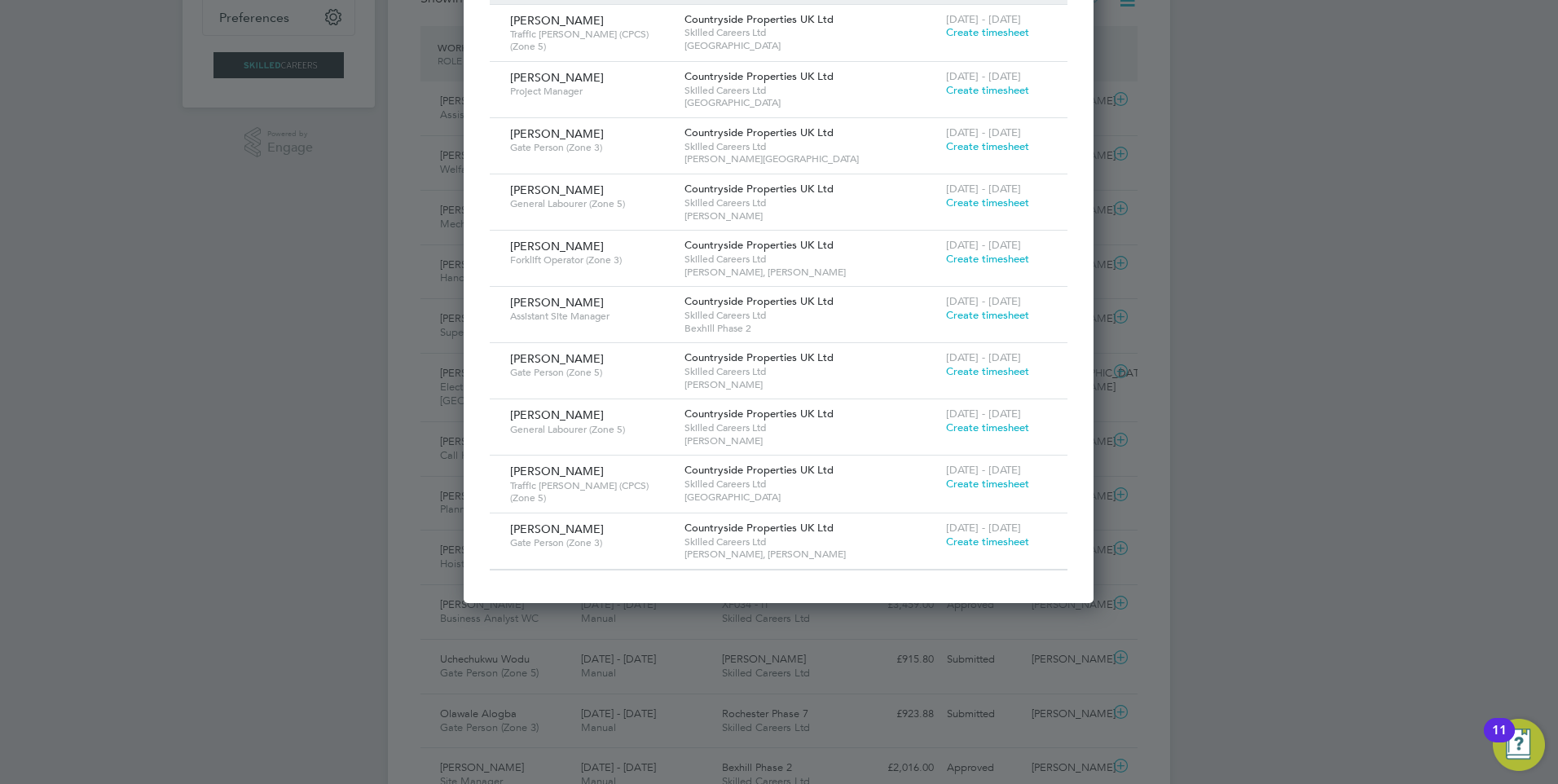
click at [998, 477] on span "Create timesheet" at bounding box center [988, 484] width 83 height 14
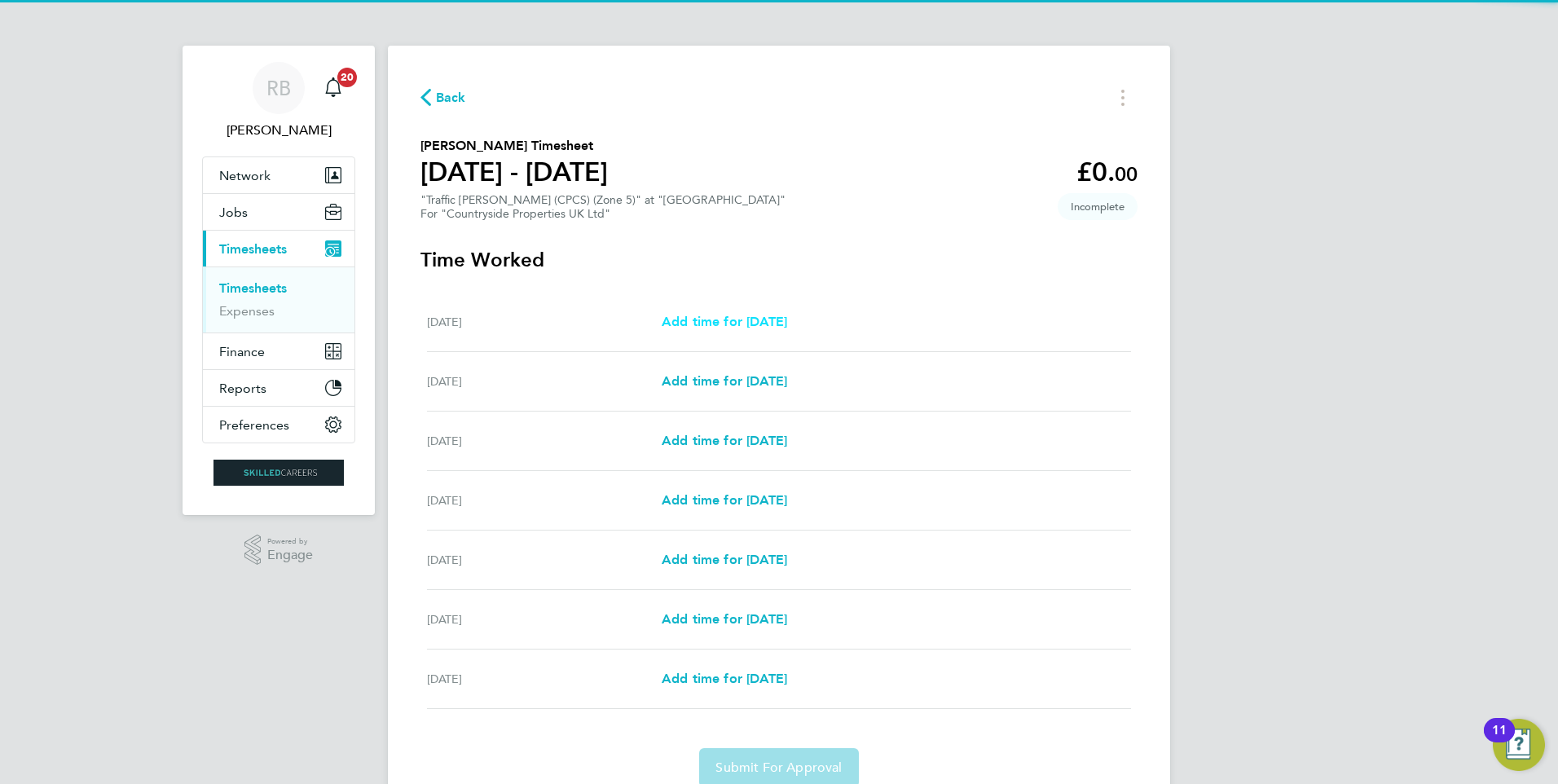
click at [718, 318] on span "Add time for [DATE]" at bounding box center [725, 321] width 126 height 15
select select "30"
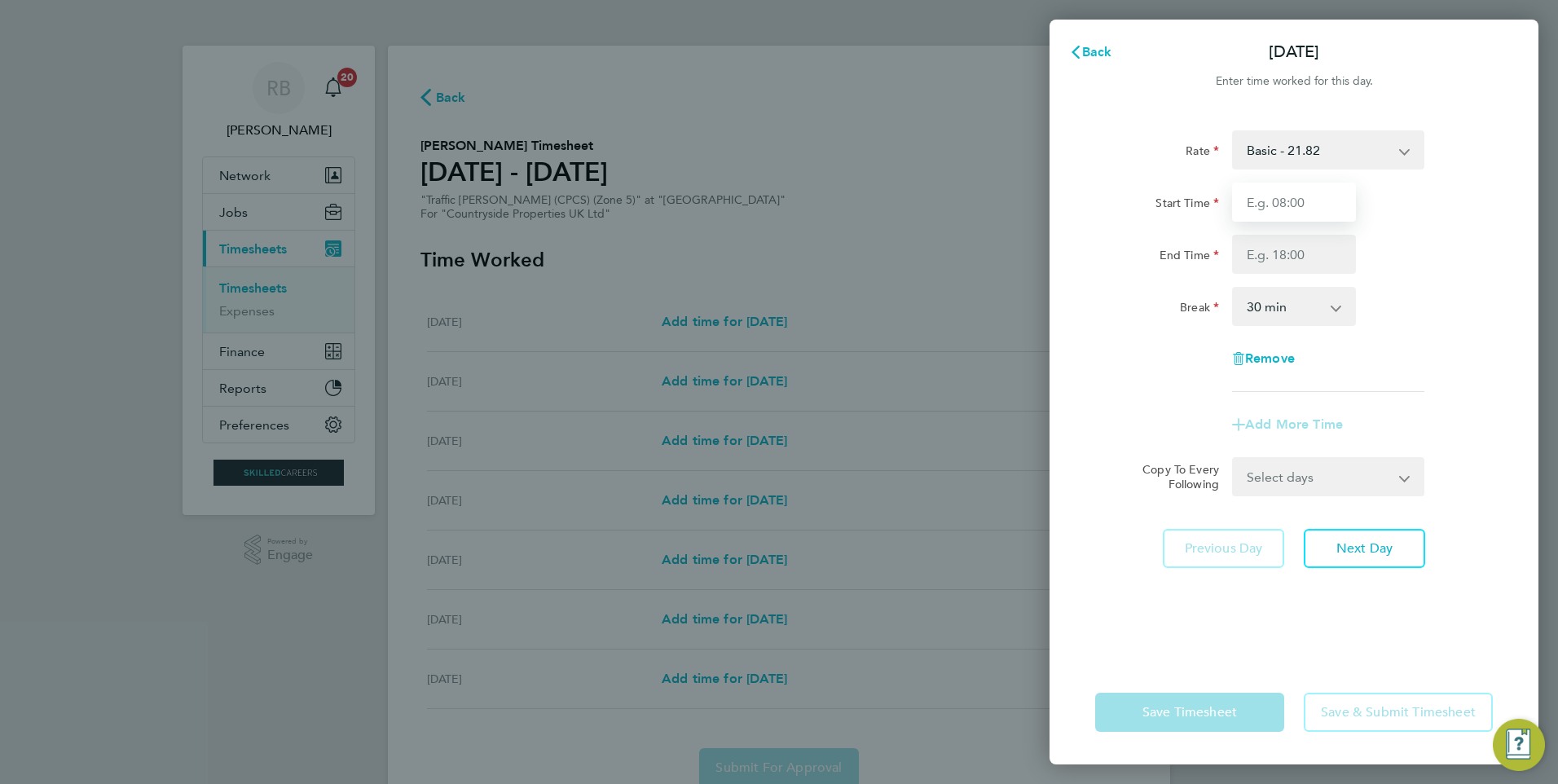
click at [1287, 199] on input "Start Time" at bounding box center [1294, 202] width 124 height 39
drag, startPoint x: 1287, startPoint y: 199, endPoint x: 1252, endPoint y: 217, distance: 39.4
click at [1254, 201] on input "Start Time" at bounding box center [1294, 202] width 124 height 39
type input "07:00"
type input "16:30"
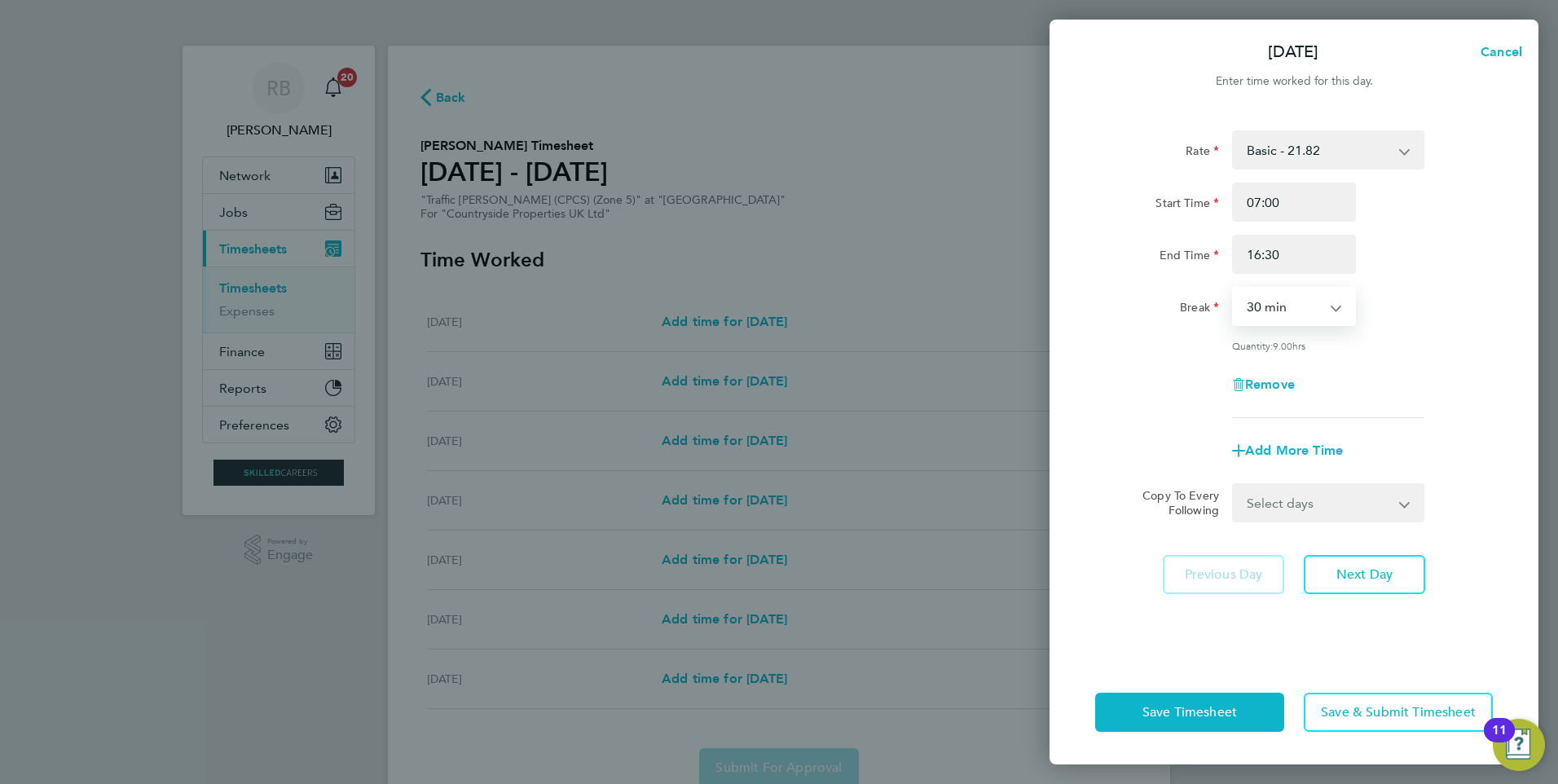
click at [1379, 522] on div "Rate Basic - 21.82 Start Time 07:00 End Time 16:30 Break 0 min 15 min 30 min 45…" at bounding box center [1294, 385] width 489 height 549
click at [1343, 502] on select "Select days Day Weekday (Mon-Fri) Weekend (Sat-Sun) [DATE] [DATE] [DATE] [DATE]…" at bounding box center [1319, 502] width 171 height 35
select select "WEEKDAY"
click at [1234, 485] on select "Select days Day Weekday (Mon-Fri) Weekend (Sat-Sun) [DATE] [DATE] [DATE] [DATE]…" at bounding box center [1319, 502] width 171 height 35
select select "[DATE]"
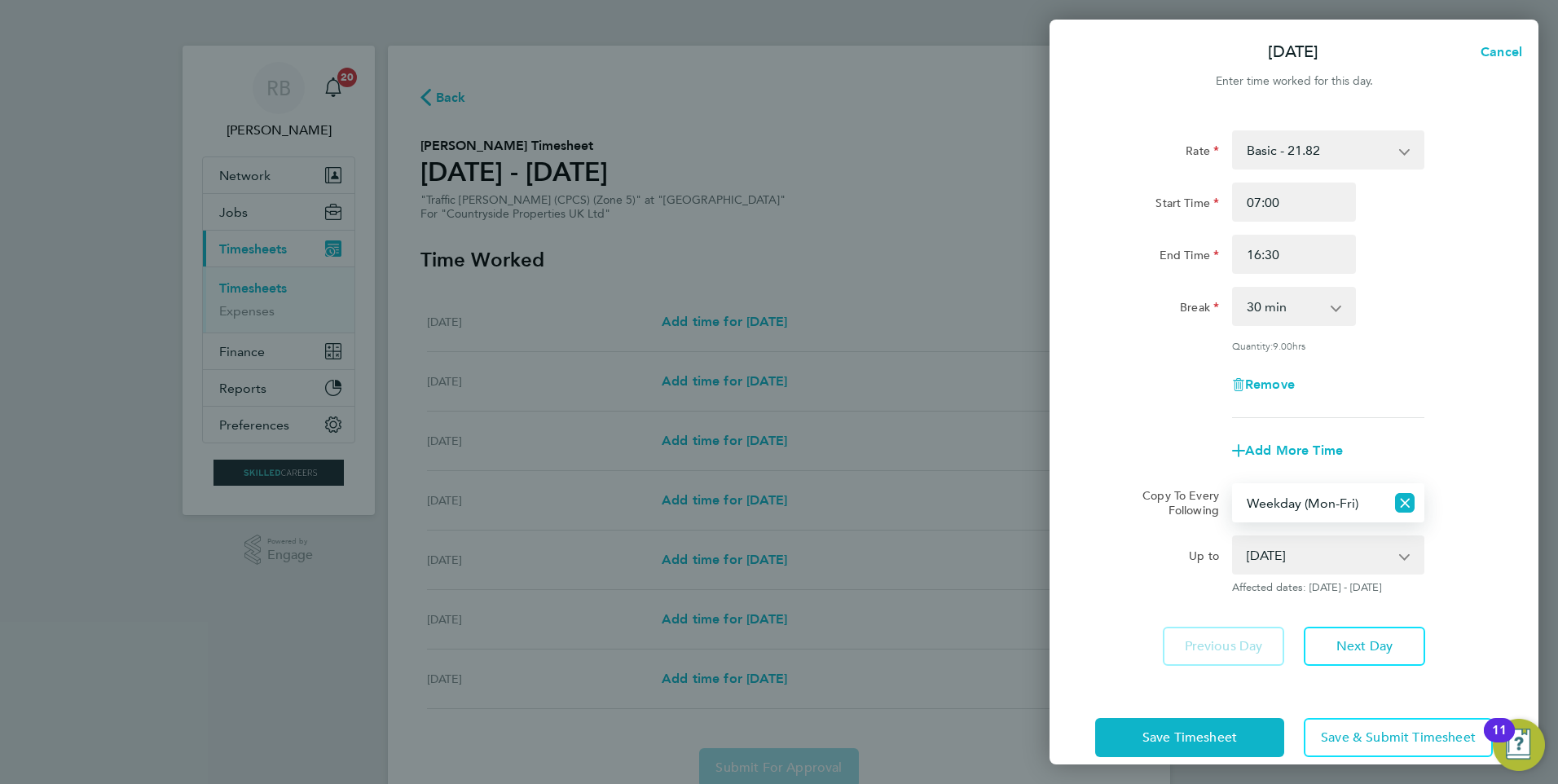
drag, startPoint x: 1417, startPoint y: 758, endPoint x: 1404, endPoint y: 746, distance: 17.7
click at [1416, 758] on div "Save Timesheet Save & Submit Timesheet" at bounding box center [1294, 737] width 489 height 105
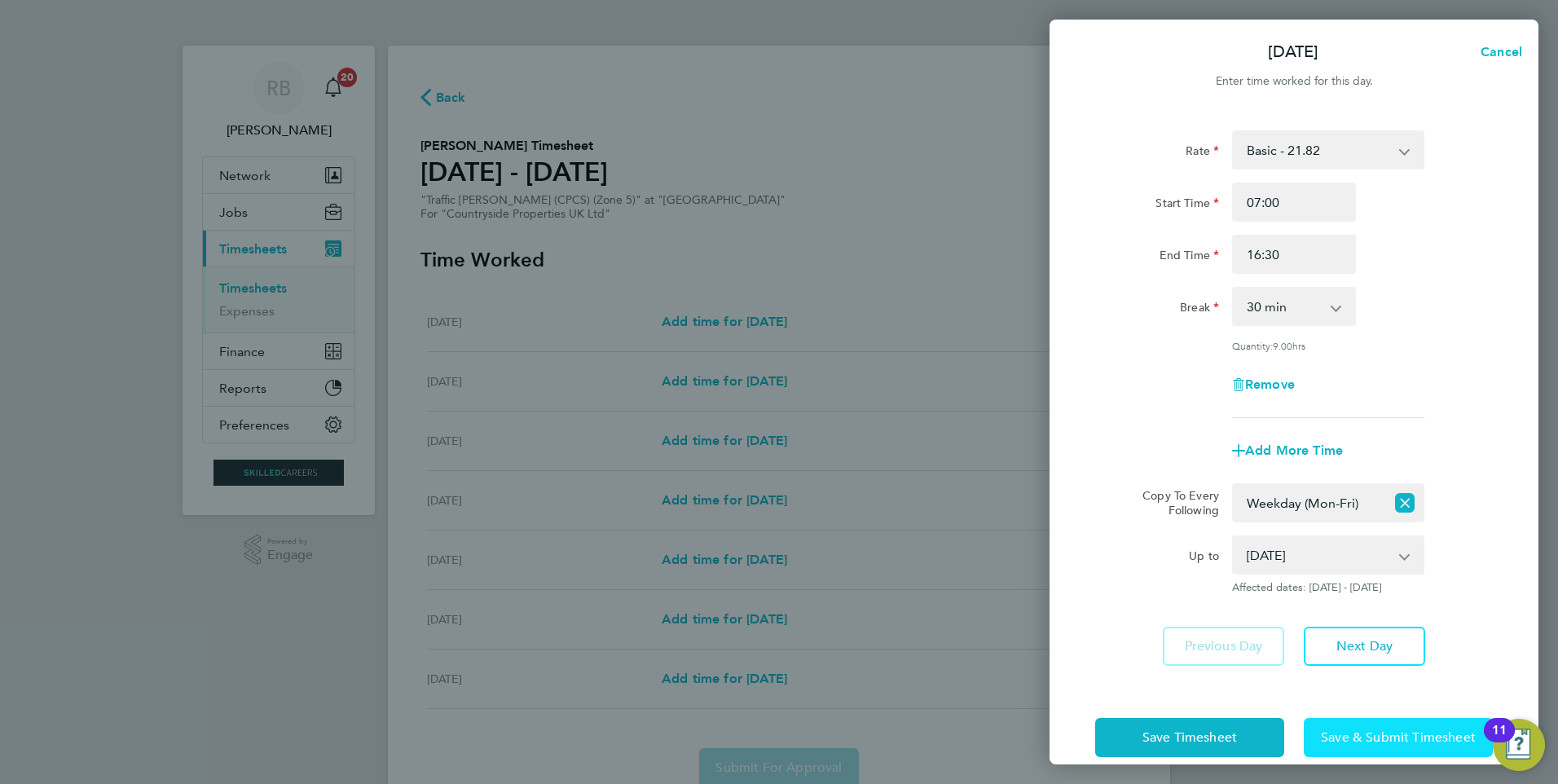
click at [1404, 746] on button "Save & Submit Timesheet" at bounding box center [1398, 737] width 189 height 39
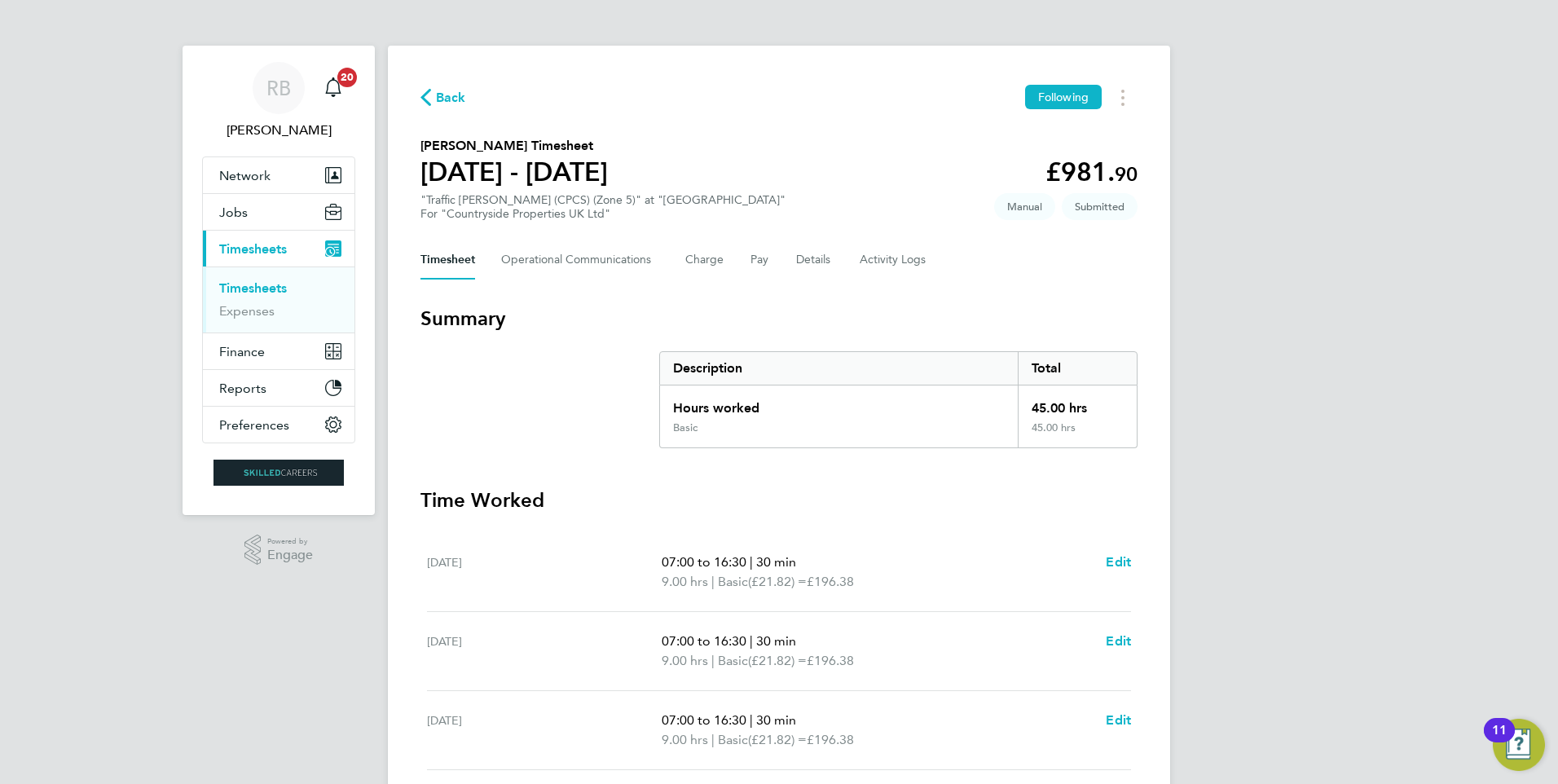
click at [263, 285] on link "Timesheets" at bounding box center [253, 287] width 67 height 15
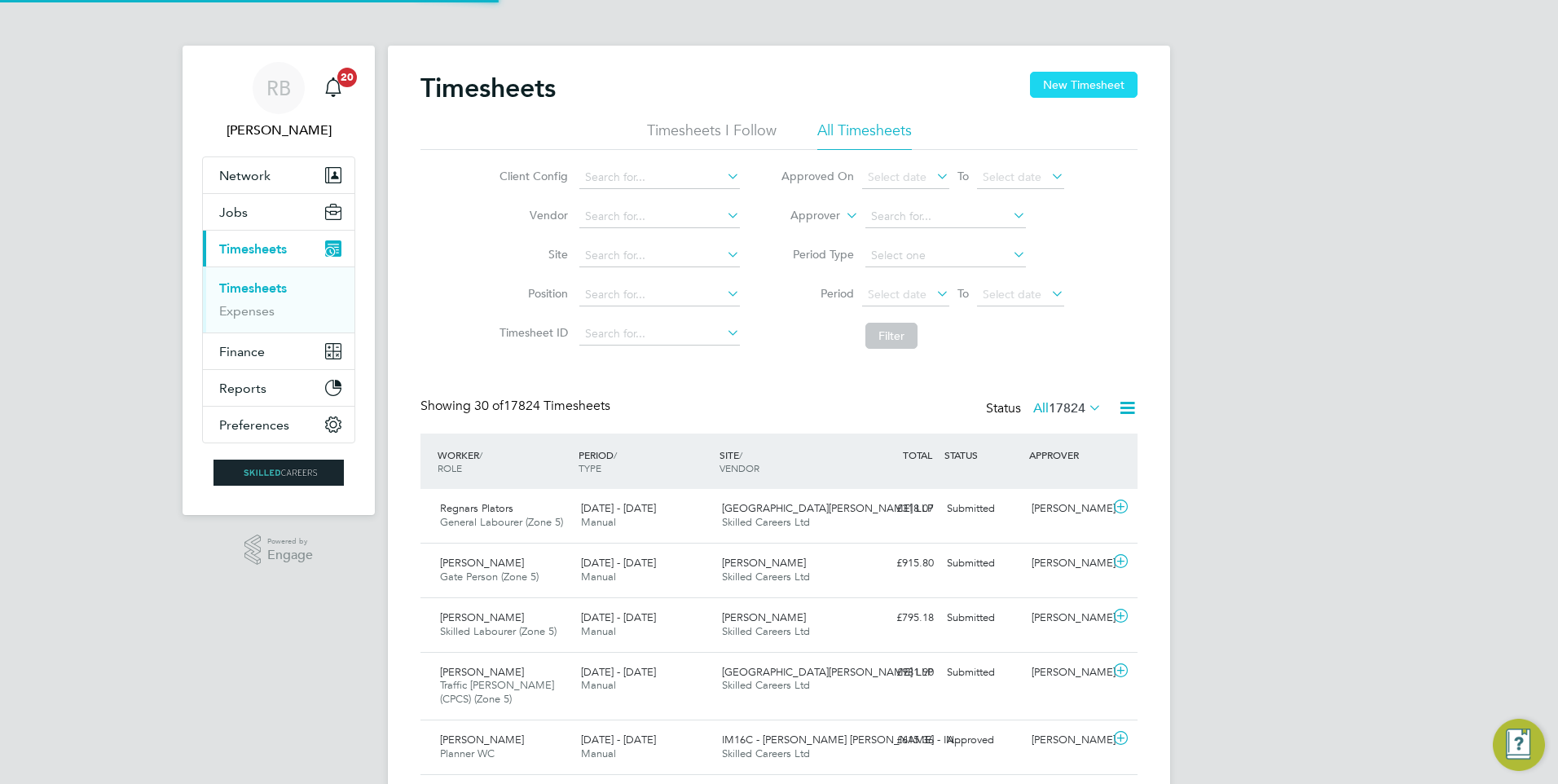
click at [1098, 76] on button "New Timesheet" at bounding box center [1083, 84] width 107 height 26
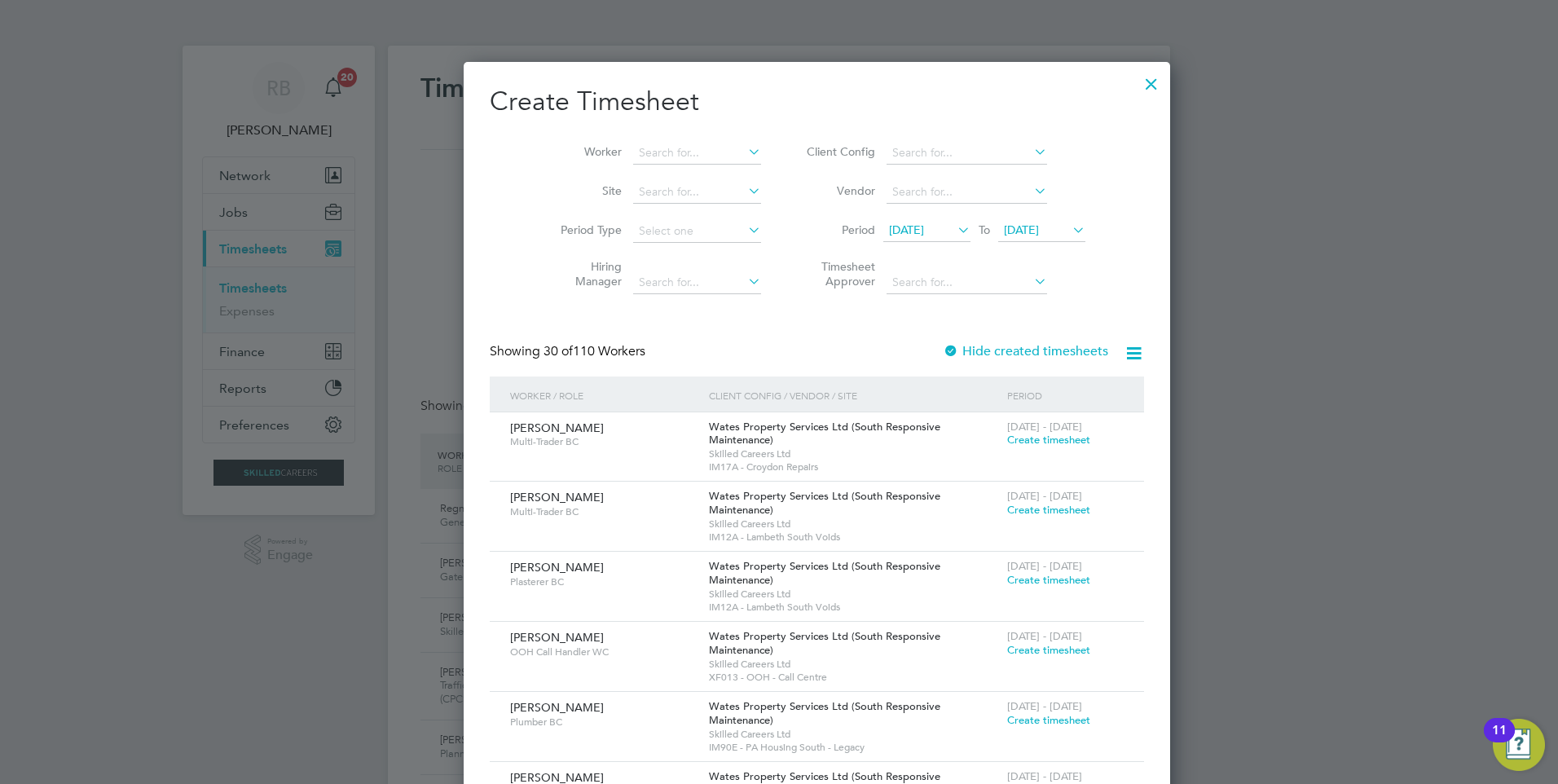
click at [891, 237] on span "[DATE]" at bounding box center [907, 229] width 35 height 15
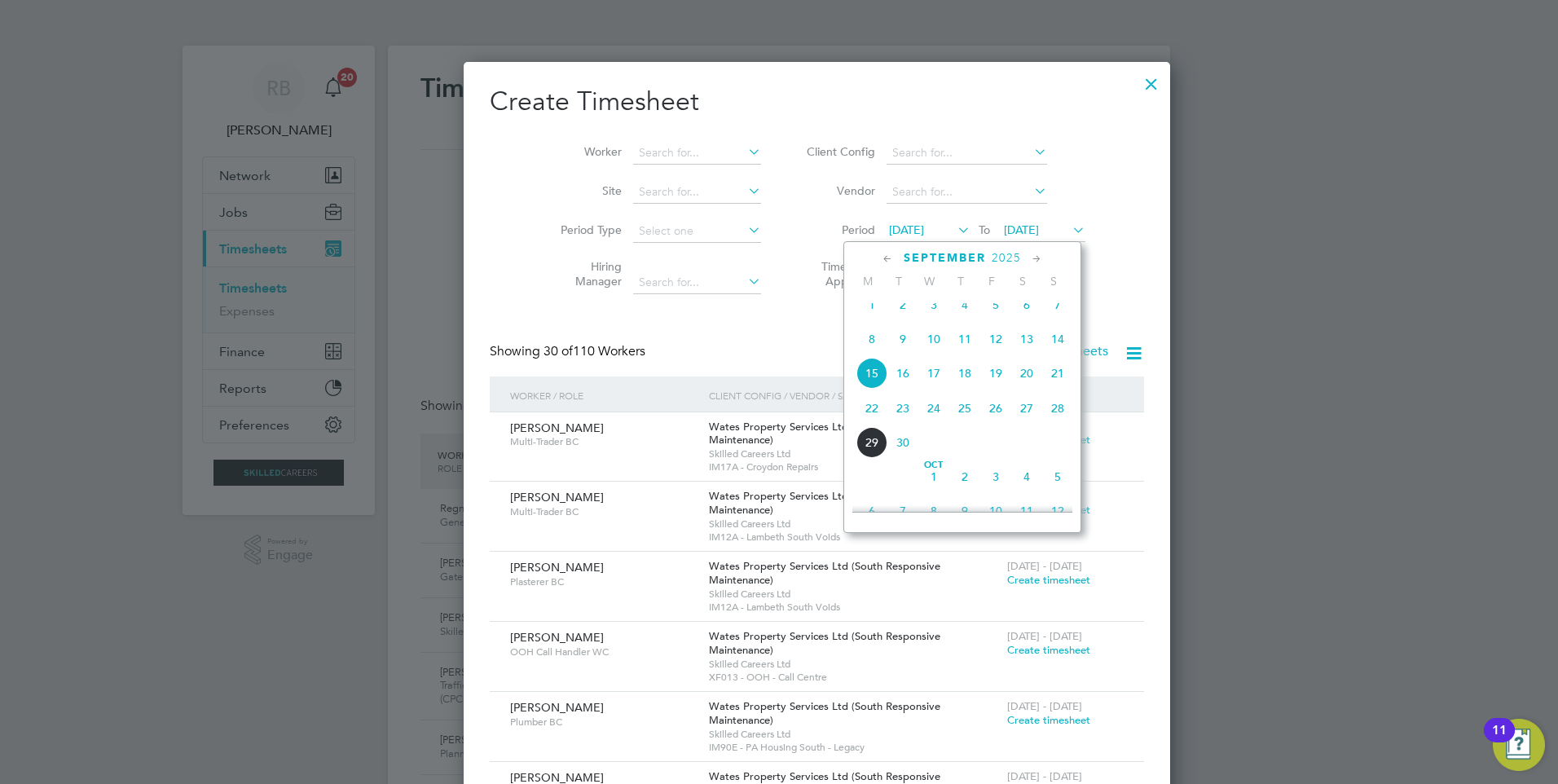
click at [1416, 431] on div at bounding box center [779, 392] width 1558 height 784
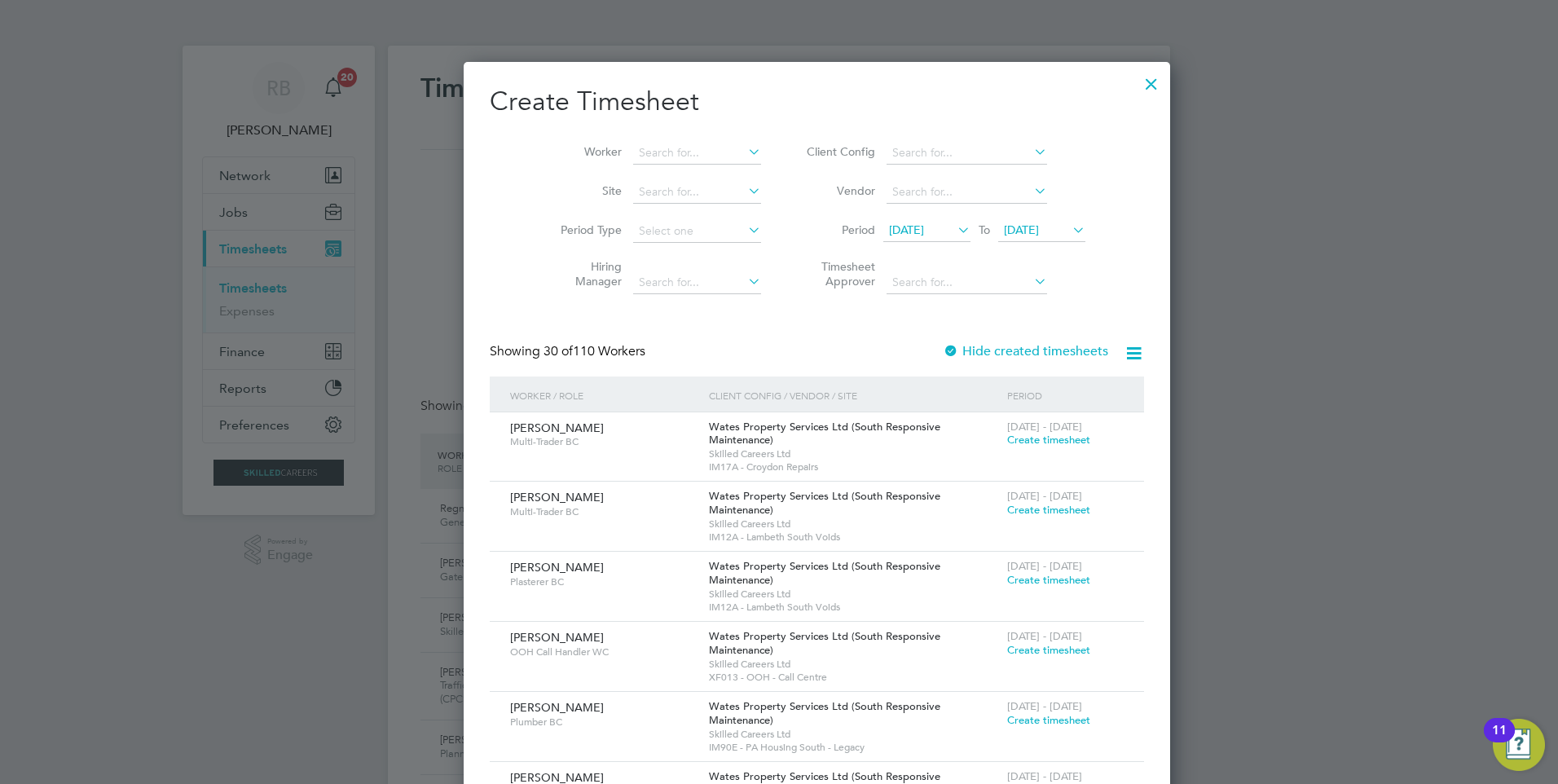
click at [1137, 84] on div at bounding box center [1151, 80] width 29 height 29
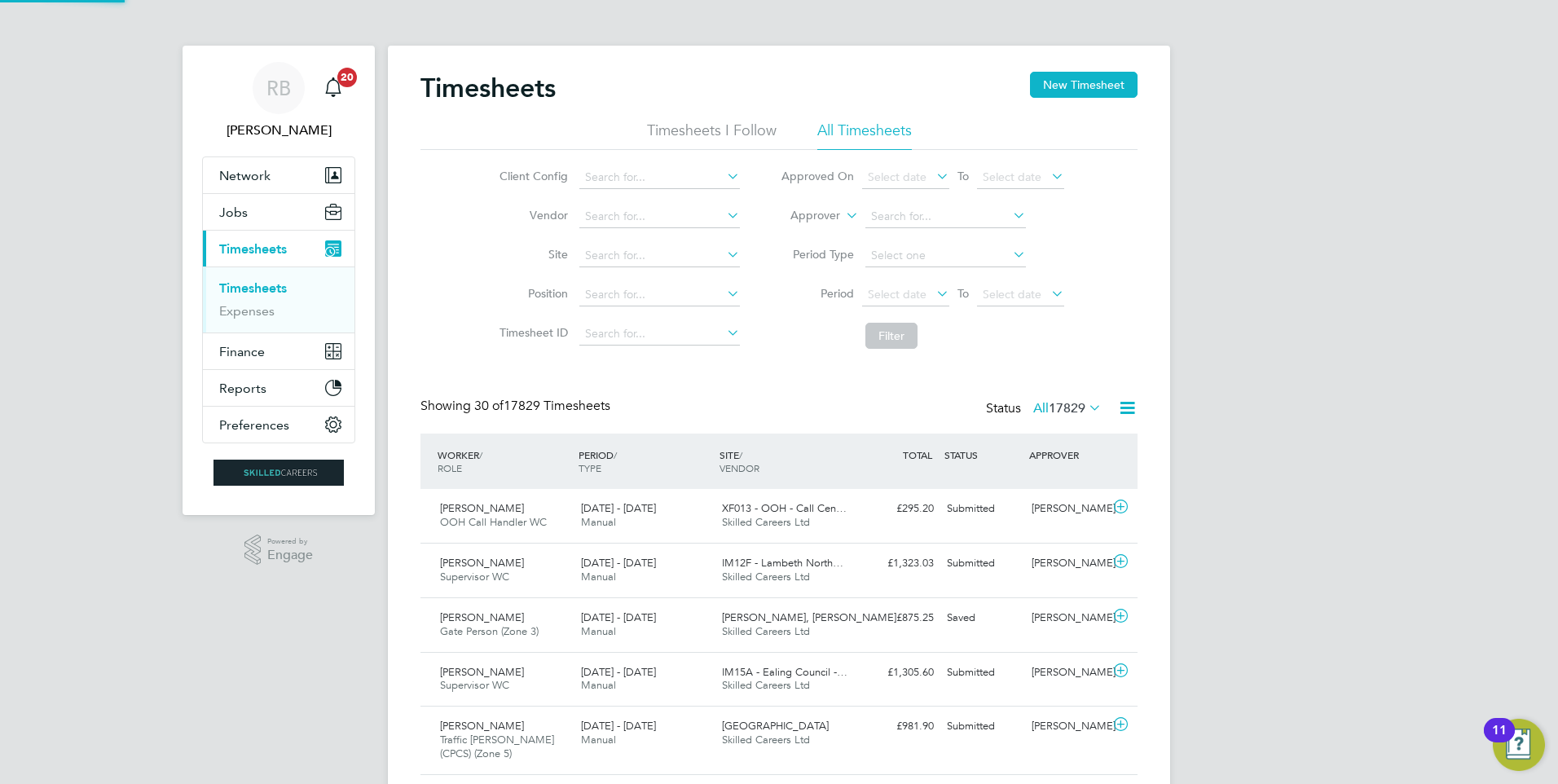
scroll to position [42, 142]
